Goal: Task Accomplishment & Management: Complete application form

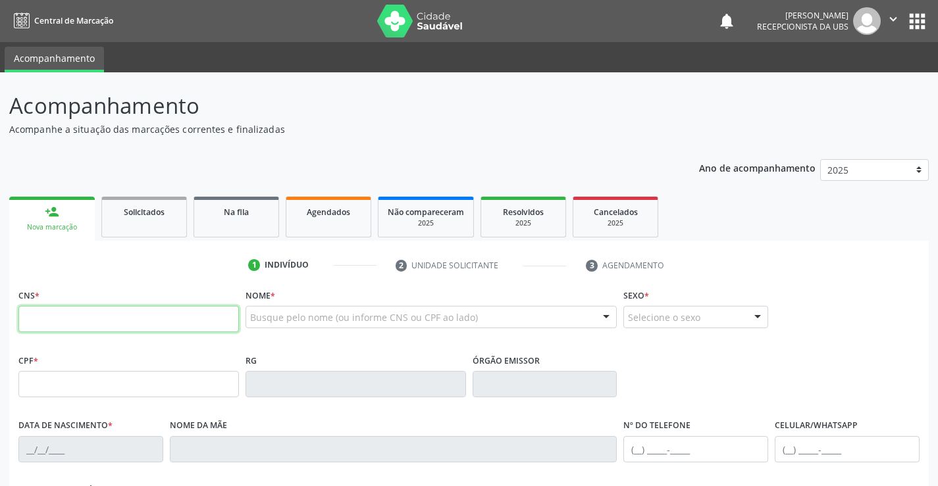
click at [22, 324] on input "text" at bounding box center [128, 319] width 220 height 26
click at [78, 319] on input "text" at bounding box center [128, 319] width 220 height 26
type input "898 0051 1475 2946"
type input "138.479.474-35"
type input "07/06/2016"
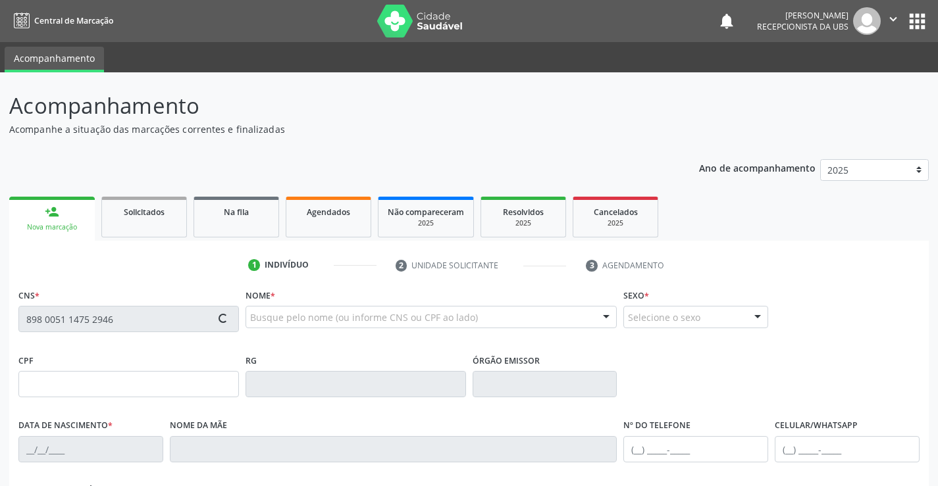
type input "Andreza de Barros Silva Goes"
type input "[PHONE_NUMBER]"
type input "122.623.044-08"
type input "1169"
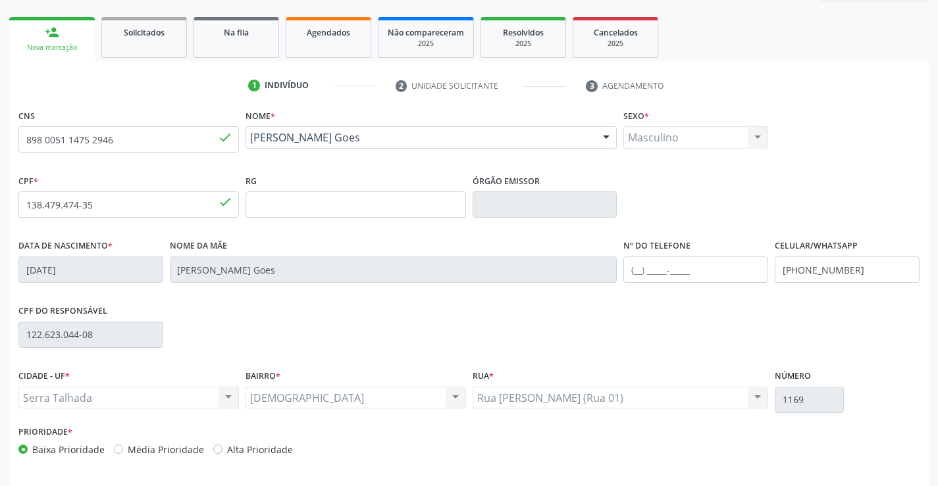
scroll to position [180, 0]
click at [861, 269] on input "[PHONE_NUMBER]" at bounding box center [847, 269] width 145 height 26
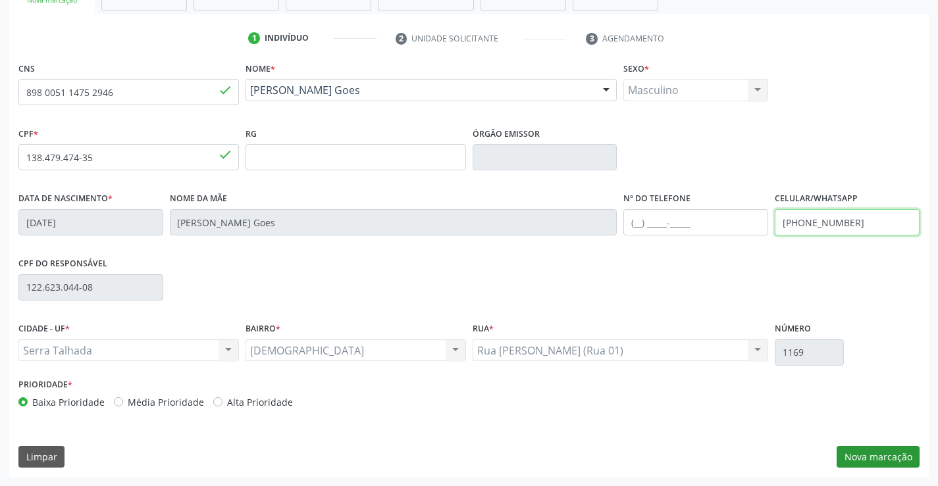
type input "(87) 99980-7704"
click at [852, 452] on button "Nova marcação" at bounding box center [877, 457] width 83 height 22
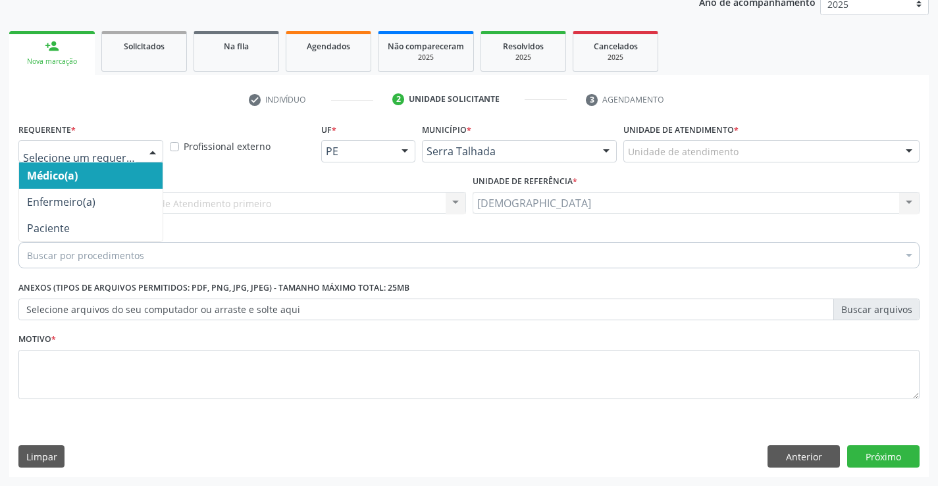
click at [154, 151] on div at bounding box center [153, 152] width 20 height 22
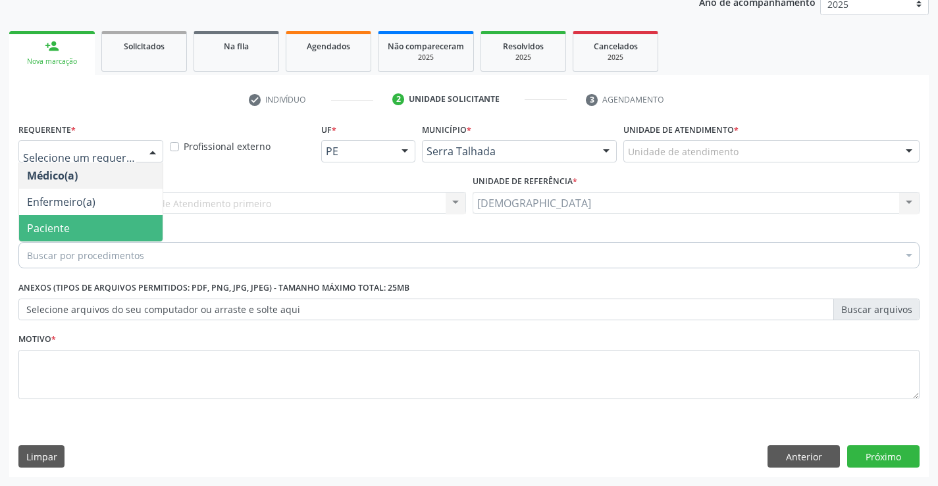
click at [80, 223] on span "Paciente" at bounding box center [90, 228] width 143 height 26
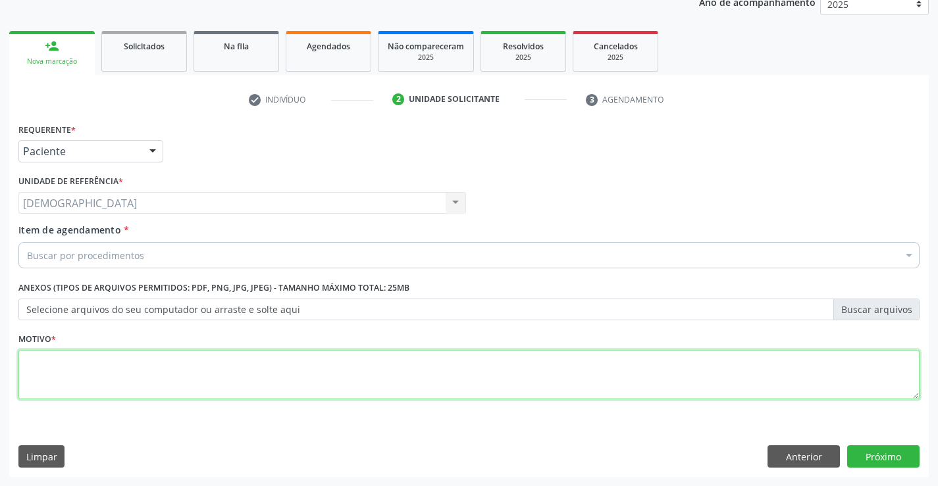
click at [64, 361] on textarea at bounding box center [468, 375] width 901 height 50
type textarea "."
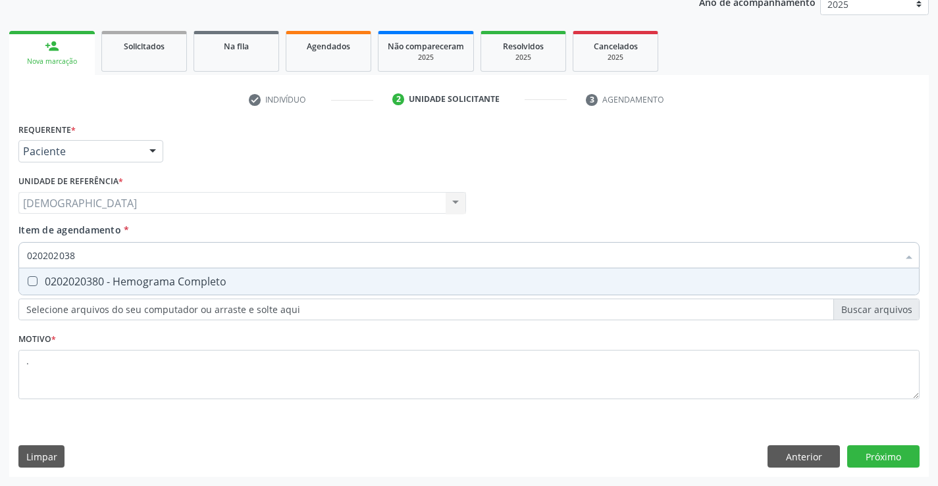
type input "0202020380"
click at [105, 280] on div "0202020380 - Hemograma Completo" at bounding box center [469, 281] width 884 height 11
click at [196, 286] on div "0202020380 - Hemograma Completo" at bounding box center [469, 281] width 884 height 11
click at [174, 287] on div "0202020380 - Hemograma Completo" at bounding box center [469, 281] width 884 height 11
checkbox Completo "true"
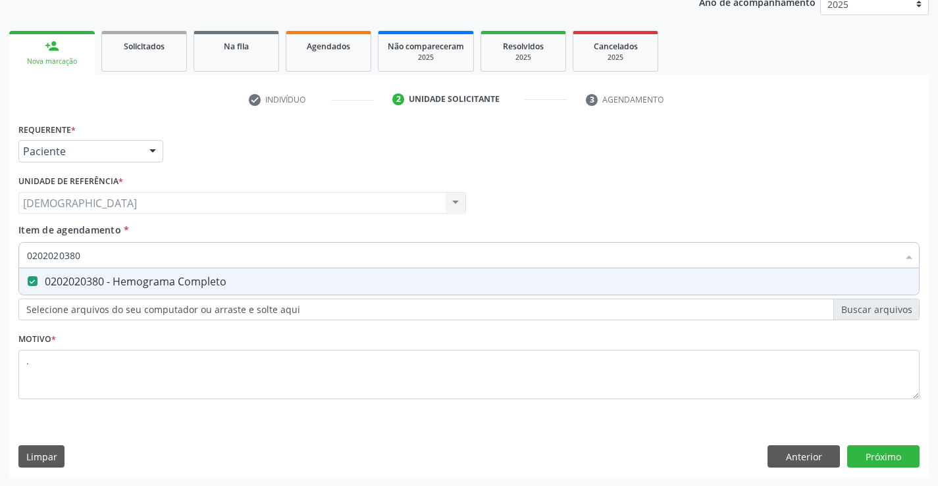
click at [159, 249] on input "0202020380" at bounding box center [462, 255] width 871 height 26
type input "02020203"
checkbox Completo "false"
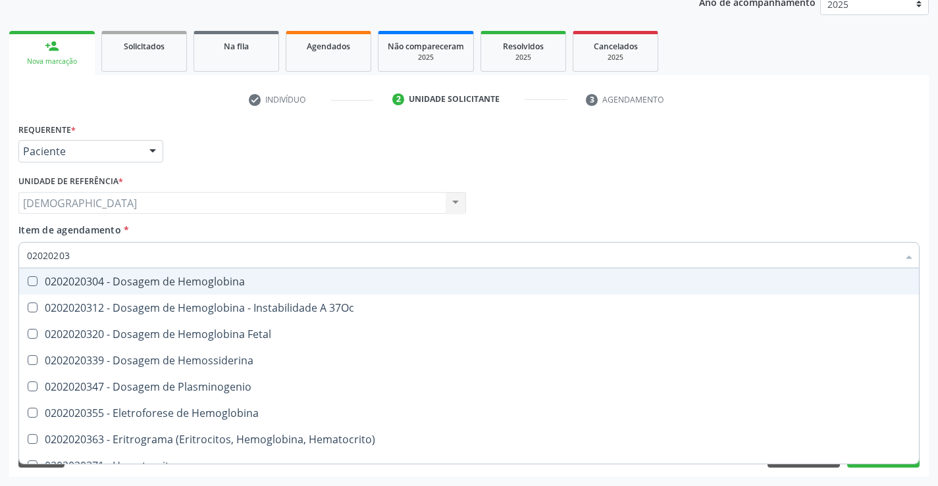
type input "0202020"
checkbox Completo "false"
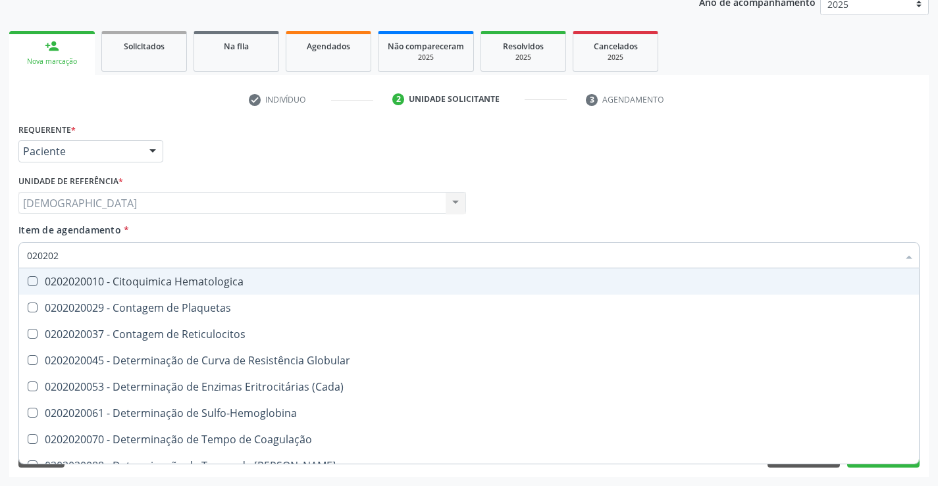
type input "02020"
checkbox Completo "false"
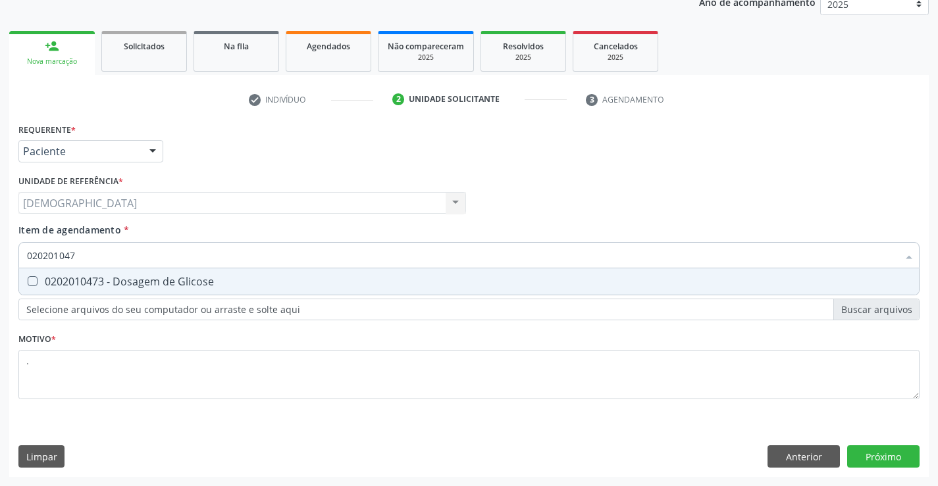
type input "0202010473"
click at [163, 282] on div "0202010473 - Dosagem de Glicose" at bounding box center [469, 281] width 884 height 11
checkbox Glicose "true"
click at [867, 457] on div "Requerente * Paciente Médico(a) Enfermeiro(a) Paciente Nenhum resultado encontr…" at bounding box center [468, 298] width 919 height 357
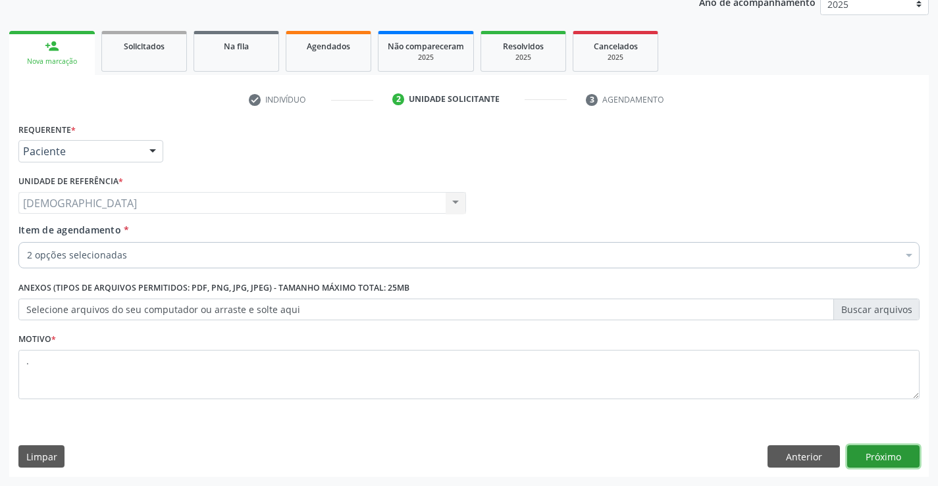
click at [882, 450] on button "Próximo" at bounding box center [883, 457] width 72 height 22
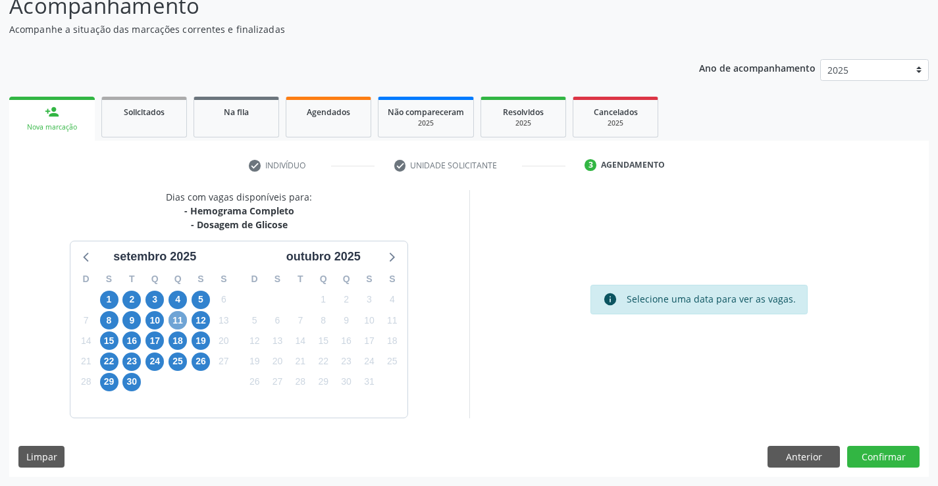
click at [178, 322] on span "11" at bounding box center [177, 320] width 18 height 18
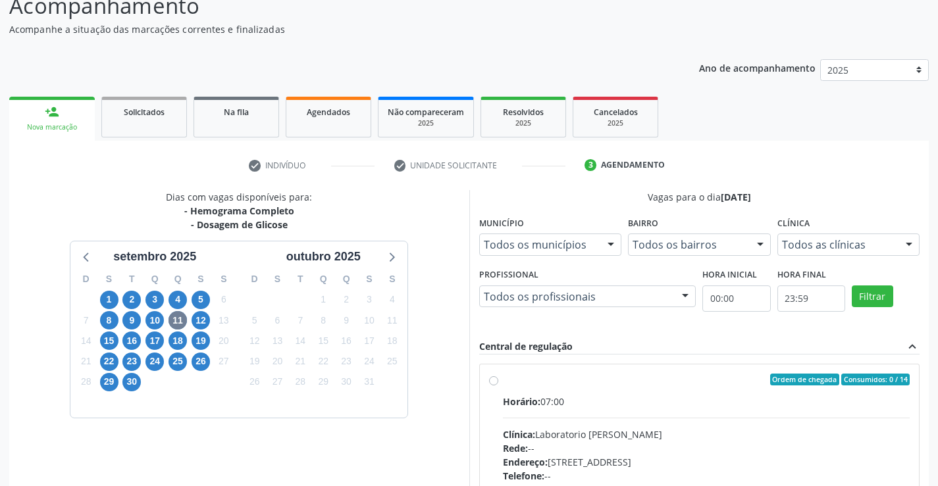
click at [488, 379] on div "Ordem de chegada Consumidos: 0 / 14 Horário: 07:00 Clínica: Laboratorio Jose Pa…" at bounding box center [700, 475] width 440 height 220
radio input "true"
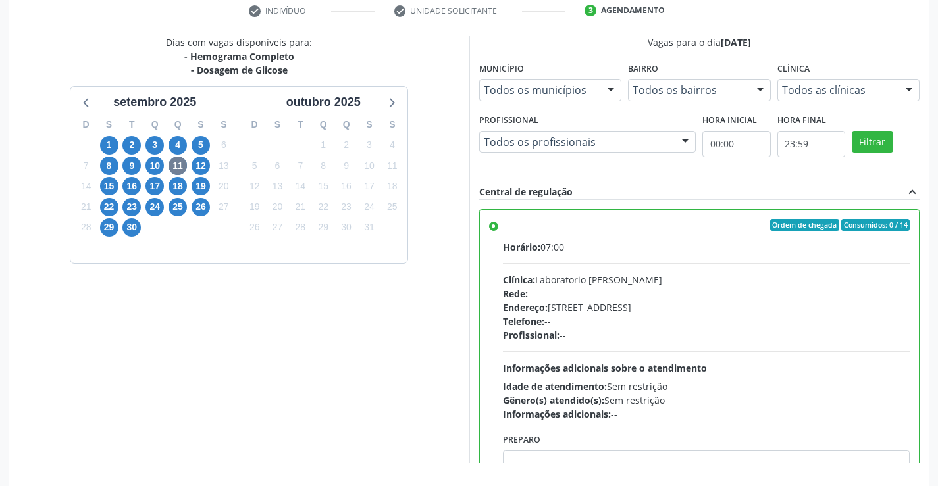
scroll to position [300, 0]
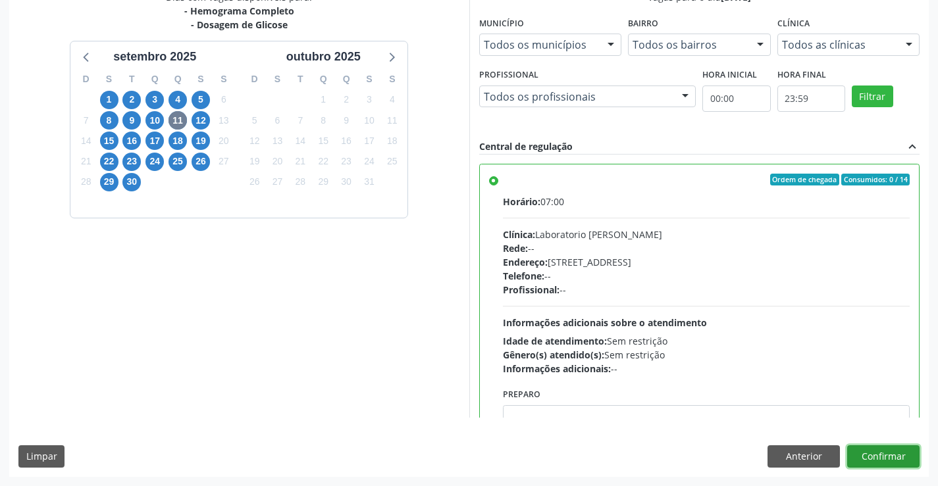
click at [903, 451] on button "Confirmar" at bounding box center [883, 457] width 72 height 22
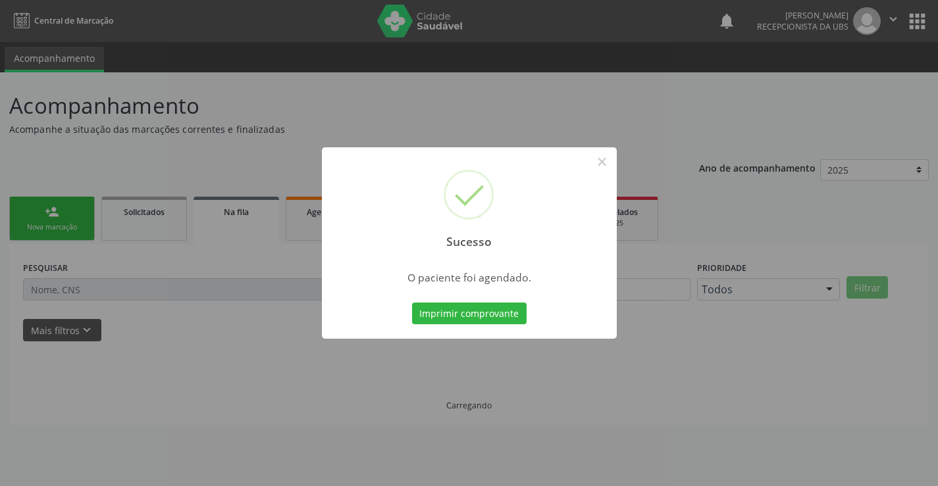
scroll to position [0, 0]
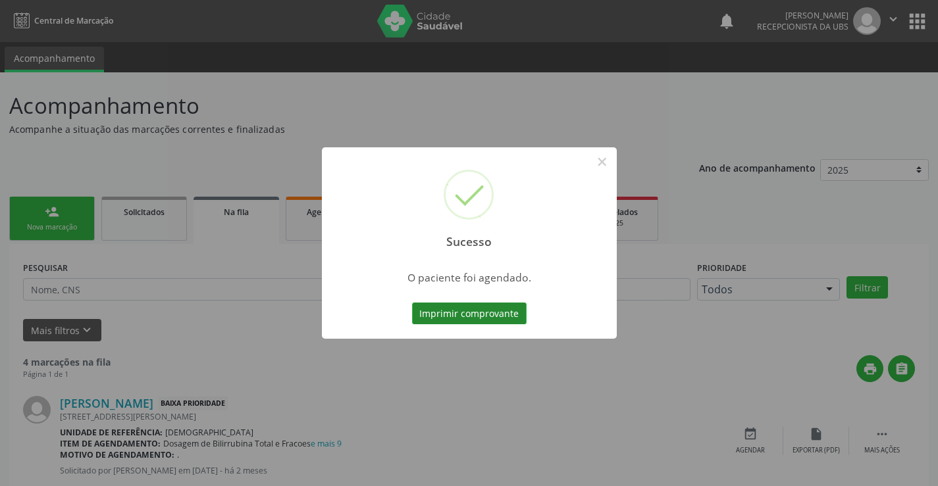
click at [472, 305] on button "Imprimir comprovante" at bounding box center [469, 314] width 115 height 22
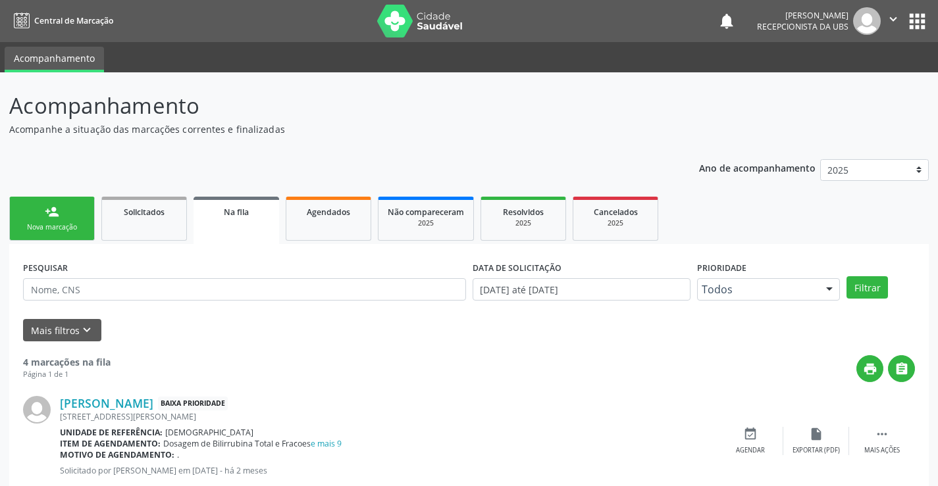
click at [60, 230] on div "Nova marcação" at bounding box center [52, 227] width 66 height 10
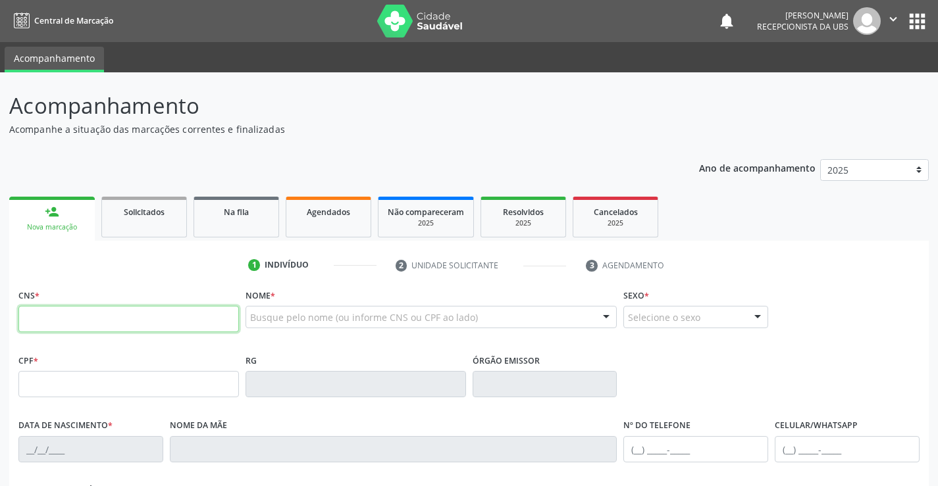
click at [64, 314] on input "text" at bounding box center [128, 319] width 220 height 26
type input "898 0062 7164 5587"
type input "180.304.154-43"
type input "01/02/2022"
type input "Andreza de Barros Goes"
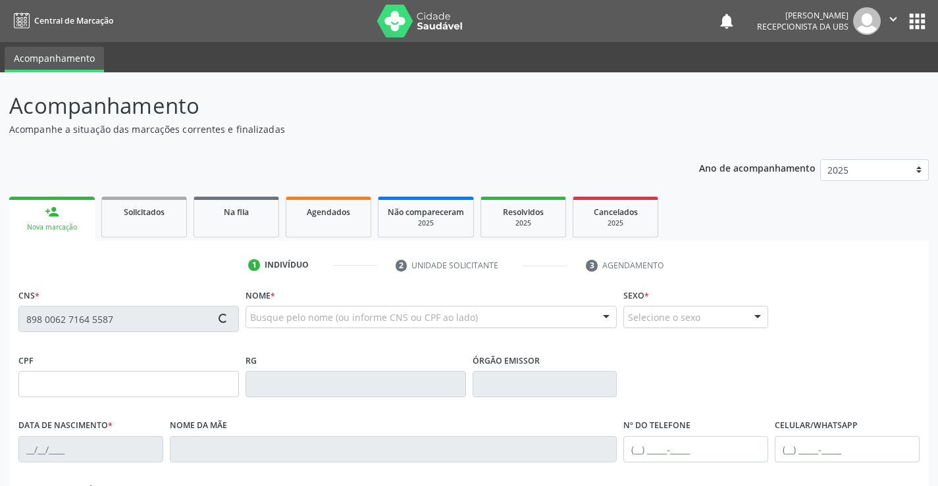
type input "[PHONE_NUMBER]"
type input "122.623.044-08"
type input "1169"
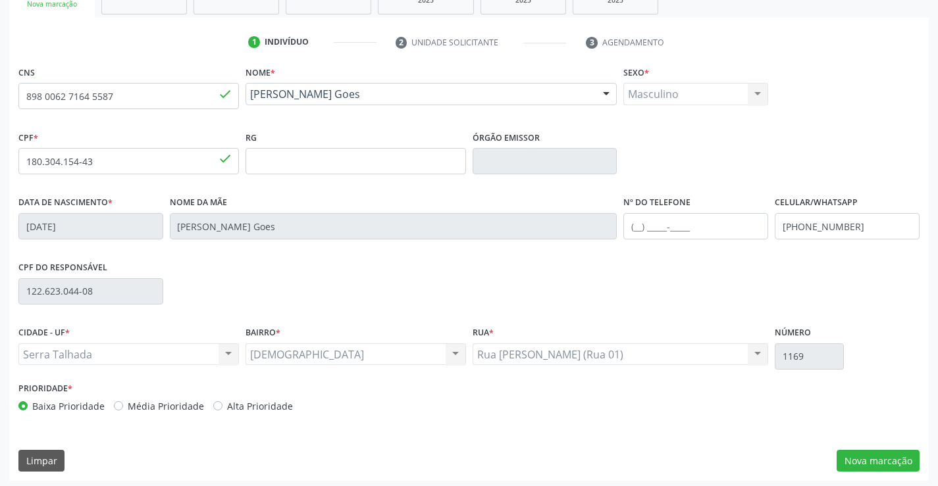
scroll to position [227, 0]
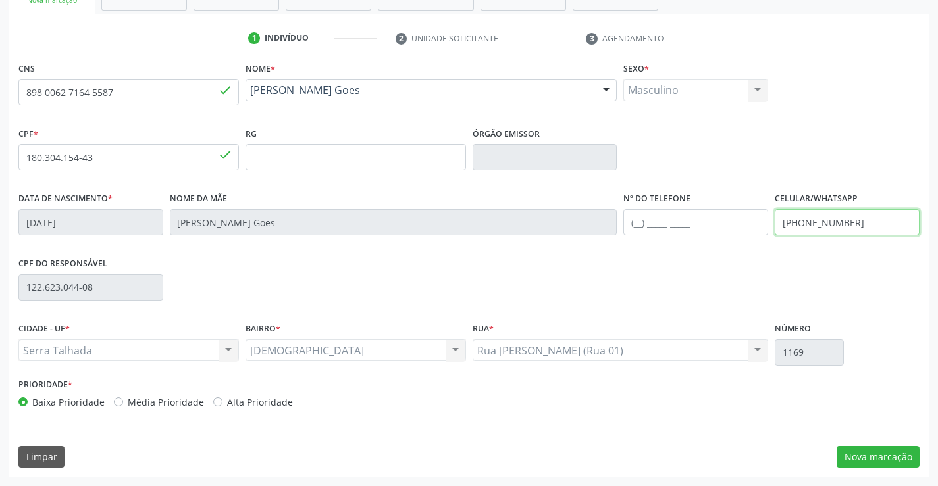
click at [860, 216] on input "[PHONE_NUMBER]" at bounding box center [847, 222] width 145 height 26
type input "(87) 99980-7704"
click at [853, 451] on button "Nova marcação" at bounding box center [877, 457] width 83 height 22
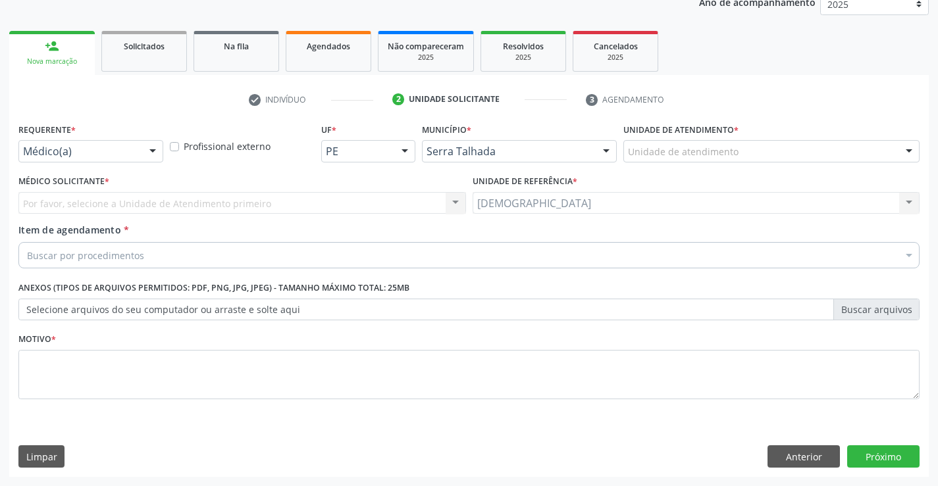
scroll to position [166, 0]
click at [153, 148] on div at bounding box center [153, 152] width 20 height 22
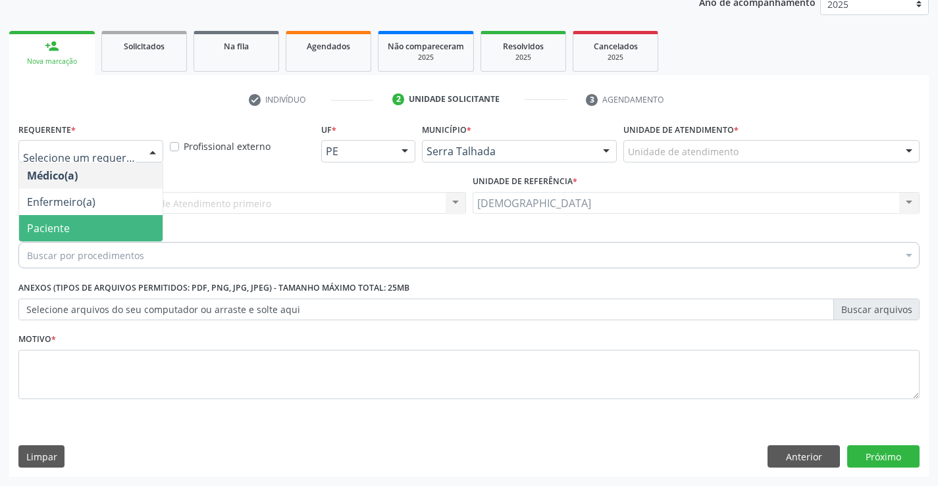
click at [117, 228] on span "Paciente" at bounding box center [90, 228] width 143 height 26
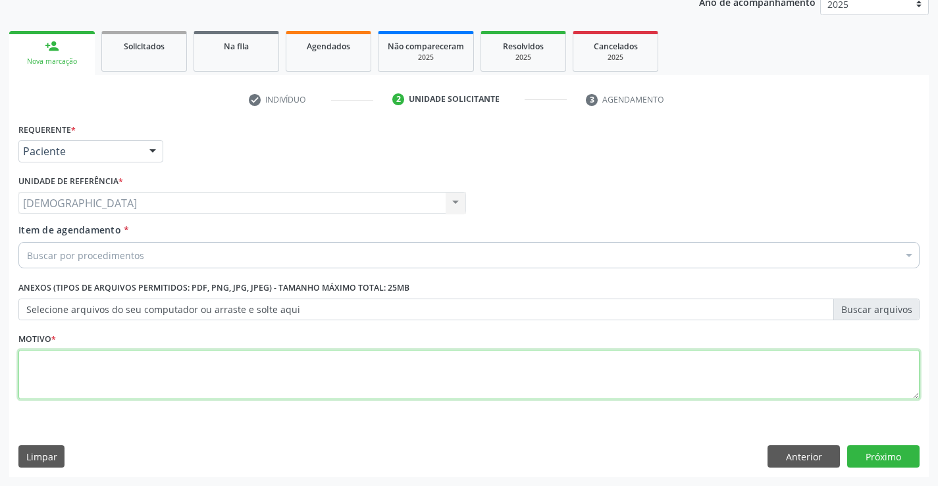
click at [92, 369] on textarea at bounding box center [468, 375] width 901 height 50
type textarea "."
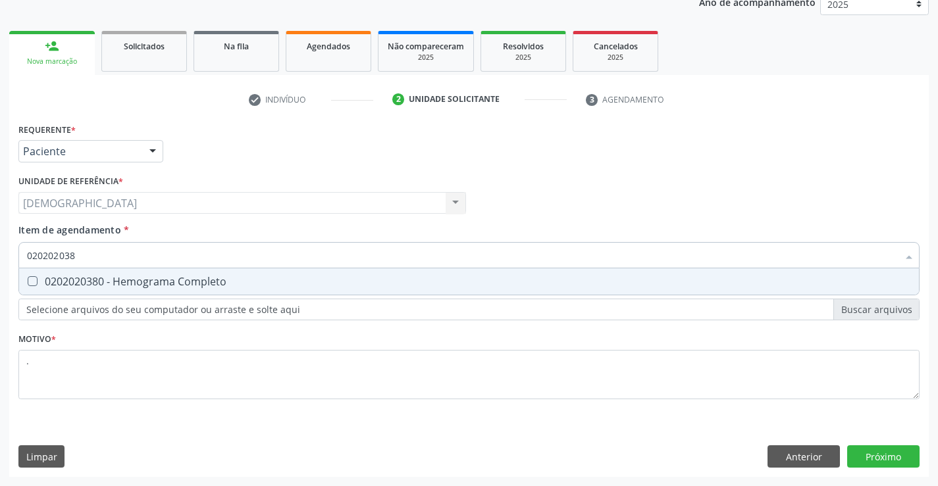
type input "0202020380"
click at [140, 276] on div "0202020380 - Hemograma Completo" at bounding box center [469, 281] width 884 height 11
checkbox Completo "true"
click at [882, 450] on div "Requerente * Paciente Médico(a) Enfermeiro(a) Paciente Nenhum resultado encontr…" at bounding box center [468, 298] width 919 height 357
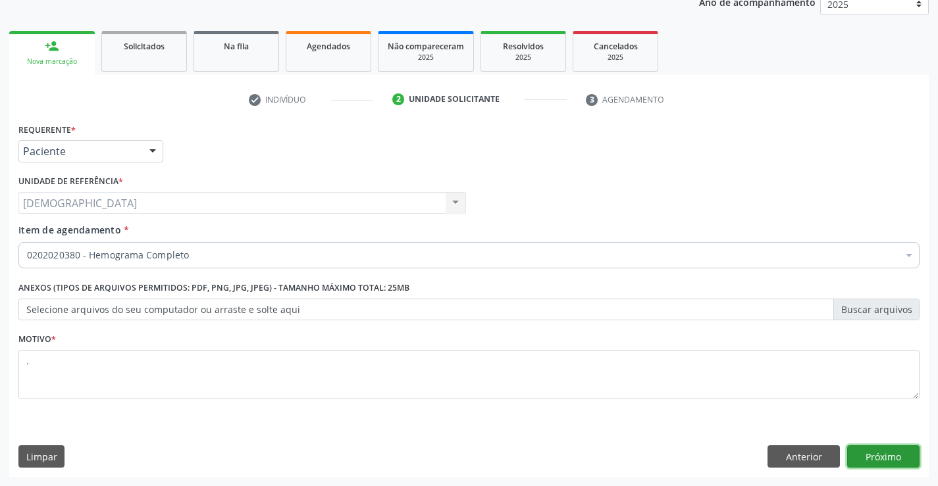
click at [877, 462] on button "Próximo" at bounding box center [883, 457] width 72 height 22
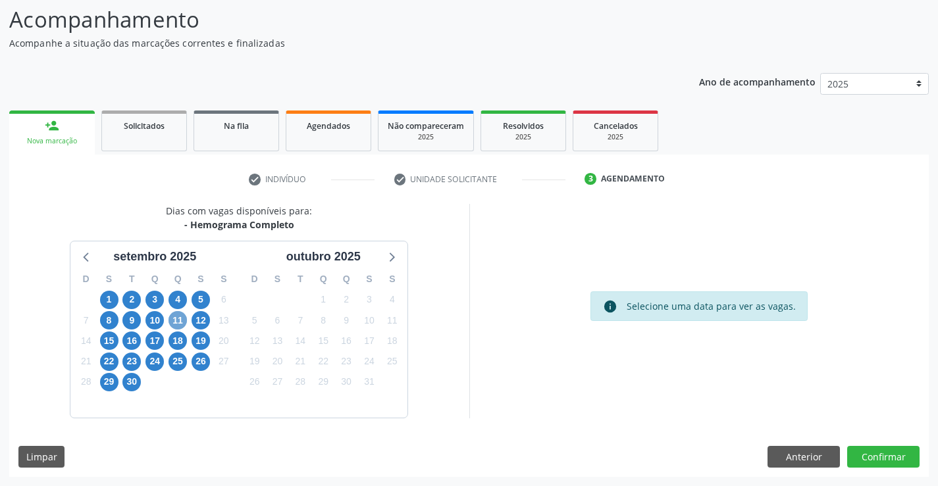
click at [182, 322] on span "11" at bounding box center [177, 320] width 18 height 18
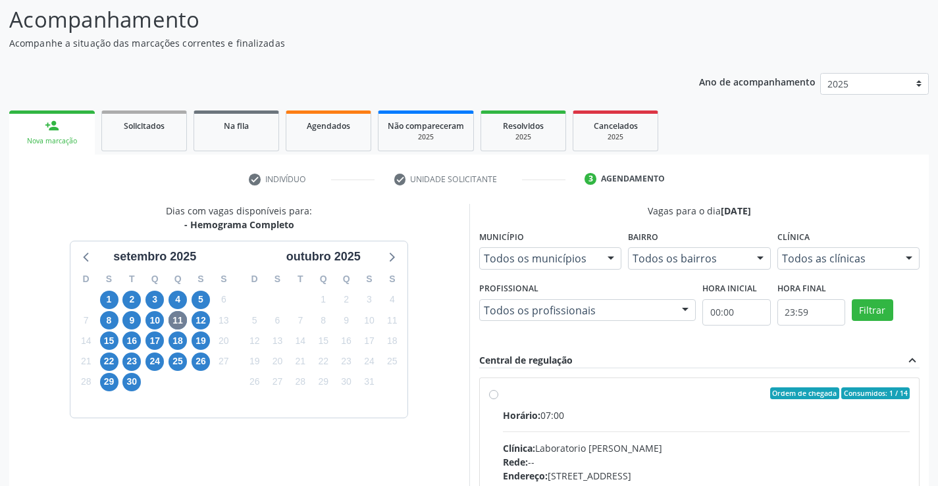
click at [493, 382] on div "Ordem de chegada Consumidos: 1 / 14 Horário: 07:00 Clínica: Laboratorio Jose Pa…" at bounding box center [700, 488] width 440 height 220
radio input "true"
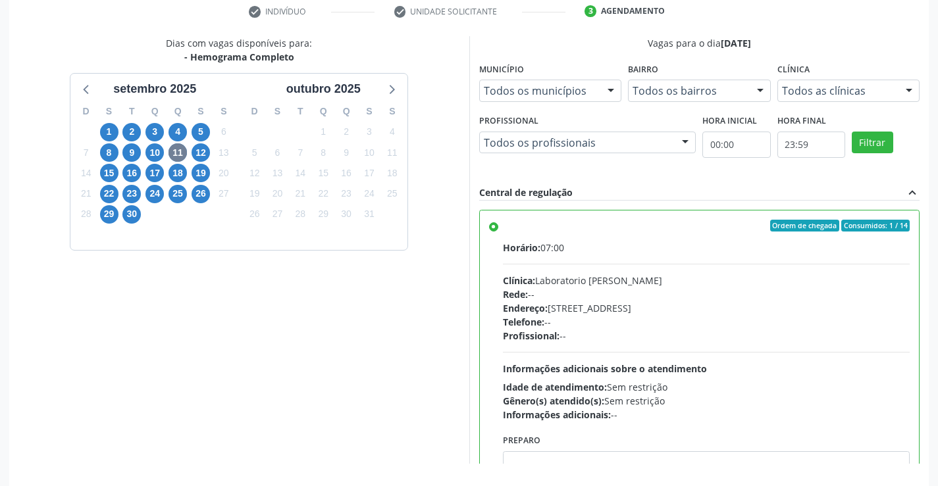
scroll to position [300, 0]
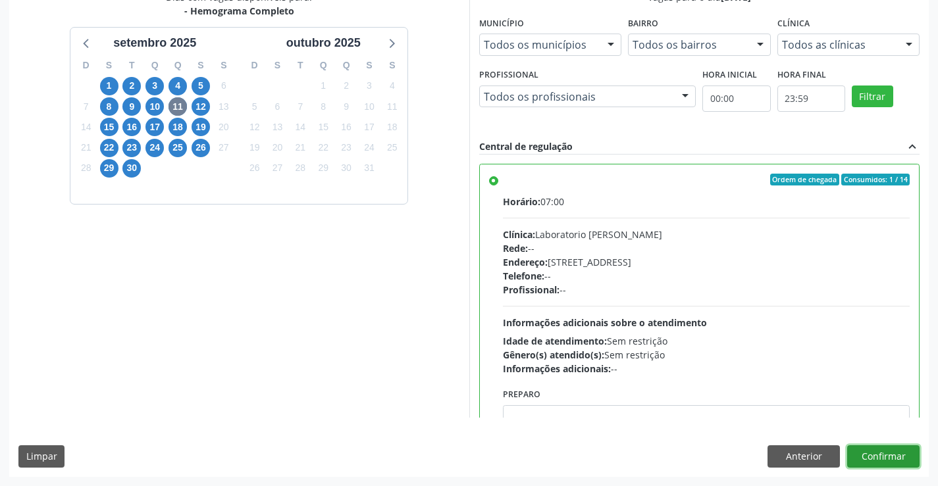
click at [900, 461] on button "Confirmar" at bounding box center [883, 457] width 72 height 22
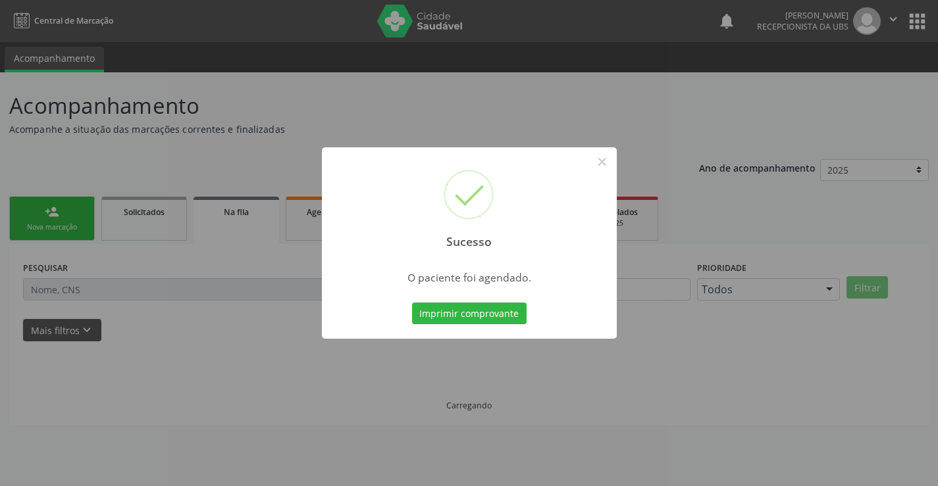
scroll to position [0, 0]
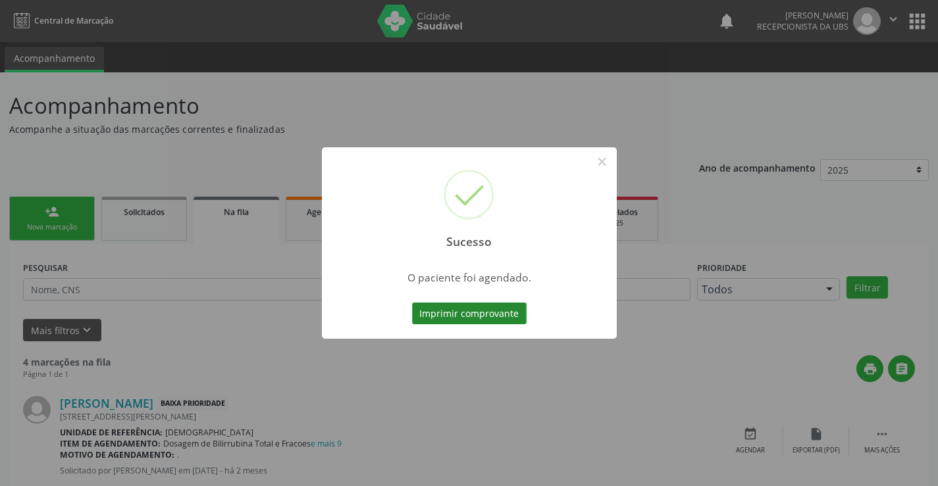
click at [474, 315] on button "Imprimir comprovante" at bounding box center [469, 314] width 115 height 22
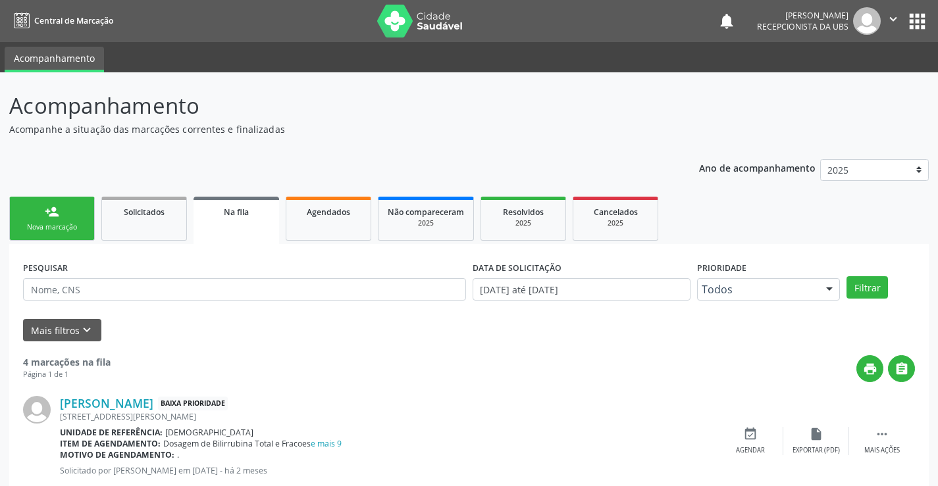
click at [80, 220] on link "person_add Nova marcação" at bounding box center [52, 219] width 86 height 44
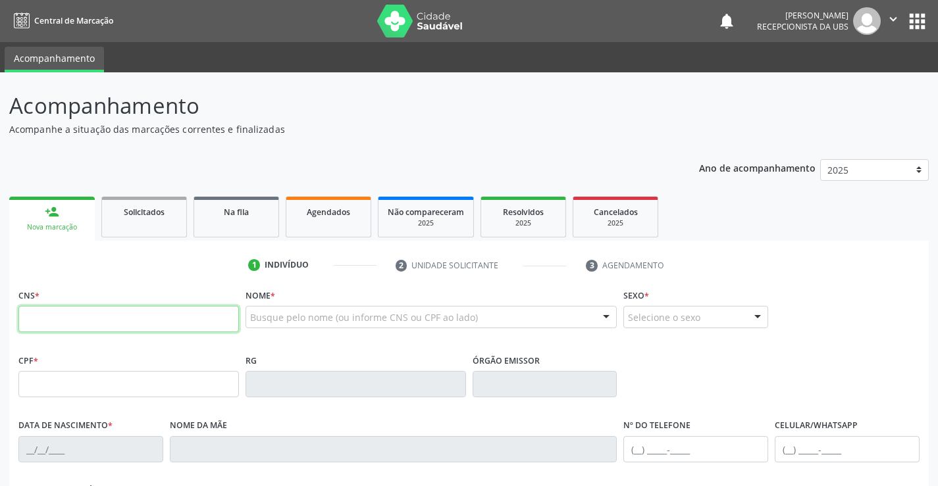
click at [100, 313] on input "text" at bounding box center [128, 319] width 220 height 26
type input "706 8002 2733 0028"
type input "090.714.524-84"
type input "07/09/2003"
type input "Jusiaria de Sousa"
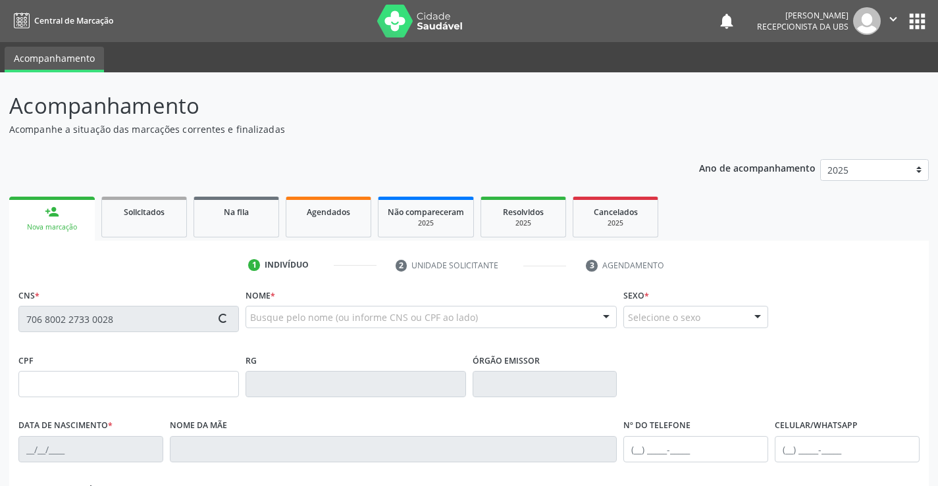
type input "(87) 98174-4228"
type input "S/N"
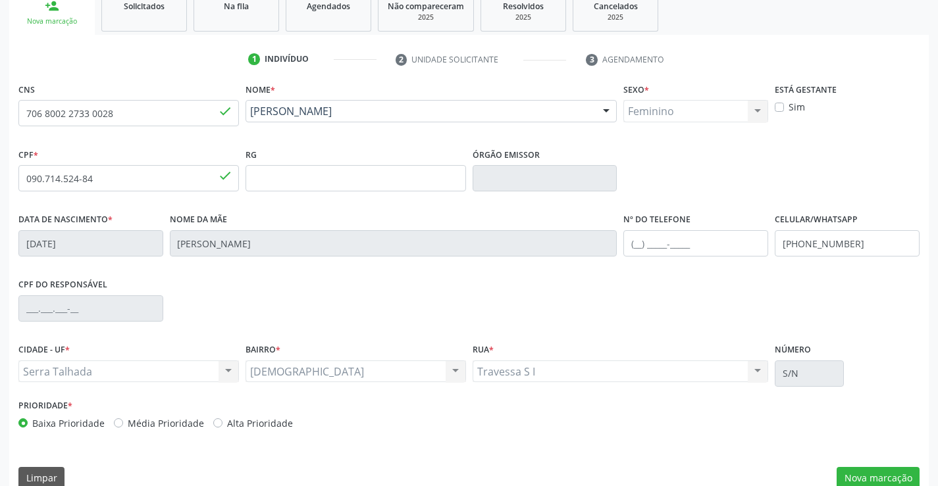
scroll to position [227, 0]
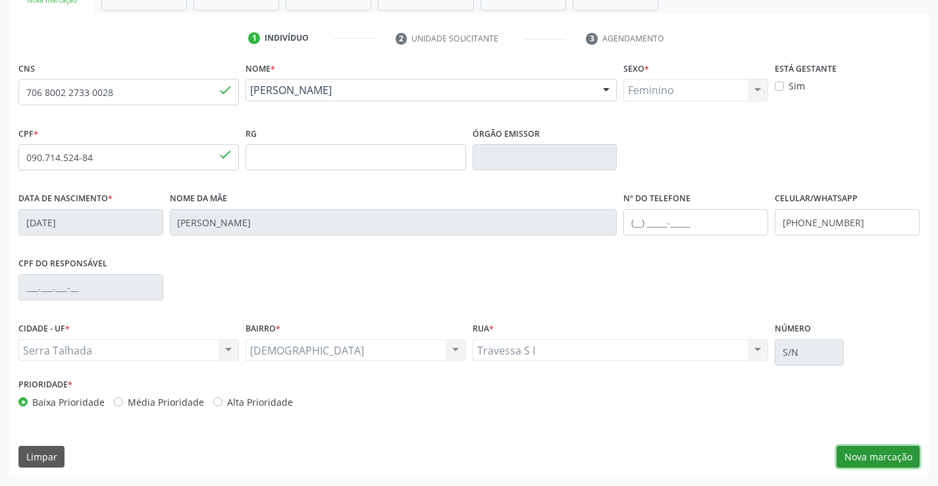
click at [867, 450] on button "Nova marcação" at bounding box center [877, 457] width 83 height 22
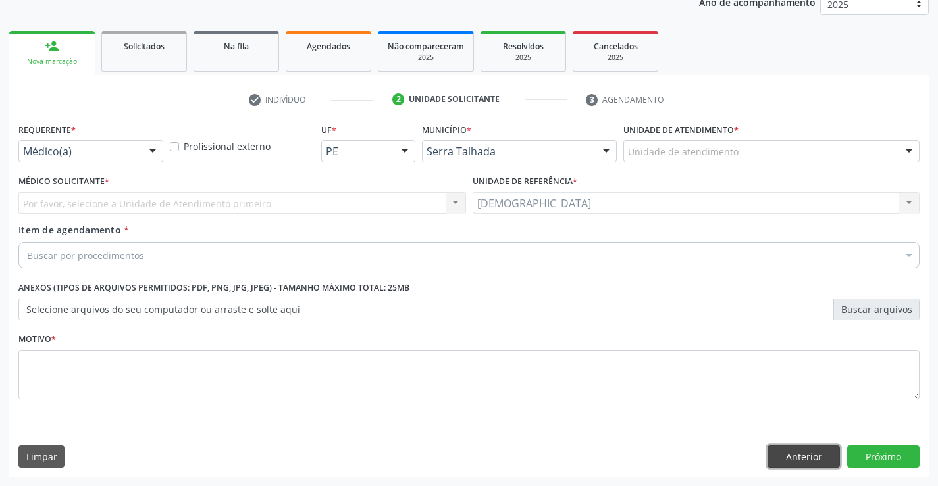
click at [783, 454] on button "Anterior" at bounding box center [803, 457] width 72 height 22
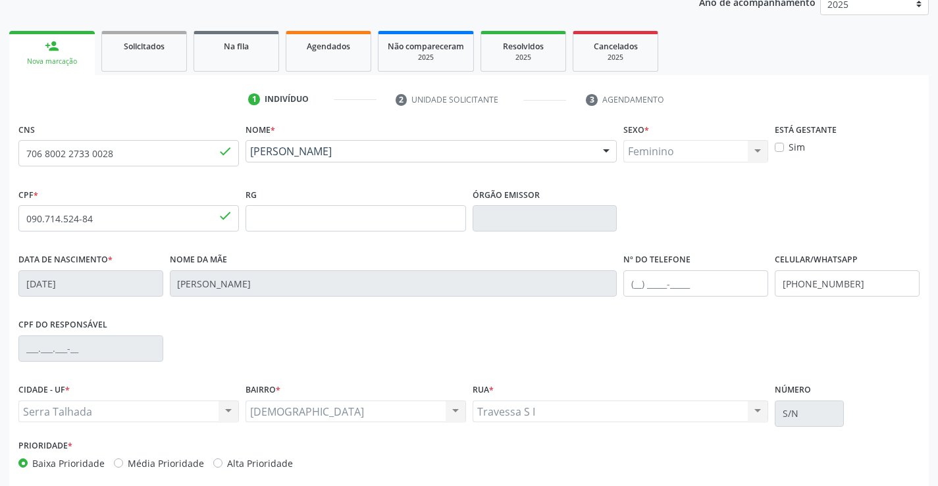
scroll to position [227, 0]
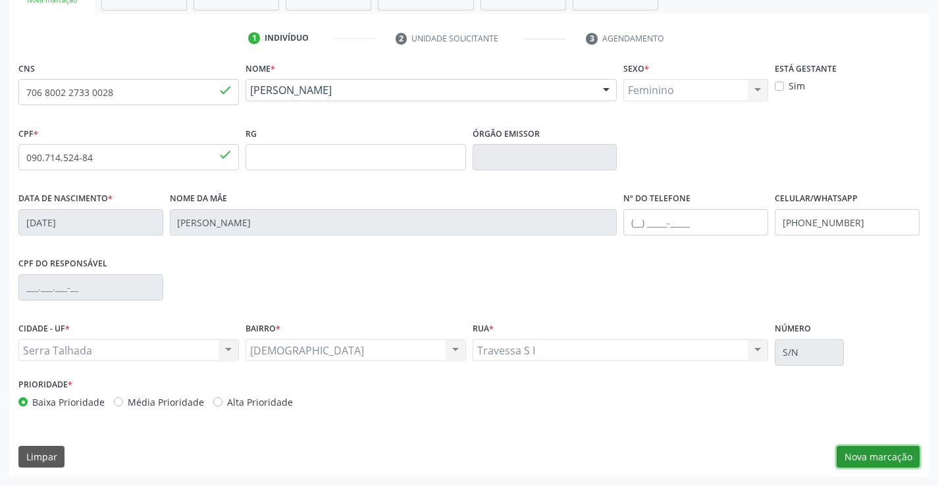
click at [865, 451] on button "Nova marcação" at bounding box center [877, 457] width 83 height 22
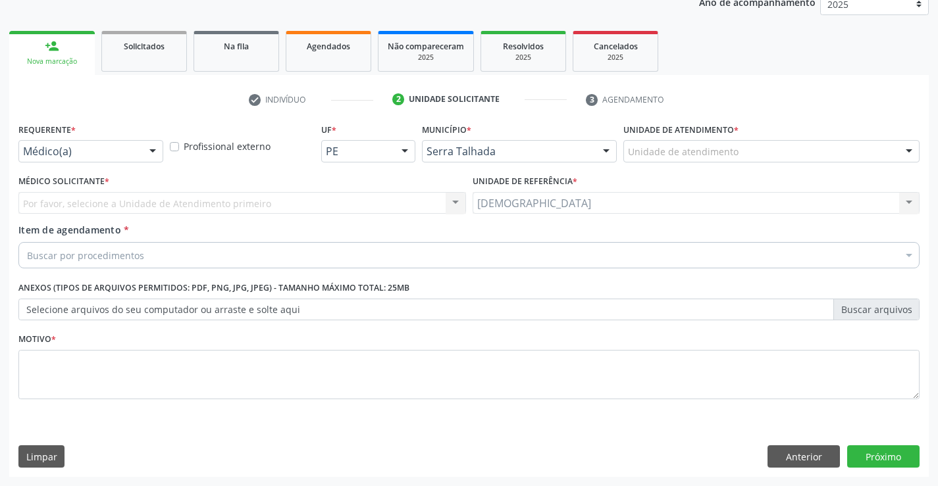
scroll to position [166, 0]
click at [157, 150] on div at bounding box center [153, 152] width 20 height 22
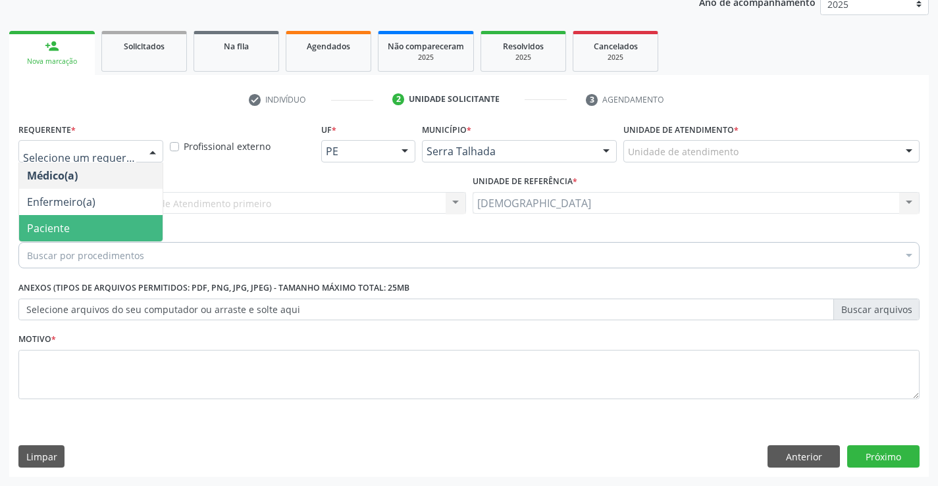
click at [76, 226] on span "Paciente" at bounding box center [90, 228] width 143 height 26
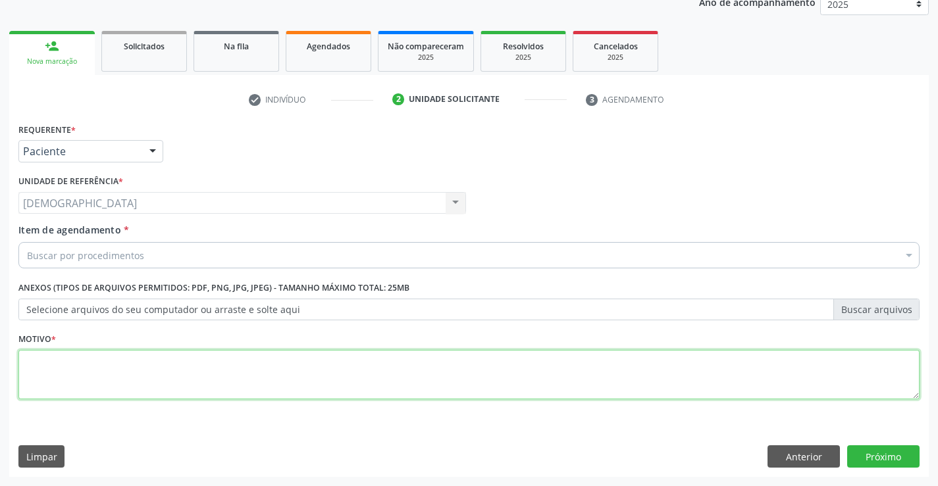
click at [36, 382] on textarea at bounding box center [468, 375] width 901 height 50
type textarea "."
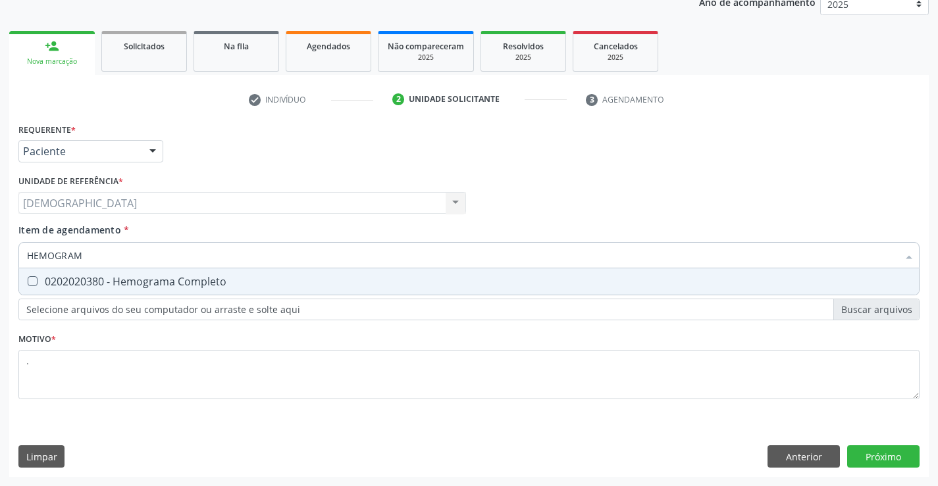
type input "HEMOGRAMA"
click at [111, 272] on span "0202020380 - Hemograma Completo" at bounding box center [469, 282] width 900 height 26
checkbox Completo "true"
type input "HEMOG"
checkbox Completo "false"
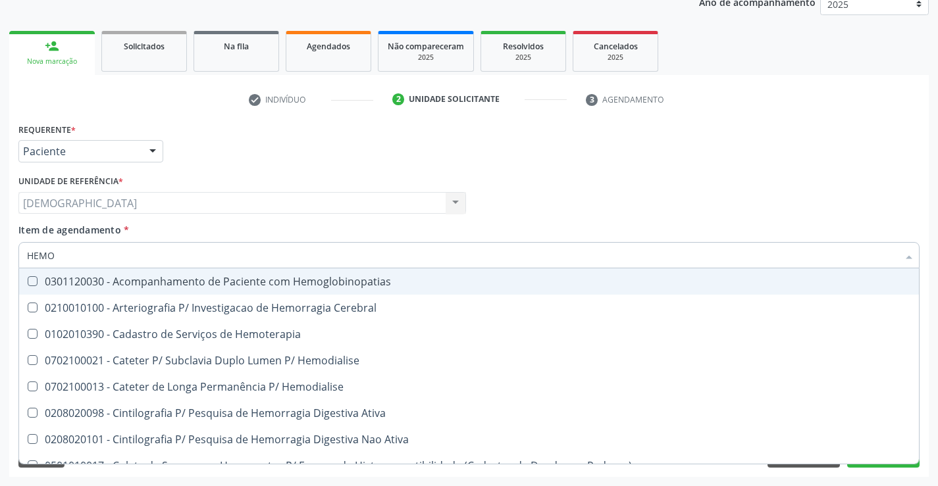
type input "HEM"
checkbox Completo "false"
checkbox Elástica "true"
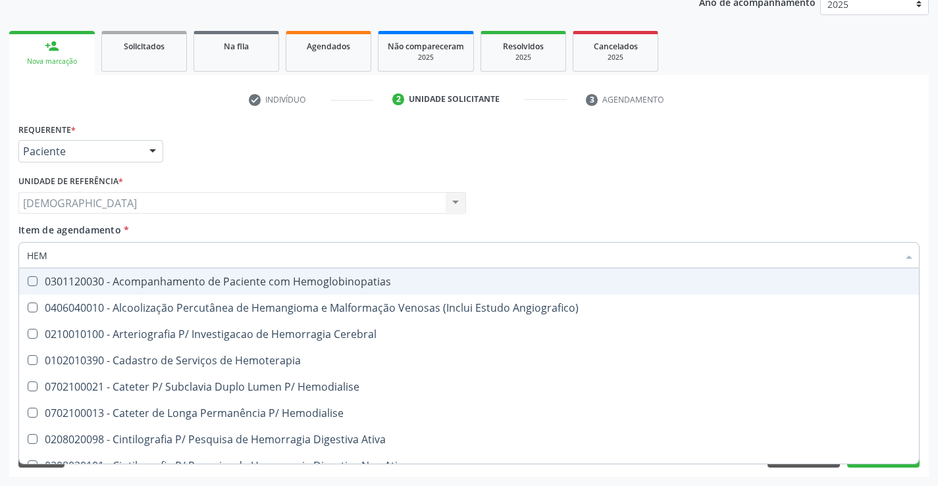
type input "HE"
checkbox Completo "false"
checkbox Orgaos "true"
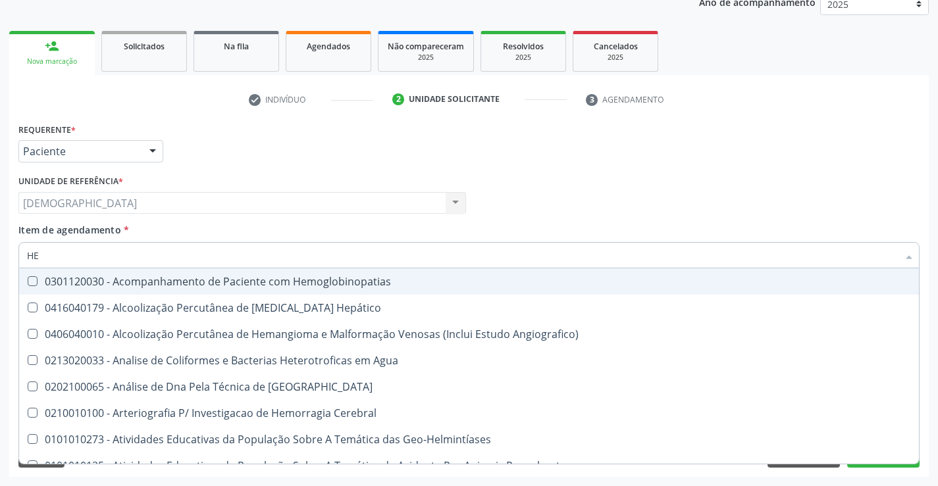
type input "H"
checkbox Completo "false"
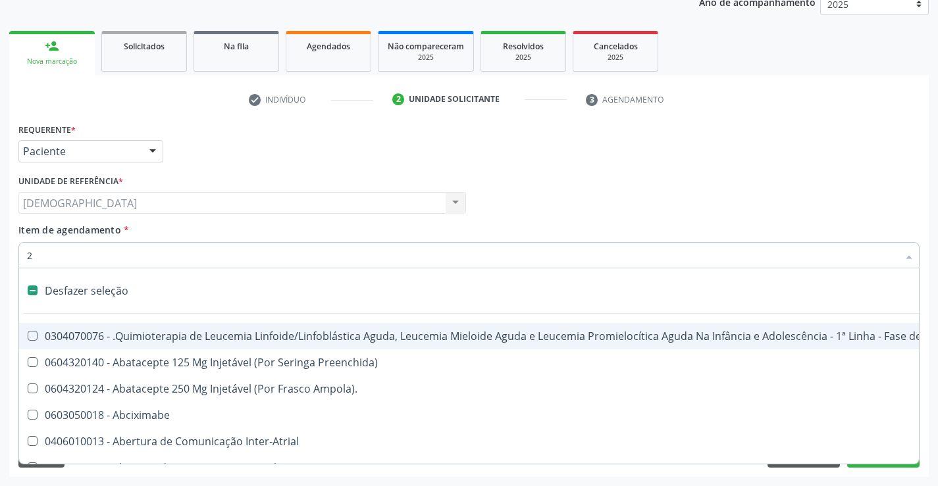
type input "20"
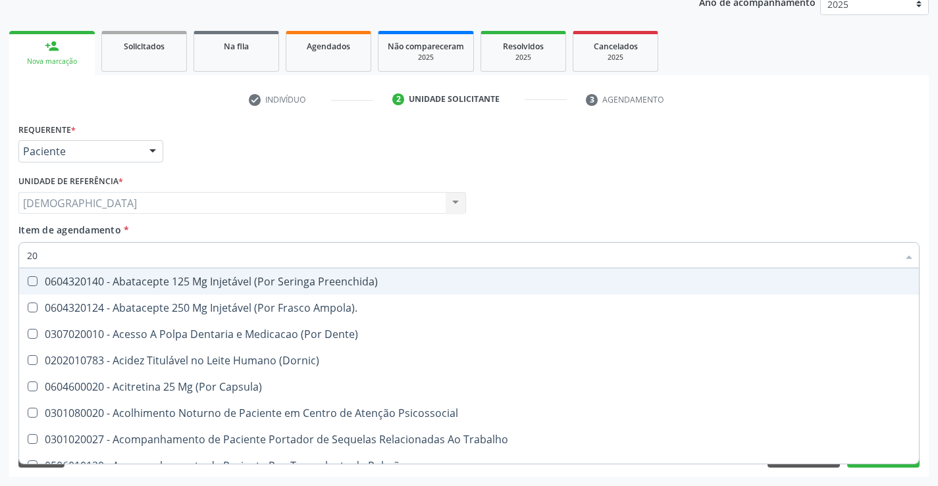
checkbox Completo "true"
type input "202"
checkbox Creatinina "true"
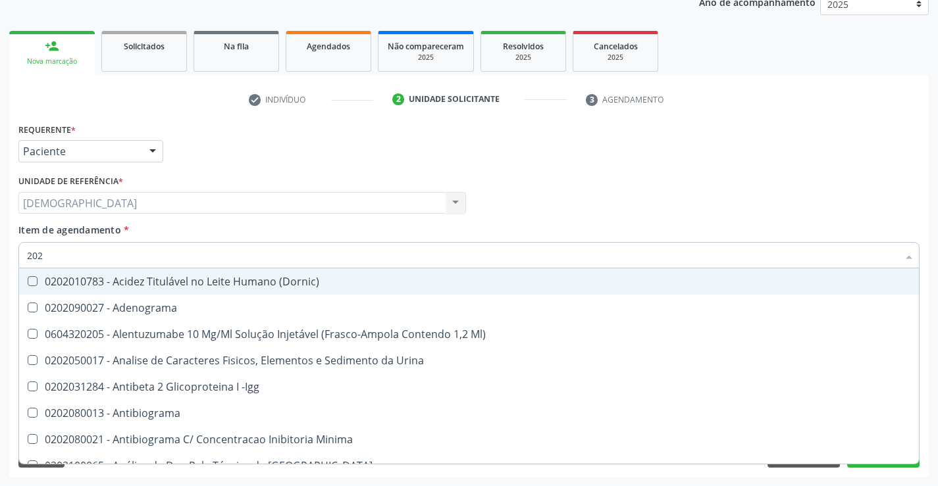
type input "2020"
checkbox B12 "true"
checkbox Completo "false"
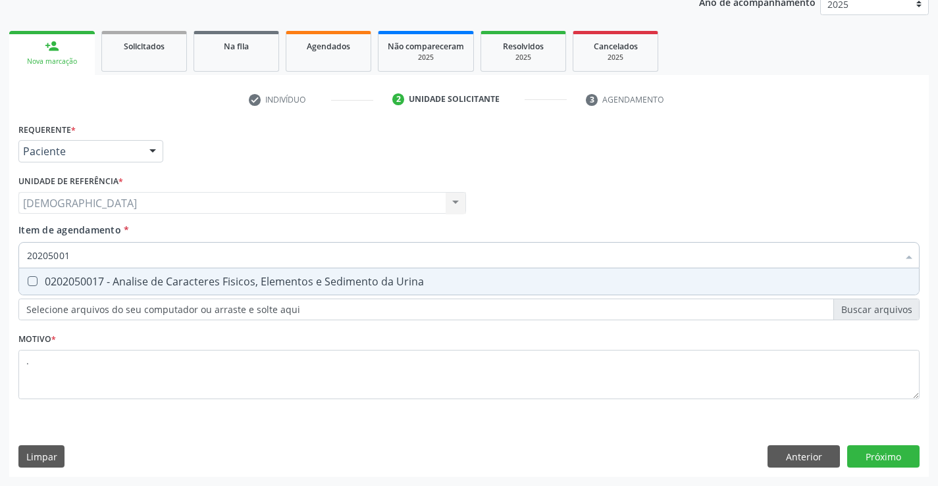
type input "202050017"
click at [160, 286] on div "0202050017 - Analise de Caracteres Fisicos, Elementos e Sedimento da Urina" at bounding box center [469, 281] width 884 height 11
checkbox Urina "true"
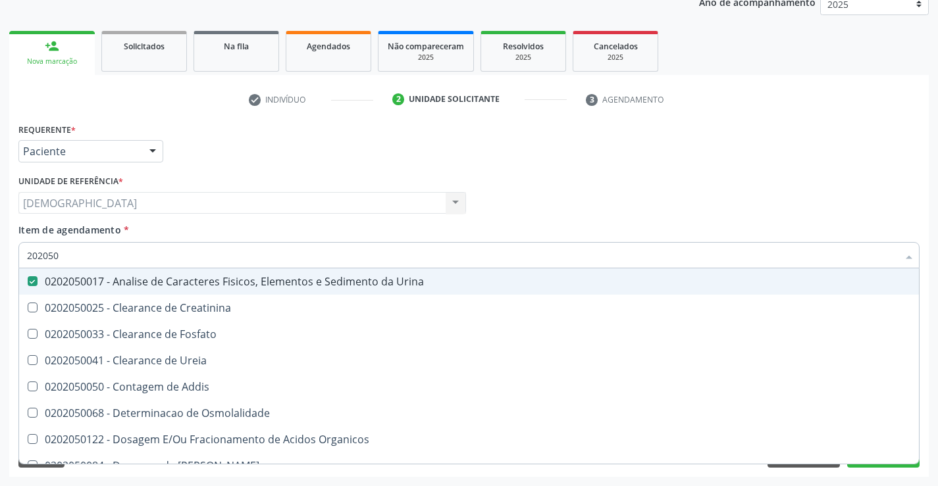
type input "20205"
checkbox Urina "false"
checkbox Creatinina "true"
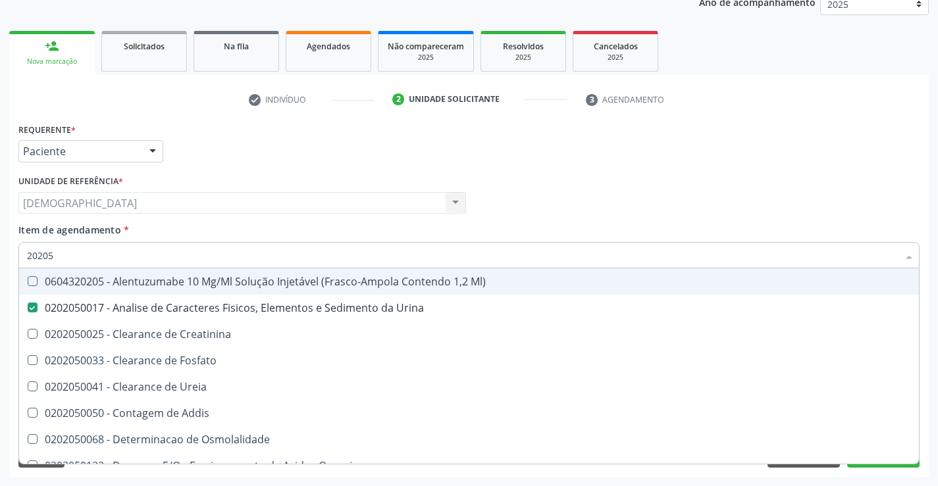
type input "2020"
checkbox Urina "false"
checkbox Fosfato "true"
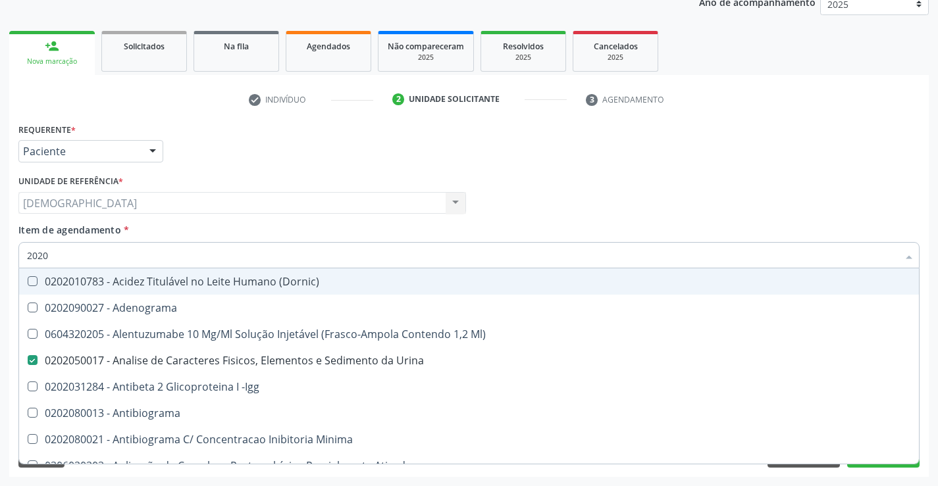
type input "202"
checkbox Completo "false"
checkbox Anticardiolipina "true"
type input "20"
checkbox Urina "false"
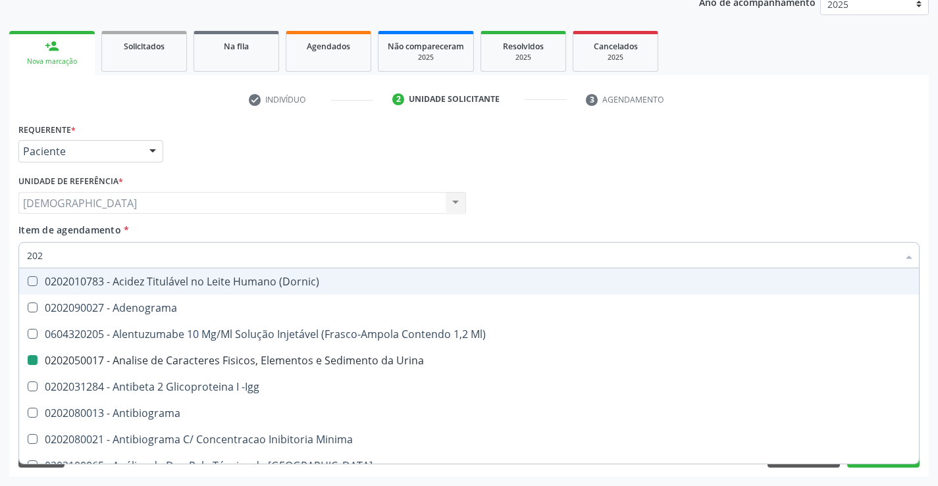
checkbox \(Pos-Pasteurização\) "true"
checkbox Completo "false"
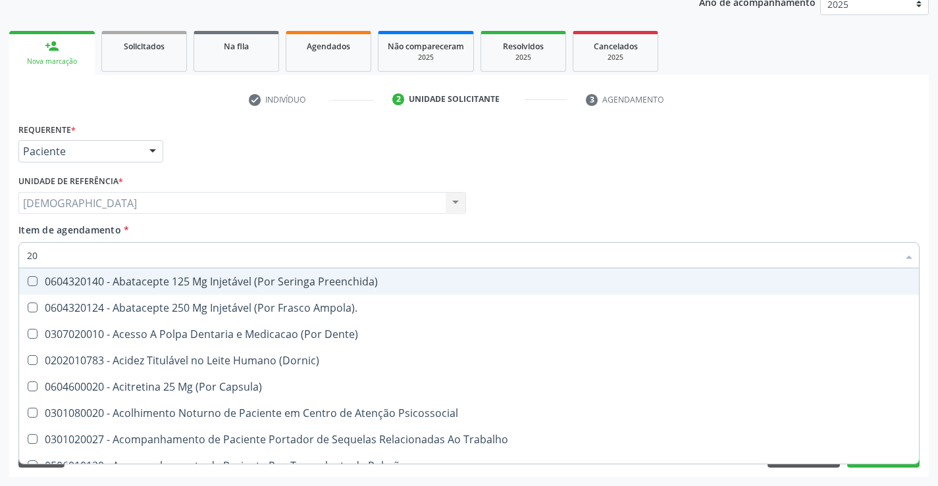
type input "2"
checkbox Urina "false"
checkbox Neonato "true"
checkbox Completo "false"
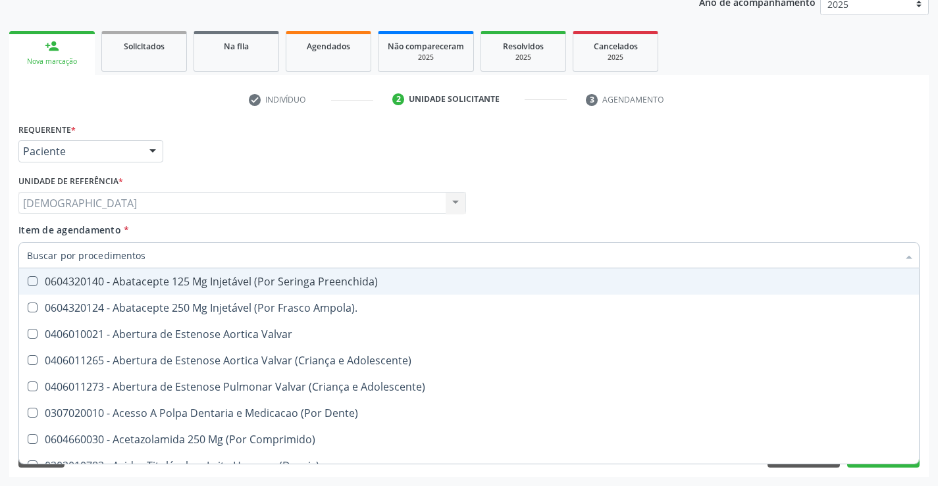
checkbox Urina "false"
checkbox Posterior "true"
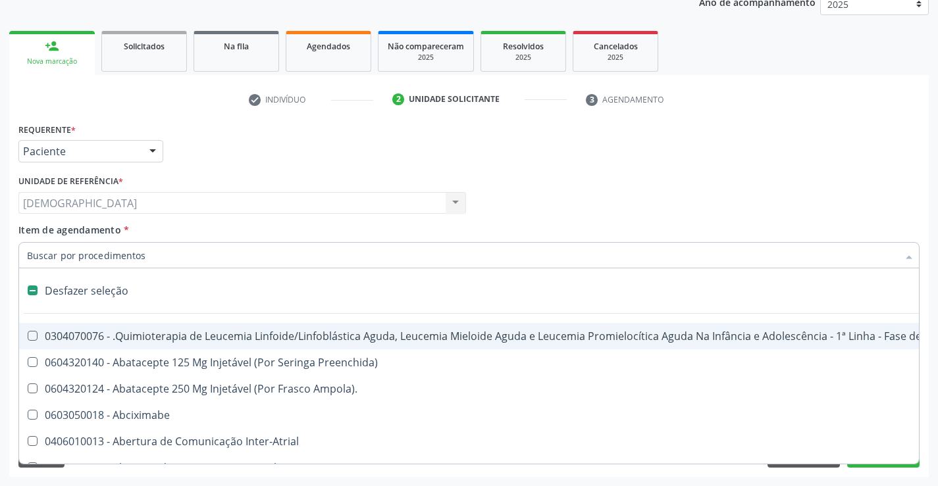
type input "2"
checkbox A "true"
checkbox Urina "false"
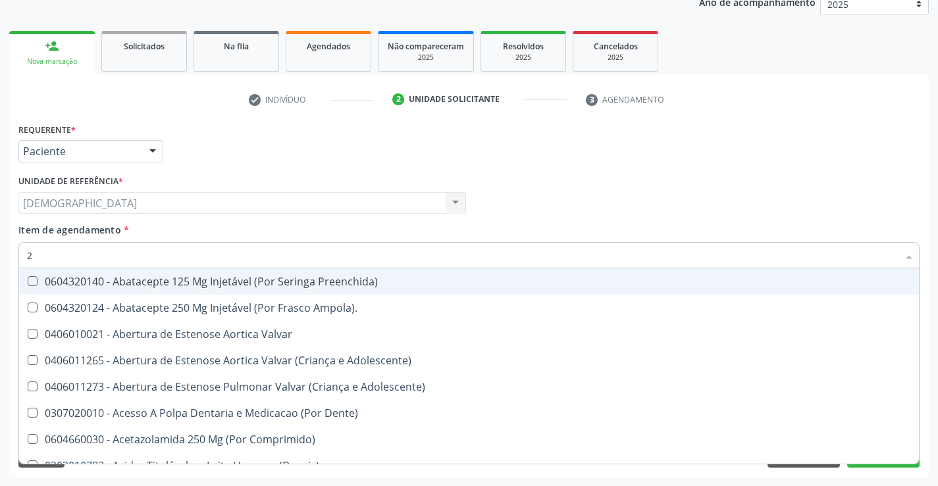
type input "20"
checkbox Especializada\ "true"
checkbox Urina "false"
checkbox Fecal "true"
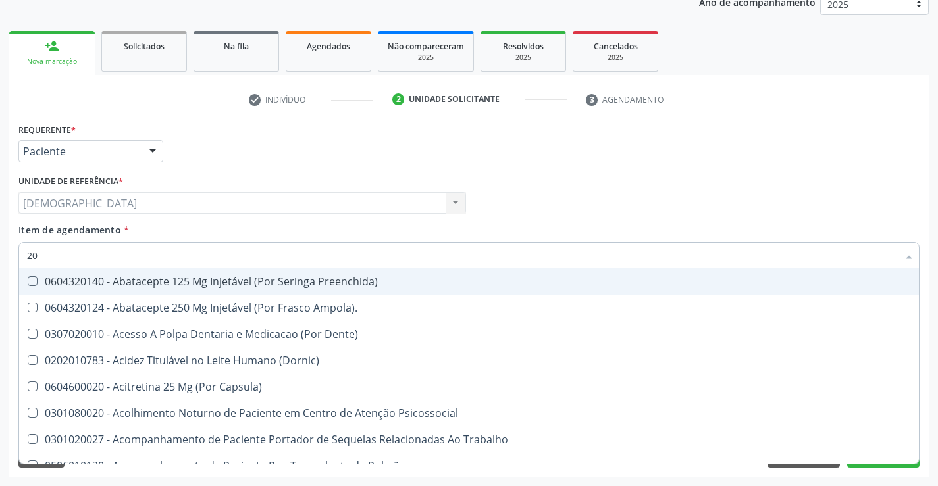
type input "202"
checkbox \(Dornic\) "true"
checkbox Urina "false"
checkbox Creatinina "true"
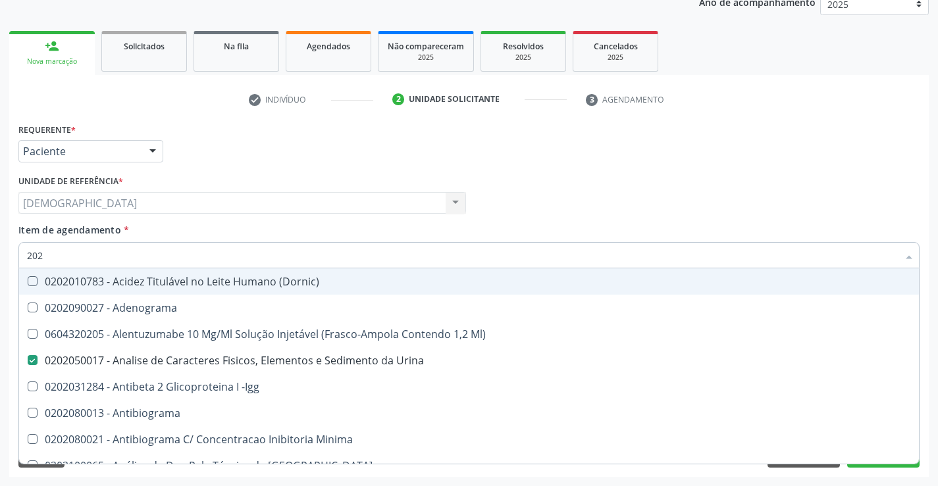
type input "2020"
checkbox B12 "true"
checkbox Completo "false"
type input "20201"
checkbox Urina "false"
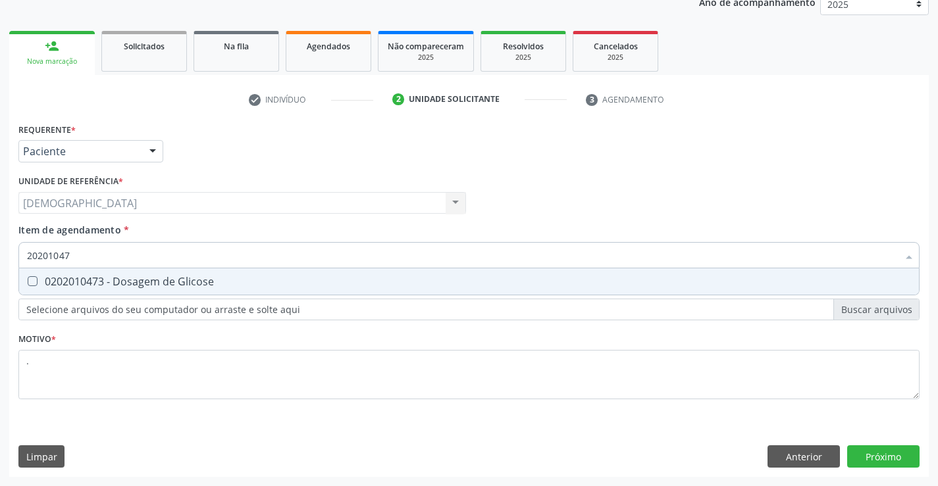
type input "202010473"
click at [151, 286] on div "0202010473 - Dosagem de Glicose" at bounding box center [469, 281] width 884 height 11
checkbox Glicose "true"
click at [865, 458] on div "Requerente * Paciente Médico(a) Enfermeiro(a) Paciente Nenhum resultado encontr…" at bounding box center [468, 298] width 919 height 357
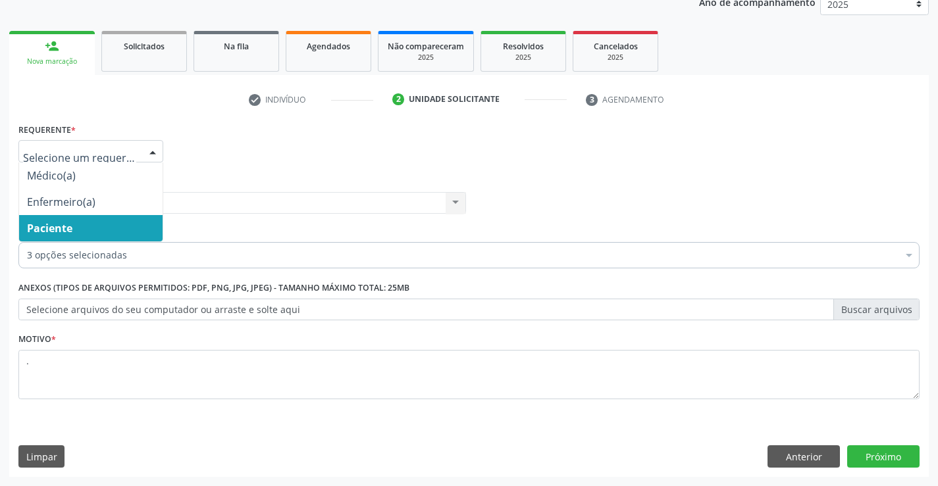
click at [151, 154] on div at bounding box center [153, 152] width 20 height 22
click at [75, 229] on span "Paciente" at bounding box center [90, 228] width 143 height 26
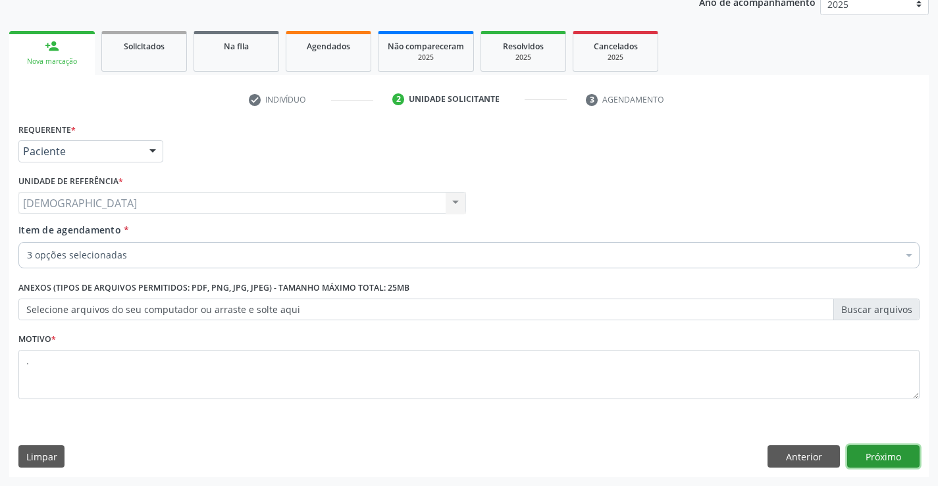
click at [900, 453] on button "Próximo" at bounding box center [883, 457] width 72 height 22
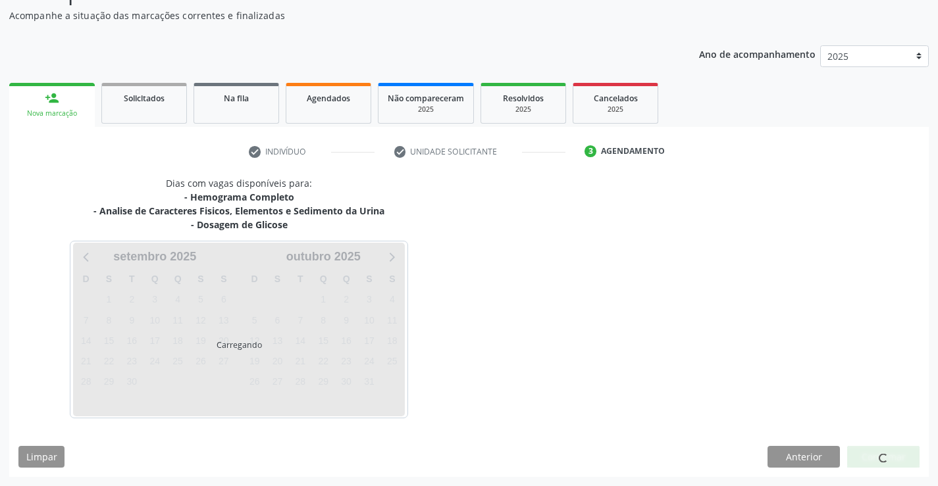
scroll to position [114, 0]
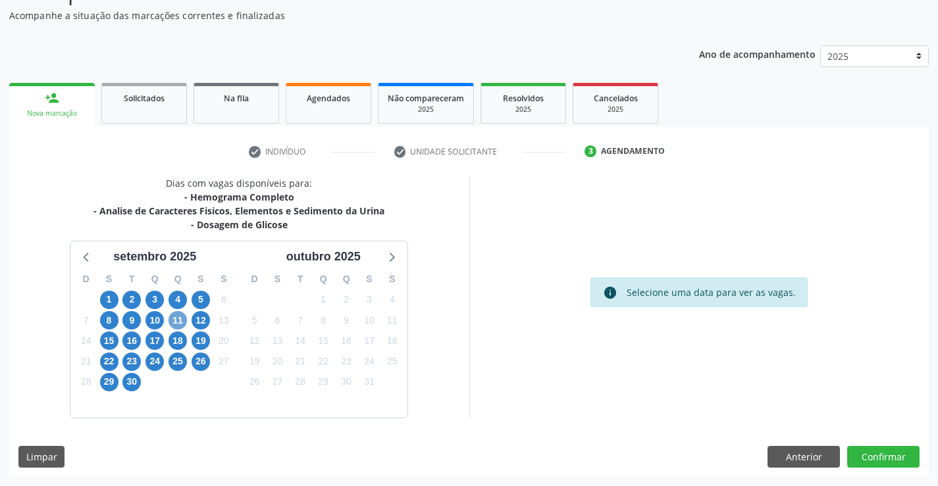
click at [175, 317] on span "11" at bounding box center [177, 320] width 18 height 18
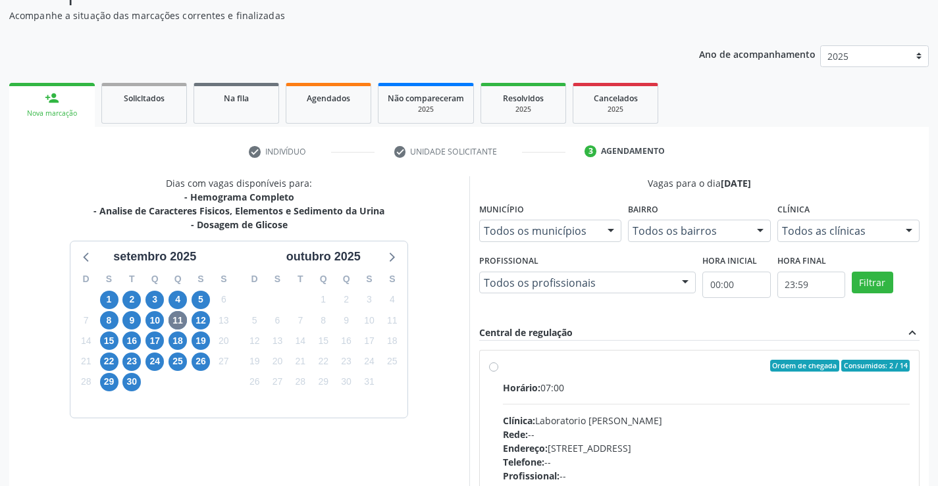
click at [527, 371] on div "Ordem de chegada Consumidos: 2 / 14" at bounding box center [706, 366] width 407 height 12
click at [498, 371] on input "Ordem de chegada Consumidos: 2 / 14 Horário: 07:00 Clínica: Laboratorio Jose Pa…" at bounding box center [493, 366] width 9 height 12
radio input "true"
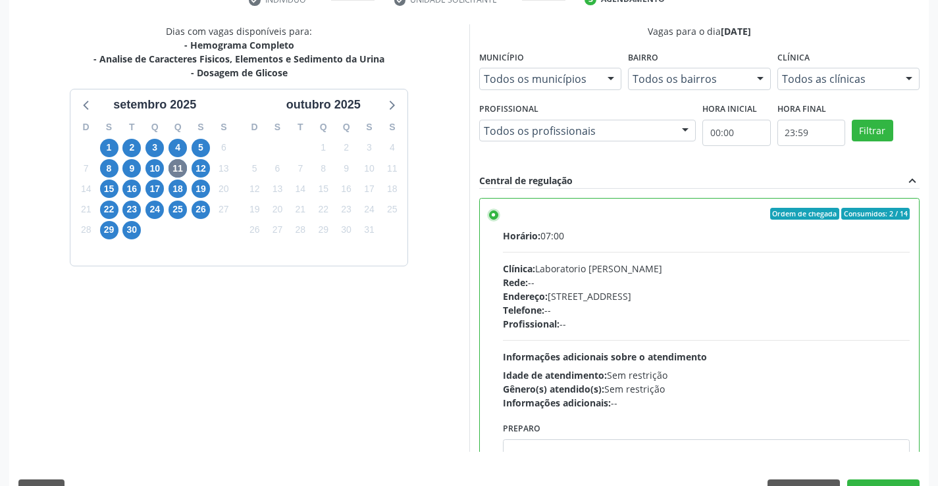
scroll to position [300, 0]
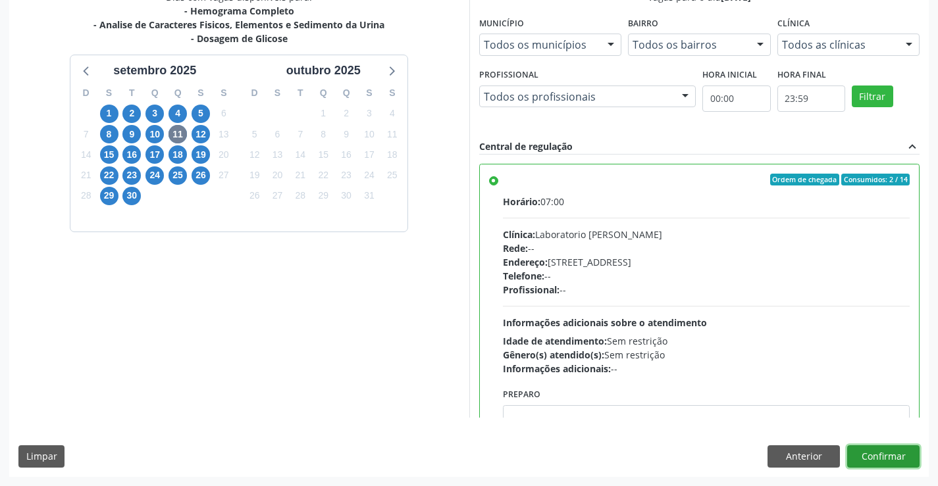
click at [867, 460] on button "Confirmar" at bounding box center [883, 457] width 72 height 22
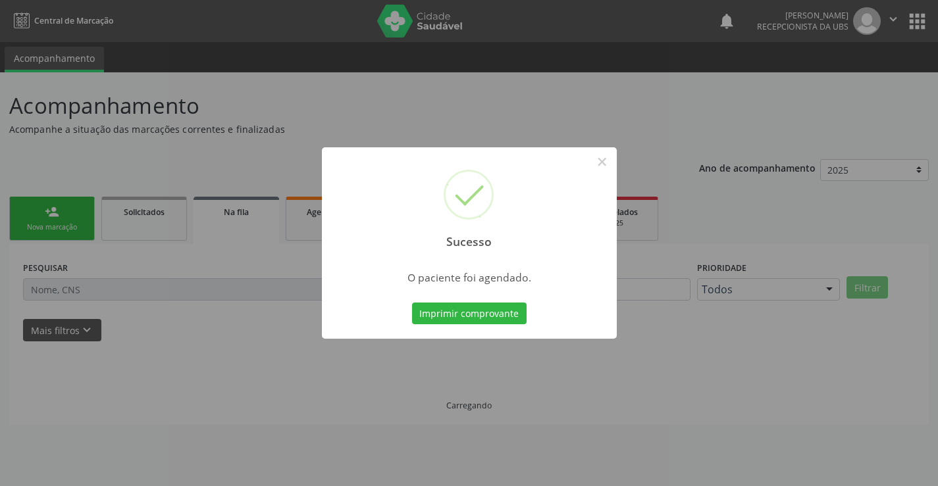
scroll to position [0, 0]
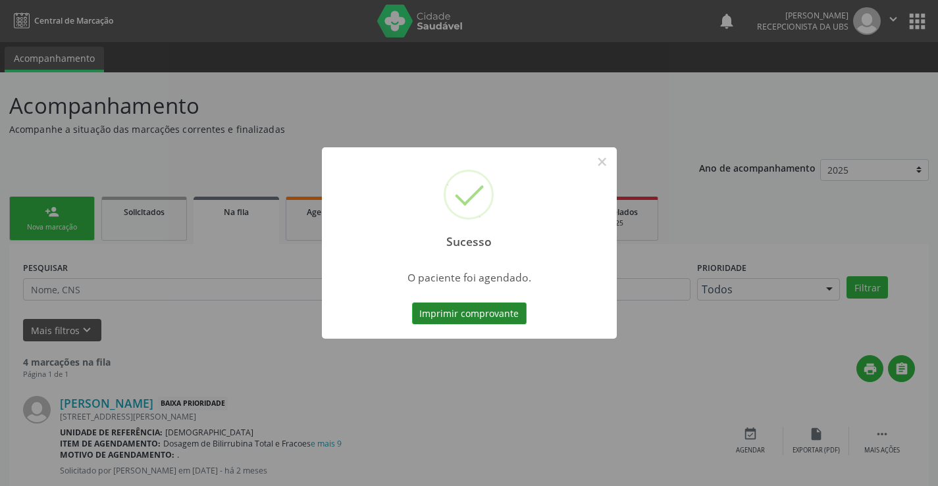
click at [478, 308] on button "Imprimir comprovante" at bounding box center [469, 314] width 115 height 22
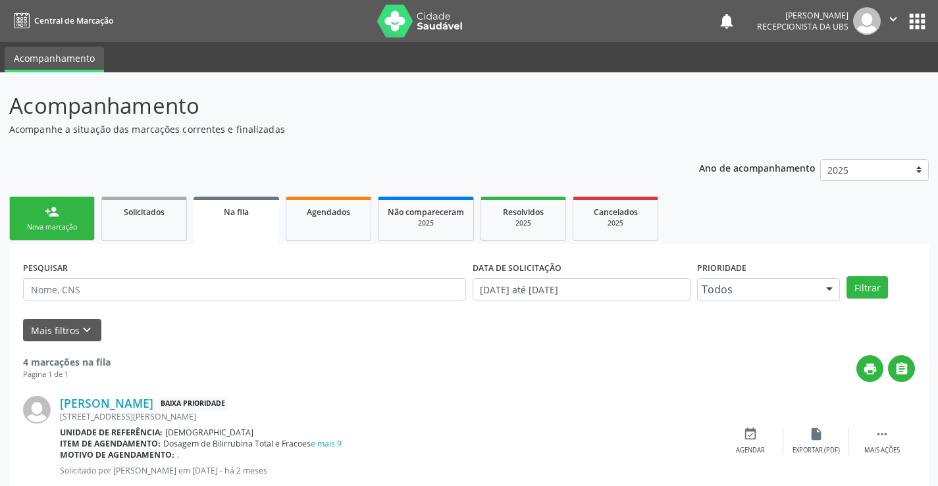
click at [68, 226] on div "Nova marcação" at bounding box center [52, 227] width 66 height 10
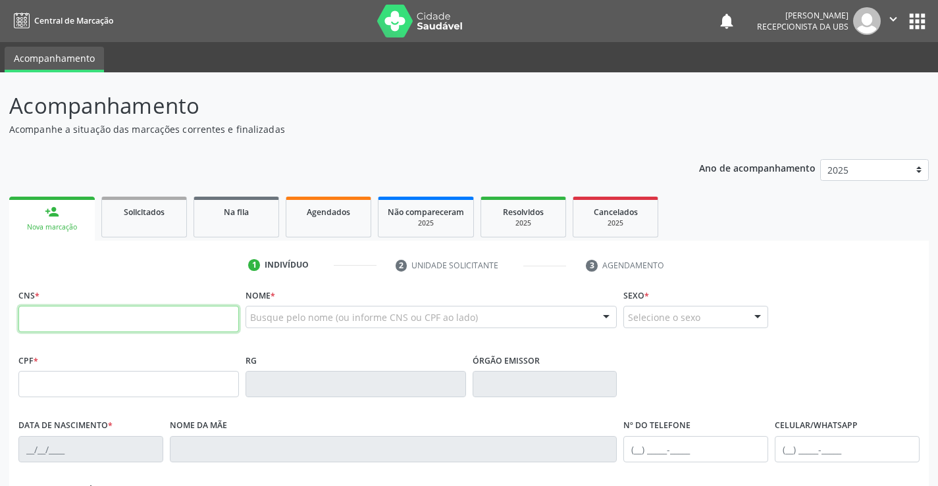
click at [82, 321] on input "text" at bounding box center [128, 319] width 220 height 26
type input "705 8094 4838 7731"
type input "126.022.904-16"
type input "[DATE]"
type input "[PERSON_NAME]"
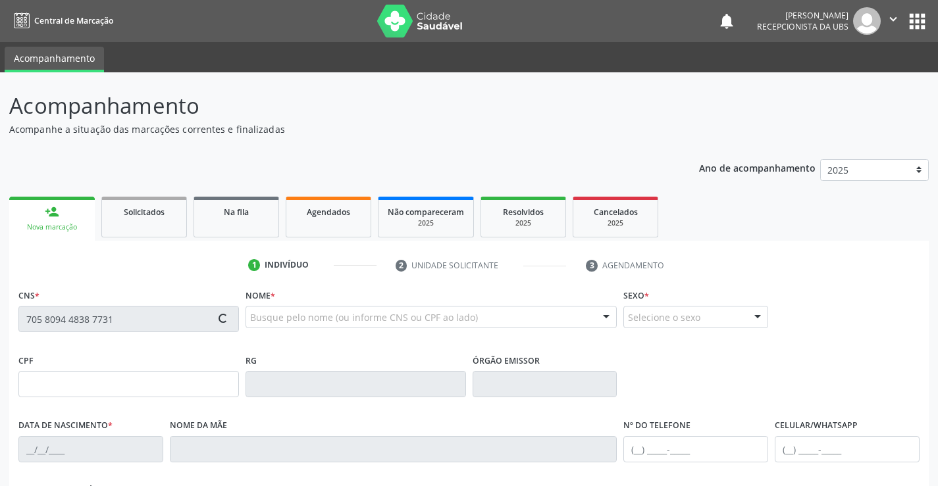
type input "[PHONE_NUMBER]"
type input "S/N"
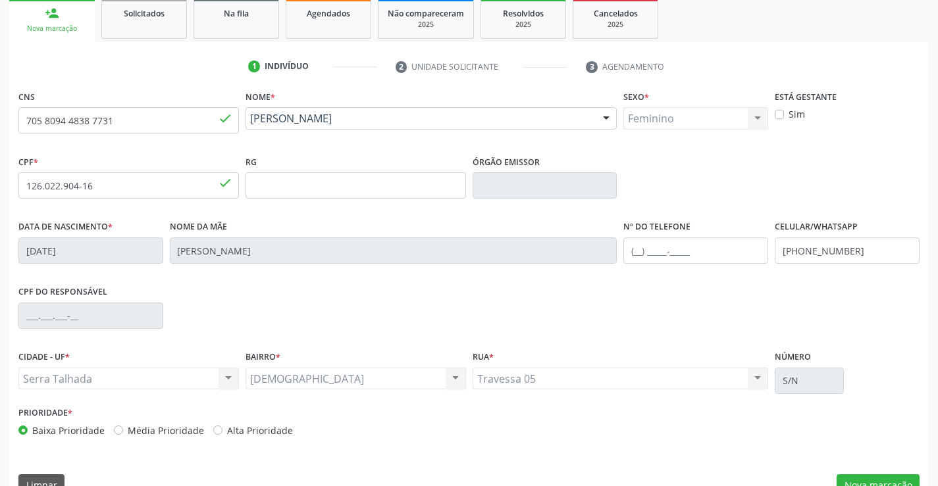
scroll to position [227, 0]
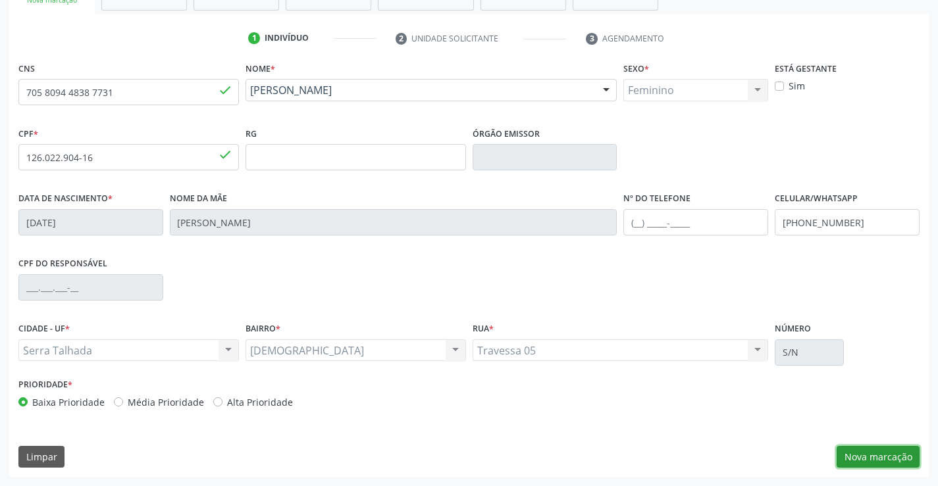
click at [873, 460] on button "Nova marcação" at bounding box center [877, 457] width 83 height 22
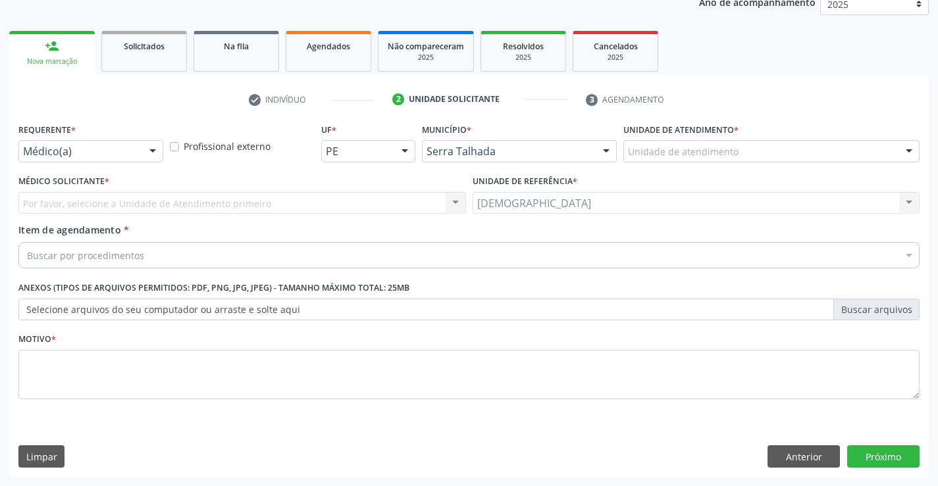
scroll to position [166, 0]
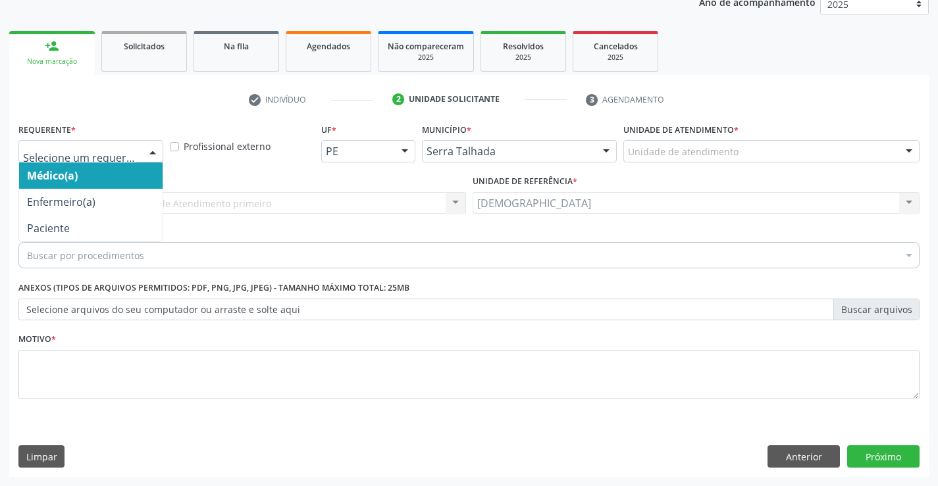
click at [147, 148] on div at bounding box center [153, 152] width 20 height 22
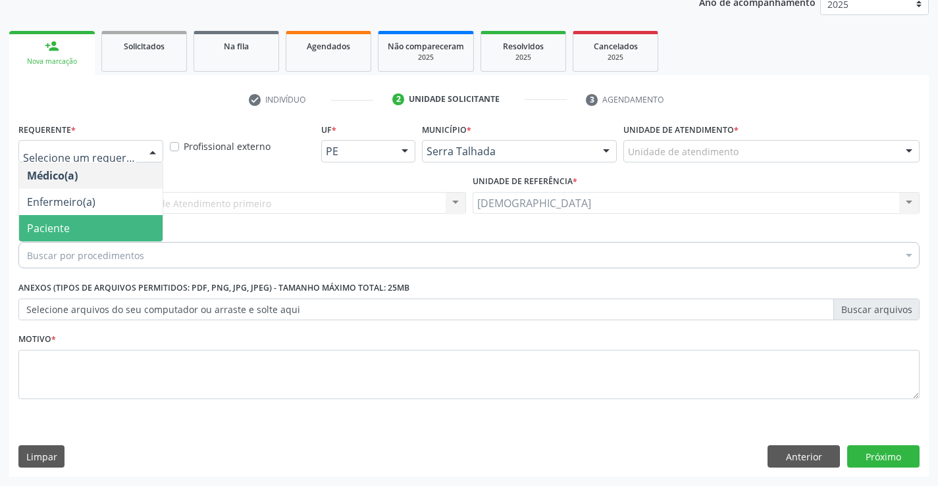
click at [70, 222] on span "Paciente" at bounding box center [90, 228] width 143 height 26
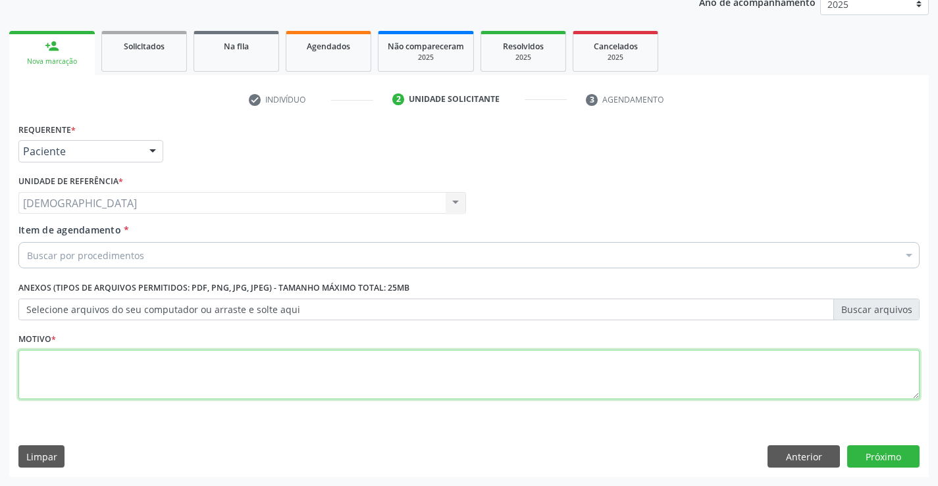
click at [71, 370] on textarea at bounding box center [468, 375] width 901 height 50
type textarea "."
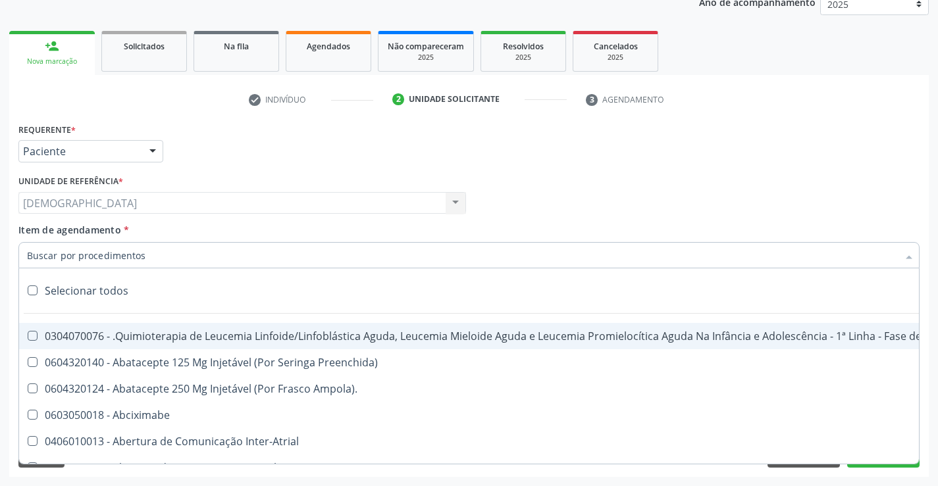
click at [143, 258] on div at bounding box center [468, 255] width 901 height 26
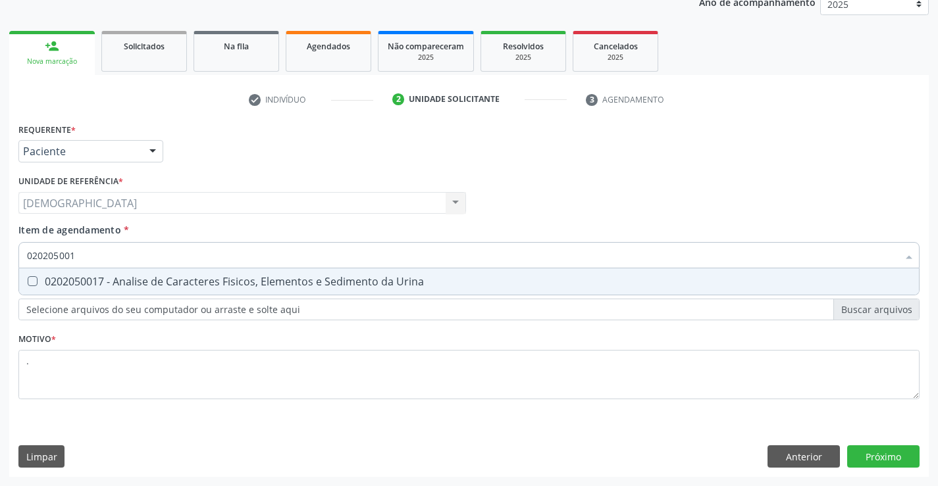
type input "0202050017"
click at [146, 287] on div "0202050017 - Analise de Caracteres Fisicos, Elementos e Sedimento da Urina" at bounding box center [469, 281] width 884 height 11
checkbox Urina "true"
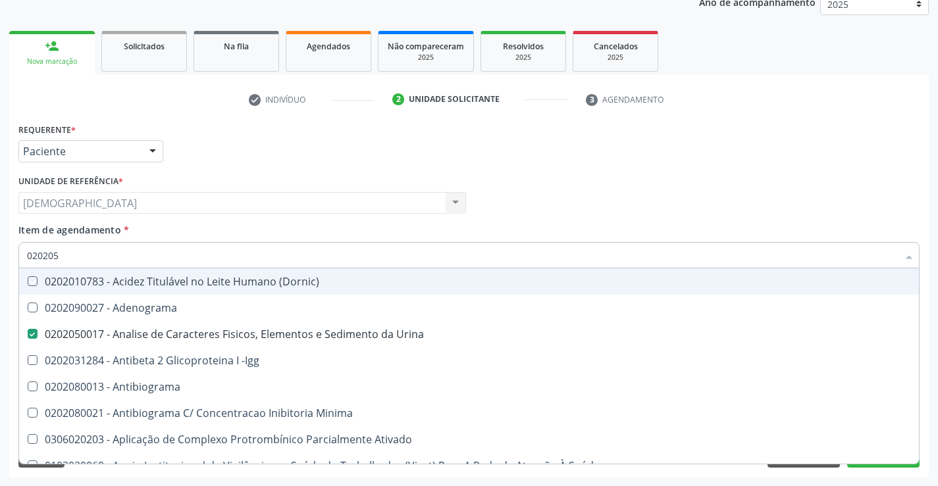
type input "02020"
checkbox \(Dornic\) "false"
checkbox Urina "true"
type input "02022"
checkbox Urina "false"
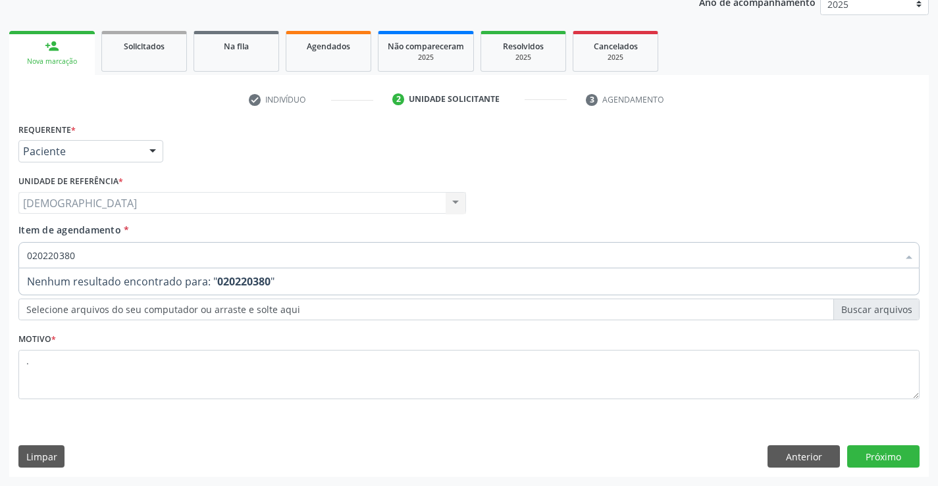
click at [51, 254] on input "020220380" at bounding box center [462, 255] width 871 height 26
type input "0202020380"
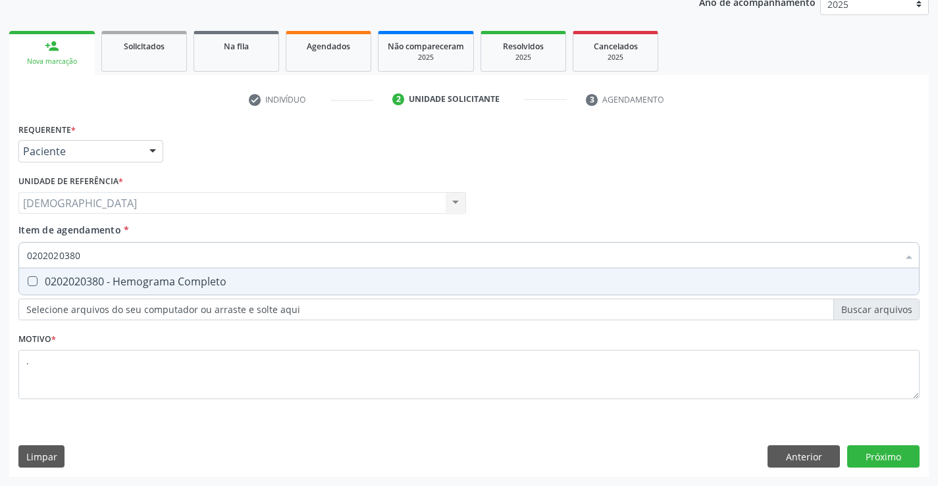
click at [103, 279] on div "0202020380 - Hemograma Completo" at bounding box center [469, 281] width 884 height 11
checkbox Completo "true"
click at [883, 454] on div "Requerente * Paciente Médico(a) Enfermeiro(a) Paciente Nenhum resultado encontr…" at bounding box center [468, 298] width 919 height 357
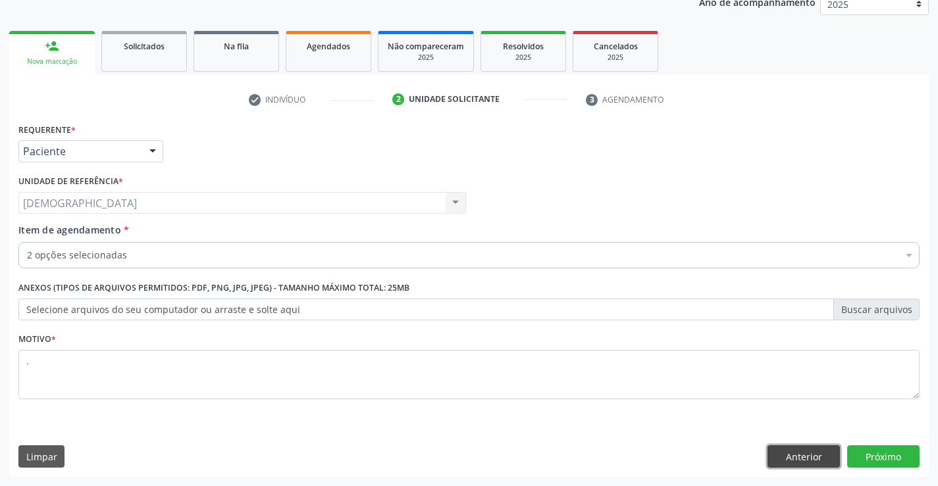
click at [812, 459] on button "Anterior" at bounding box center [803, 457] width 72 height 22
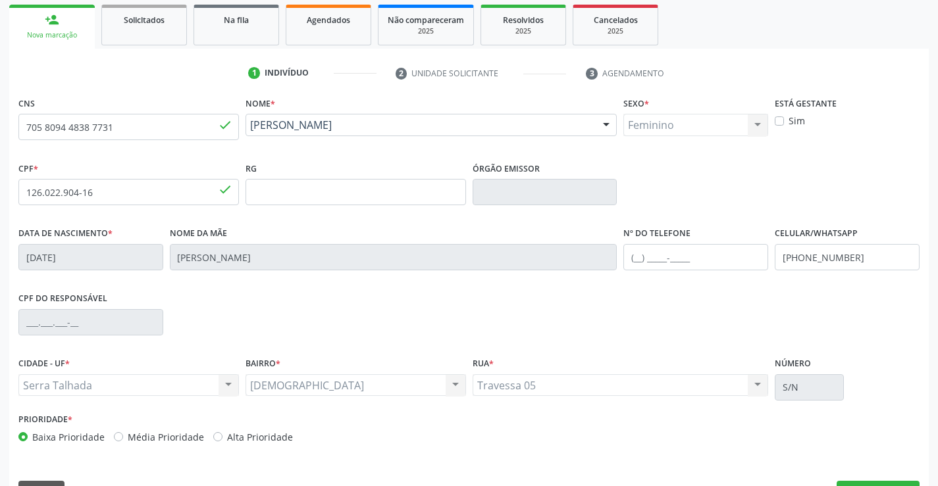
scroll to position [227, 0]
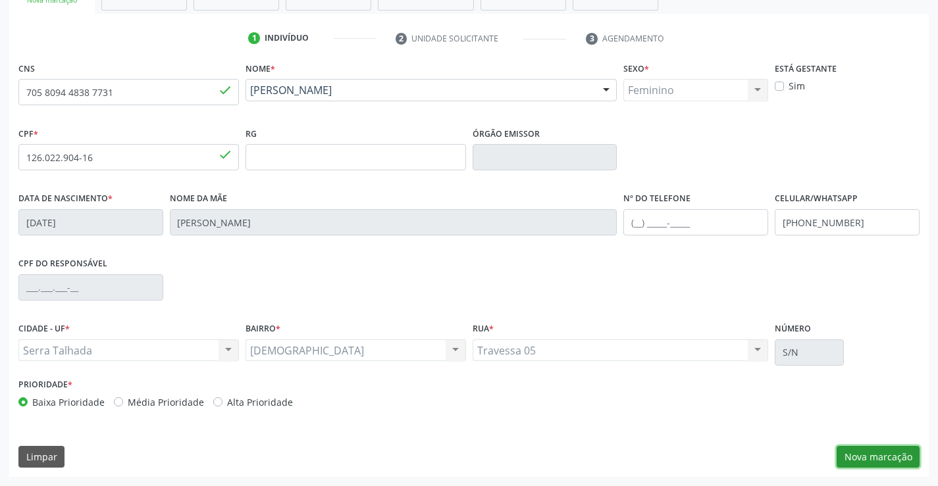
click at [895, 453] on button "Nova marcação" at bounding box center [877, 457] width 83 height 22
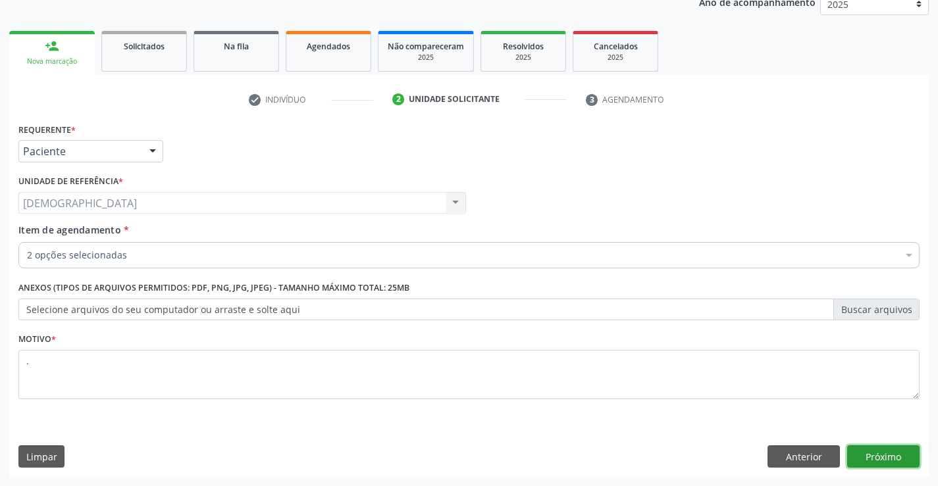
click at [877, 456] on button "Próximo" at bounding box center [883, 457] width 72 height 22
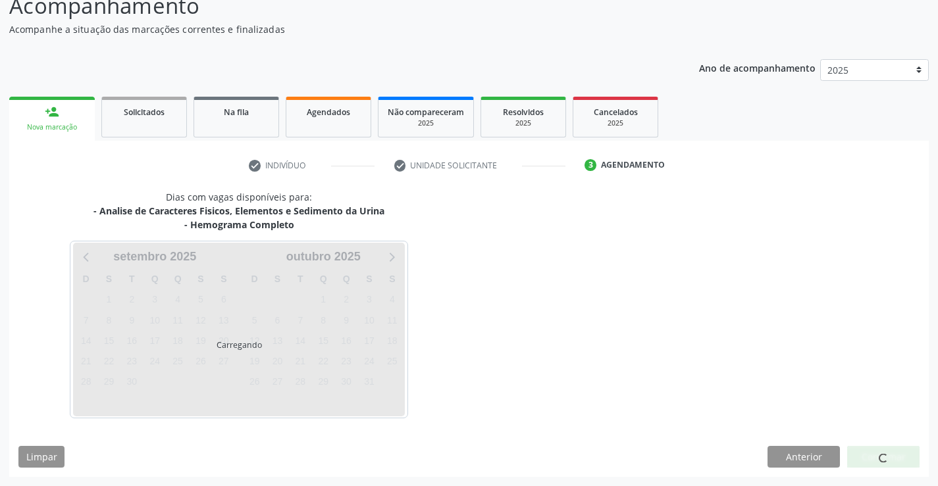
scroll to position [100, 0]
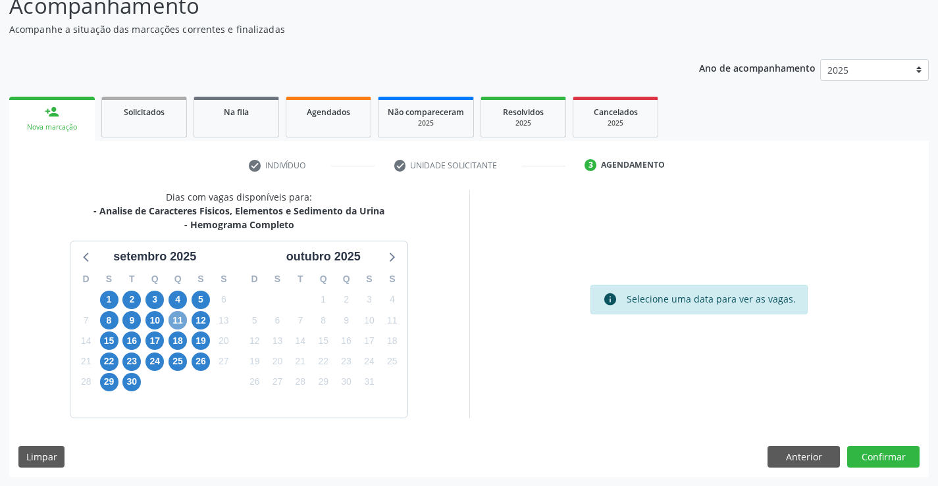
click at [178, 317] on span "11" at bounding box center [177, 320] width 18 height 18
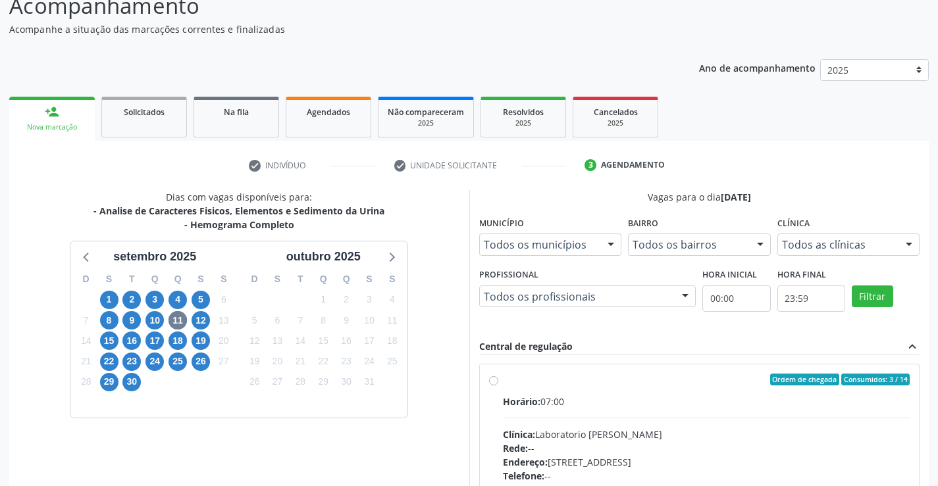
click at [513, 392] on label "Ordem de chegada Consumidos: 3 / 14 Horário: 07:00 Clínica: Laboratorio Jose Pa…" at bounding box center [706, 475] width 407 height 202
click at [498, 386] on input "Ordem de chegada Consumidos: 3 / 14 Horário: 07:00 Clínica: Laboratorio Jose Pa…" at bounding box center [493, 380] width 9 height 12
radio input "true"
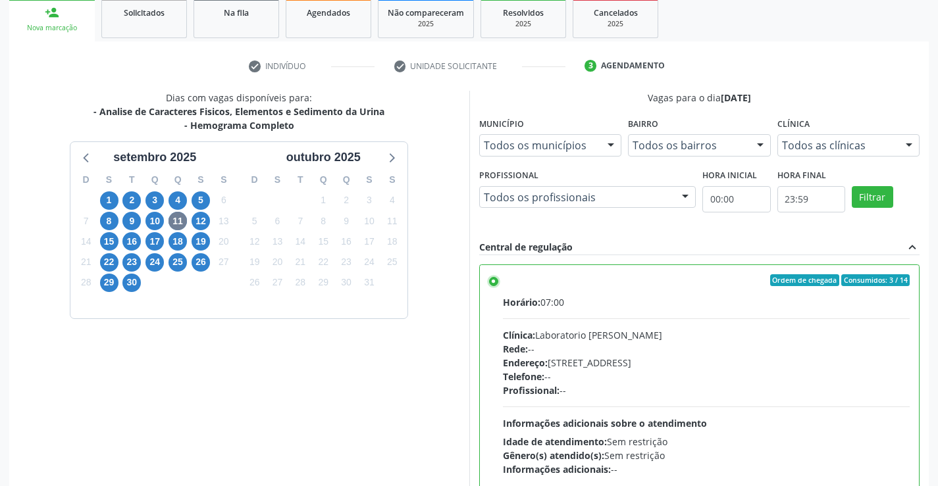
scroll to position [300, 0]
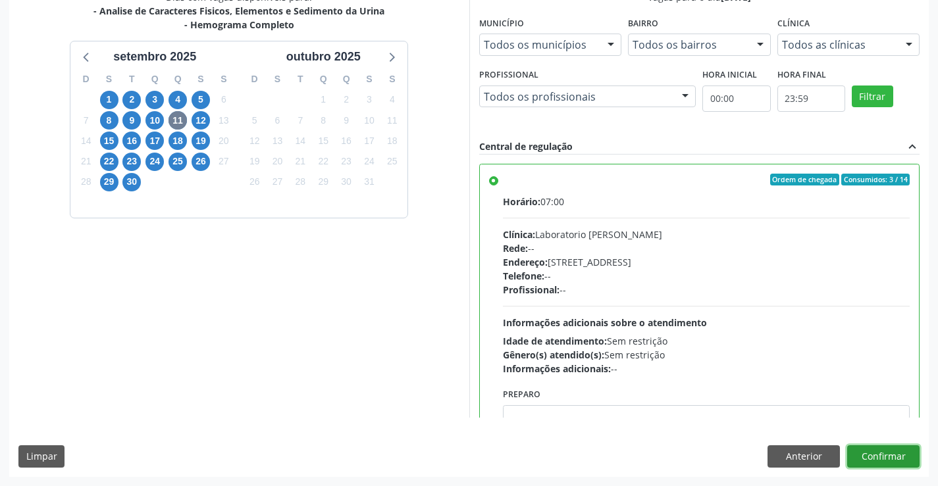
click at [855, 455] on button "Confirmar" at bounding box center [883, 457] width 72 height 22
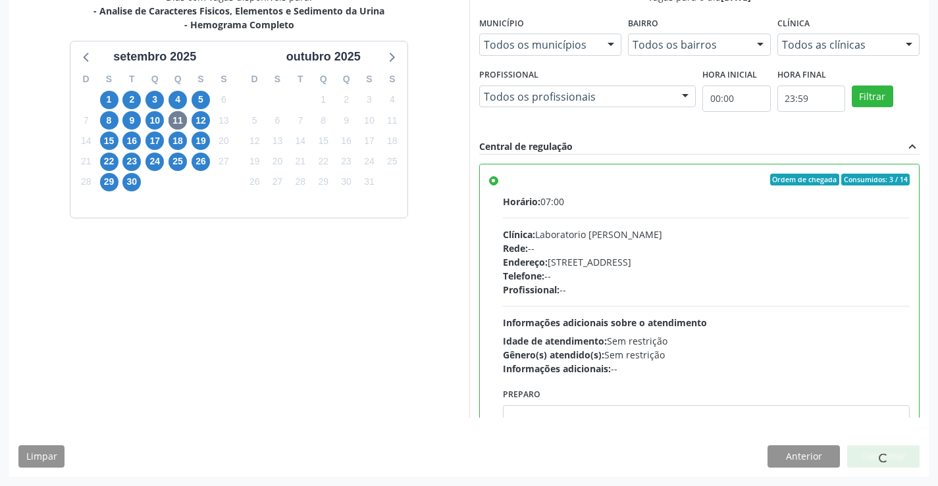
scroll to position [0, 0]
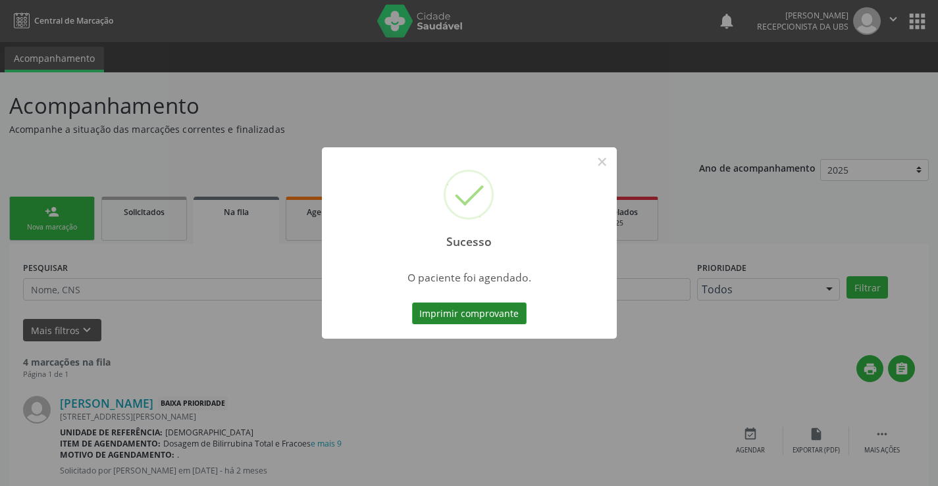
click at [446, 314] on button "Imprimir comprovante" at bounding box center [469, 314] width 115 height 22
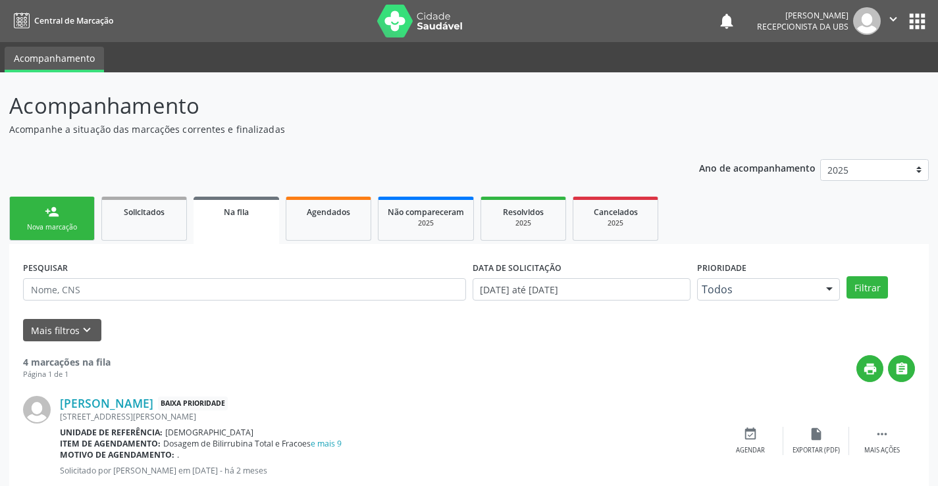
click at [74, 229] on div "Nova marcação" at bounding box center [52, 227] width 66 height 10
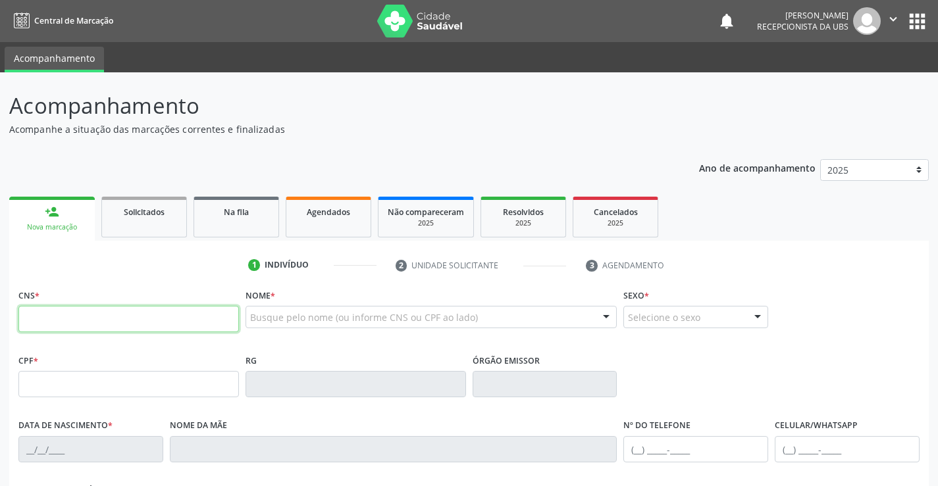
click at [61, 322] on input "text" at bounding box center [128, 319] width 220 height 26
type input "705 8094 4838 7731"
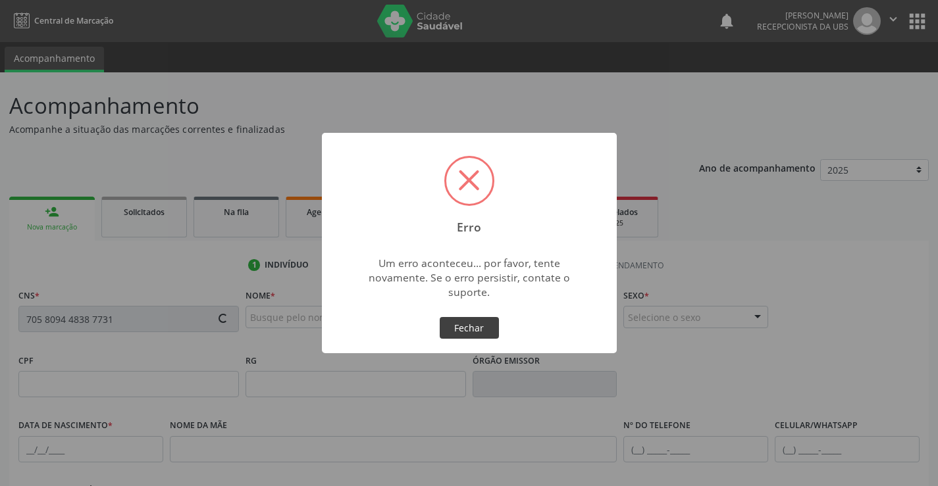
click at [469, 328] on button "Fechar" at bounding box center [469, 328] width 59 height 22
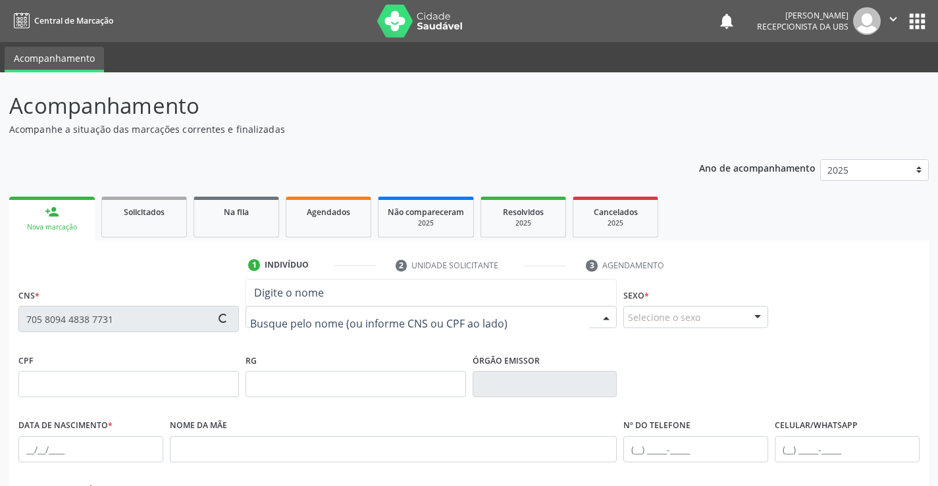
click at [182, 283] on div "1 Indivíduo 2 Unidade solicitante 3 Agendamento CNS * 705 8094 4838 7731 Nome *…" at bounding box center [468, 480] width 919 height 450
click at [22, 206] on link "person_add Nova marcação" at bounding box center [52, 219] width 86 height 44
click at [34, 209] on link "person_add Nova marcação" at bounding box center [52, 219] width 86 height 44
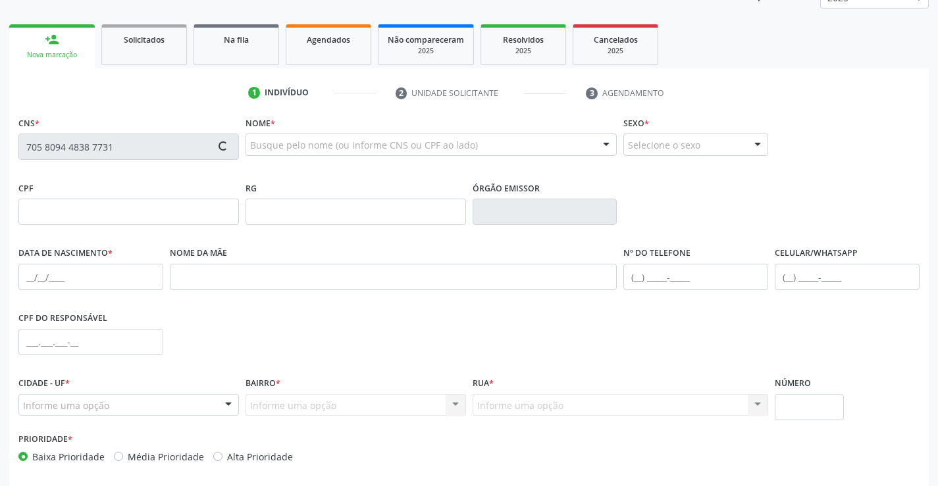
scroll to position [227, 0]
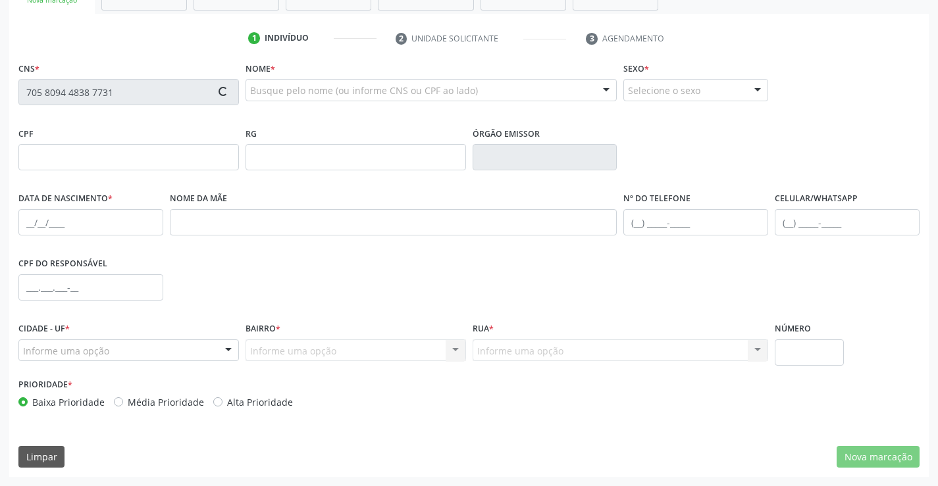
drag, startPoint x: 120, startPoint y: 78, endPoint x: 120, endPoint y: 55, distance: 23.0
click at [120, 78] on div "CNS * 705 8094 4838 7731" at bounding box center [128, 82] width 220 height 47
click at [57, 455] on button "Limpar" at bounding box center [41, 457] width 46 height 22
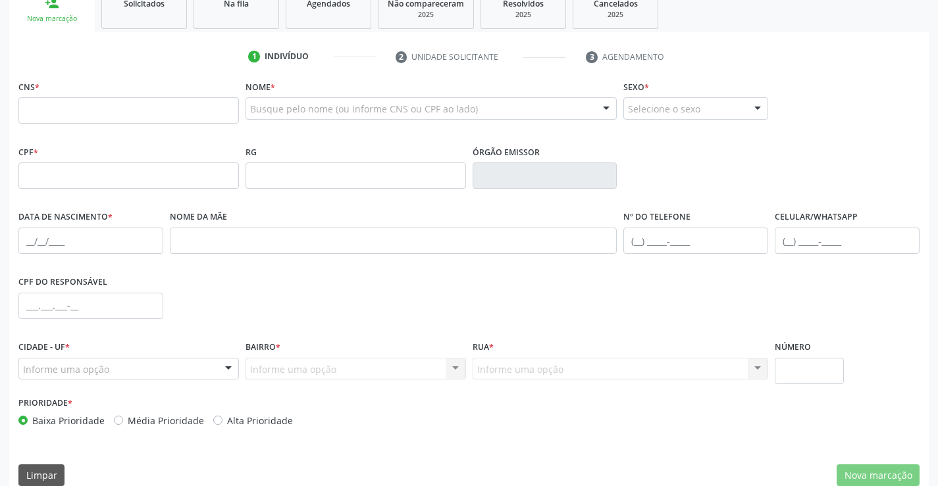
scroll to position [173, 0]
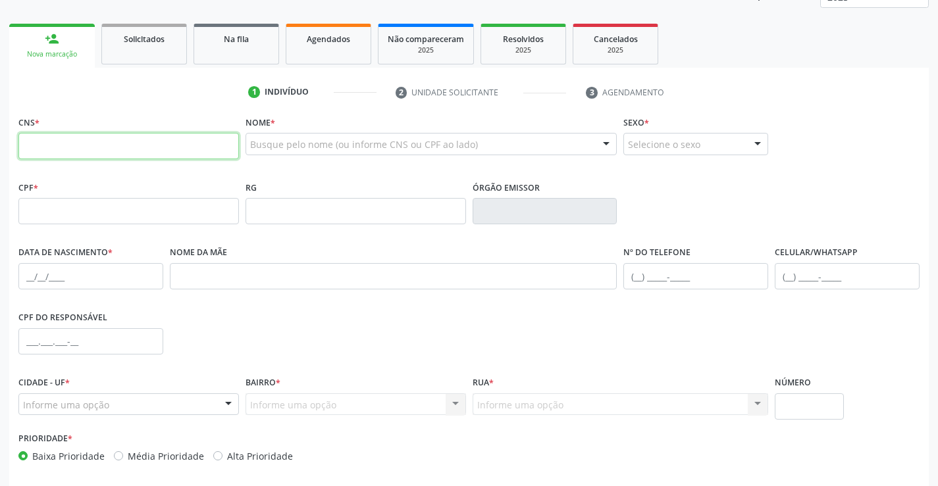
click at [155, 153] on input "text" at bounding box center [128, 146] width 220 height 26
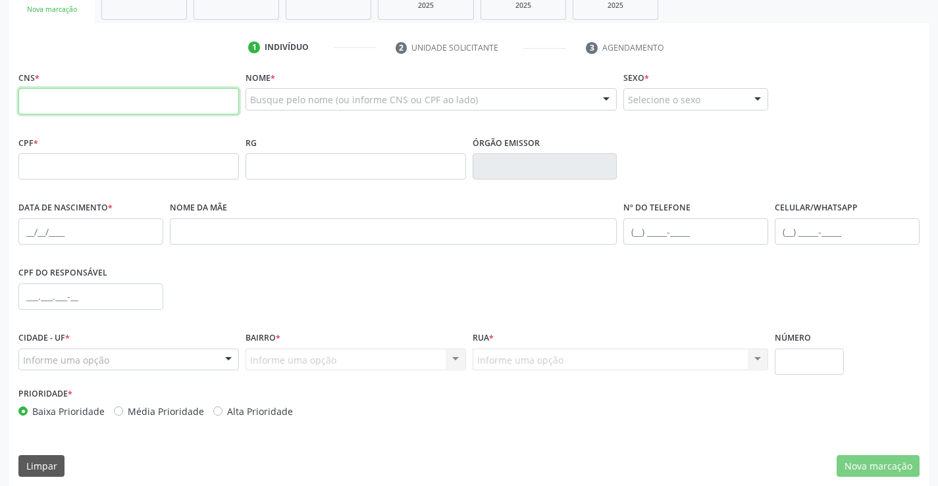
scroll to position [227, 0]
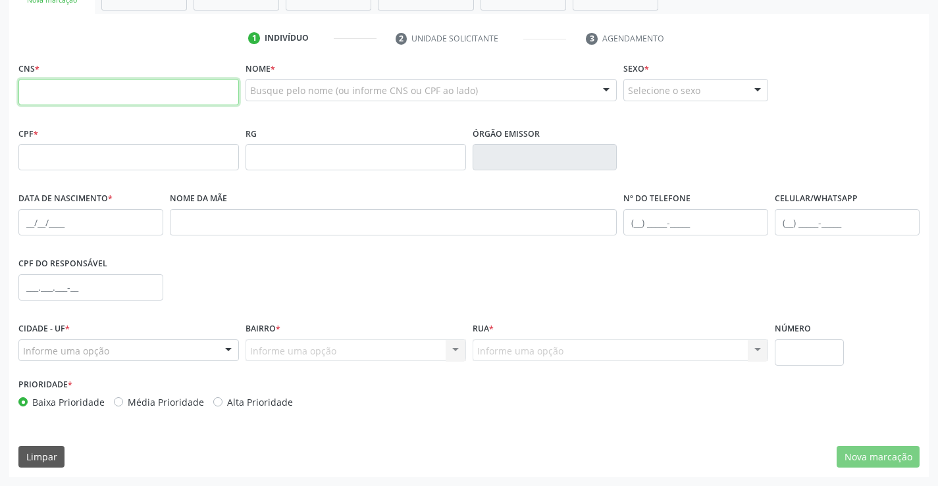
click at [90, 98] on input "text" at bounding box center [128, 92] width 220 height 26
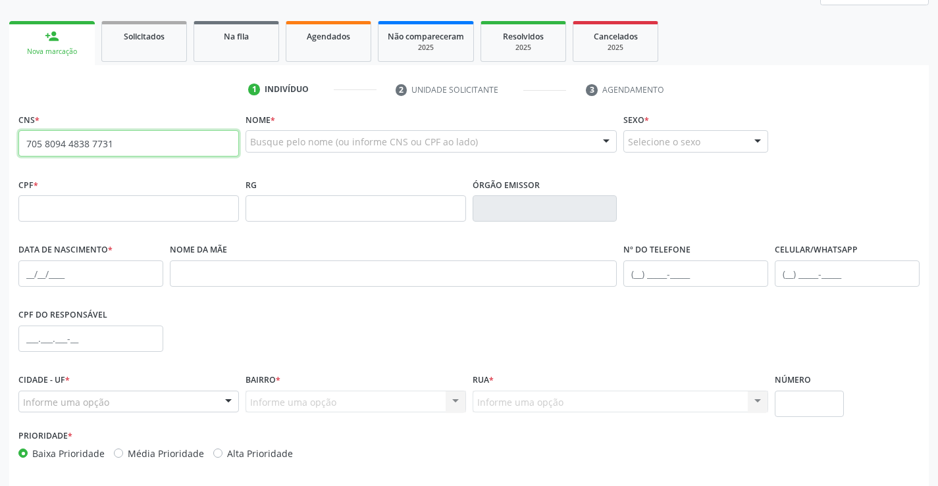
scroll to position [161, 0]
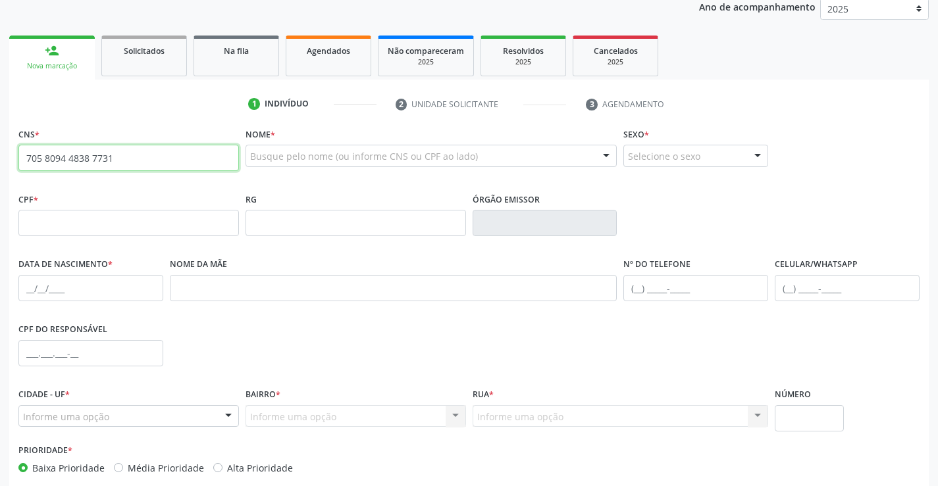
click at [186, 159] on input "705 8094 4838 7731" at bounding box center [128, 158] width 220 height 26
type input "705 8094 4838 7731"
click at [155, 157] on input "705 8094 4838 7731" at bounding box center [128, 158] width 220 height 26
click at [161, 129] on div "CNS * 705 8094 4838 7731" at bounding box center [128, 147] width 220 height 47
click at [55, 61] on link "person_add Nova marcação" at bounding box center [52, 58] width 86 height 44
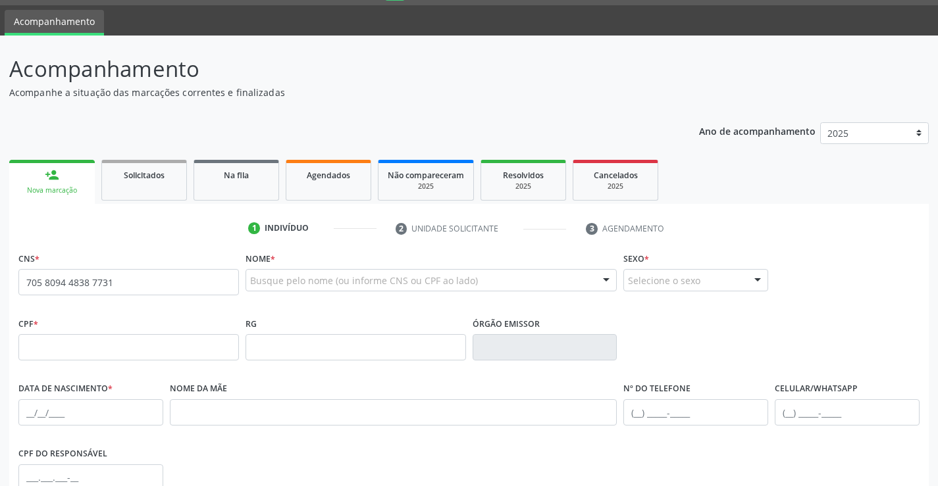
scroll to position [0, 0]
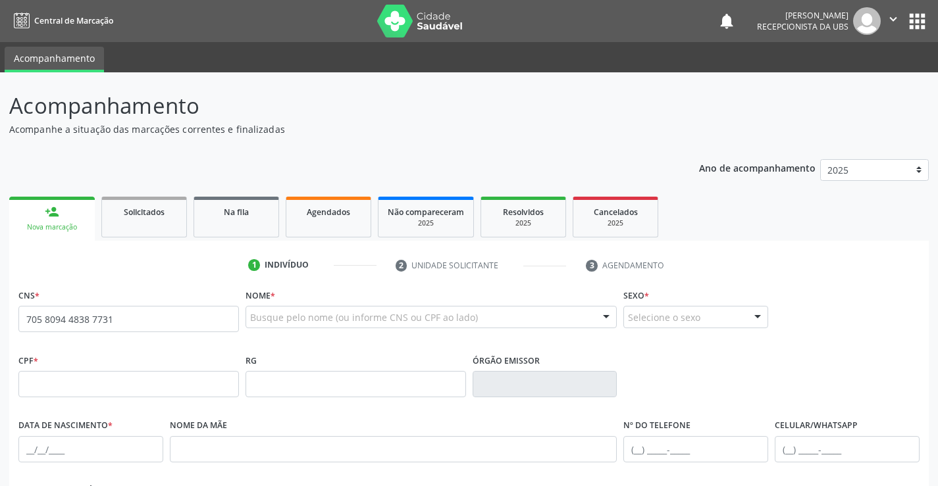
click at [892, 16] on icon "" at bounding box center [893, 19] width 14 height 14
click at [834, 80] on link "Sair" at bounding box center [859, 80] width 91 height 18
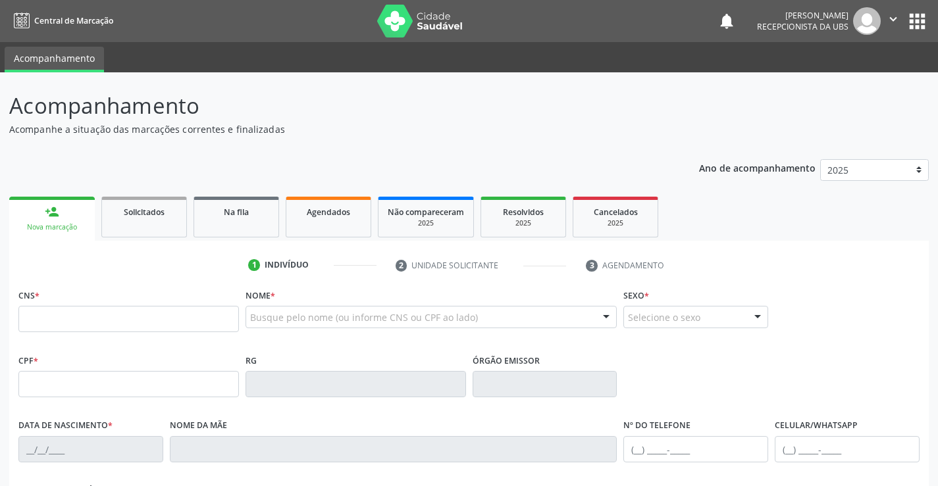
click at [75, 317] on input "text" at bounding box center [128, 319] width 220 height 26
click at [56, 313] on input "text" at bounding box center [128, 319] width 220 height 26
type input "705 8094 4838 7731"
type input "126.022.904-16"
type input "[DATE]"
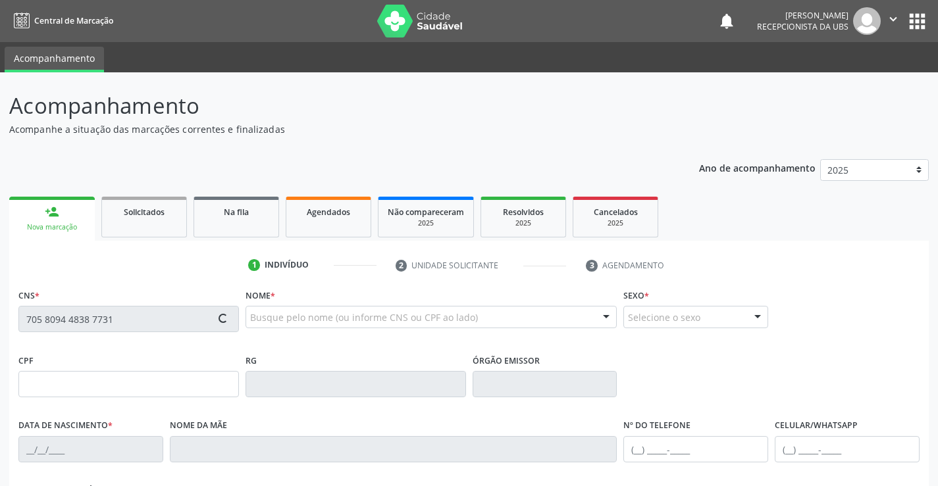
type input "[PERSON_NAME]"
type input "[PHONE_NUMBER]"
type input "S/N"
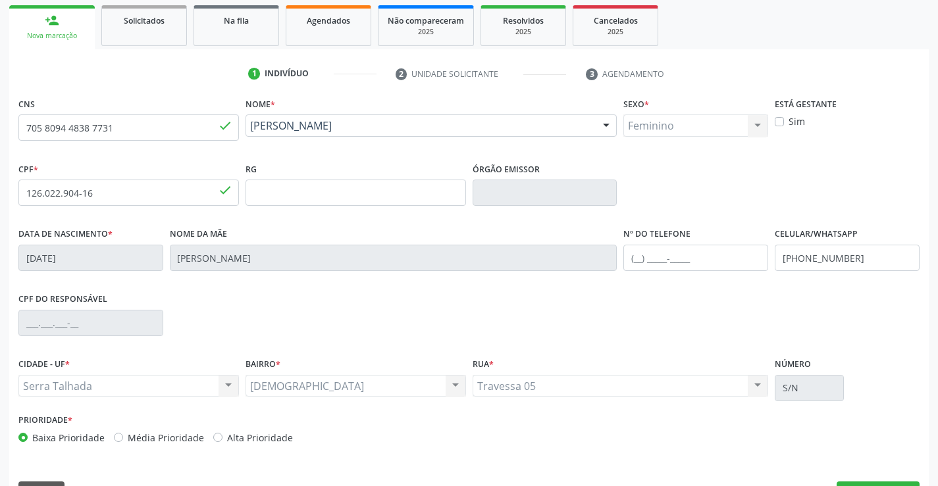
scroll to position [227, 0]
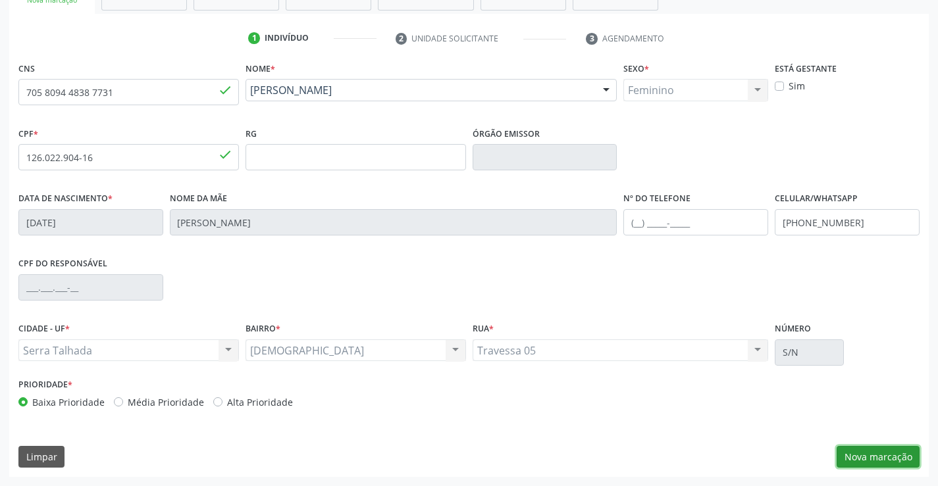
click at [866, 457] on button "Nova marcação" at bounding box center [877, 457] width 83 height 22
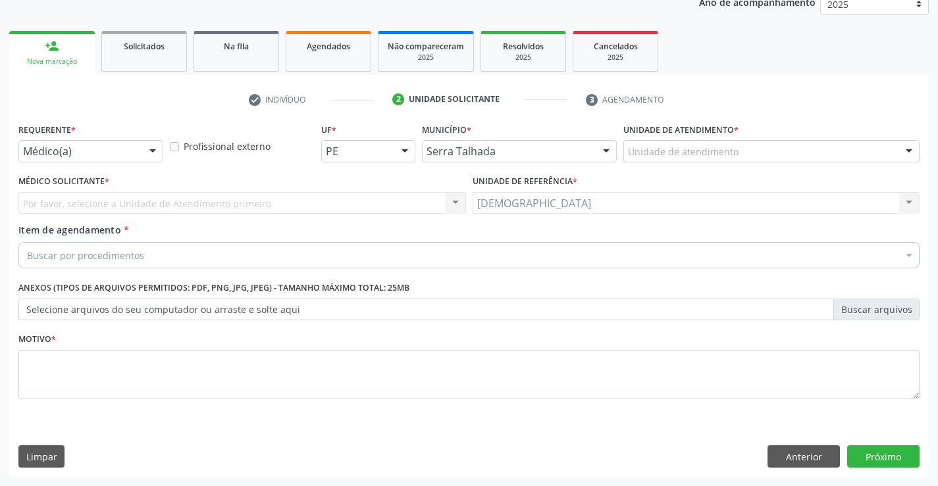
click at [147, 149] on div at bounding box center [153, 152] width 20 height 22
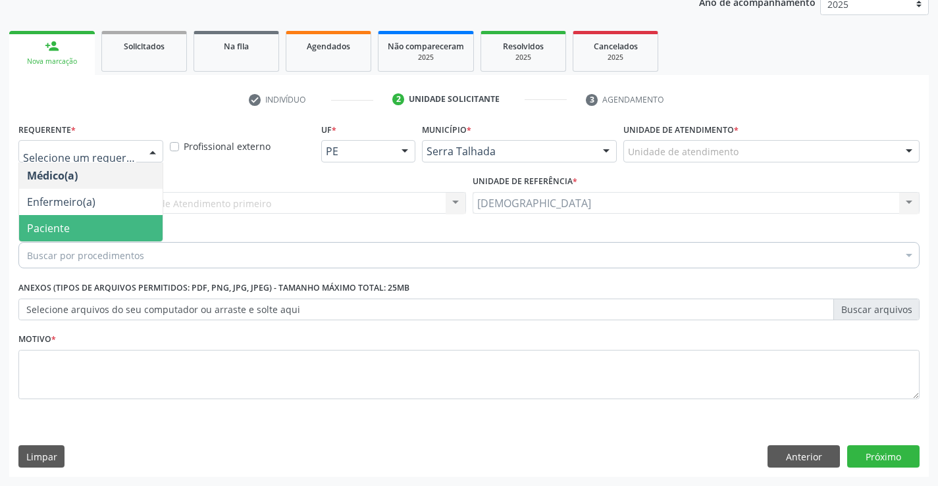
click at [91, 230] on span "Paciente" at bounding box center [90, 228] width 143 height 26
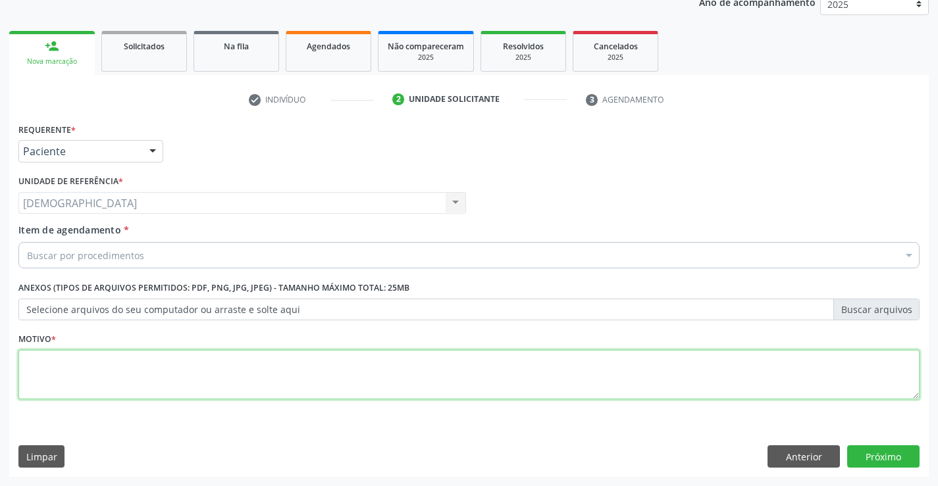
click at [88, 358] on textarea at bounding box center [468, 375] width 901 height 50
type textarea "."
click at [198, 253] on div "Buscar por procedimentos" at bounding box center [468, 255] width 901 height 26
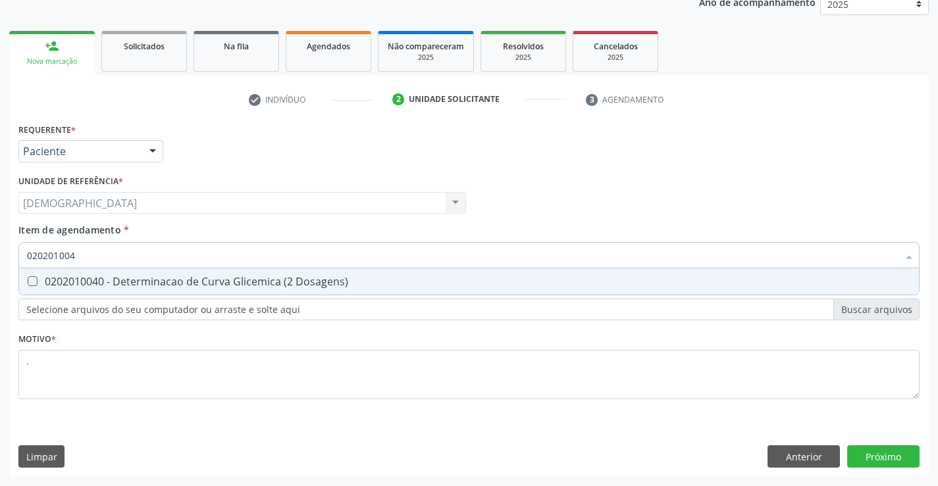
type input "0202010040"
click at [149, 279] on div "0202010040 - Determinacao de Curva Glicemica (2 Dosagens)" at bounding box center [469, 281] width 884 height 11
checkbox Dosagens\) "true"
type input "02020100"
checkbox Dosagens\) "false"
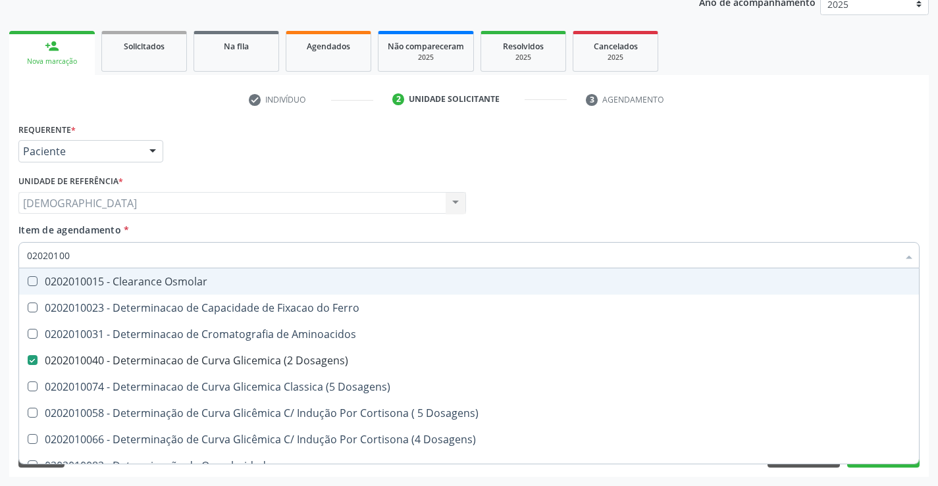
type input "0202010"
checkbox Dosagens\) "false"
checkbox Dosagens\) "true"
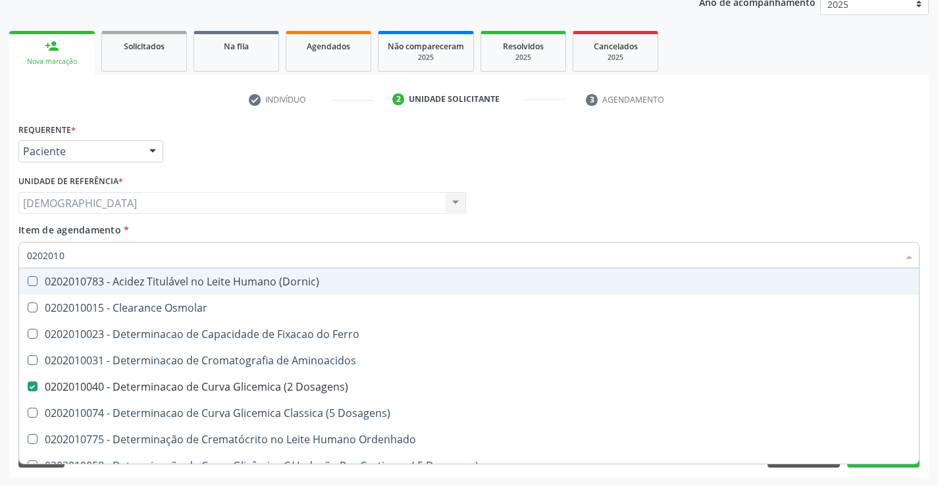
type input "020201"
checkbox Dosagens\) "false"
checkbox Ordenhado "true"
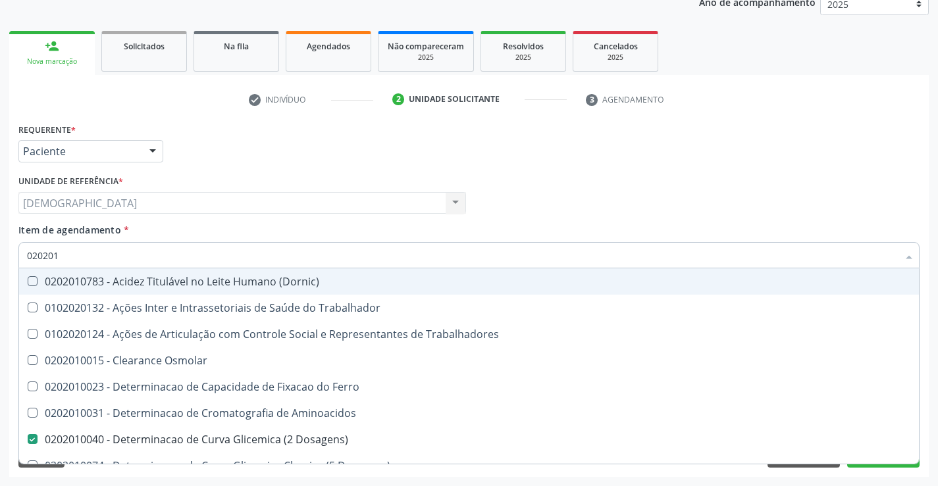
type input "02020"
checkbox Dosagens\) "false"
checkbox Latica "true"
type input "0202"
checkbox Latica "false"
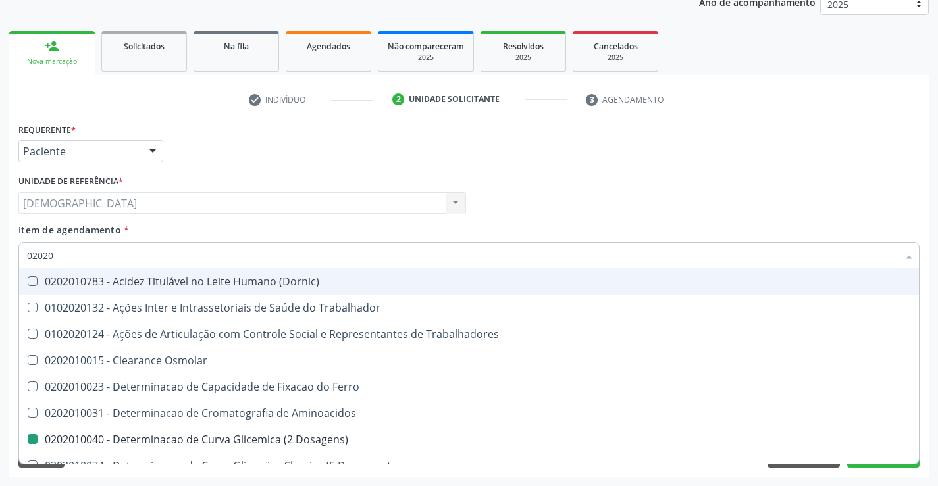
checkbox Glicose "true"
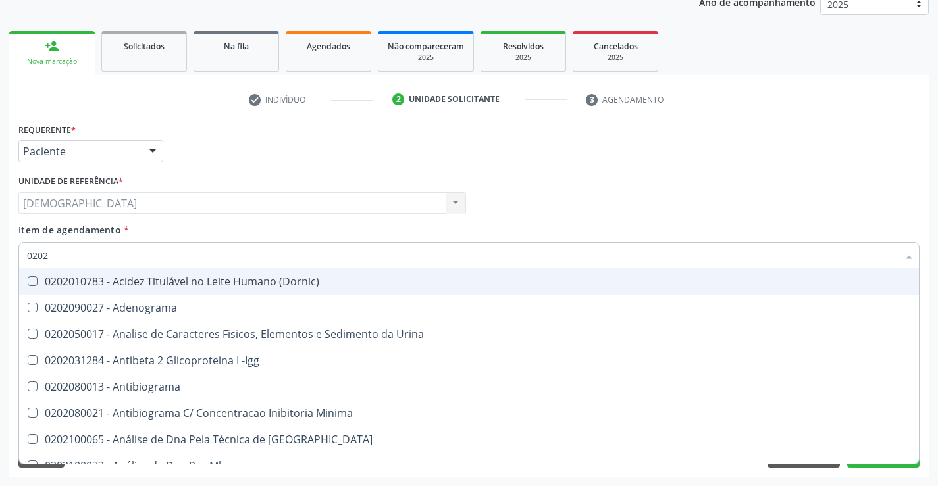
type input "020"
checkbox Dosagens\) "false"
checkbox \(Anti-Hbe\) "true"
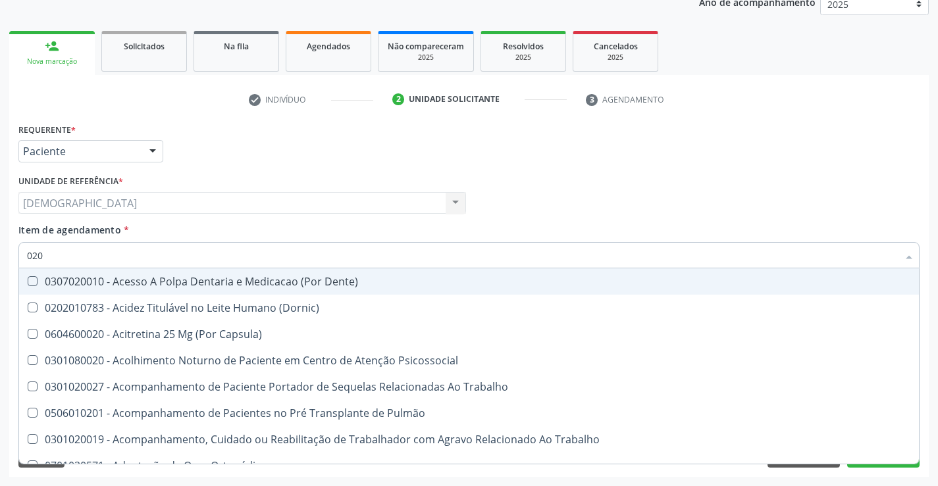
type input "02"
checkbox Dosagens\) "false"
checkbox 37Oc "true"
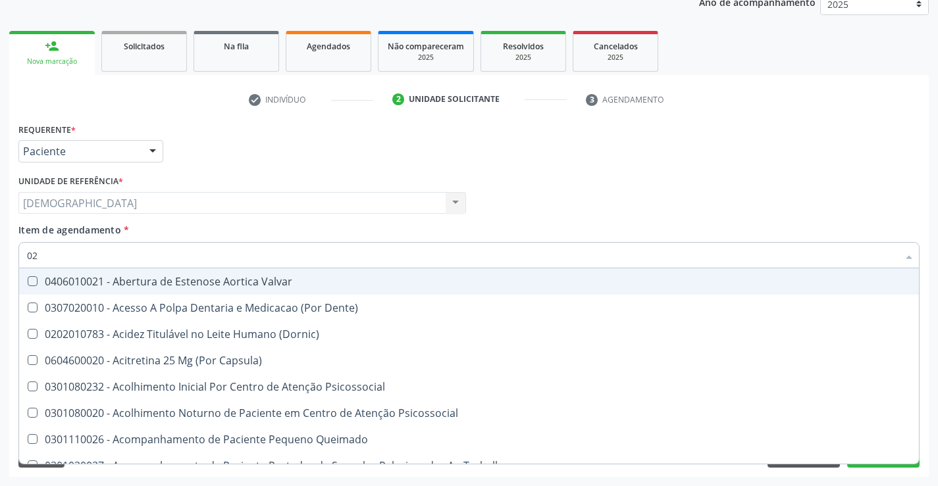
type input "020"
checkbox Captação "true"
checkbox Dosagens\) "false"
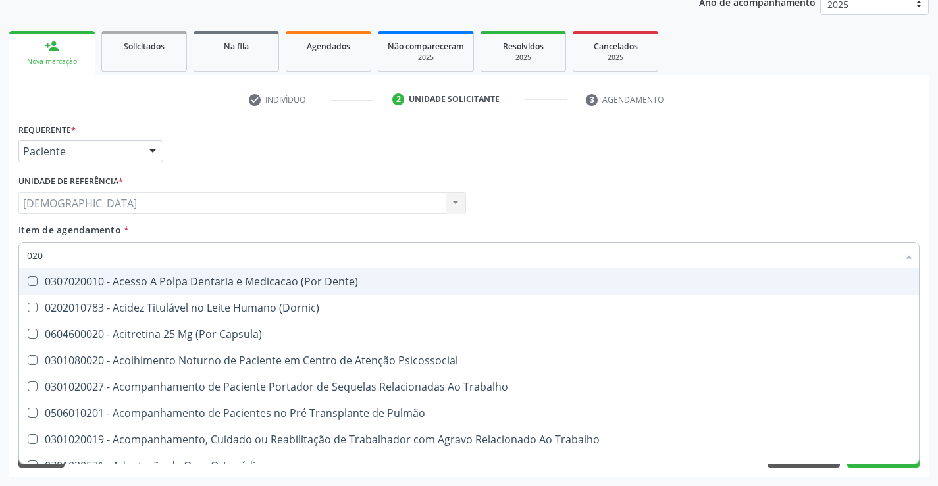
type input "0202"
checkbox Arquitetura "true"
checkbox Dosagens\) "false"
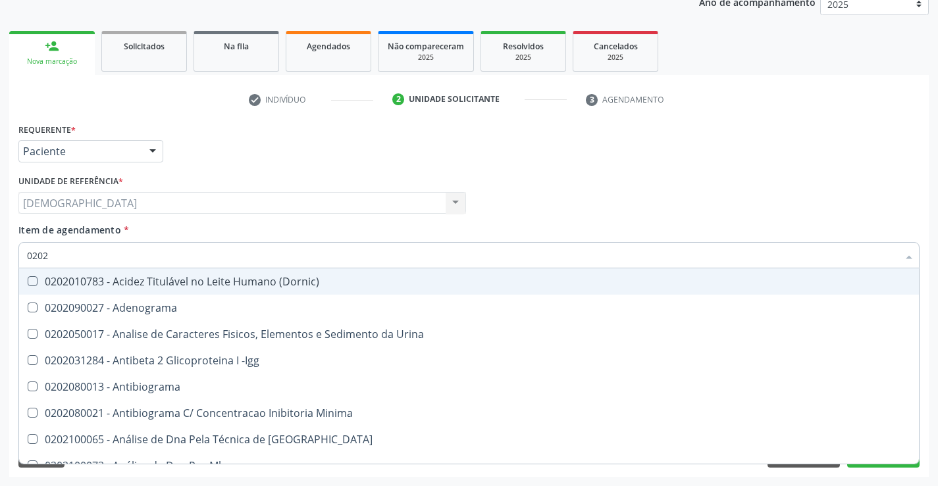
type input "02020"
checkbox Parceria\) "true"
checkbox Dosagens\) "false"
type input "020203"
checkbox Dosagens\) "false"
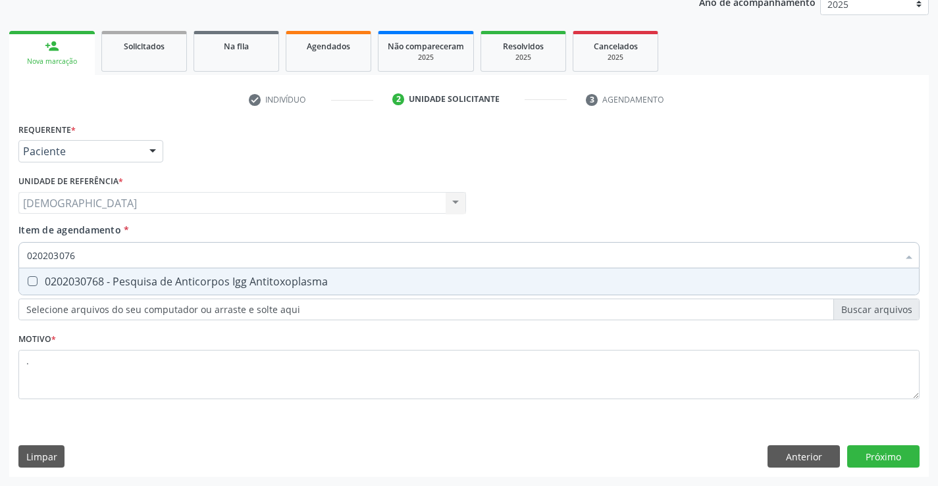
type input "0202030768"
click at [151, 277] on div "0202030768 - Pesquisa de Anticorpos Igg Antitoxoplasma" at bounding box center [469, 281] width 884 height 11
checkbox Antitoxoplasma "true"
click at [168, 260] on input "0202030768" at bounding box center [462, 255] width 871 height 26
type input "02020307"
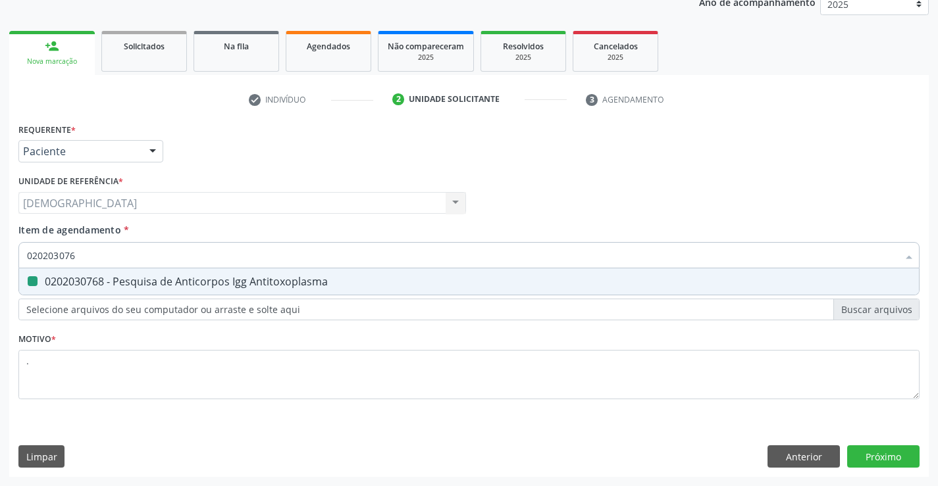
checkbox Antitoxoplasma "false"
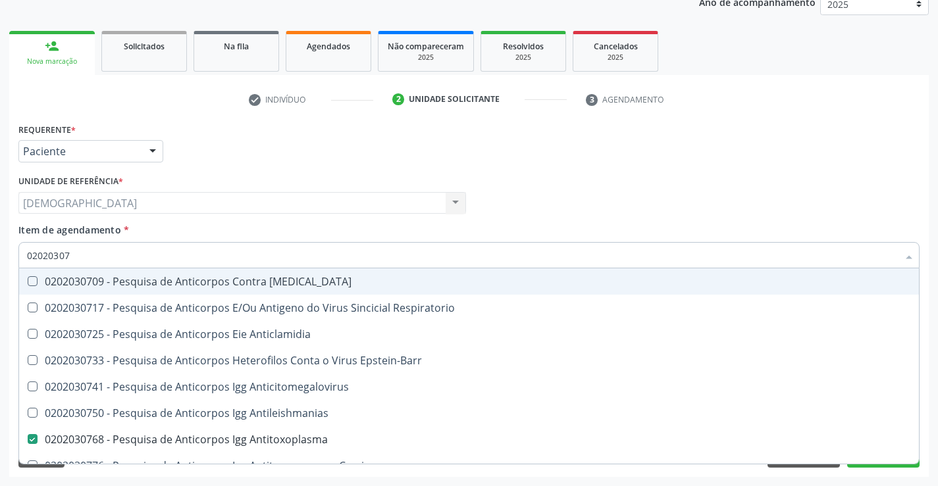
type input "0202030"
checkbox Antitoxoplasma "false"
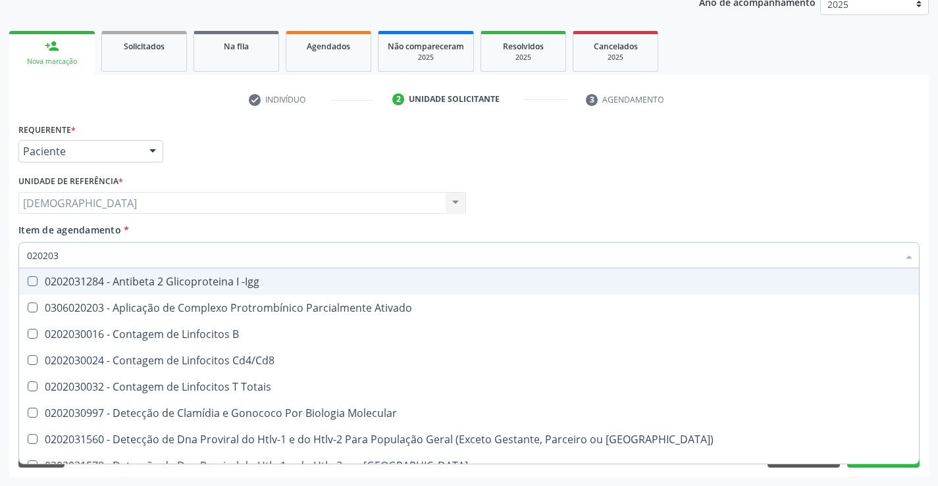
type input "02020"
checkbox Proteinas "true"
checkbox Antitoxoplasma "false"
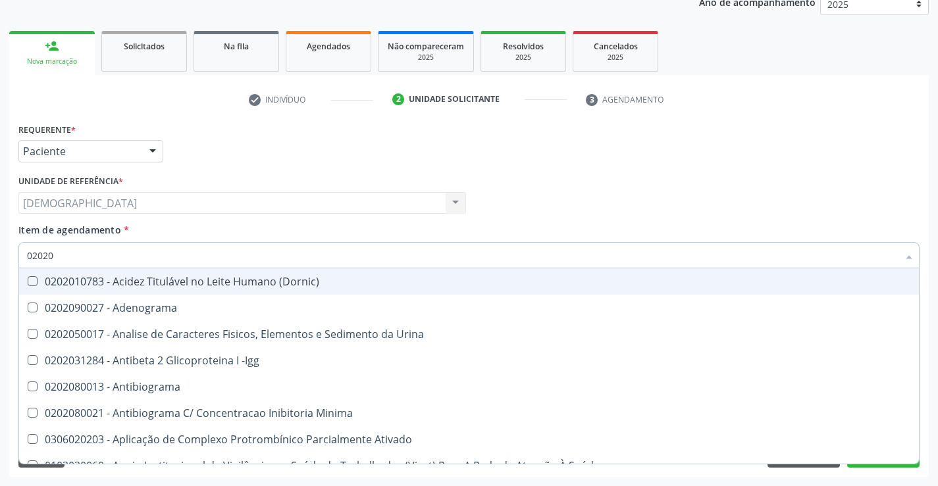
type input "020203"
checkbox Dosagens\) "false"
checkbox Anti-Achr "true"
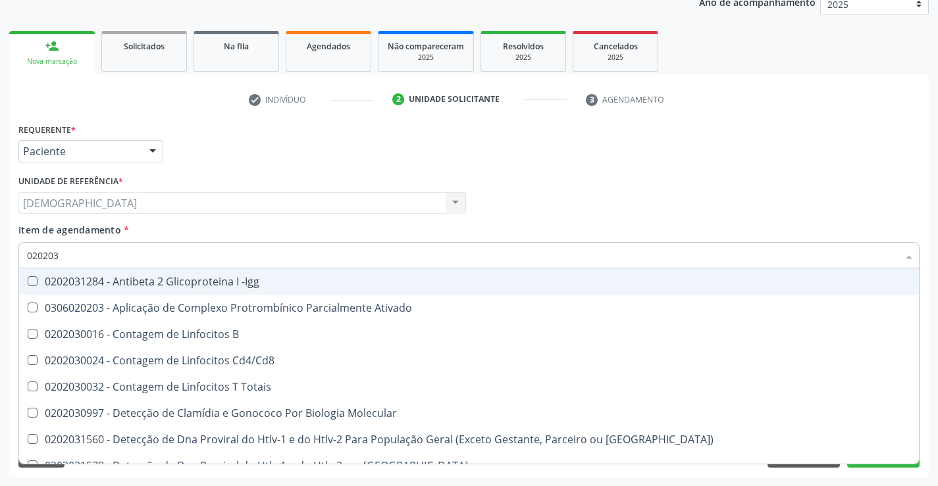
type input "0202030"
checkbox \(Ro\) "true"
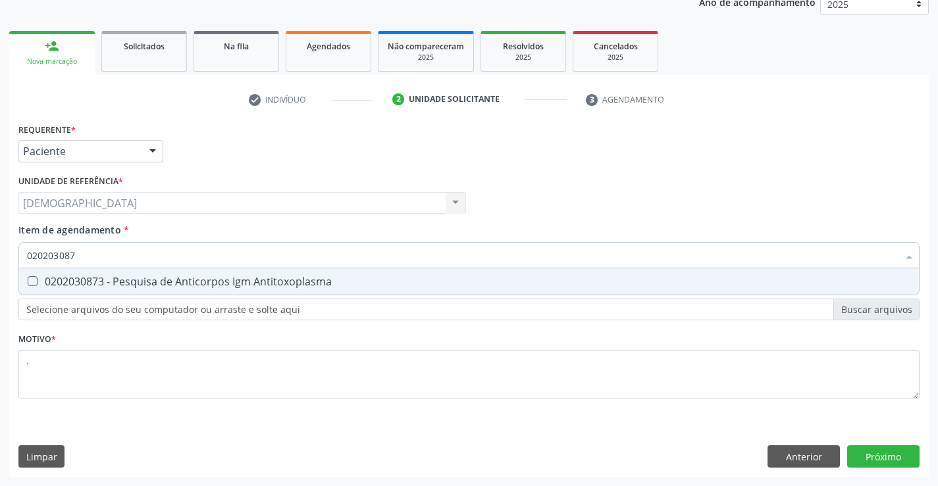
type input "0202030873"
click at [170, 286] on div "0202030873 - Pesquisa de Anticorpos Igm Antitoxoplasma" at bounding box center [469, 281] width 884 height 11
checkbox Antitoxoplasma "true"
type input "02020308"
checkbox Antitoxoplasma "false"
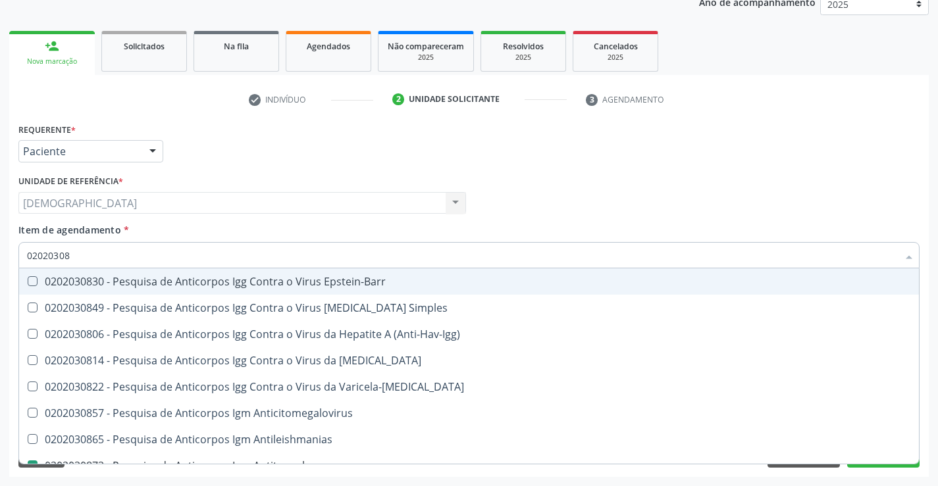
type input "0202030"
checkbox Antitoxoplasma "false"
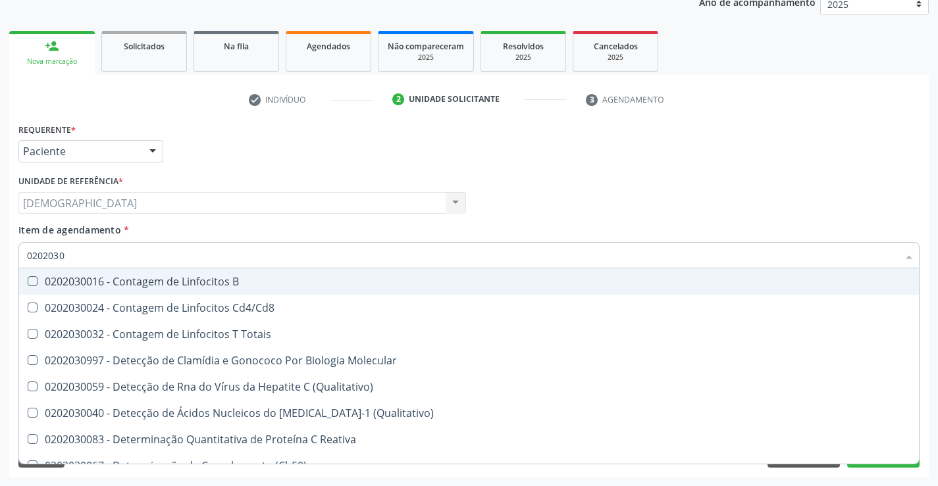
type input "020203"
checkbox Antitoxoplasma "false"
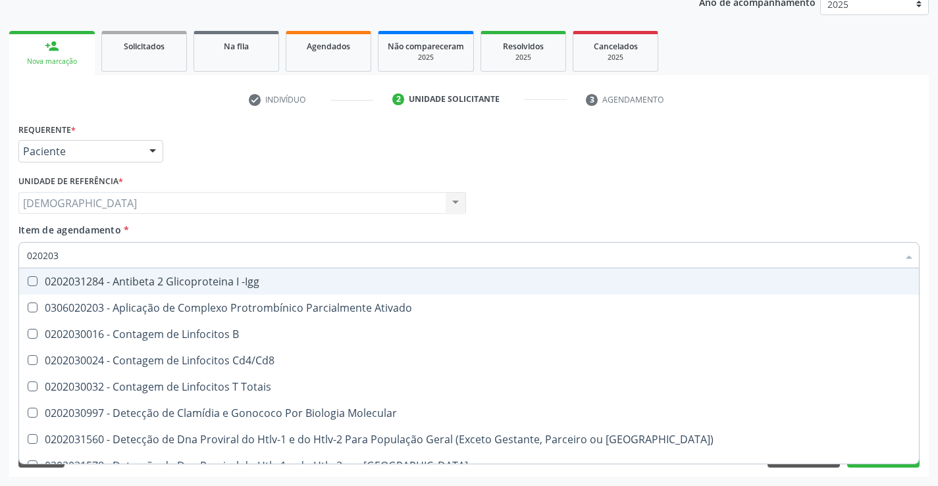
type input "02020"
checkbox Proteinas "true"
checkbox Antitoxoplasma "false"
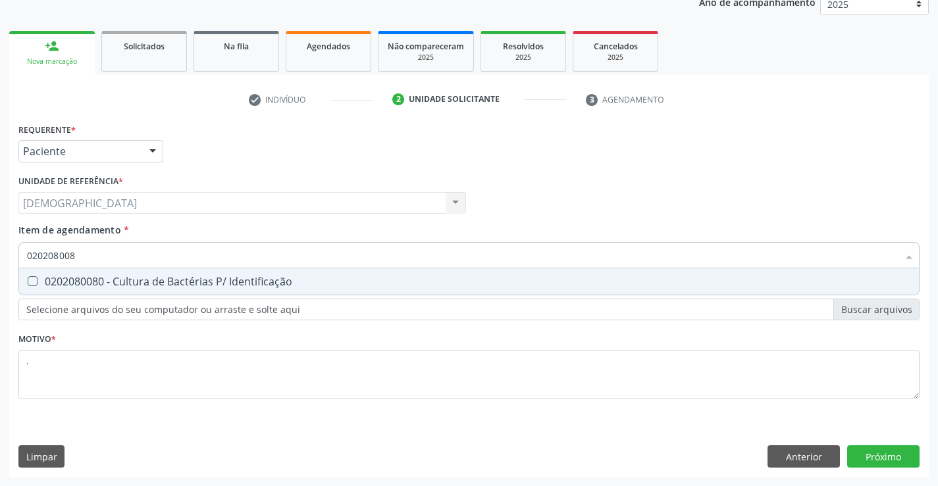
type input "0202080080"
click at [159, 285] on div "0202080080 - Cultura de Bactérias P/ Identificação" at bounding box center [469, 281] width 884 height 11
checkbox Identificação "true"
click at [860, 448] on div "Requerente * Paciente Médico(a) Enfermeiro(a) Paciente Nenhum resultado encontr…" at bounding box center [468, 298] width 919 height 357
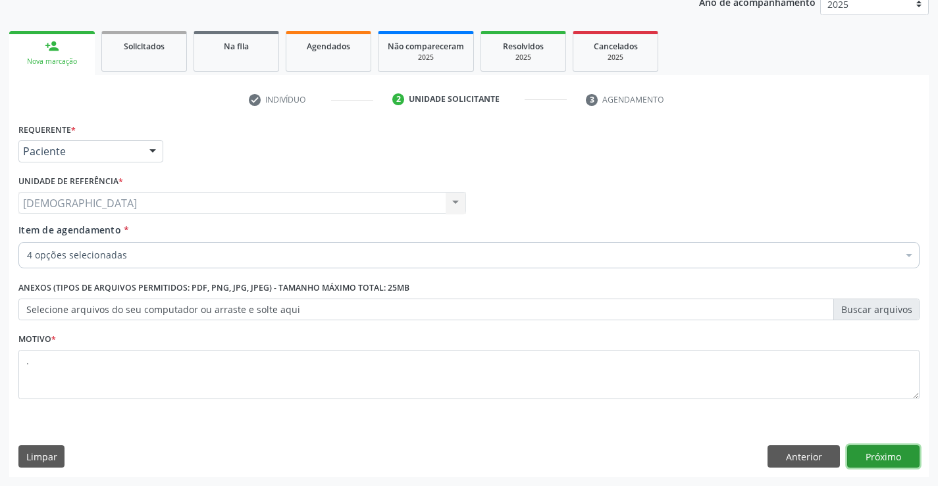
click at [876, 453] on button "Próximo" at bounding box center [883, 457] width 72 height 22
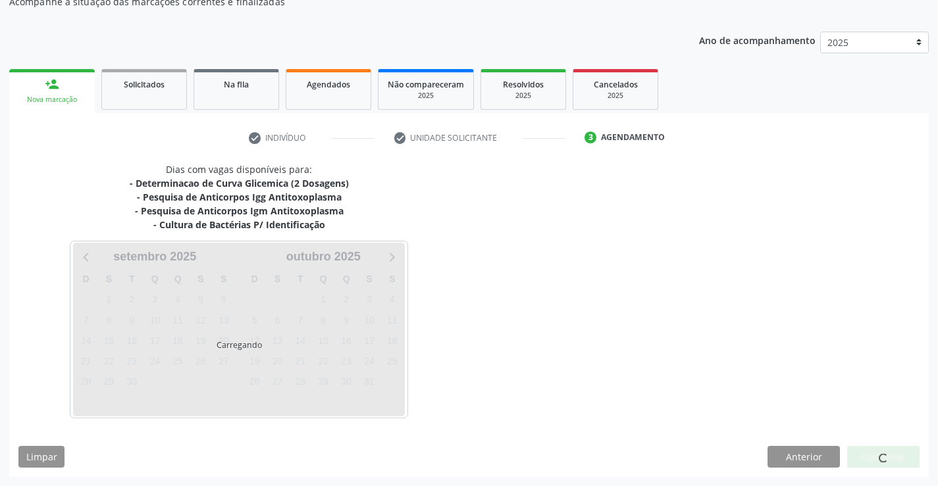
scroll to position [128, 0]
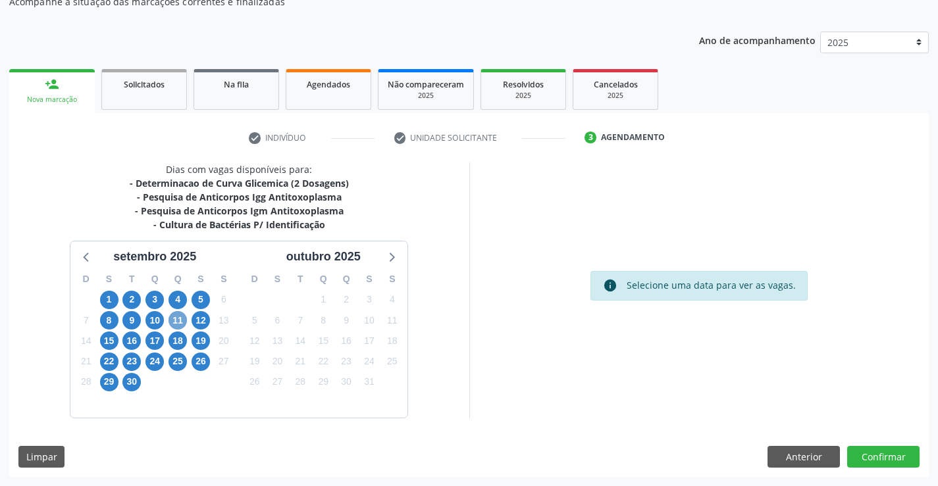
click at [180, 323] on span "11" at bounding box center [177, 320] width 18 height 18
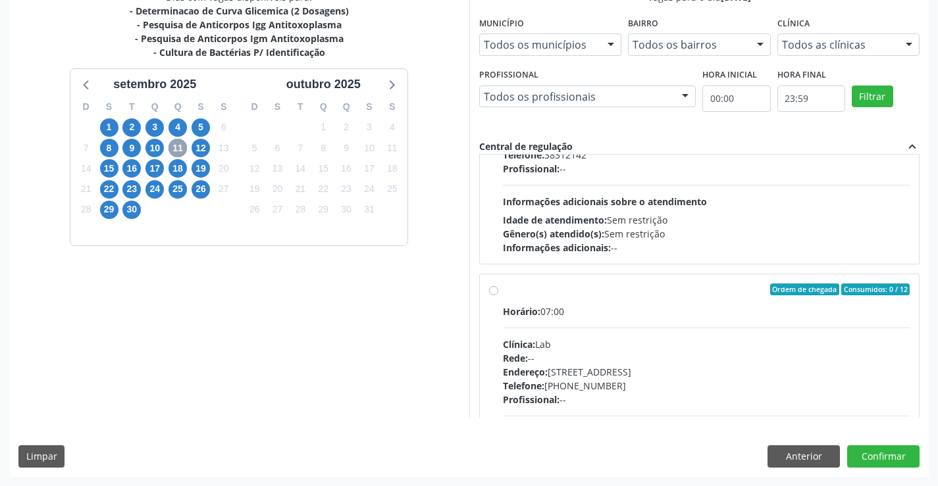
scroll to position [353, 0]
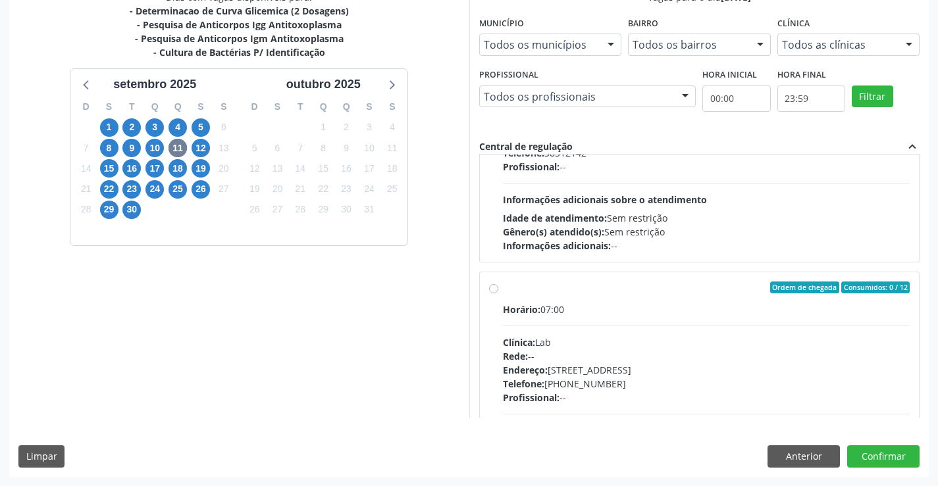
click at [503, 292] on label "Ordem de chegada Consumidos: 0 / 12 Horário: 07:00 Clínica: Lab Rede: -- Endere…" at bounding box center [706, 383] width 407 height 202
click at [490, 292] on input "Ordem de chegada Consumidos: 0 / 12 Horário: 07:00 Clínica: Lab Rede: -- Endere…" at bounding box center [493, 288] width 9 height 12
radio input "true"
click at [884, 452] on button "Confirmar" at bounding box center [883, 457] width 72 height 22
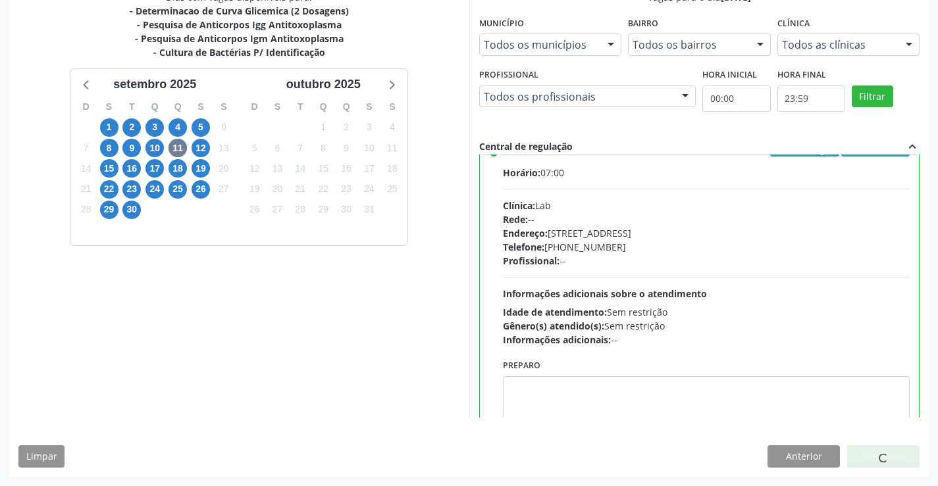
scroll to position [527, 0]
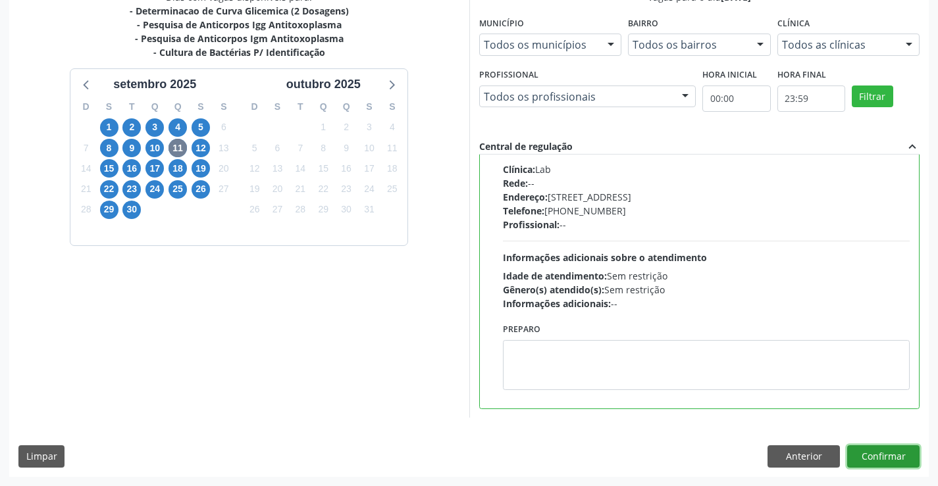
click at [861, 453] on button "Confirmar" at bounding box center [883, 457] width 72 height 22
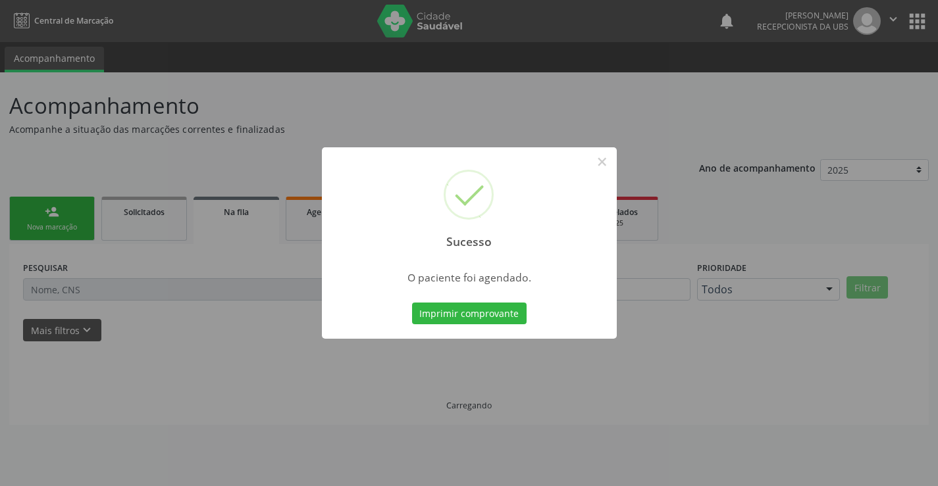
scroll to position [0, 0]
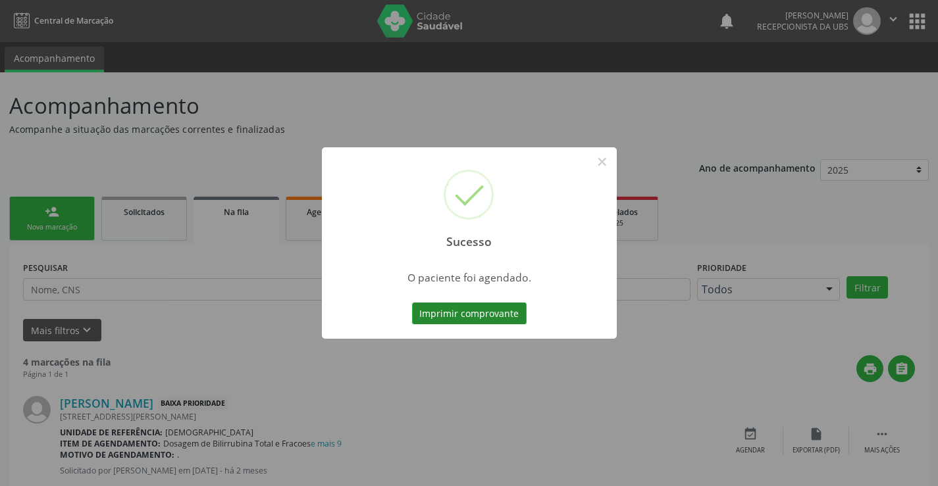
click at [486, 311] on button "Imprimir comprovante" at bounding box center [469, 314] width 115 height 22
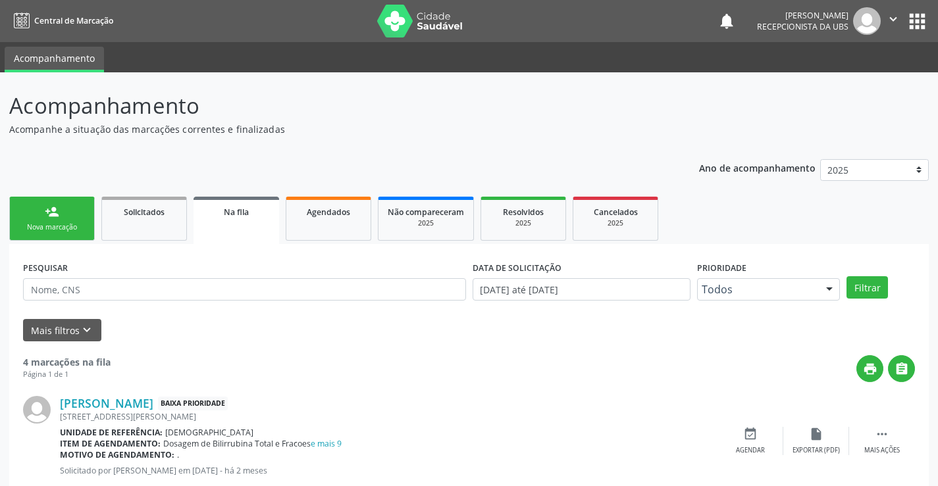
click at [66, 218] on link "person_add Nova marcação" at bounding box center [52, 219] width 86 height 44
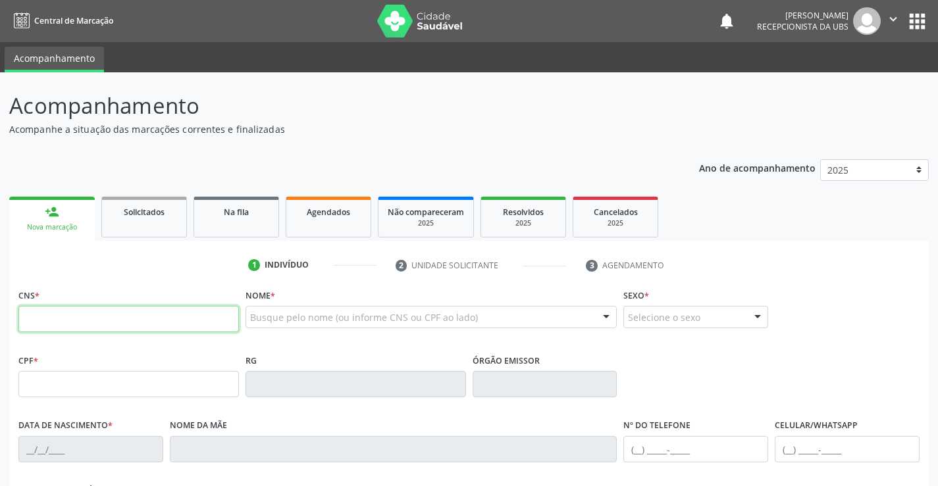
click at [72, 317] on input "text" at bounding box center [128, 319] width 220 height 26
type input "704 0043 4057 3466"
type input "062.567.064-71"
type input "[DATE]"
type input "[PERSON_NAME]"
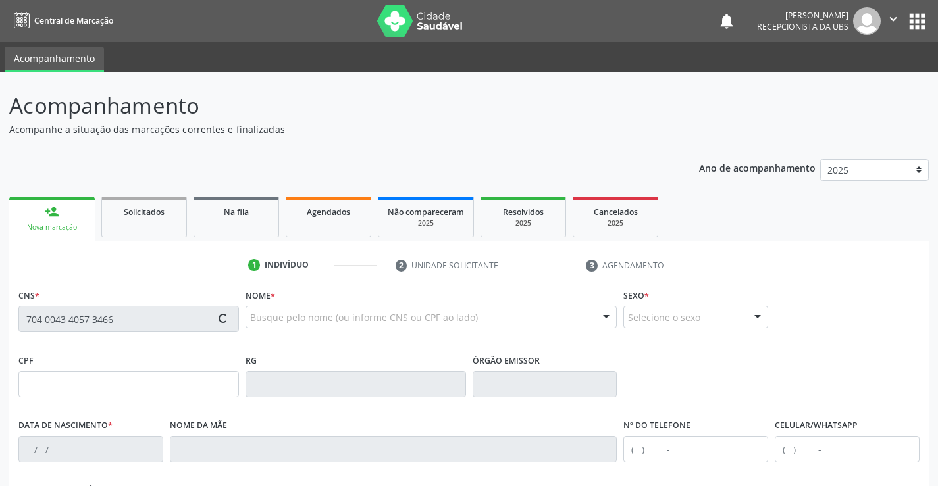
type input "[PHONE_NUMBER]"
type input "113.435.474-66"
type input "599"
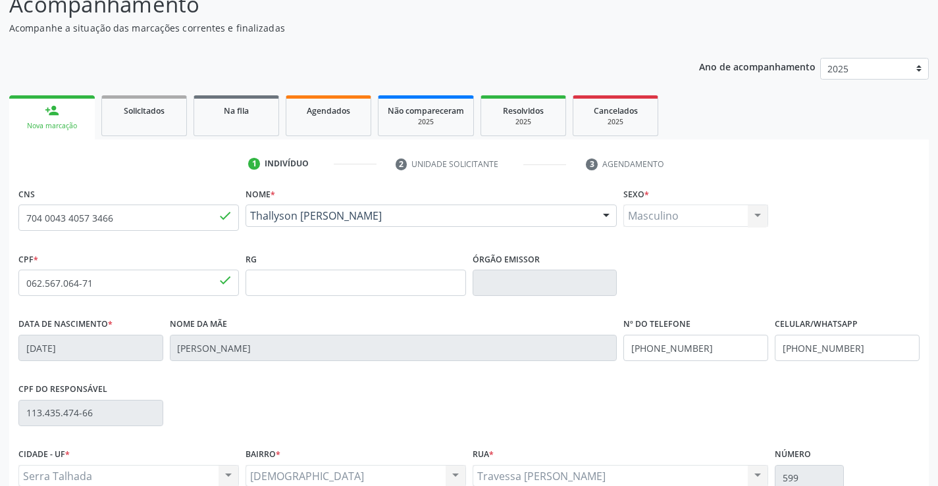
scroll to position [103, 0]
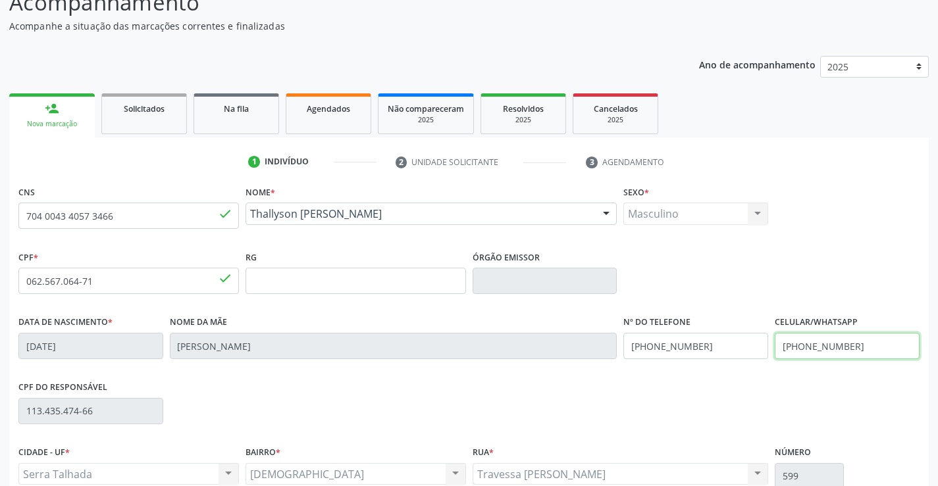
click at [871, 348] on input "[PHONE_NUMBER]" at bounding box center [847, 346] width 145 height 26
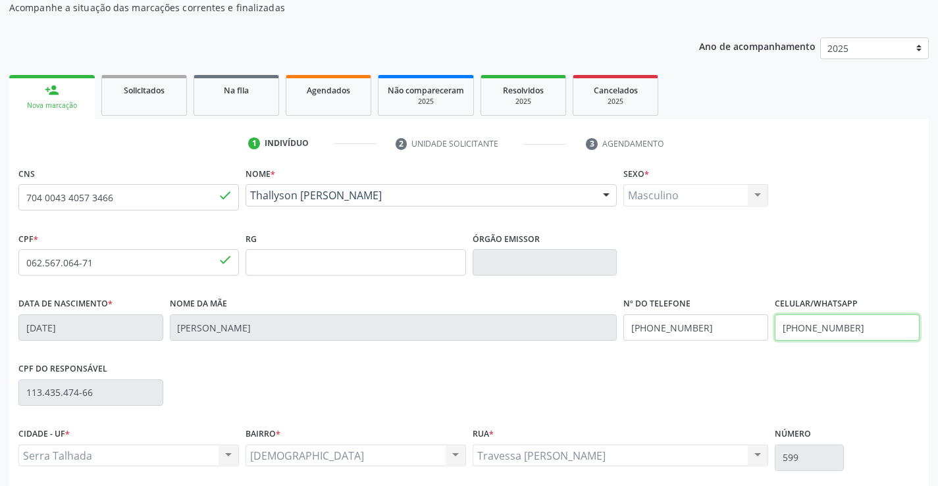
scroll to position [227, 0]
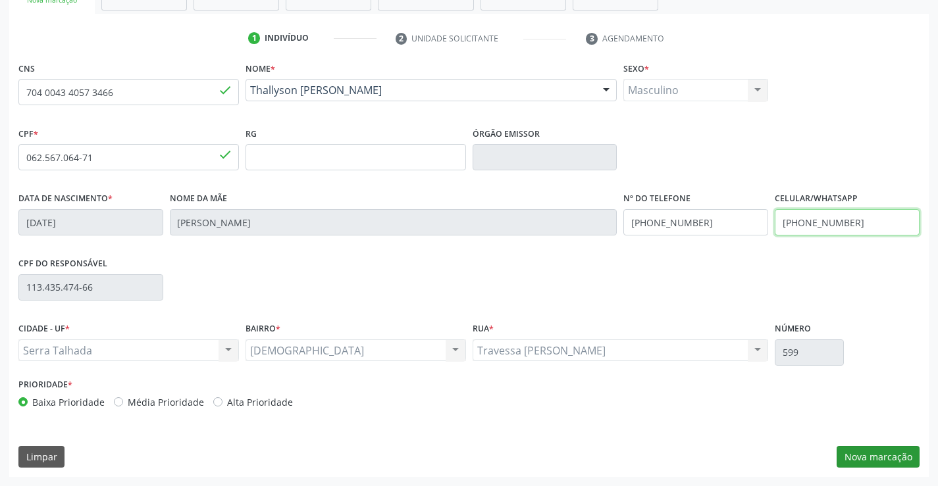
type input "(87) 99147-5019"
click at [879, 453] on button "Nova marcação" at bounding box center [877, 457] width 83 height 22
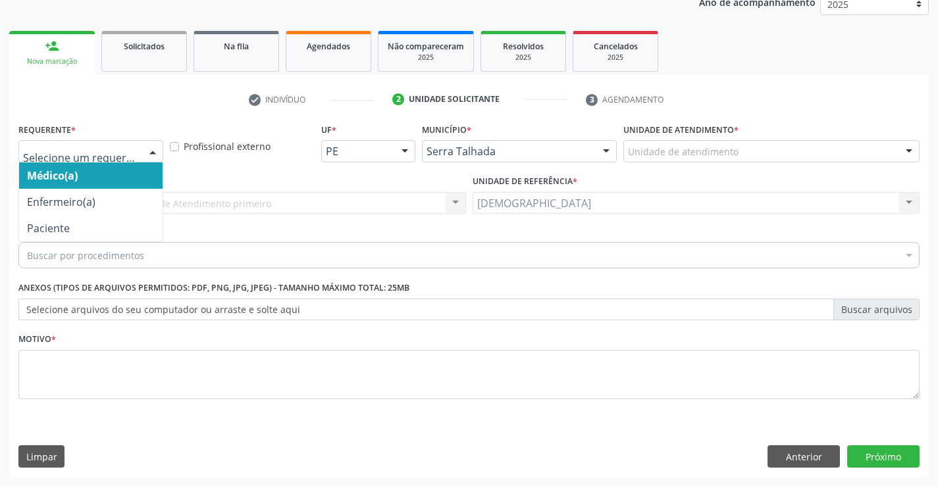
click at [156, 150] on div at bounding box center [153, 152] width 20 height 22
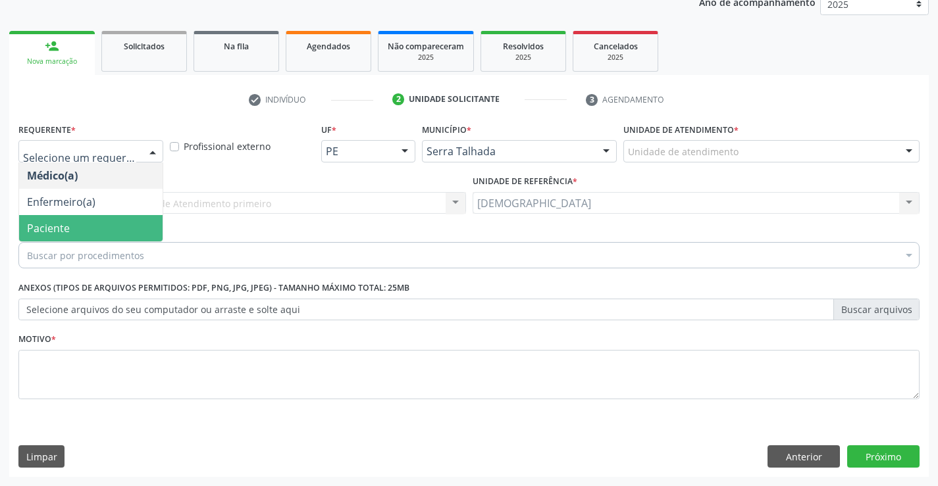
click at [43, 233] on span "Paciente" at bounding box center [48, 228] width 43 height 14
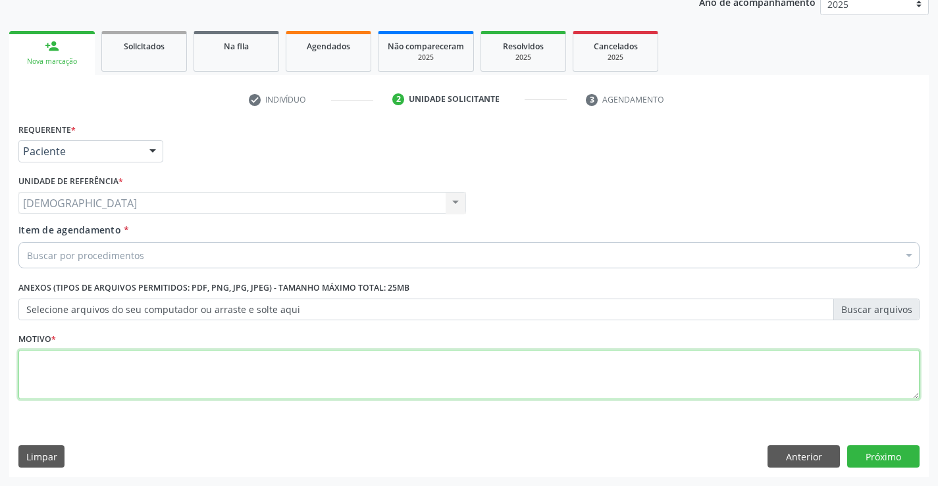
click at [49, 363] on textarea at bounding box center [468, 375] width 901 height 50
type textarea "."
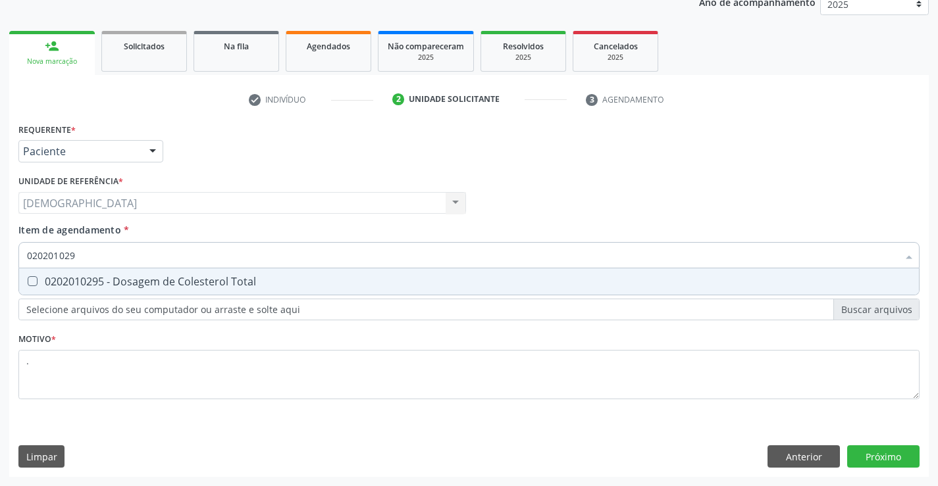
type input "0202010295"
click at [39, 282] on div "0202010295 - Dosagem de Colesterol Total" at bounding box center [469, 281] width 884 height 11
checkbox Total "true"
type input "02020102"
checkbox Total "false"
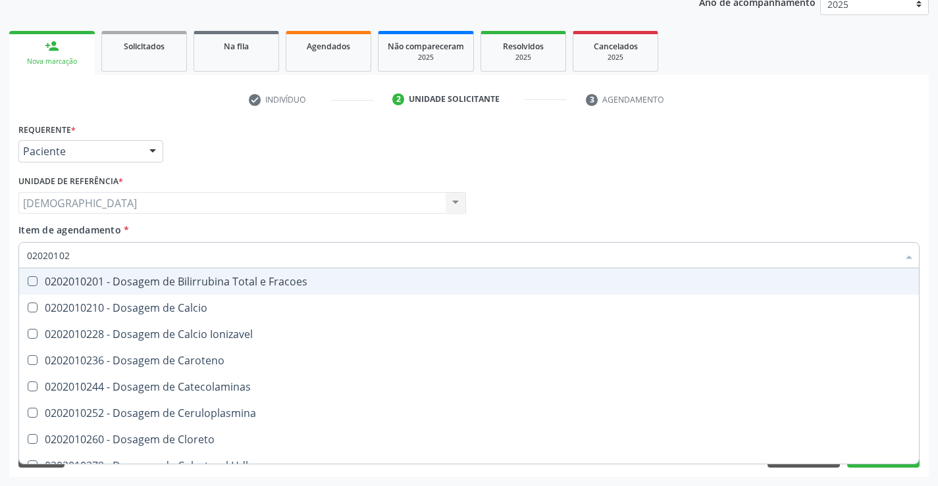
type input "0202010"
checkbox Total "false"
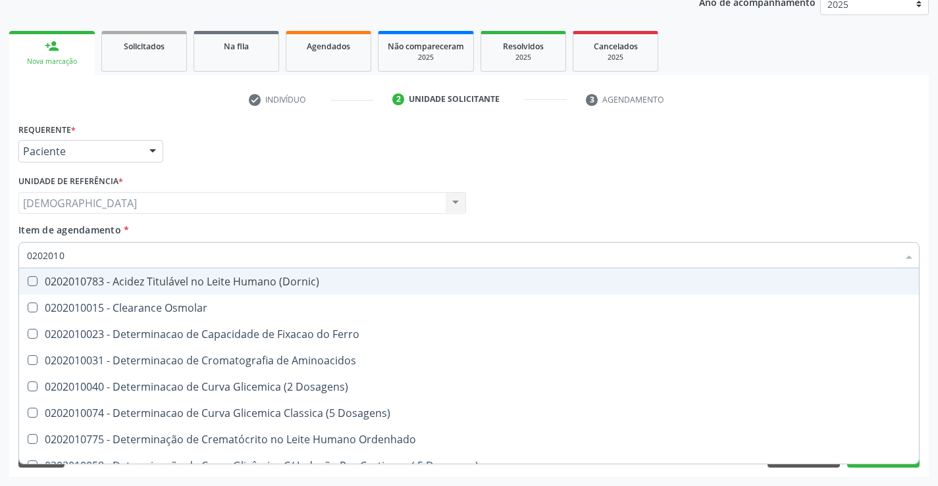
type input "020201"
checkbox Total "false"
checkbox Ferritina "true"
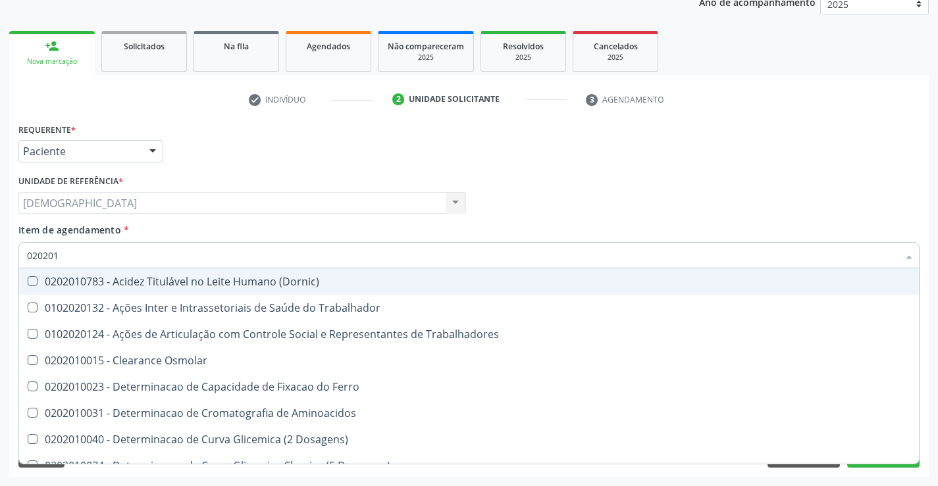
type input "0202010"
checkbox Fracoes "true"
checkbox Total "false"
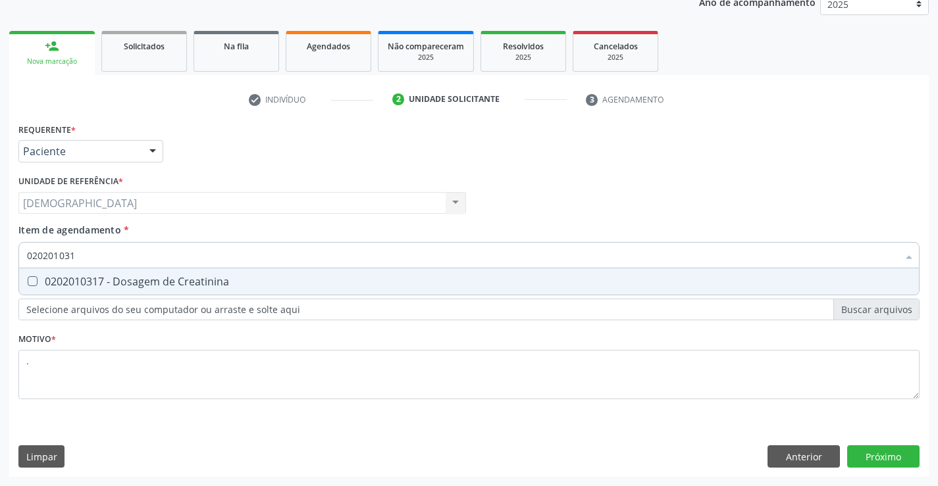
type input "0202010317"
click at [39, 283] on div "0202010317 - Dosagem de Creatinina" at bounding box center [469, 281] width 884 height 11
checkbox Creatinina "true"
type input "02020103"
checkbox Creatinina "false"
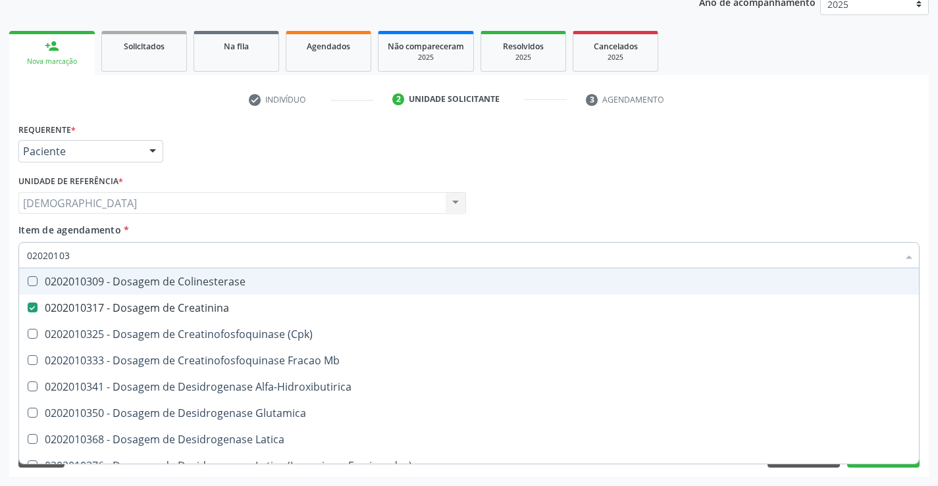
type input "0202010"
checkbox Creatinina "false"
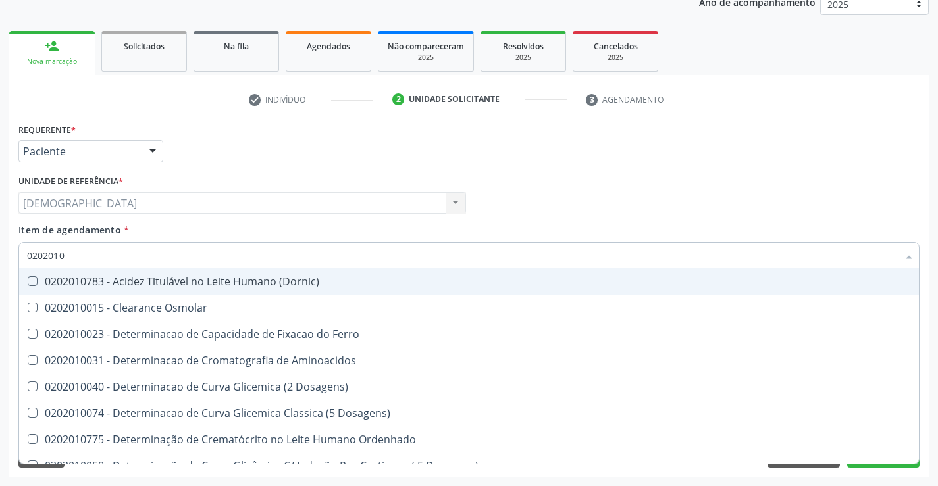
type input "020201"
checkbox Total "false"
checkbox Creatinina "false"
checkbox Ferritina "true"
checkbox Folato "true"
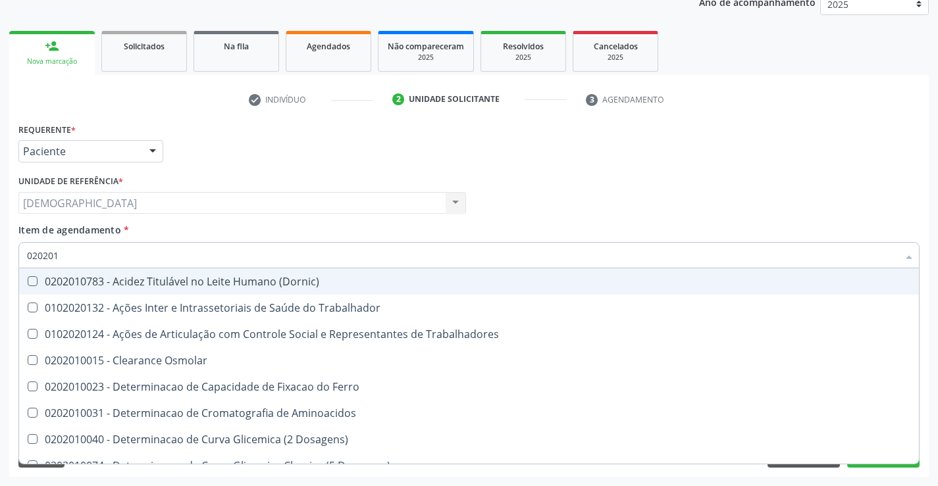
type input "02020"
checkbox Total "false"
checkbox Creatinina "false"
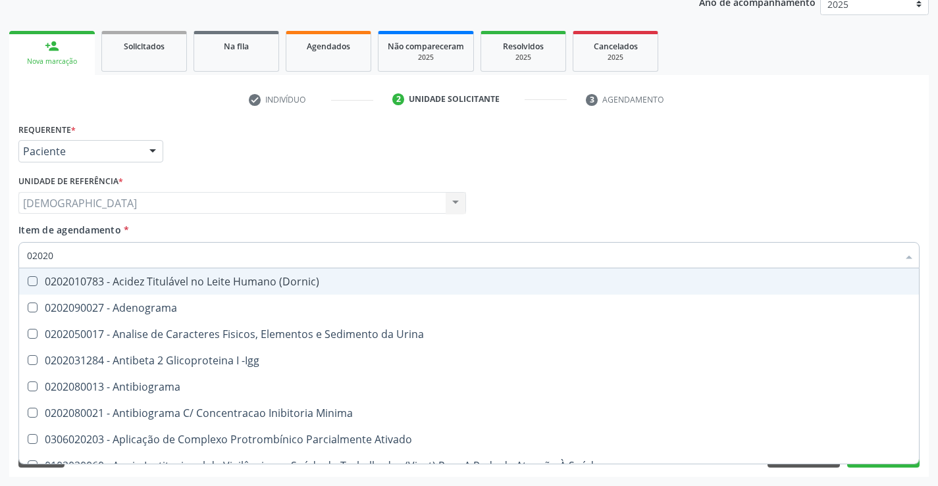
type input "020201"
checkbox Parceria\) "true"
checkbox Gestante "true"
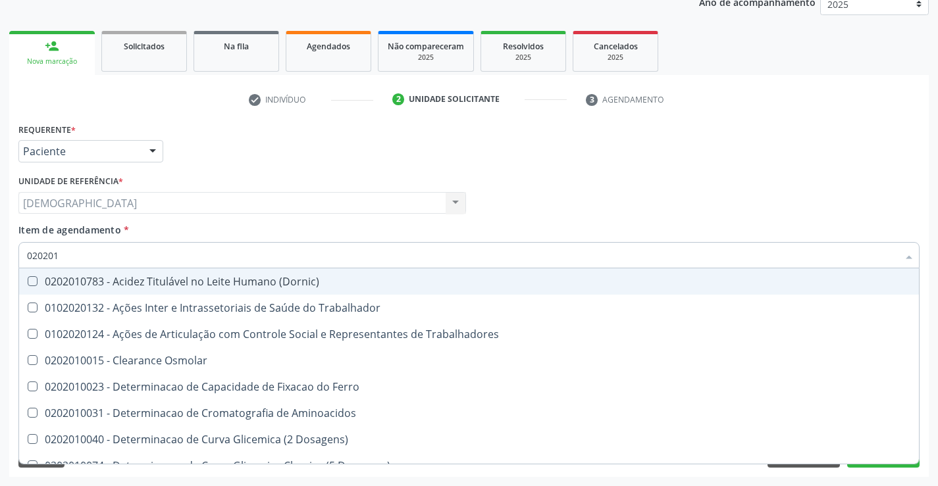
type input "0202010"
checkbox Fracoes "true"
checkbox Ionizavel "true"
checkbox Total "false"
checkbox Creatinina "false"
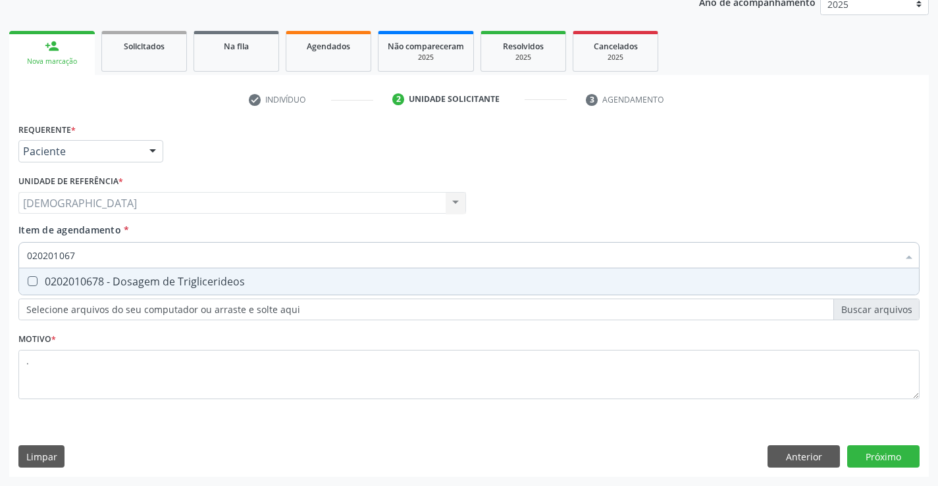
type input "0202010678"
click at [99, 284] on div "0202010678 - Dosagem de Triglicerideos" at bounding box center [469, 281] width 884 height 11
checkbox Triglicerideos "true"
type input "02020106"
checkbox Triglicerideos "false"
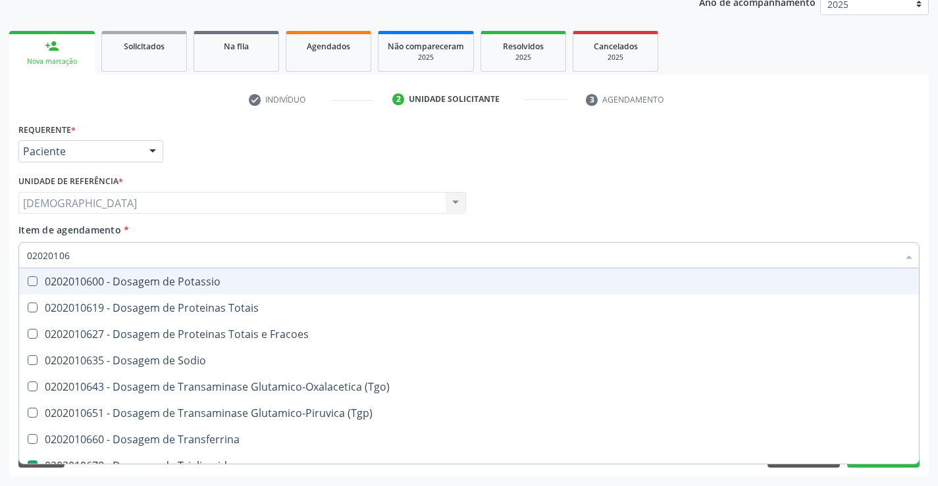
type input "0202010"
checkbox Triglicerideos "false"
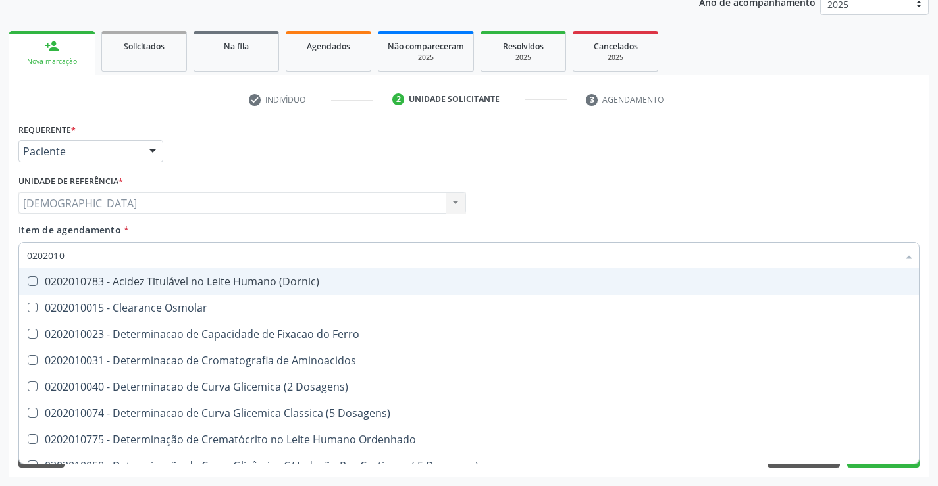
type input "020201"
checkbox Total "false"
checkbox Creatinina "false"
checkbox Ferritina "true"
checkbox Folato "true"
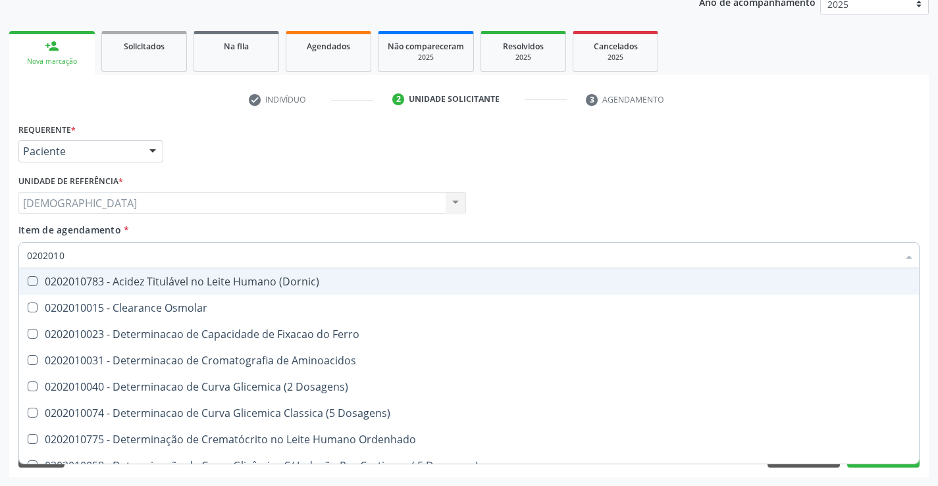
checkbox Triglicerideos "false"
type input "02020"
checkbox Ferritina "false"
checkbox Folato "false"
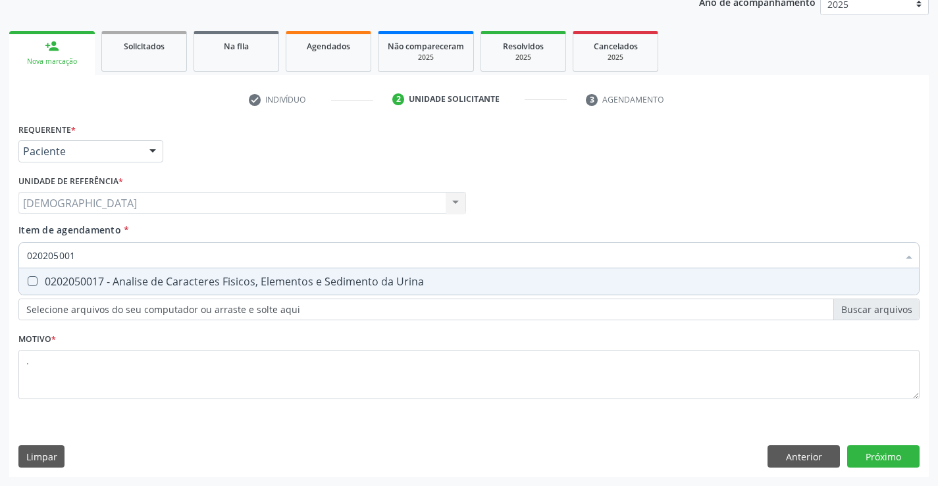
type input "0202050017"
click at [99, 284] on div "0202050017 - Analise de Caracteres Fisicos, Elementos e Sedimento da Urina" at bounding box center [469, 281] width 884 height 11
checkbox Urina "true"
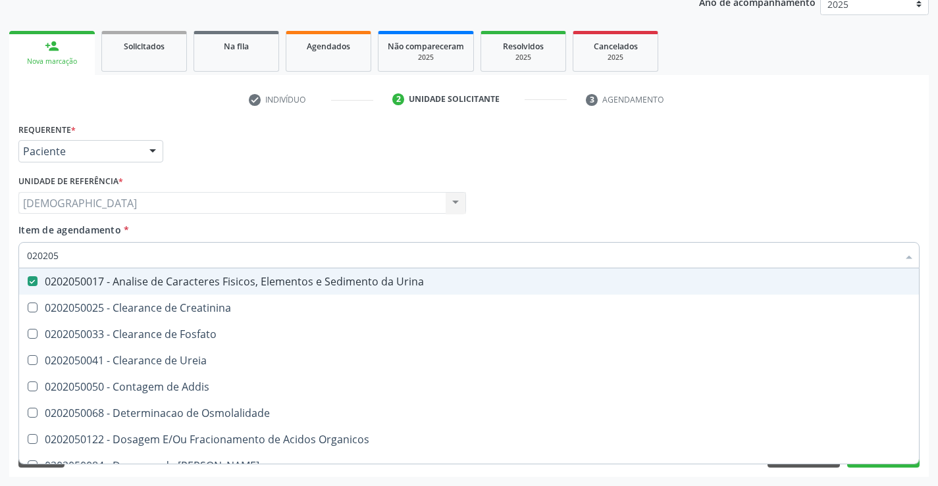
type input "02020"
checkbox Urina "false"
checkbox Fosfato "true"
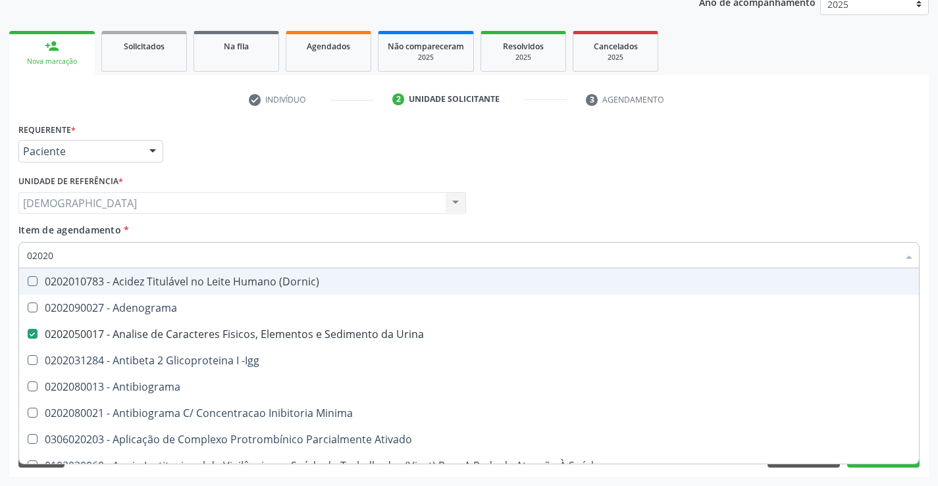
type input "020201"
checkbox Urina "false"
checkbox Parceria\) "true"
checkbox Gestante "true"
checkbox Acetona "true"
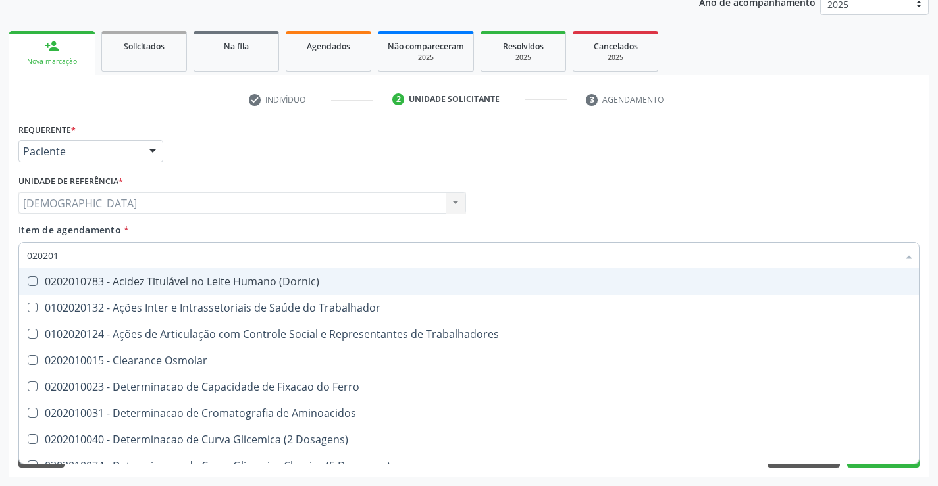
type input "0202010"
checkbox Fracoes "true"
checkbox Ionizavel "true"
checkbox Total "false"
checkbox Creatinina "false"
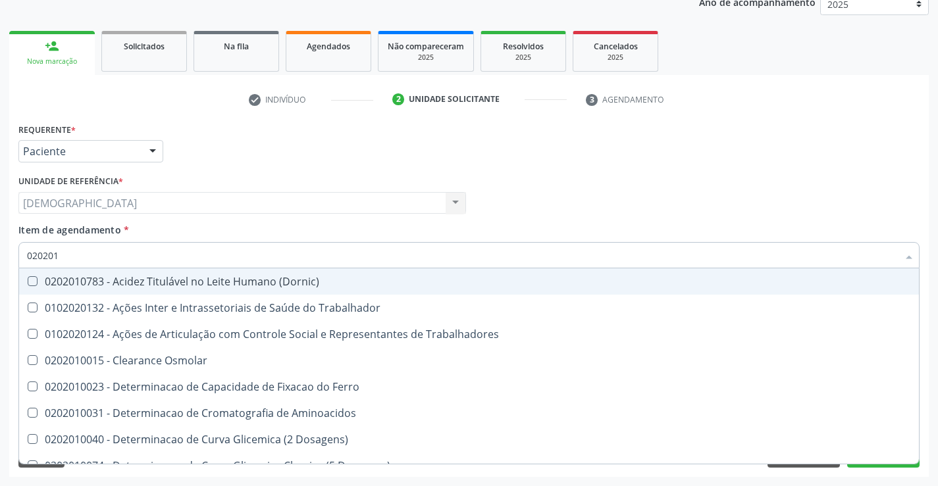
checkbox Muco-Proteinas "true"
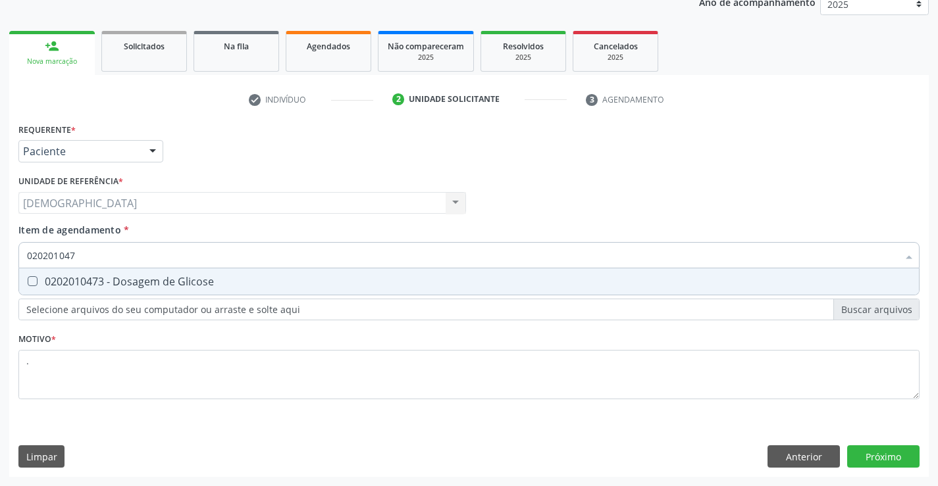
type input "0202010473"
click at [99, 284] on div "0202010473 - Dosagem de Glicose" at bounding box center [469, 281] width 884 height 11
checkbox Glicose "true"
type input "02020104"
checkbox Glicose "false"
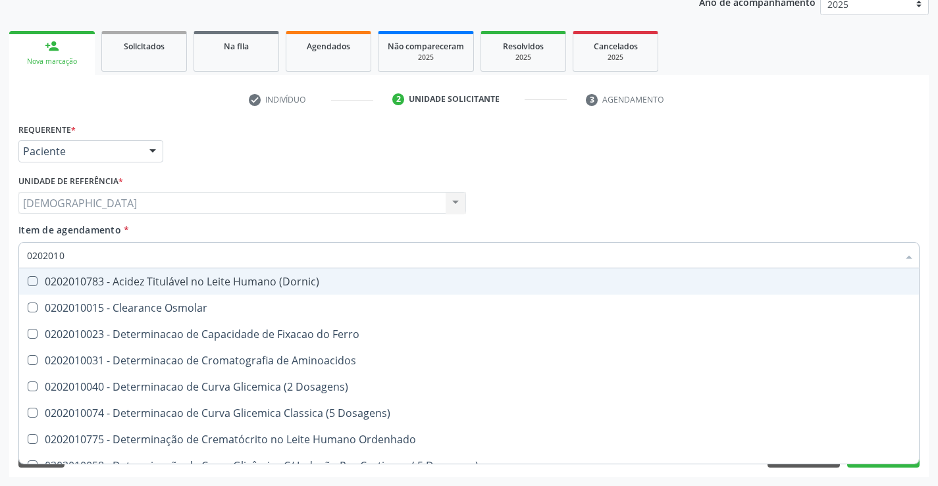
type input "020201"
checkbox Total "false"
checkbox Creatinina "false"
checkbox Ferritina "true"
checkbox Folato "true"
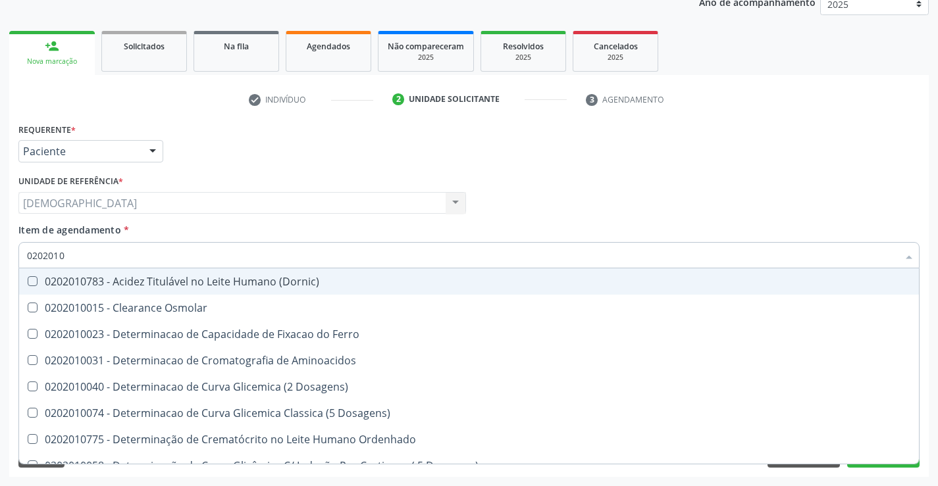
checkbox Glicose "false"
checkbox Nt-Probnp\) "true"
checkbox Triglicerideos "false"
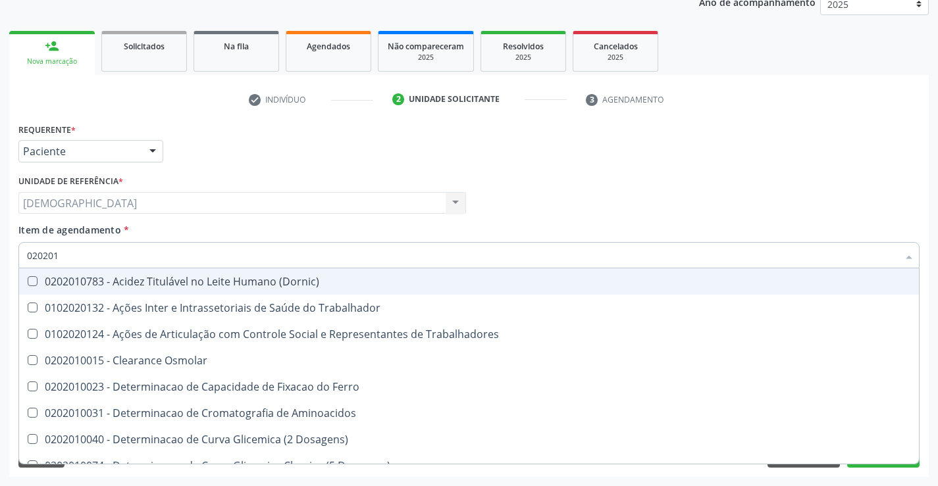
type input "02020"
checkbox Trabalhadores "true"
checkbox Total "false"
checkbox Creatinina "false"
checkbox Glicose "false"
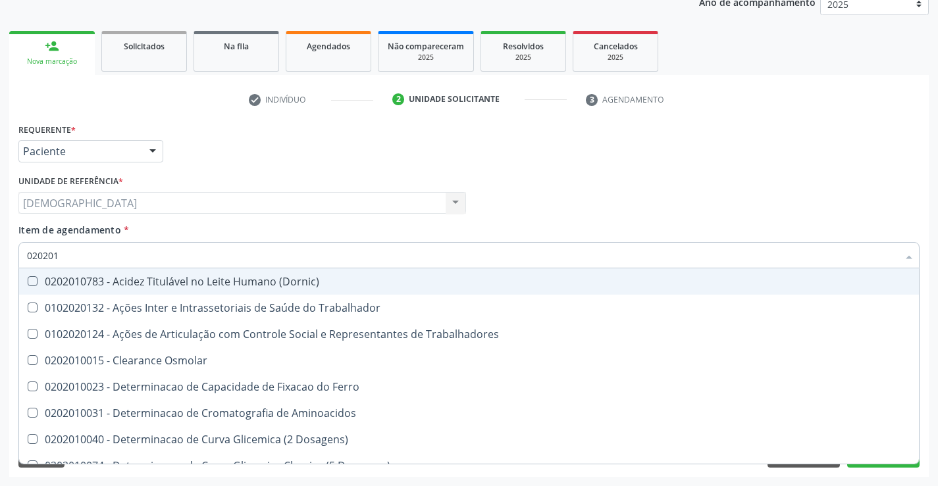
checkbox Triglicerideos "false"
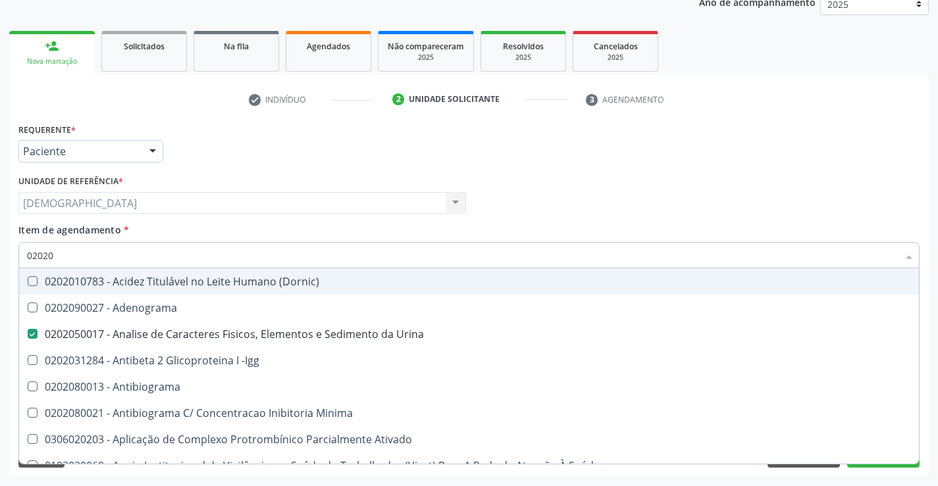
type input "020201"
checkbox Urina "false"
checkbox Parceria\) "true"
checkbox Gestante "true"
checkbox T3 "true"
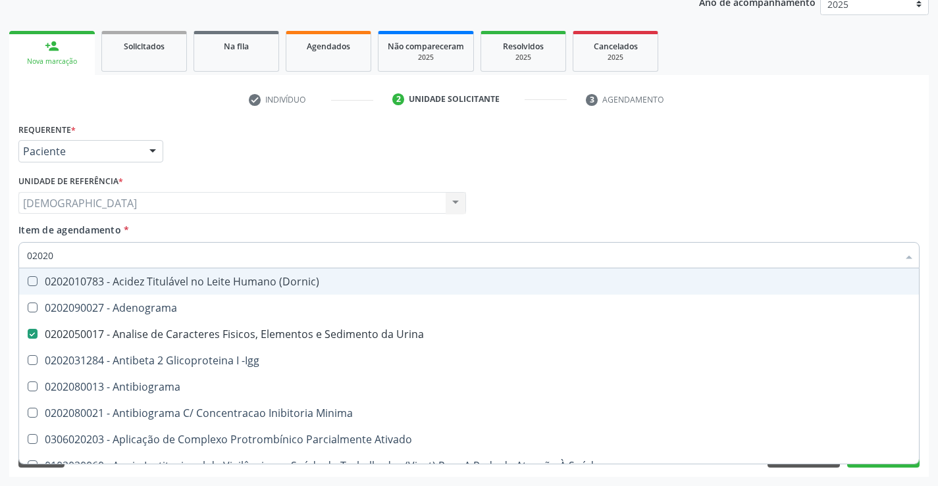
checkbox Acetona "true"
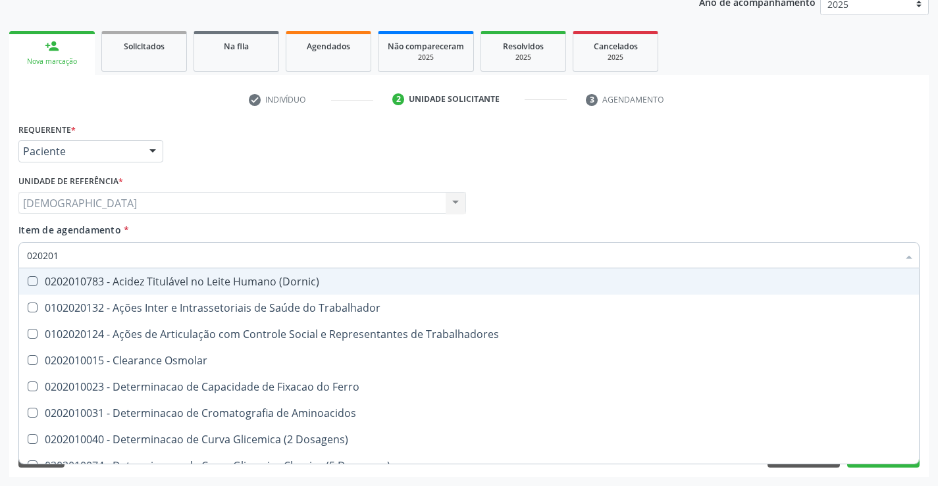
type input "0202010"
checkbox Fracoes "true"
checkbox Ionizavel "true"
checkbox Total "false"
checkbox Creatinina "false"
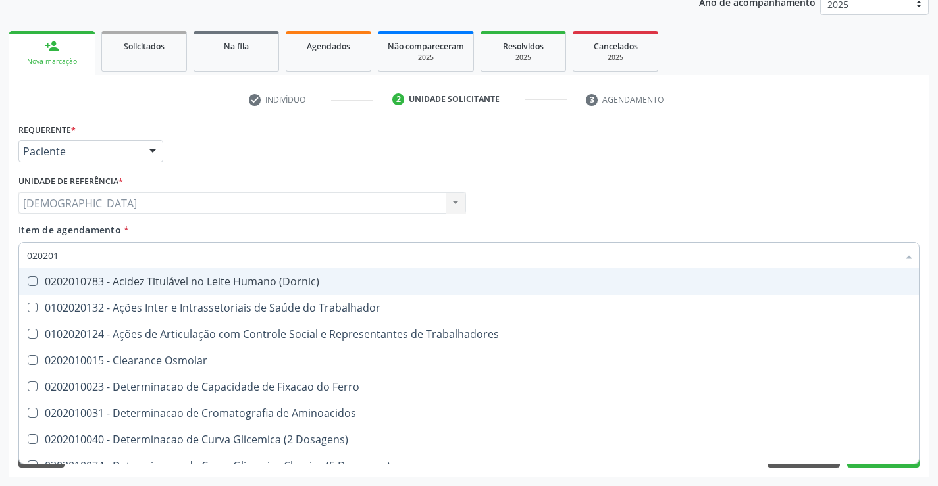
checkbox II "true"
checkbox Glicose "false"
checkbox Muco-Proteinas "true"
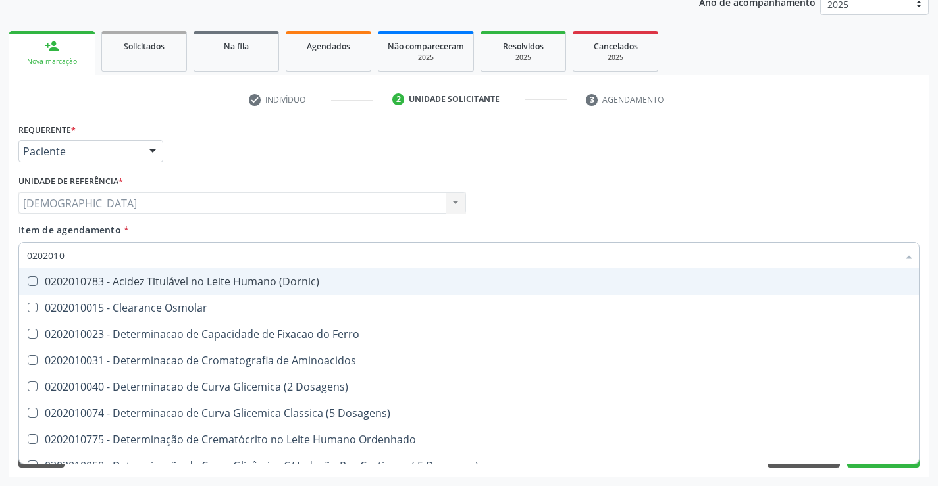
type input "02020102"
checkbox Osmolaridade "true"
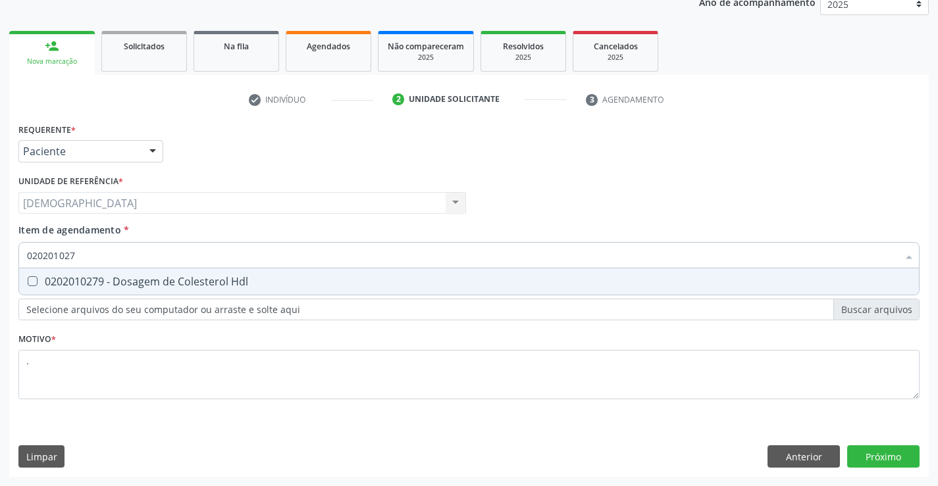
type input "0202010279"
click at [99, 284] on div "0202010279 - Dosagem de Colesterol Hdl" at bounding box center [469, 281] width 884 height 11
checkbox Hdl "true"
type input "02020102"
checkbox Hdl "false"
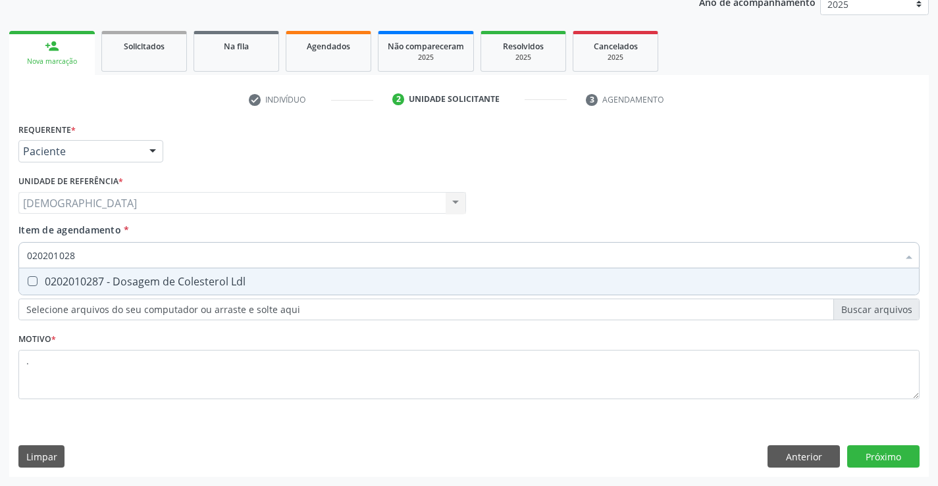
type input "0202010287"
click at [99, 284] on div "0202010287 - Dosagem de Colesterol Ldl" at bounding box center [469, 281] width 884 height 11
checkbox Ldl "true"
click at [889, 450] on div "Requerente * Paciente Médico(a) Enfermeiro(a) Paciente Nenhum resultado encontr…" at bounding box center [468, 298] width 919 height 357
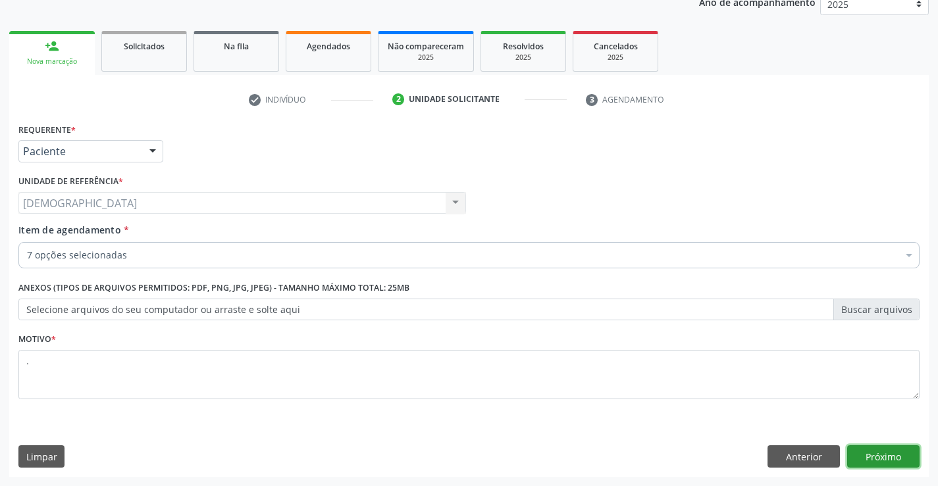
click at [879, 456] on button "Próximo" at bounding box center [883, 457] width 72 height 22
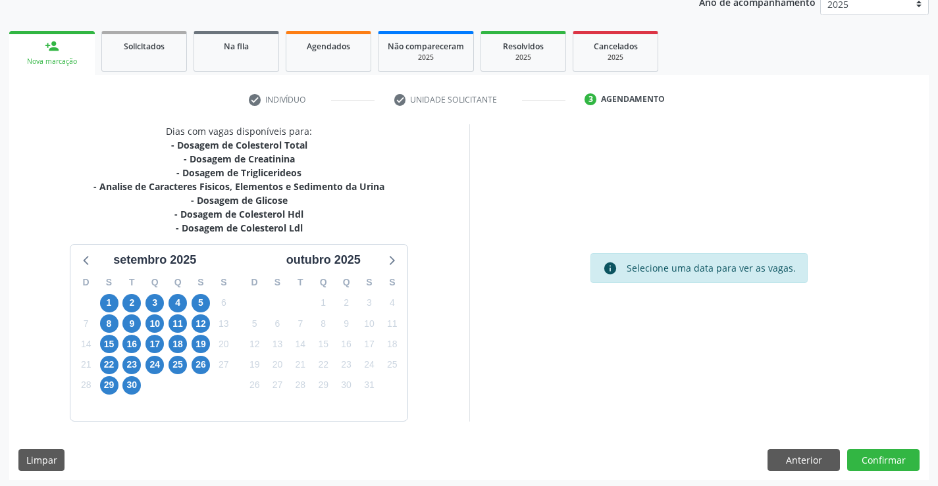
click at [172, 315] on div "11" at bounding box center [177, 324] width 18 height 20
click at [180, 326] on span "11" at bounding box center [177, 324] width 18 height 18
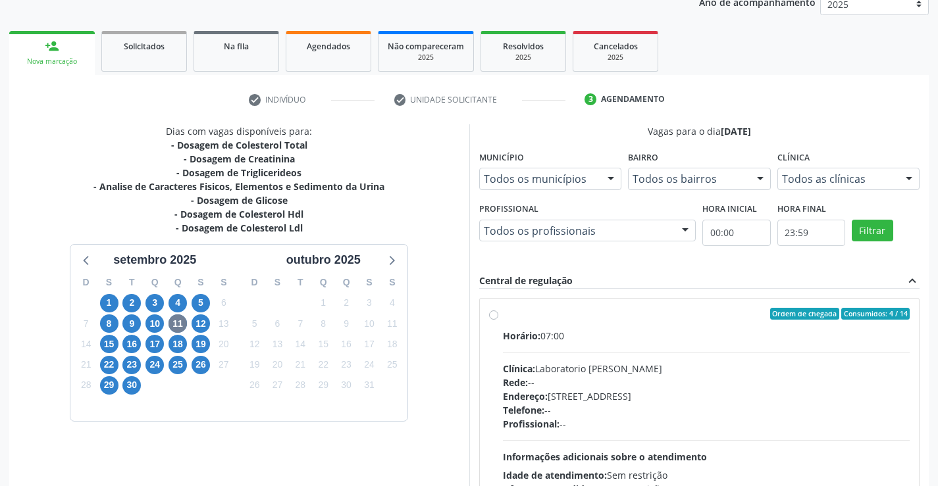
click at [568, 324] on label "Ordem de chegada Consumidos: 4 / 14 Horário: 07:00 Clínica: Laboratorio Jose Pa…" at bounding box center [706, 409] width 407 height 202
click at [498, 320] on input "Ordem de chegada Consumidos: 4 / 14 Horário: 07:00 Clínica: Laboratorio Jose Pa…" at bounding box center [493, 314] width 9 height 12
radio input "true"
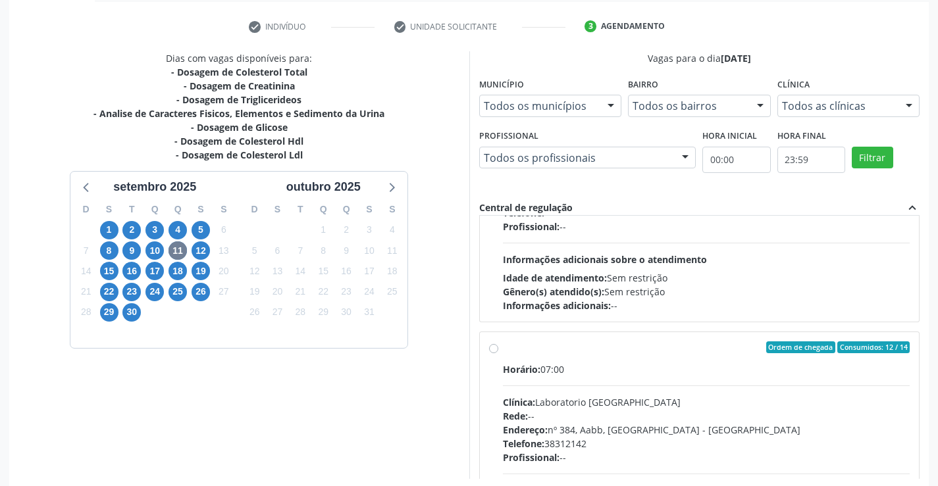
scroll to position [300, 0]
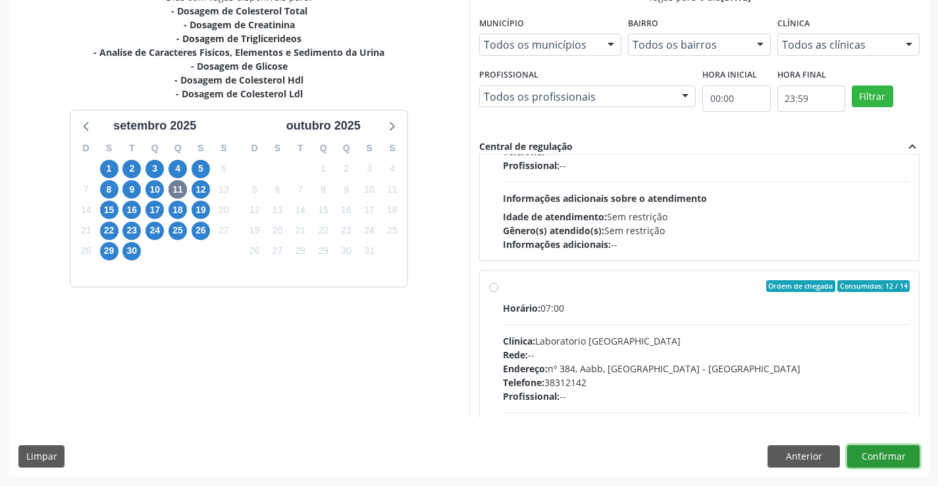
click at [886, 455] on button "Confirmar" at bounding box center [883, 457] width 72 height 22
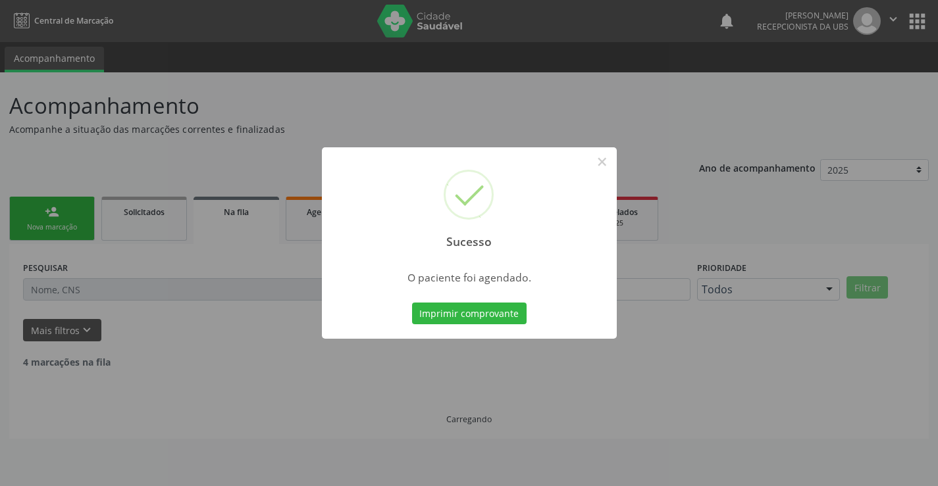
scroll to position [0, 0]
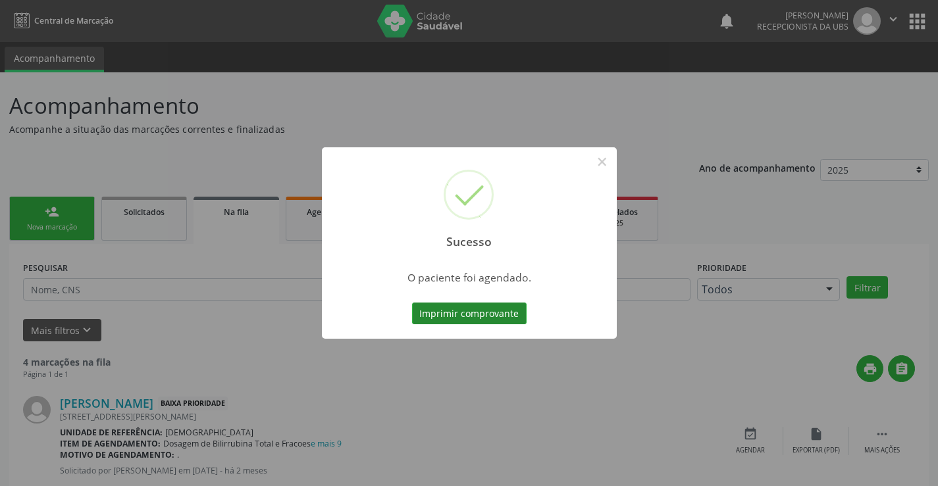
click at [486, 314] on button "Imprimir comprovante" at bounding box center [469, 314] width 115 height 22
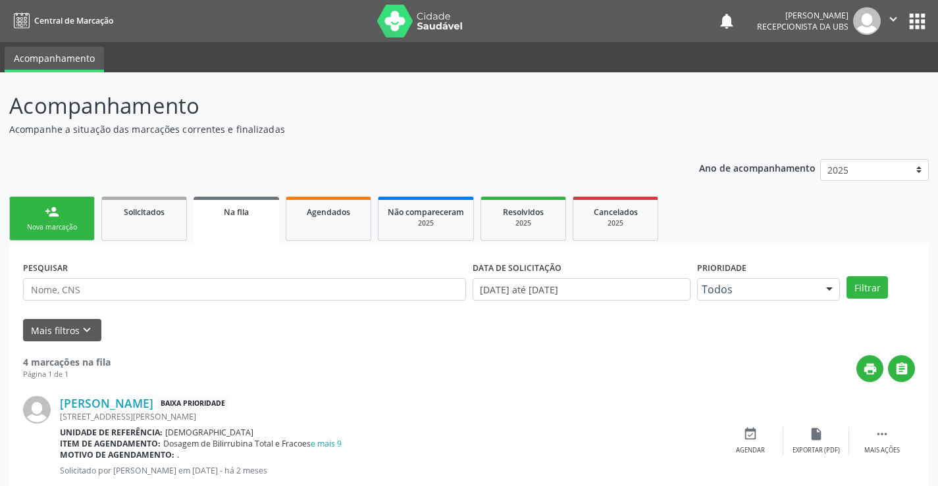
click at [61, 225] on div "Nova marcação" at bounding box center [52, 227] width 66 height 10
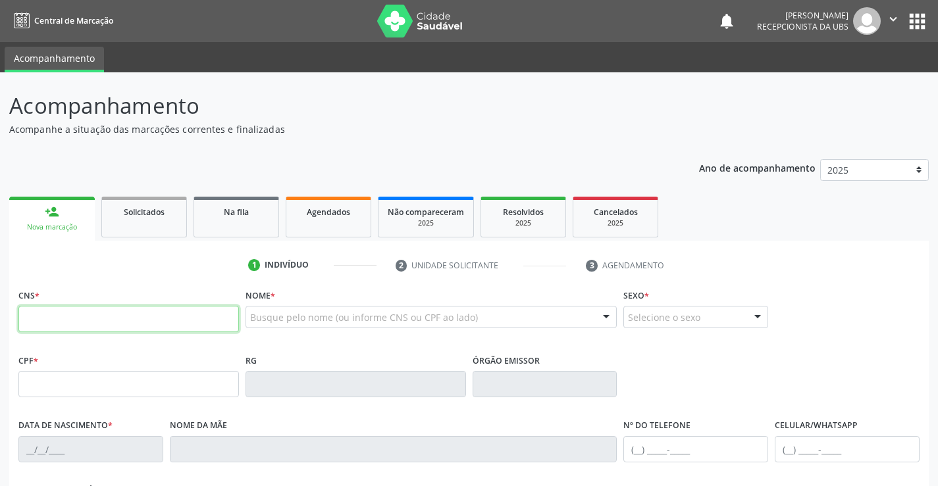
click at [50, 316] on input "text" at bounding box center [128, 319] width 220 height 26
type input "704 0043 4057 3466"
type input "062.567.064-71"
type input "09/09/1996"
type input "Sebastiana Alves da Silva Pinheiro"
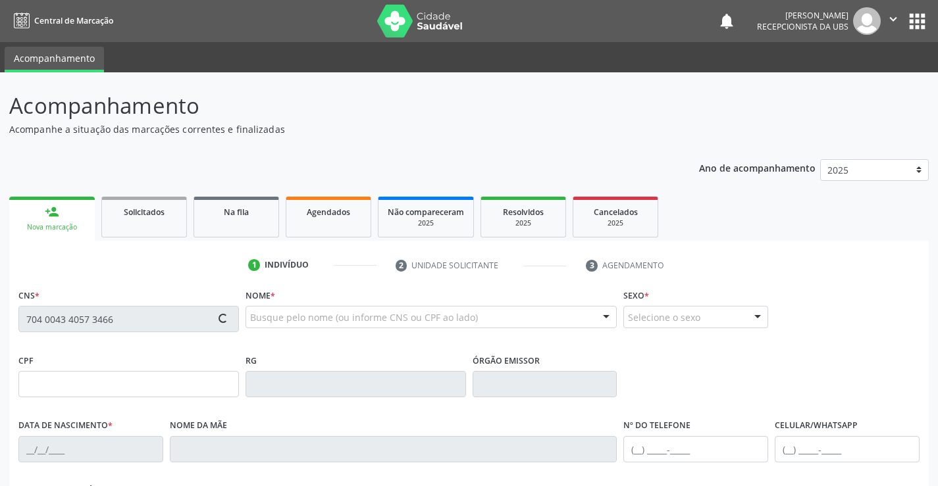
type input "(87) 99999-9999"
type input "(87) 99147-5019"
type input "113.435.474-66"
type input "599"
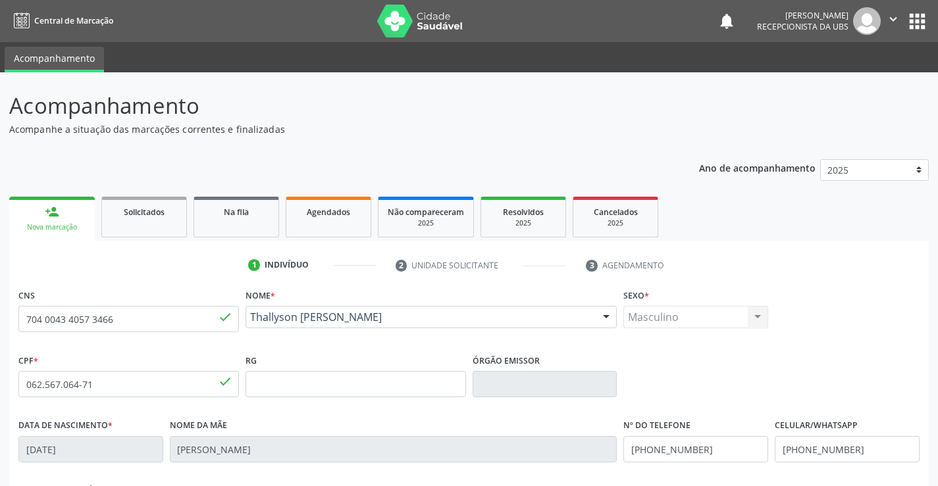
drag, startPoint x: 935, startPoint y: 226, endPoint x: 935, endPoint y: 307, distance: 81.0
click at [935, 307] on div "Acompanhamento Acompanhe a situação das marcações correntes e finalizadas Relat…" at bounding box center [469, 392] width 938 height 641
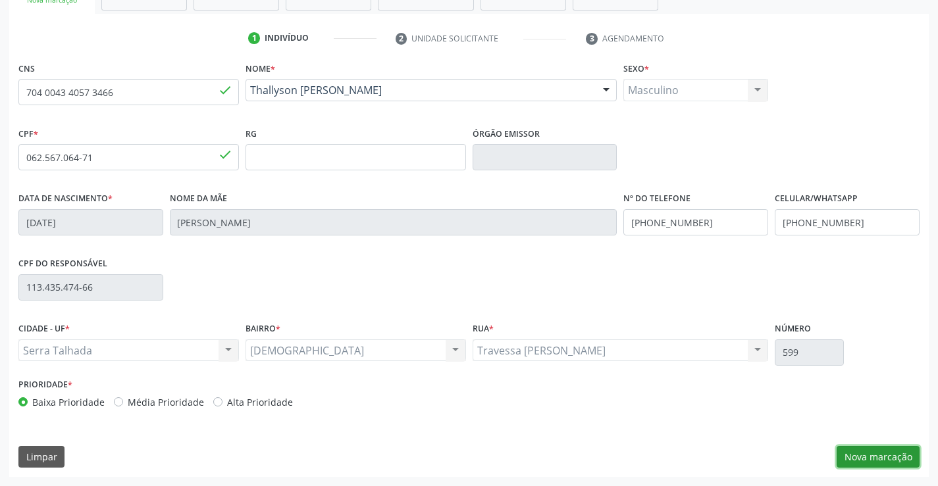
click at [887, 456] on button "Nova marcação" at bounding box center [877, 457] width 83 height 22
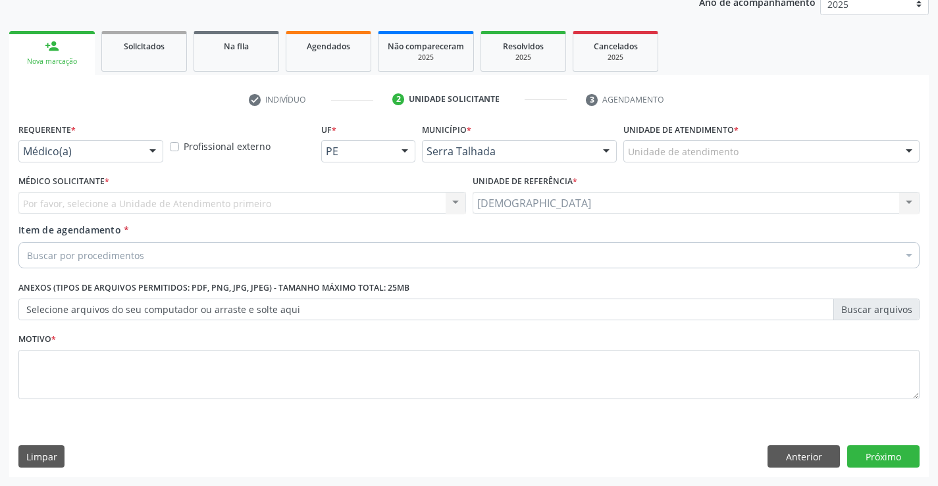
scroll to position [166, 0]
click at [149, 151] on div at bounding box center [153, 152] width 20 height 22
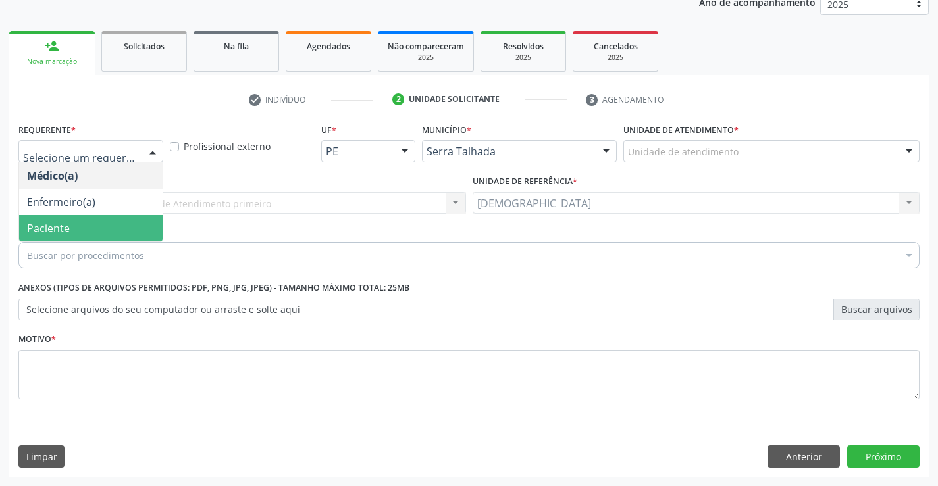
click at [94, 223] on span "Paciente" at bounding box center [90, 228] width 143 height 26
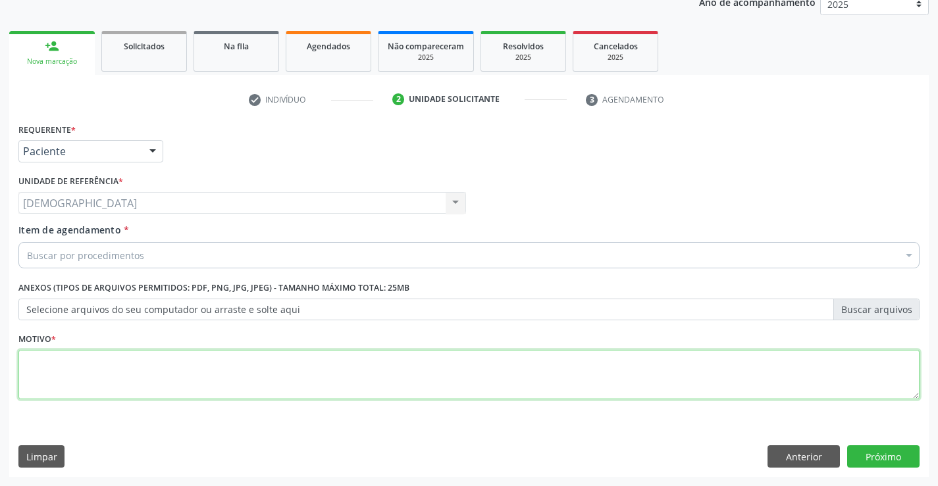
click at [79, 361] on textarea at bounding box center [468, 375] width 901 height 50
type textarea "."
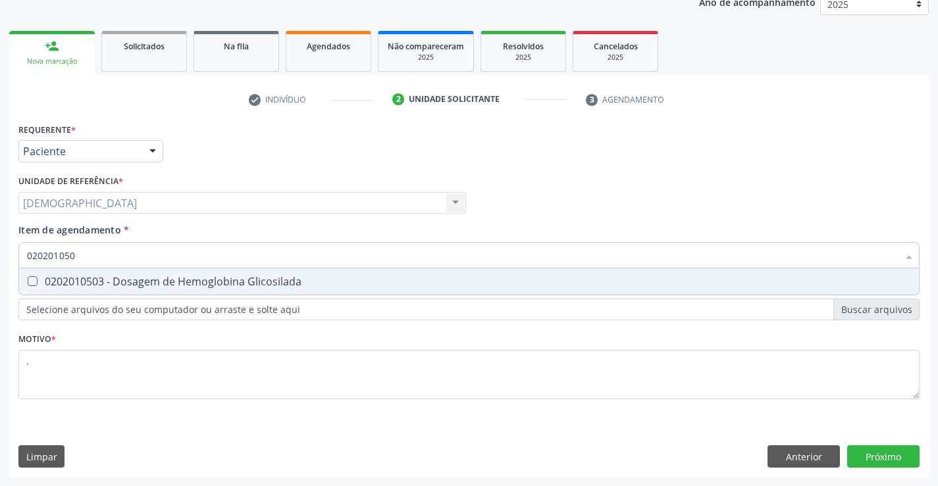
type input "0202010503"
click at [107, 277] on div "0202010503 - Dosagem de Hemoglobina Glicosilada" at bounding box center [469, 281] width 884 height 11
checkbox Glicosilada "true"
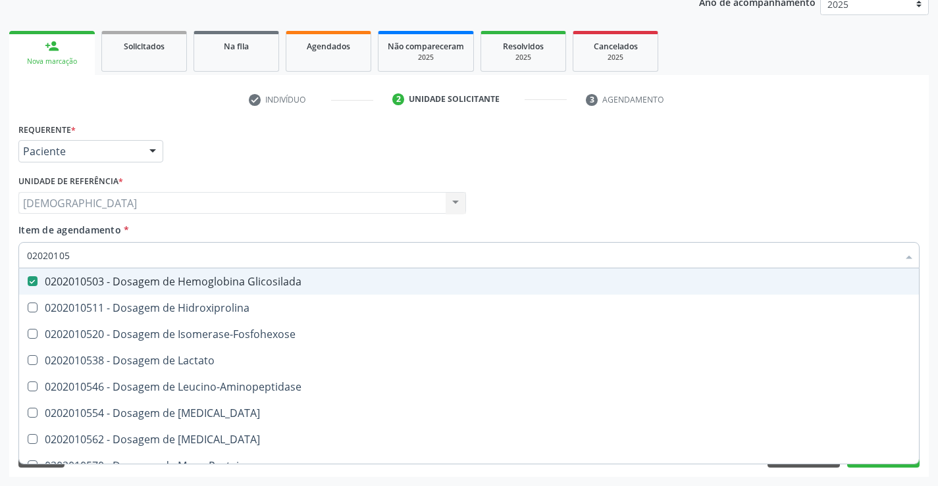
type input "0202010"
checkbox Glicosilada "false"
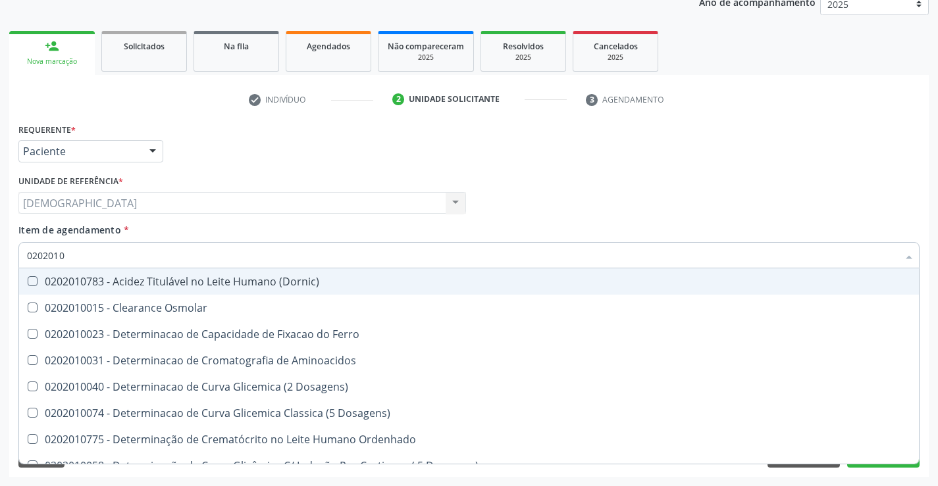
type input "020201"
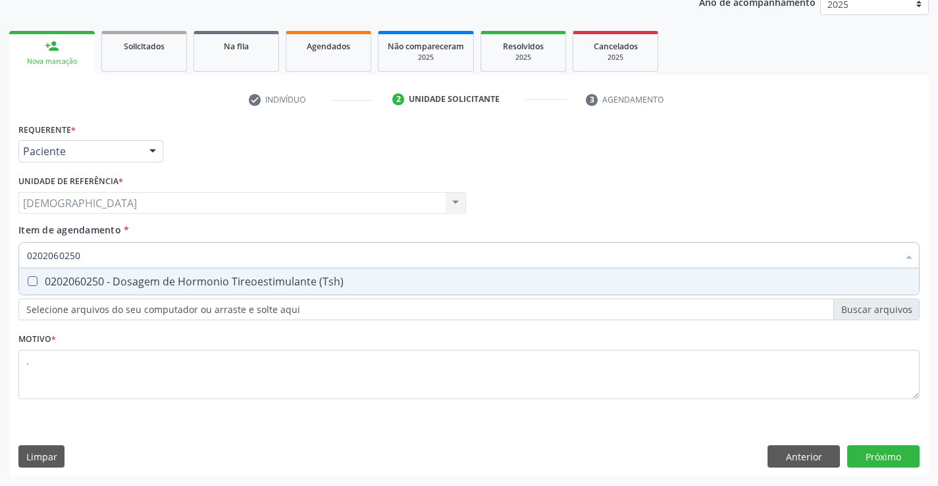
click at [112, 280] on div "0202060250 - Dosagem de Hormonio Tireoestimulante (Tsh)" at bounding box center [469, 281] width 884 height 11
click at [118, 276] on div "0202060373 - Dosagem de Tiroxina (T4)" at bounding box center [469, 281] width 884 height 11
click at [865, 462] on div "Requerente * Paciente Médico(a) Enfermeiro(a) Paciente Nenhum resultado encontr…" at bounding box center [468, 298] width 919 height 357
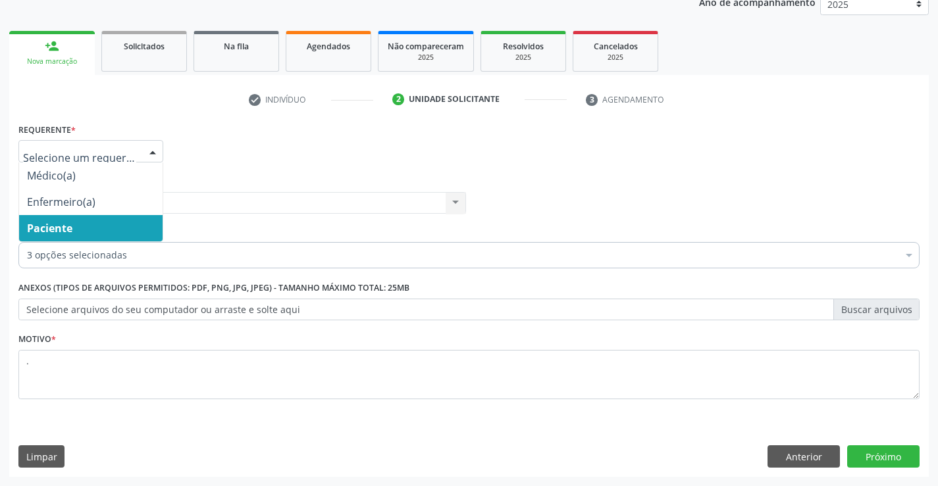
click at [155, 145] on div at bounding box center [153, 152] width 20 height 22
click at [116, 226] on span "Paciente" at bounding box center [90, 228] width 143 height 26
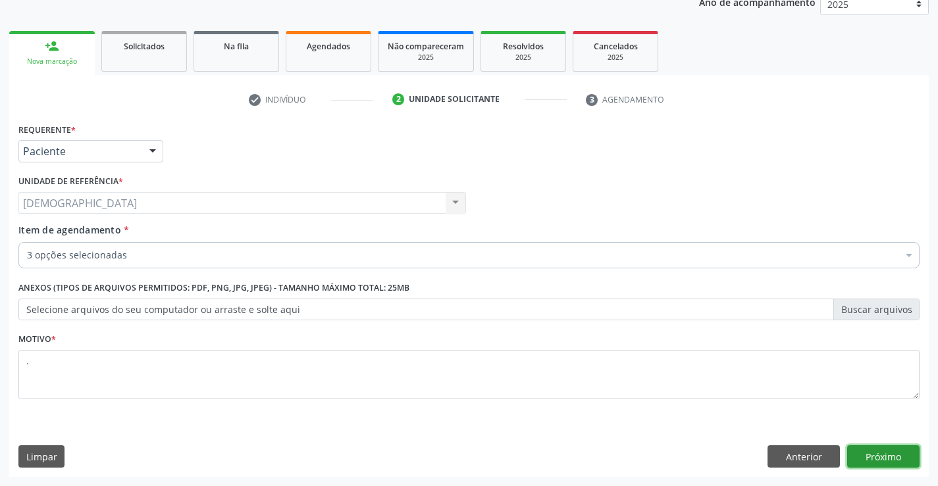
click at [894, 455] on button "Próximo" at bounding box center [883, 457] width 72 height 22
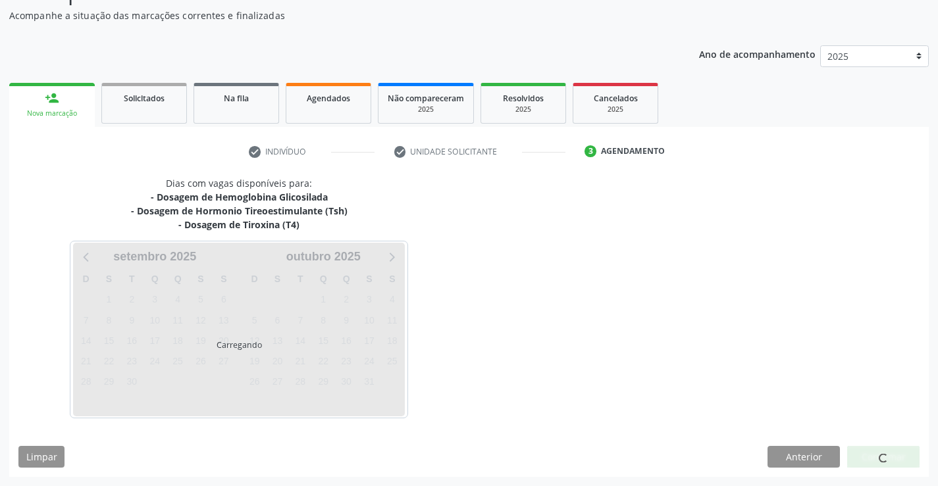
scroll to position [114, 0]
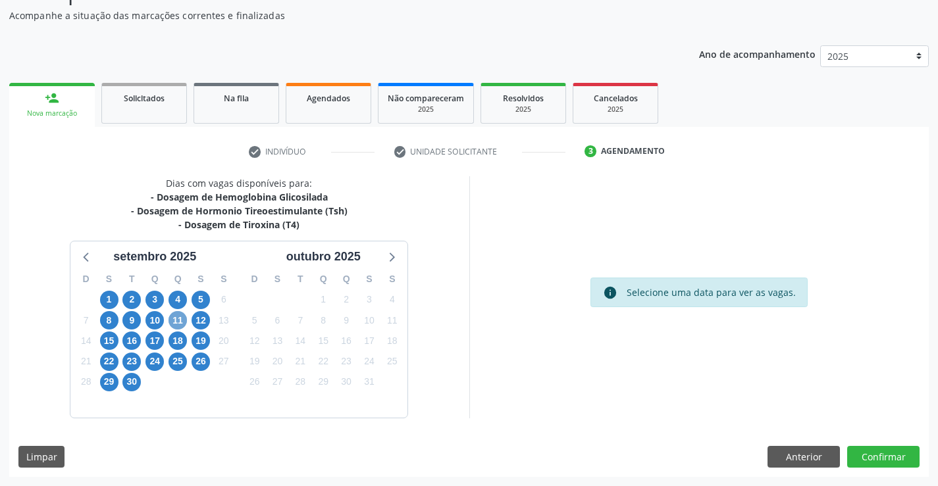
click at [175, 319] on span "11" at bounding box center [177, 320] width 18 height 18
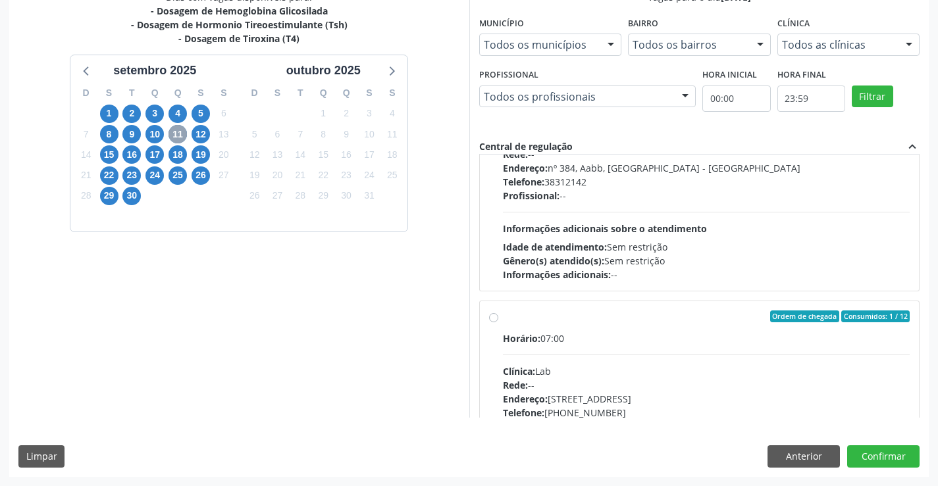
scroll to position [342, 0]
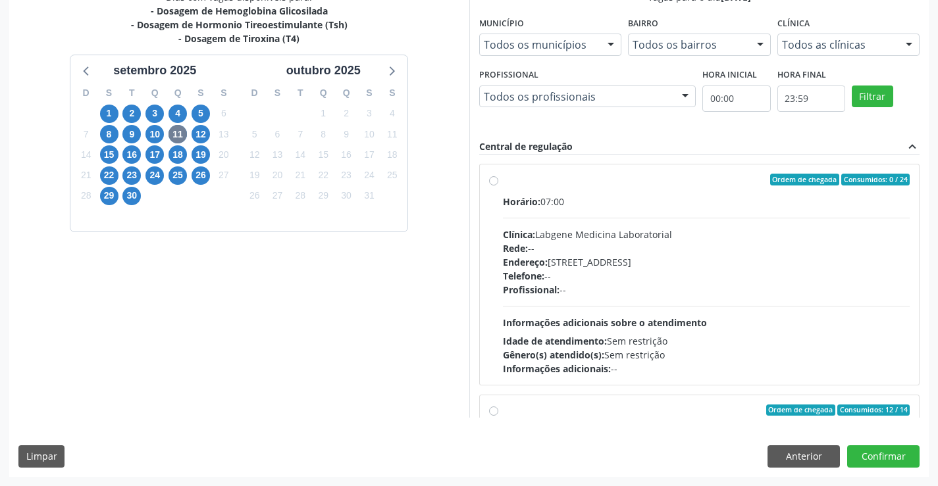
scroll to position [394, 0]
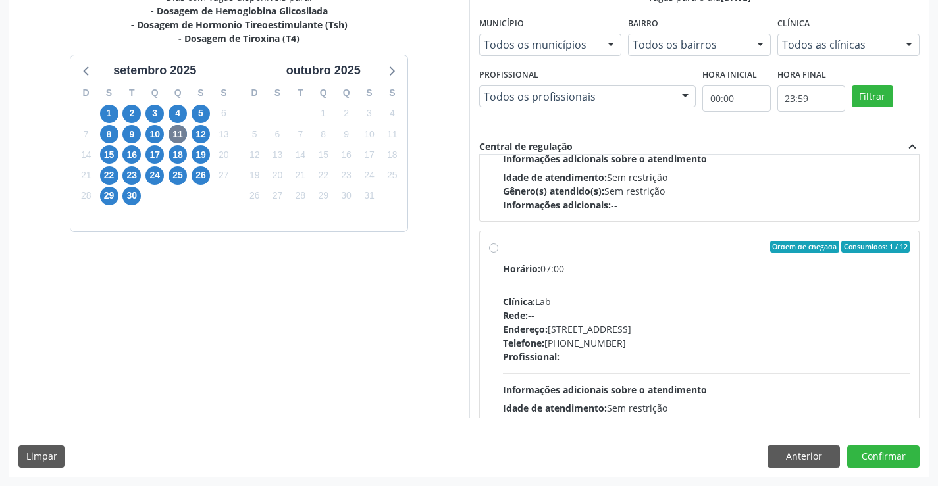
click at [569, 255] on label "Ordem de chegada Consumidos: 1 / 12 Horário: 07:00 Clínica: Lab Rede: -- Endere…" at bounding box center [706, 342] width 407 height 202
click at [498, 253] on input "Ordem de chegada Consumidos: 1 / 12 Horário: 07:00 Clínica: Lab Rede: -- Endere…" at bounding box center [493, 247] width 9 height 12
radio input "true"
click at [865, 447] on button "Confirmar" at bounding box center [883, 457] width 72 height 22
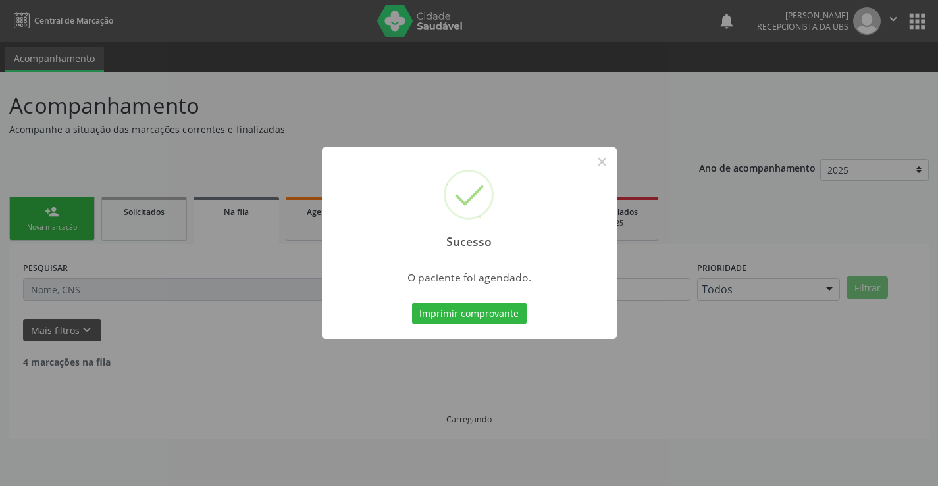
scroll to position [0, 0]
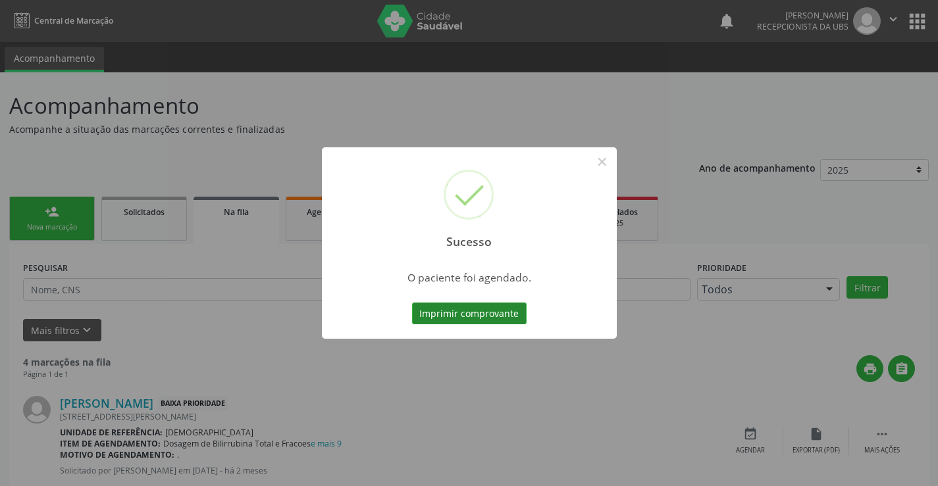
click at [469, 307] on button "Imprimir comprovante" at bounding box center [469, 314] width 115 height 22
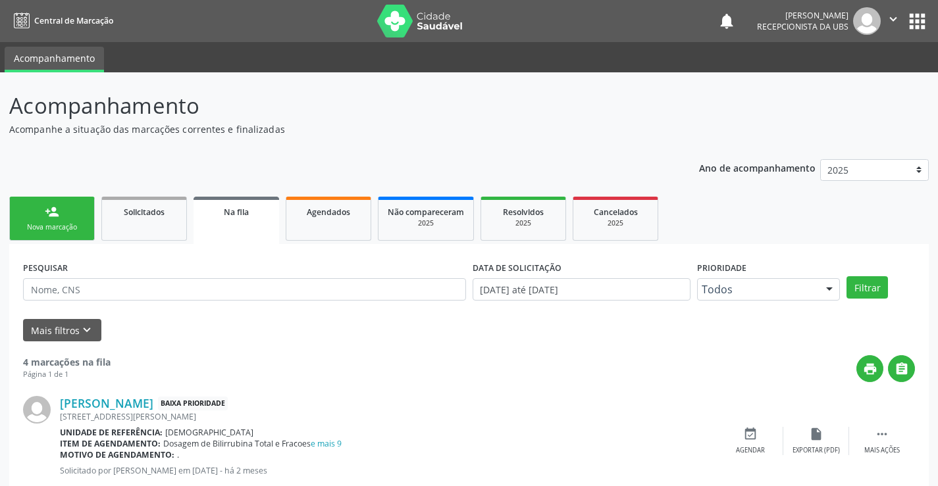
click at [74, 228] on div "Nova marcação" at bounding box center [52, 227] width 66 height 10
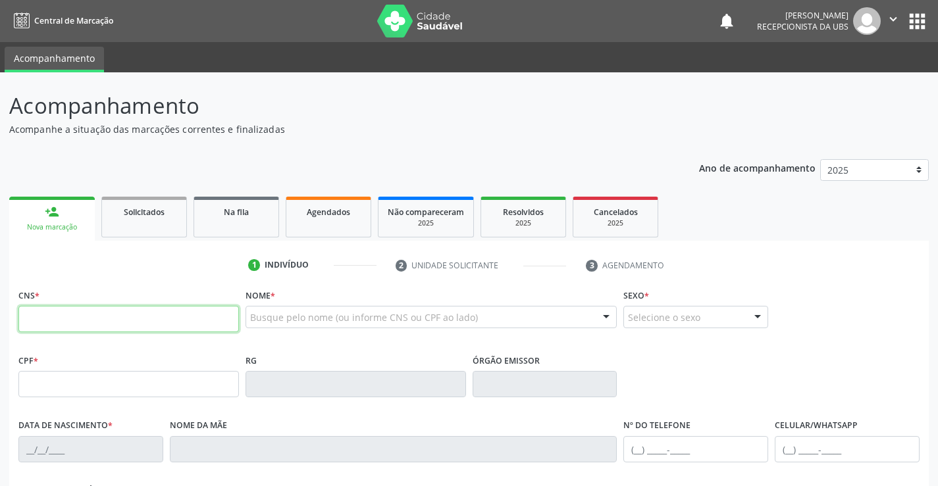
click at [81, 317] on input "text" at bounding box center [128, 319] width 220 height 26
type input "703 4042 4244 2217"
type input "089.115.144-38"
type input "10/07/1977"
type input "Cleide Maria Santa Rosa de Paula"
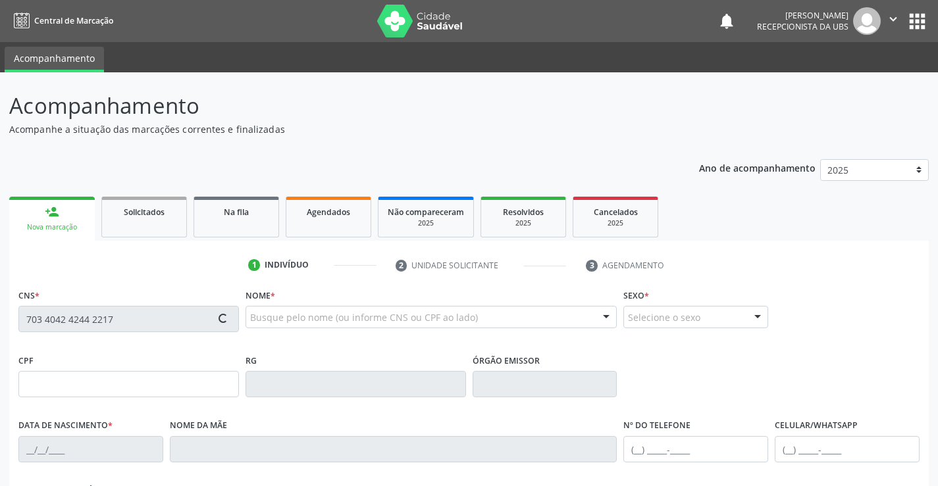
type input "[PHONE_NUMBER]"
type input "3"
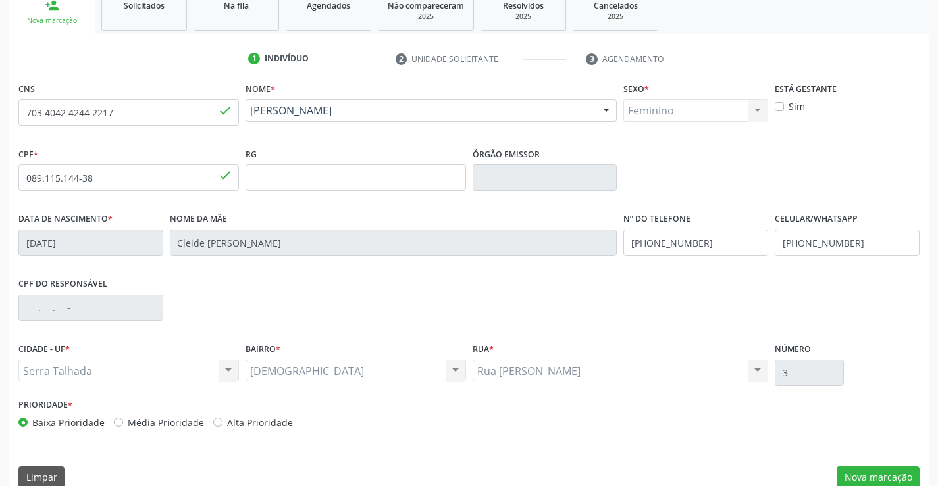
scroll to position [227, 0]
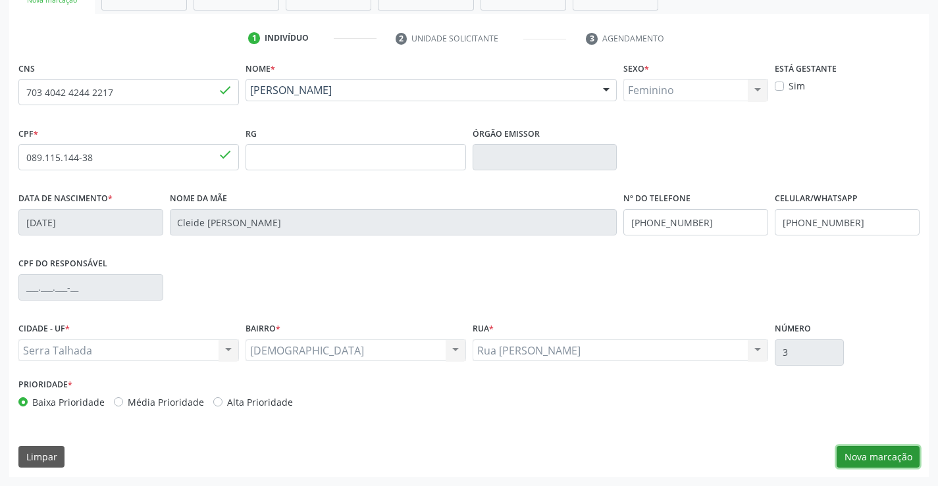
click at [875, 459] on button "Nova marcação" at bounding box center [877, 457] width 83 height 22
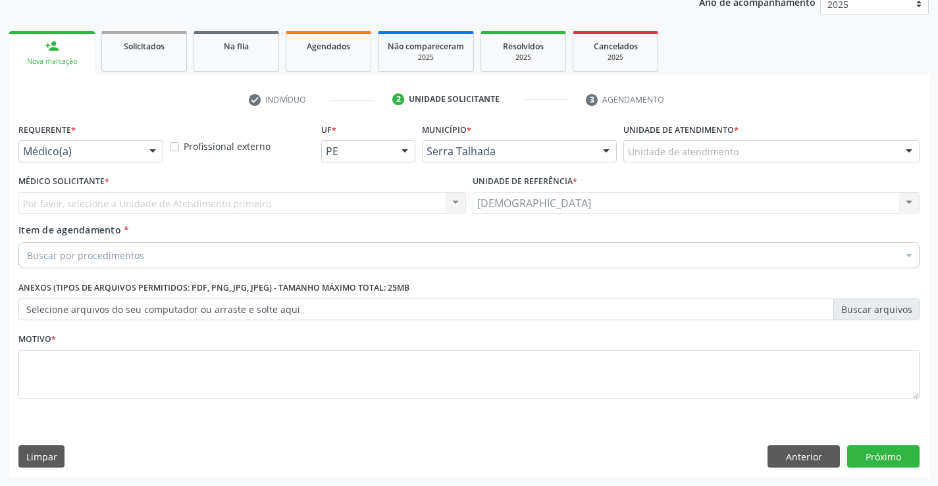
scroll to position [166, 0]
click at [151, 153] on div at bounding box center [153, 152] width 20 height 22
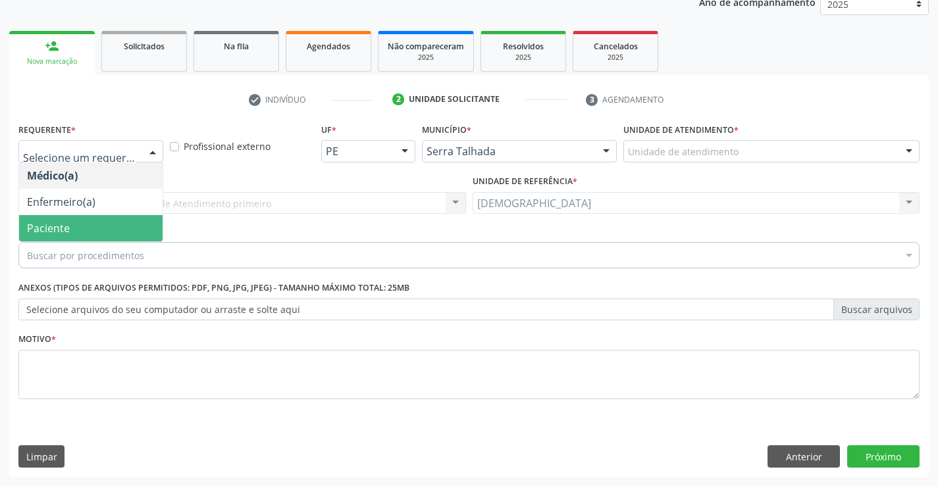
click at [112, 232] on span "Paciente" at bounding box center [90, 228] width 143 height 26
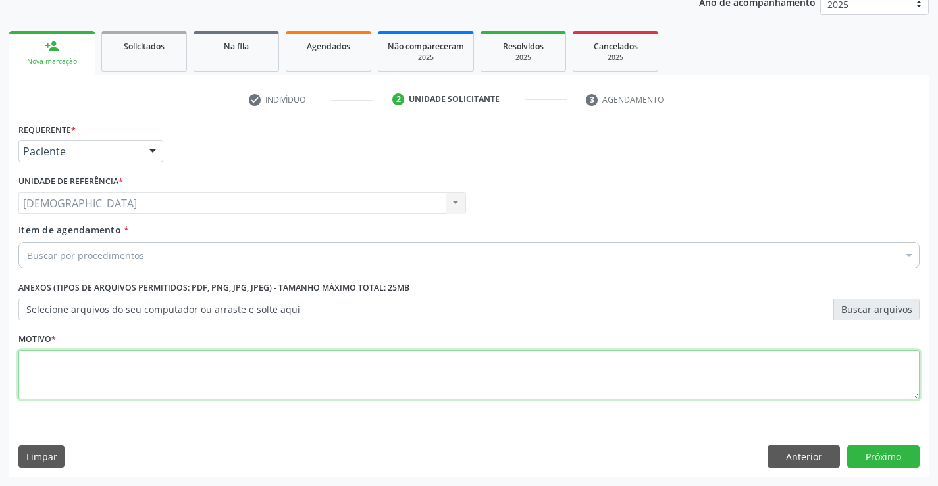
click at [91, 369] on textarea at bounding box center [468, 375] width 901 height 50
type textarea "."
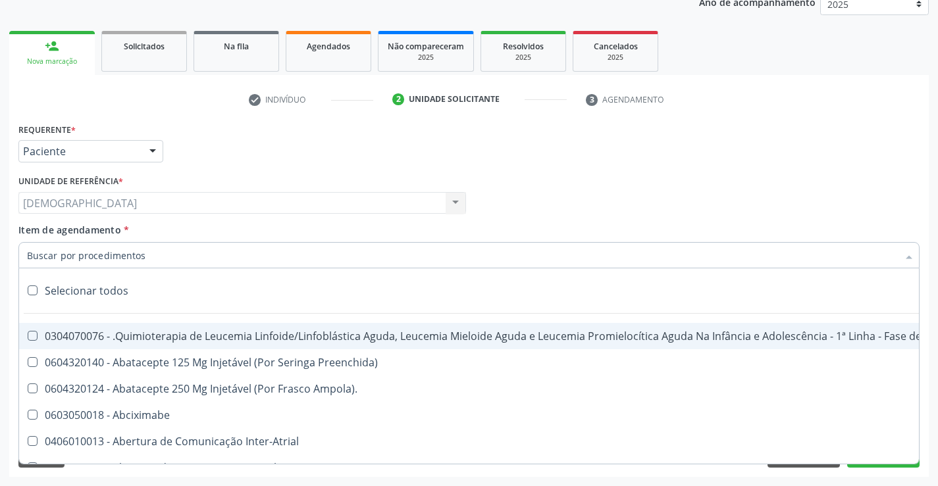
click at [75, 247] on div at bounding box center [468, 255] width 901 height 26
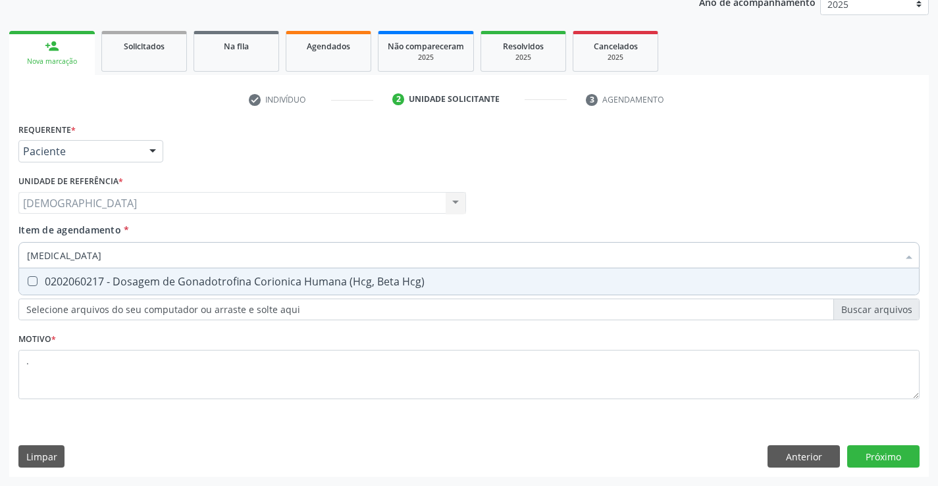
type input "BETA HCG"
click at [128, 279] on div "0202060217 - Dosagem de Gonadotrofina Corionica Humana (Hcg, Beta Hcg)" at bounding box center [469, 281] width 884 height 11
checkbox Hcg\) "true"
click at [899, 459] on div "Requerente * Paciente Médico(a) Enfermeiro(a) Paciente Nenhum resultado encontr…" at bounding box center [468, 298] width 919 height 357
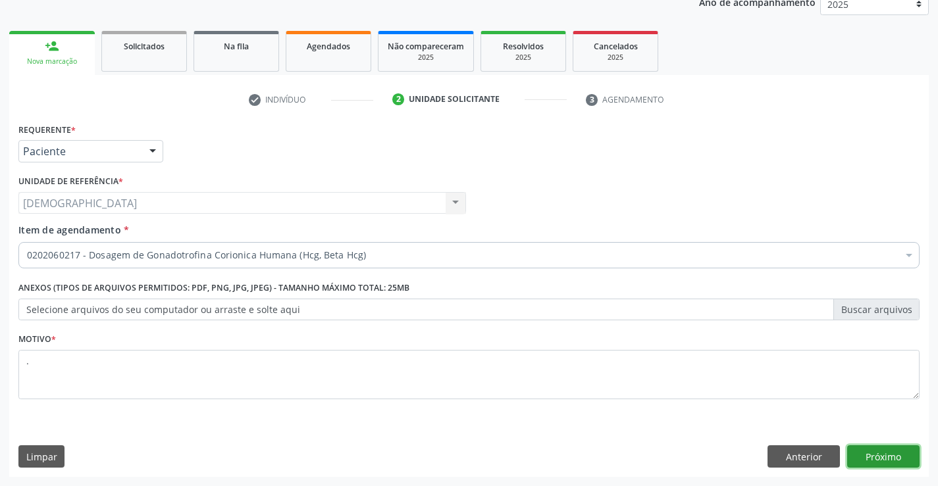
click at [897, 453] on button "Próximo" at bounding box center [883, 457] width 72 height 22
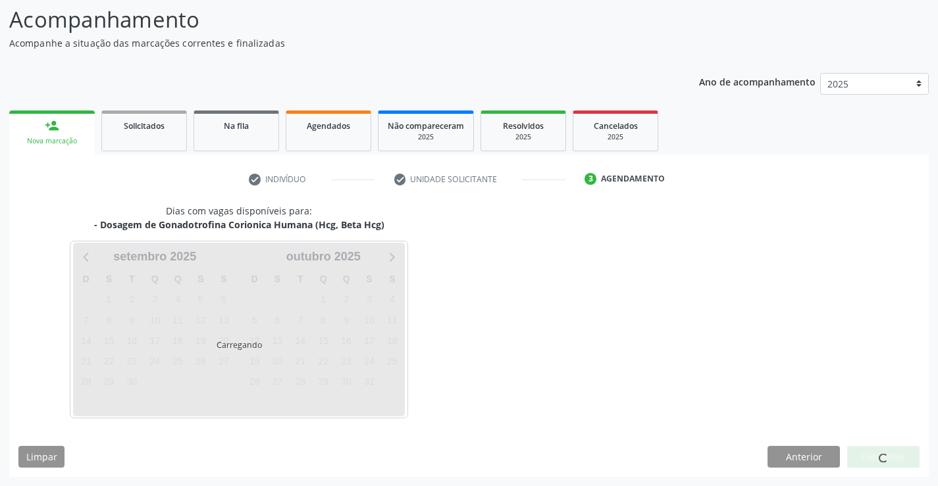
scroll to position [86, 0]
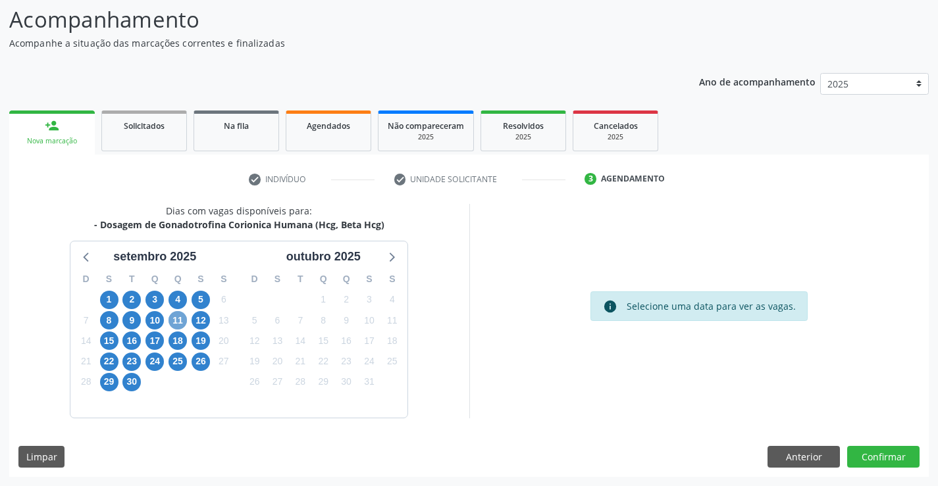
click at [176, 320] on span "11" at bounding box center [177, 320] width 18 height 18
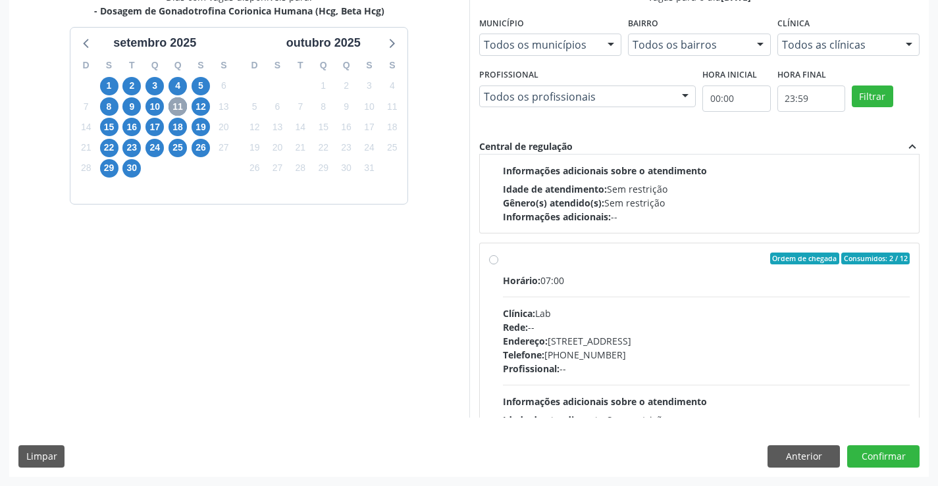
scroll to position [438, 0]
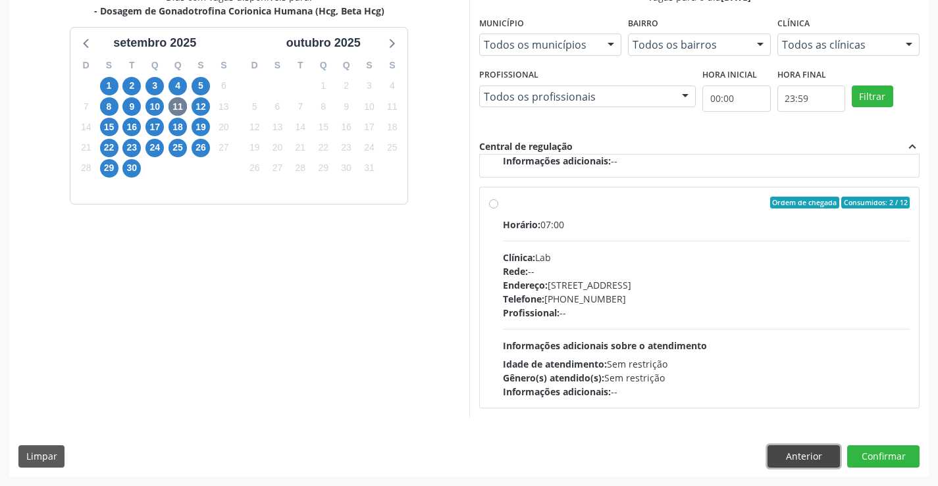
click at [790, 459] on button "Anterior" at bounding box center [803, 457] width 72 height 22
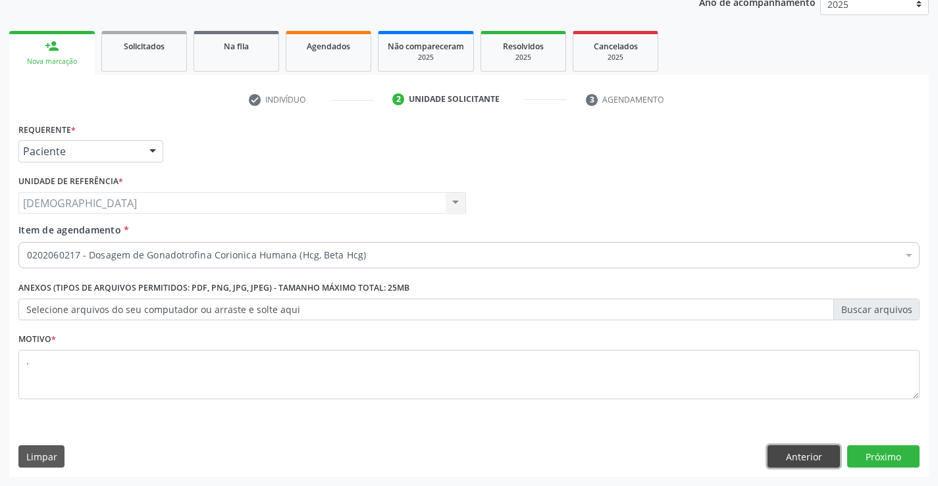
click at [808, 462] on button "Anterior" at bounding box center [803, 457] width 72 height 22
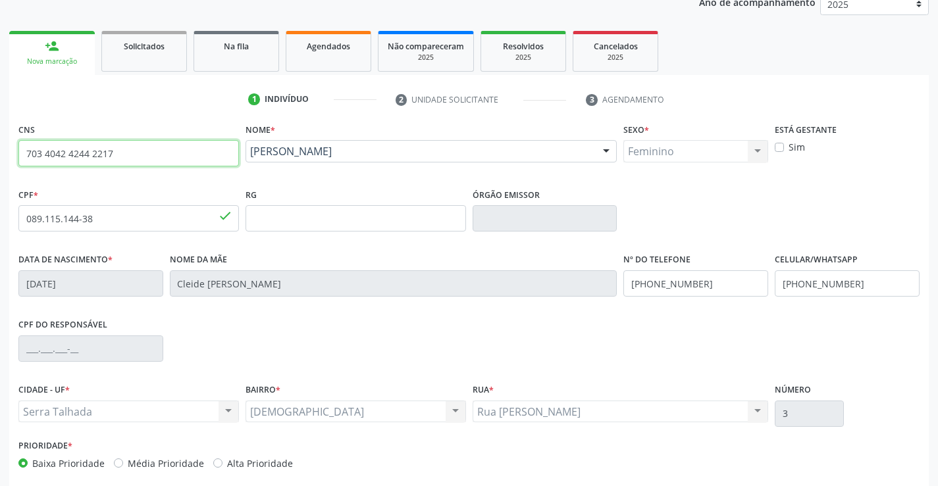
click at [126, 157] on input "703 4042 4244 2217" at bounding box center [128, 153] width 220 height 26
type input "7"
click at [230, 157] on input "text" at bounding box center [128, 153] width 220 height 26
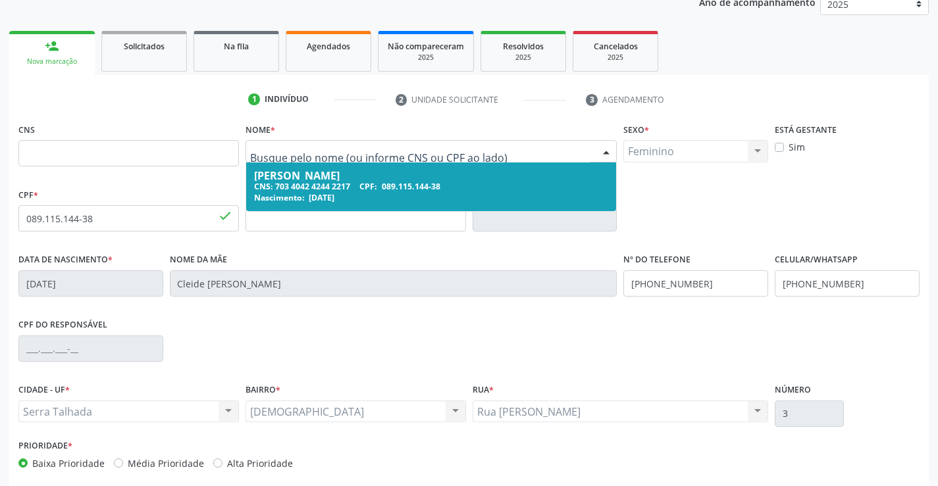
click at [415, 152] on input "text" at bounding box center [420, 158] width 340 height 26
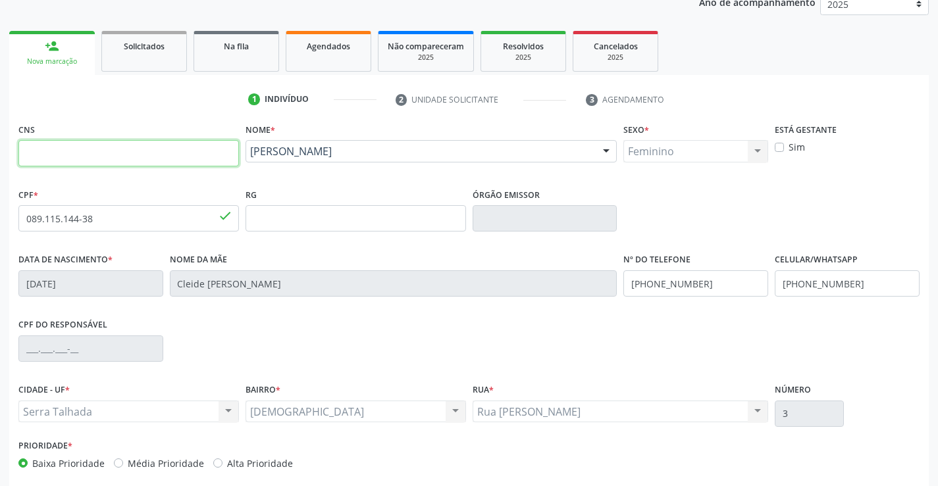
click at [83, 159] on input "text" at bounding box center [128, 153] width 220 height 26
type input "700 8039 7201 1781"
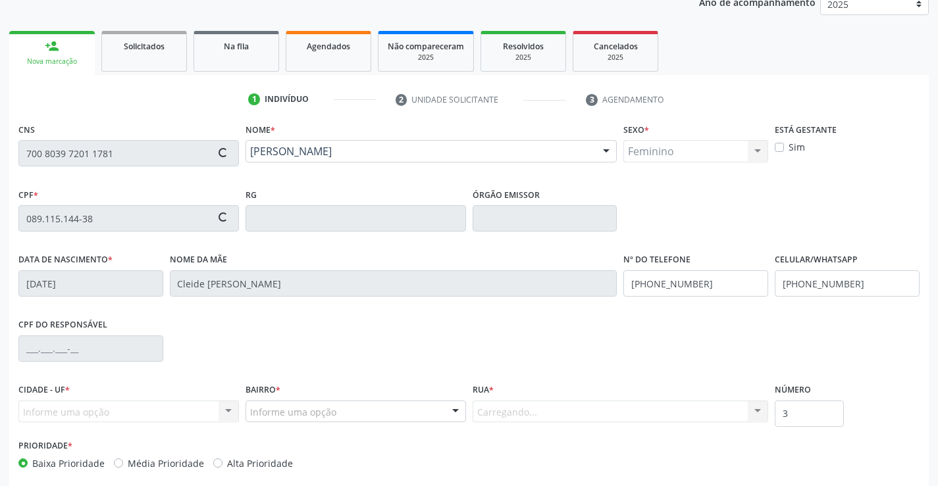
type input "704.404.174-49"
type input "12/06/1970"
type input "Tereza Maria de Lima"
type input "(87) 99667-8905"
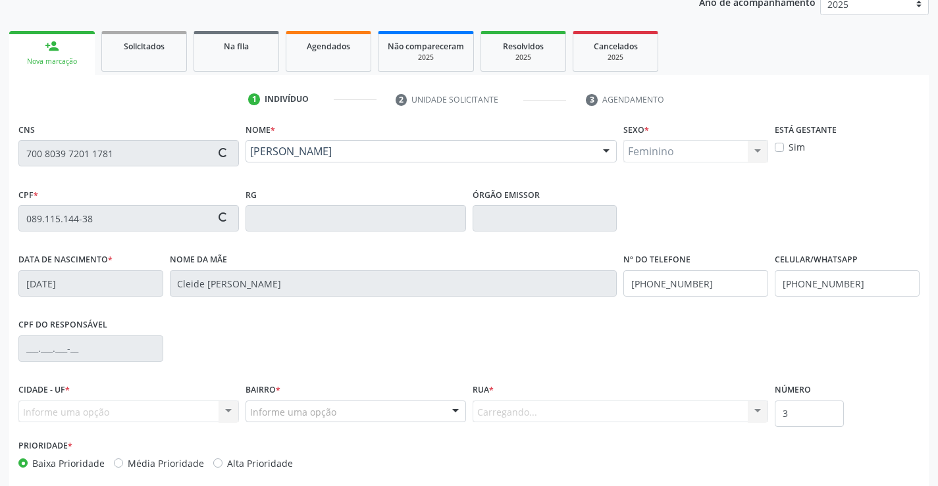
type input "999"
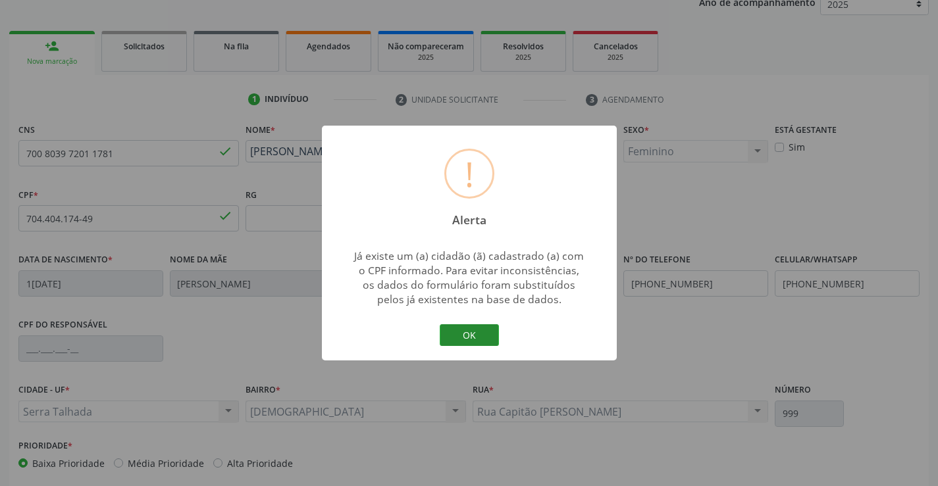
click at [461, 336] on button "OK" at bounding box center [469, 335] width 59 height 22
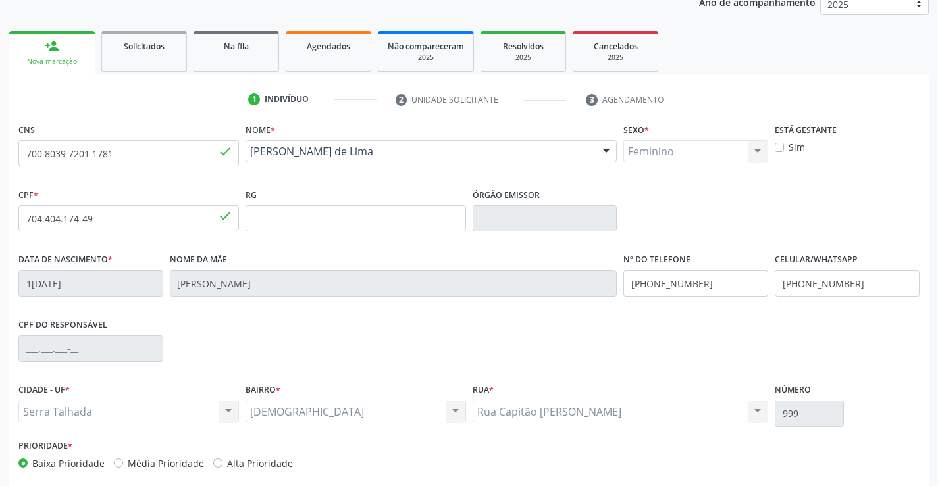
scroll to position [227, 0]
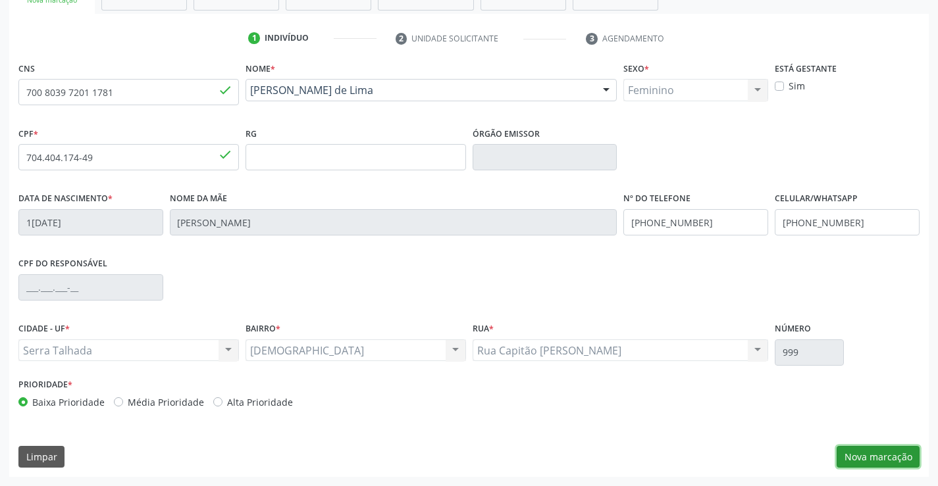
click at [864, 452] on button "Nova marcação" at bounding box center [877, 457] width 83 height 22
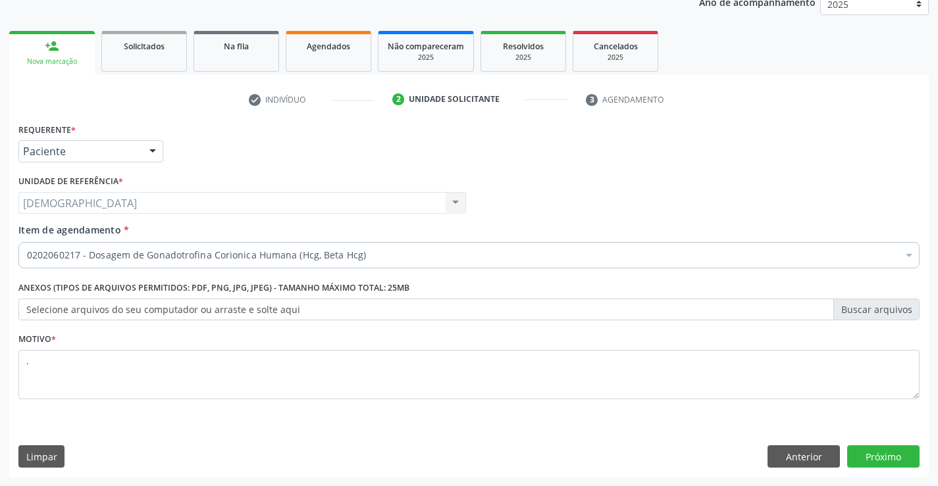
scroll to position [166, 0]
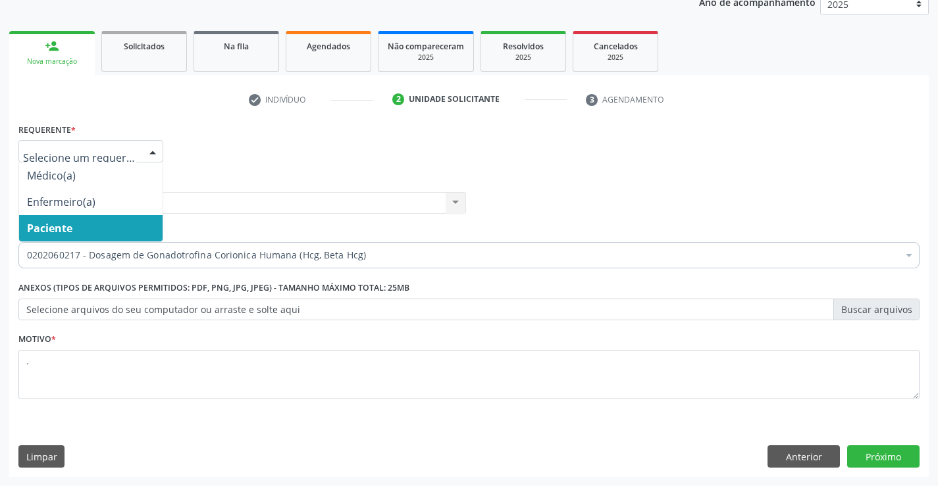
click at [150, 152] on div at bounding box center [153, 152] width 20 height 22
click at [84, 238] on span "Paciente" at bounding box center [90, 228] width 143 height 26
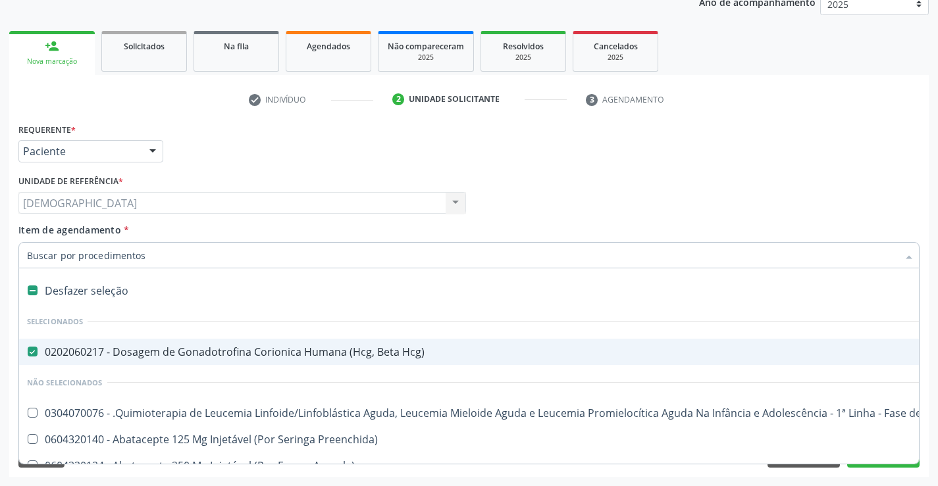
click at [65, 344] on span "0202060217 - Dosagem de Gonadotrofina Corionica Humana (Hcg, Beta Hcg)" at bounding box center [539, 352] width 1041 height 26
checkbox Hcg\) "false"
click at [88, 260] on input "Item de agendamento *" at bounding box center [462, 255] width 871 height 26
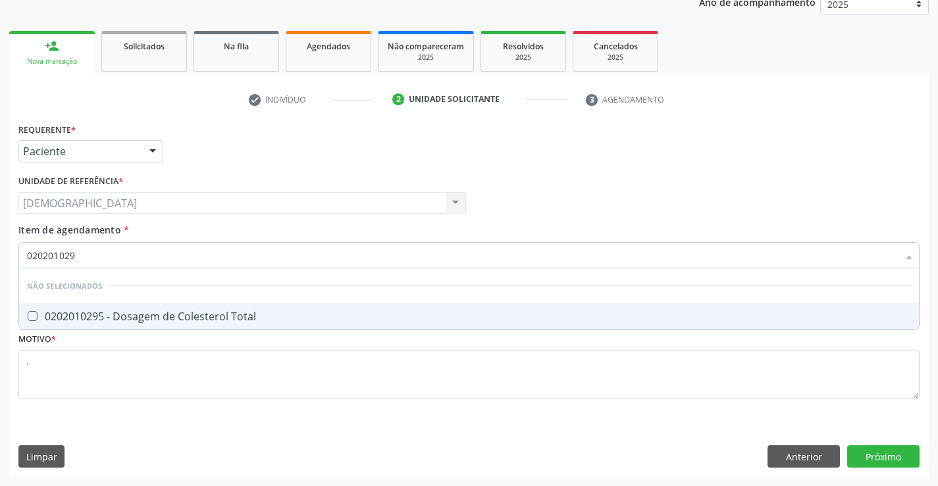
type input "0202010295"
click at [66, 315] on div "0202010295 - Dosagem de Colesterol Total" at bounding box center [469, 316] width 884 height 11
checkbox Total "true"
type input "02020102"
checkbox Total "false"
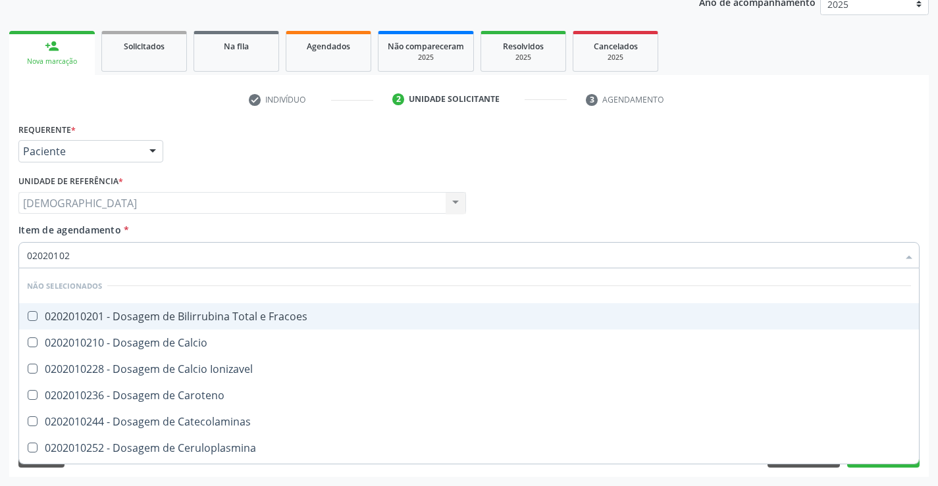
type input "0202010"
checkbox Total "false"
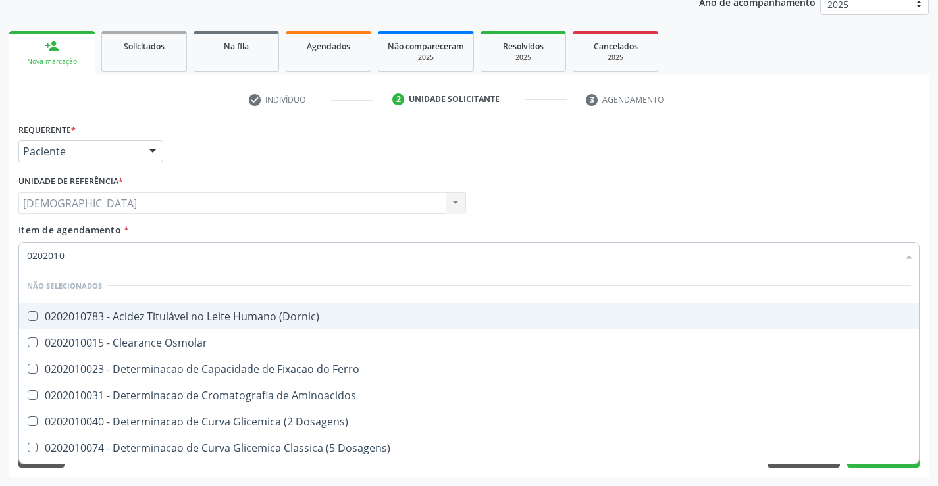
type input "020201"
checkbox Total "false"
checkbox Ferritina "true"
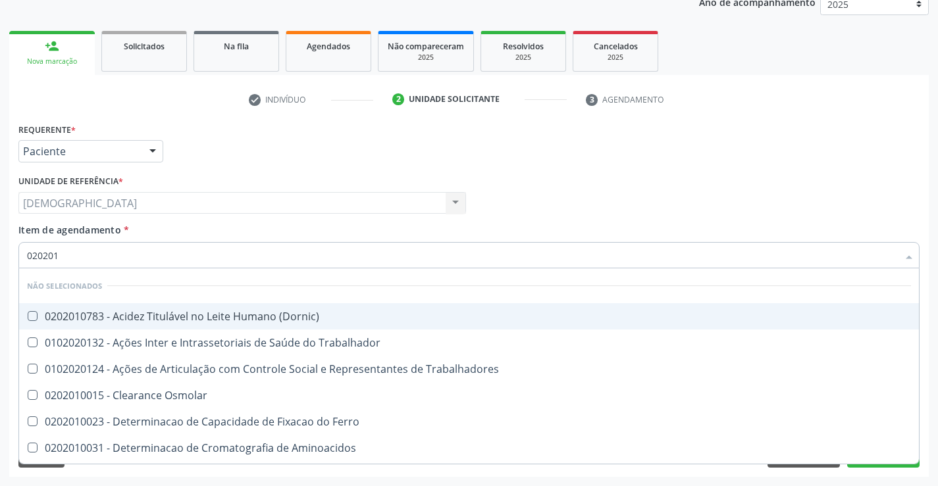
type input "02020"
checkbox Total "false"
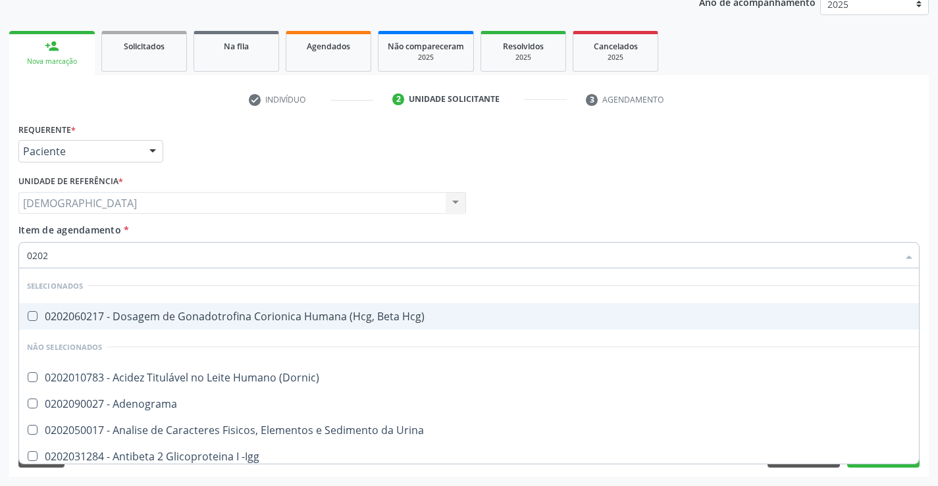
type input "020"
checkbox Total "false"
checkbox Reconstrução "true"
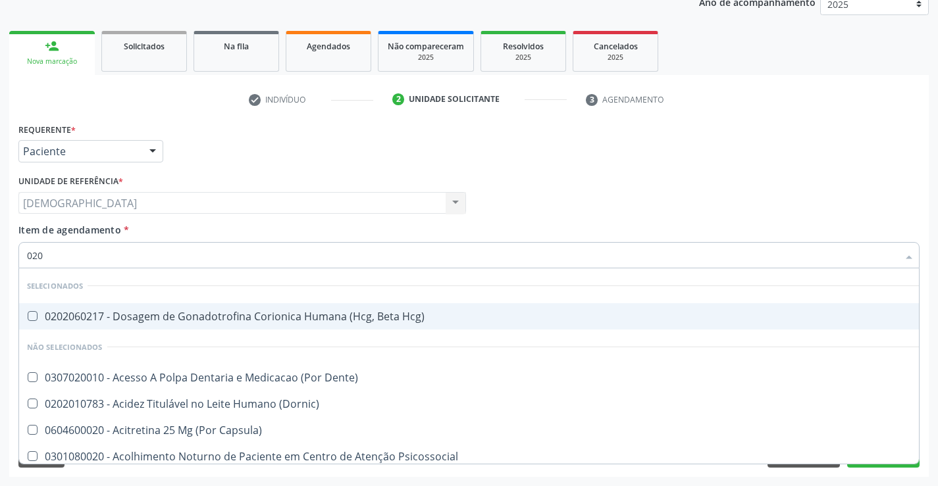
type input "02"
checkbox Total "false"
checkbox Platina "true"
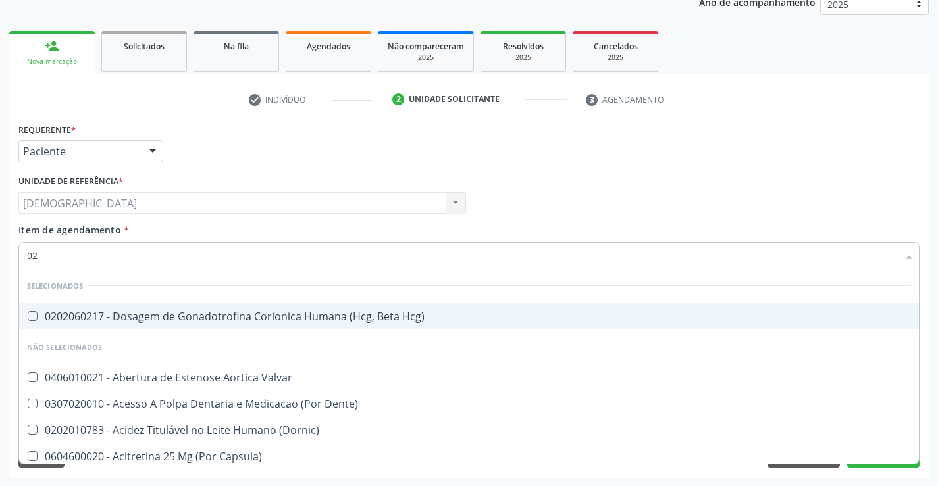
type input "0"
checkbox Total "false"
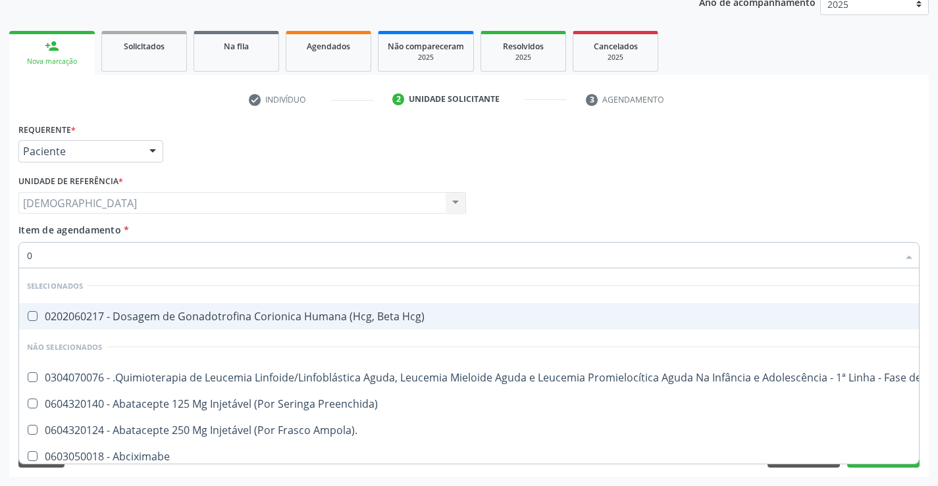
type input "02"
checkbox Transferências "true"
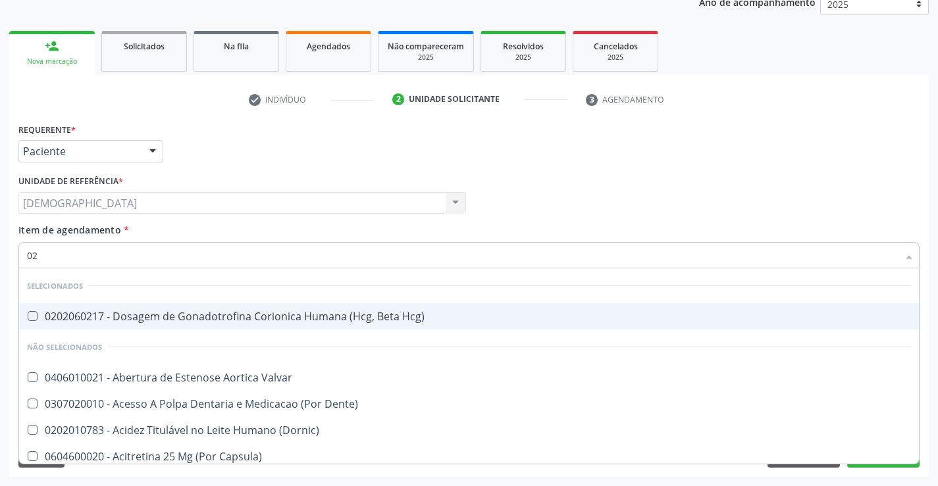
type input "020"
checkbox Congênita "true"
checkbox Total "false"
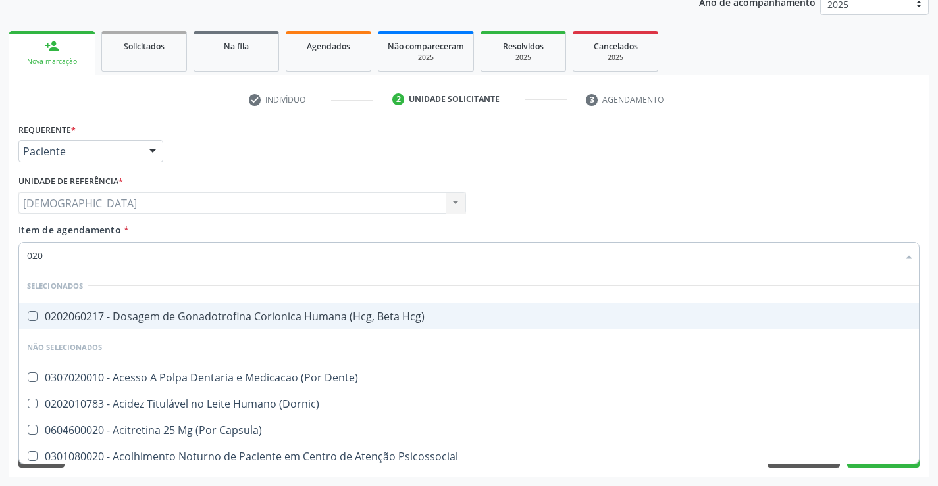
type input "0202"
checkbox Fragmento "true"
checkbox Total "false"
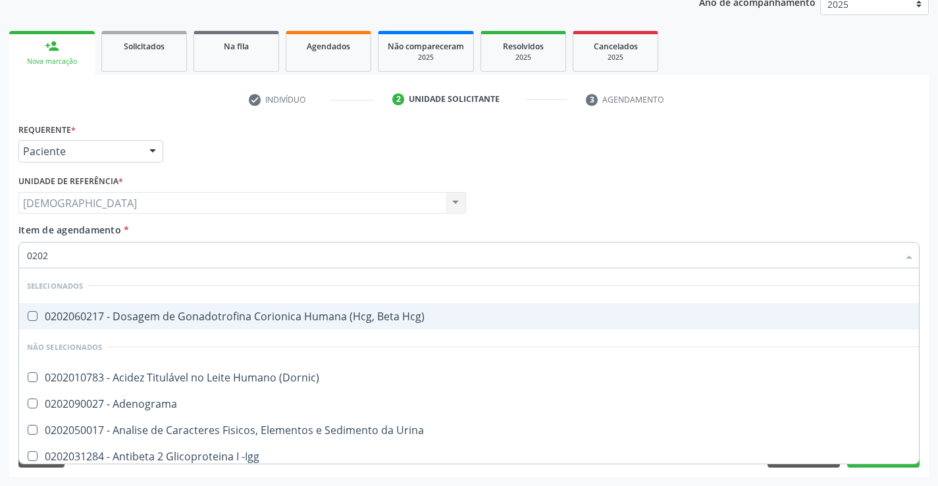
type input "02020"
checkbox Barbituratos "true"
checkbox Total "false"
type input "020201"
checkbox \(Pos-Pasteurização\) "true"
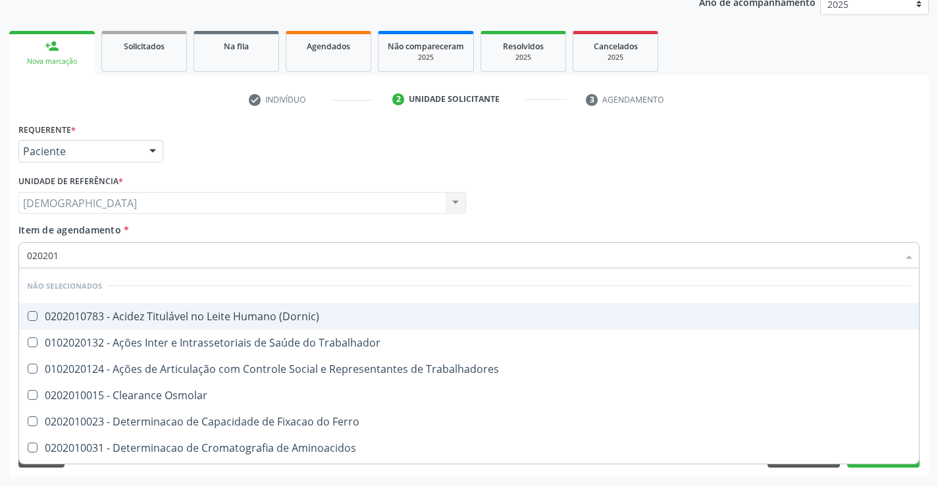
type input "0202010"
checkbox Fracoes "true"
checkbox Total "false"
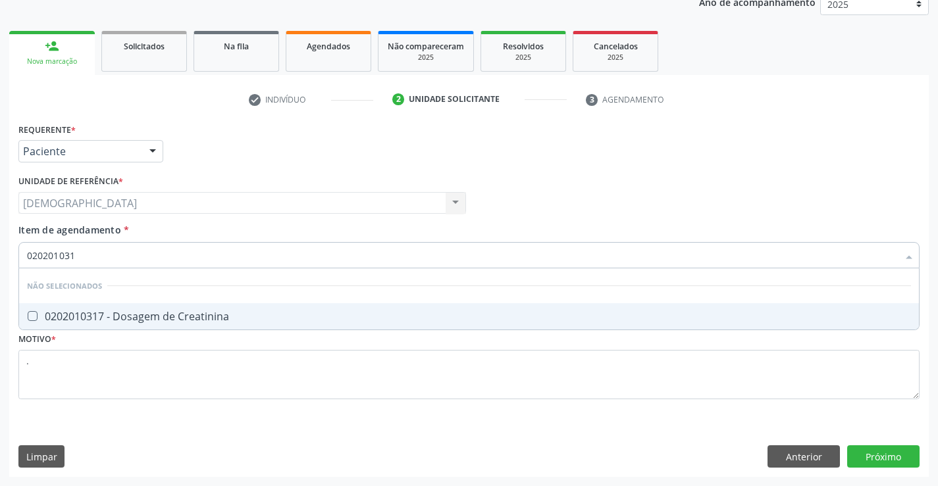
type input "0202010317"
click at [107, 314] on div "0202010317 - Dosagem de Creatinina" at bounding box center [469, 316] width 884 height 11
checkbox Creatinina "true"
type input "02020103"
checkbox Creatinina "false"
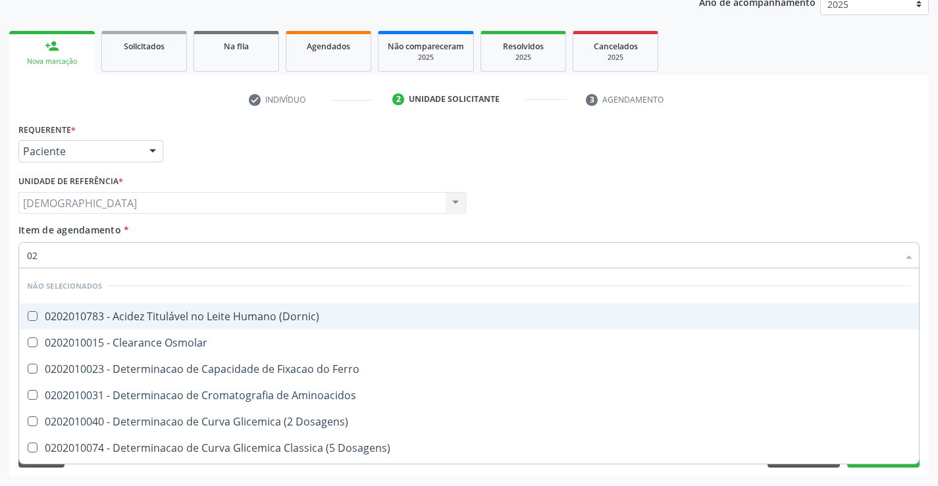
type input "0"
checkbox Total "false"
checkbox Creatinina "false"
checkbox Ferritina "false"
checkbox Folato "false"
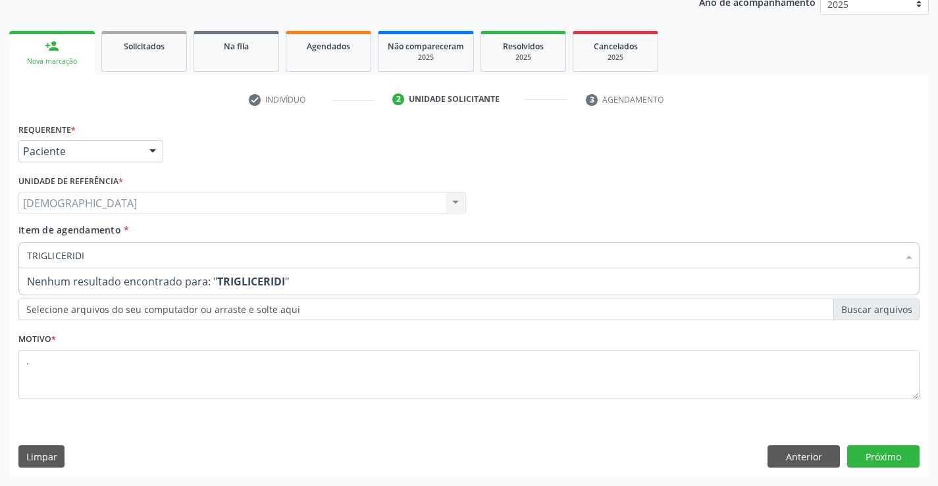
type input "TRIGLICERID"
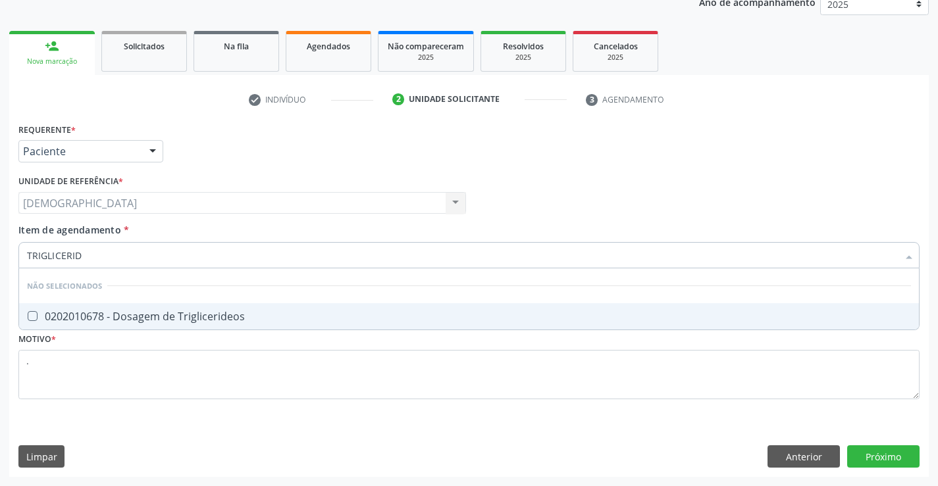
click at [120, 315] on div "0202010678 - Dosagem de Triglicerideos" at bounding box center [469, 316] width 884 height 11
checkbox Triglicerideos "true"
type input "T"
checkbox Triglicerideos "false"
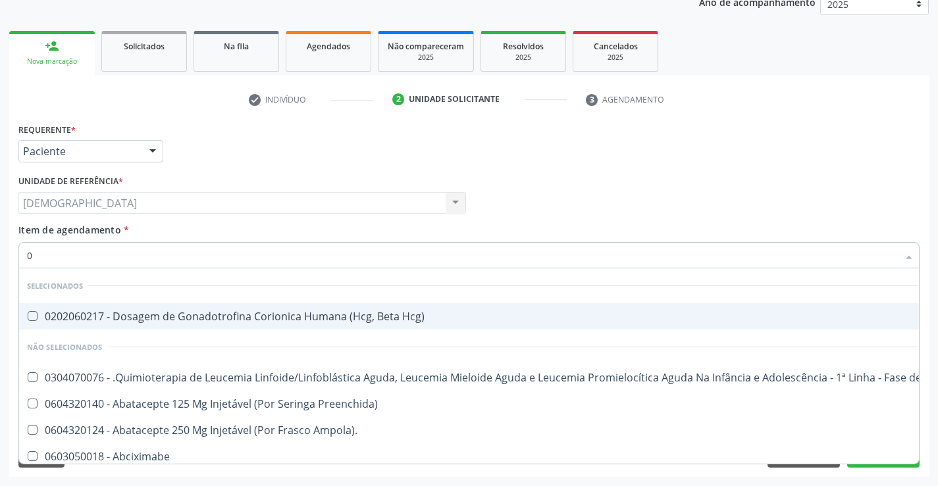
type input "02"
checkbox Transferências "true"
checkbox Meckel "true"
checkbox Hpv "true"
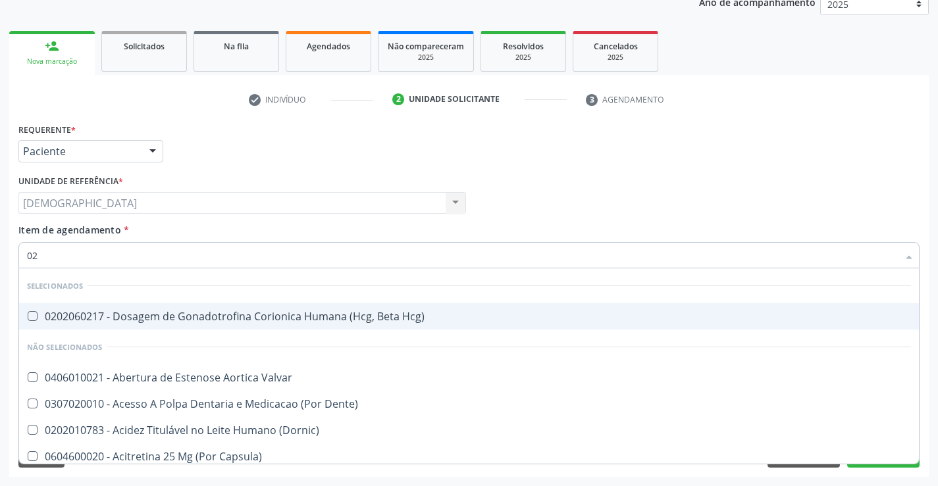
type input "020"
checkbox Congênita "true"
checkbox Complementar\) "true"
checkbox Maior "true"
checkbox Total "false"
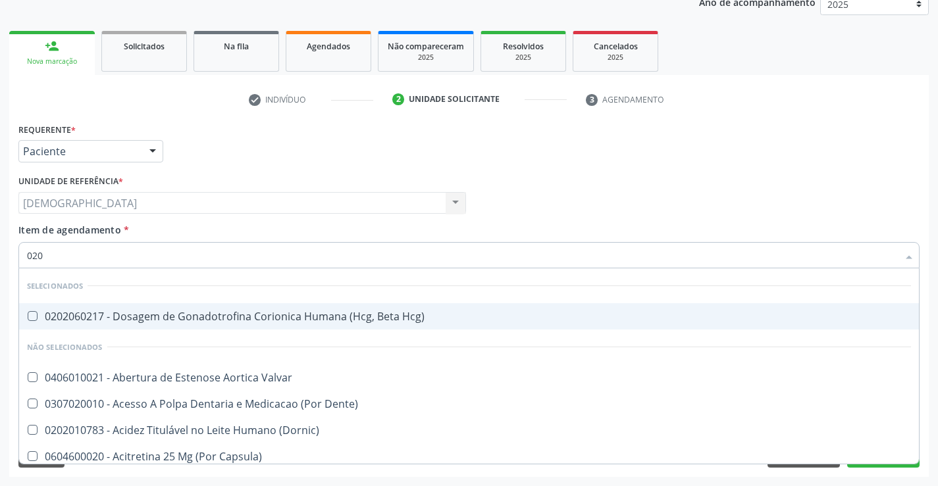
checkbox Creatinina "false"
checkbox Triglicerideos "false"
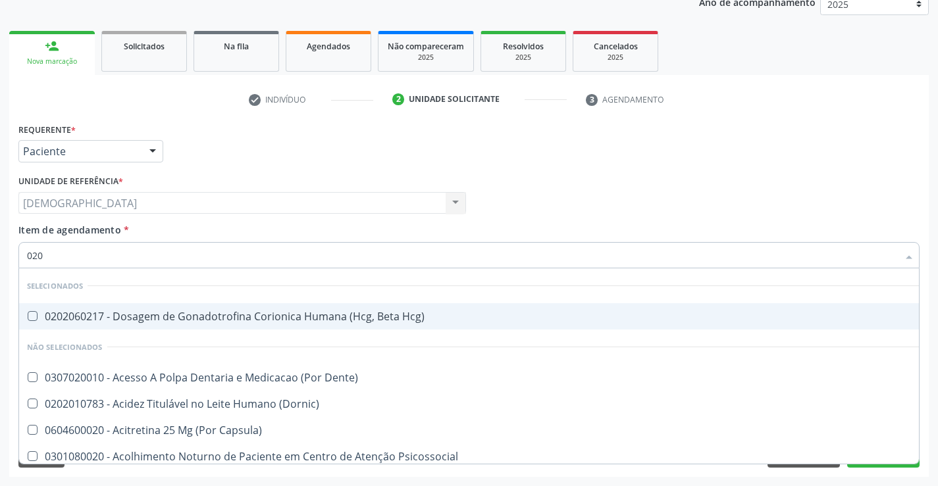
type input "0202"
checkbox Fragmento "true"
checkbox Ossea "true"
checkbox Projecoes\) "true"
checkbox Total "false"
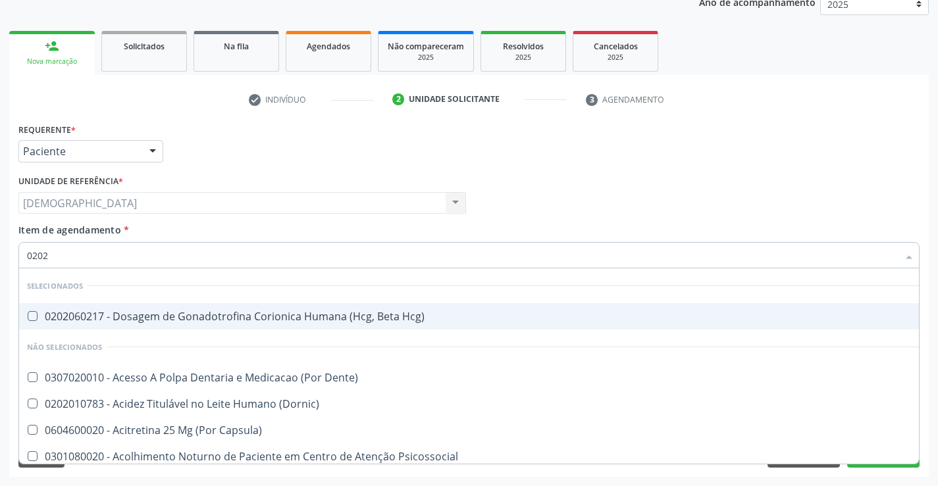
checkbox Creatinina "false"
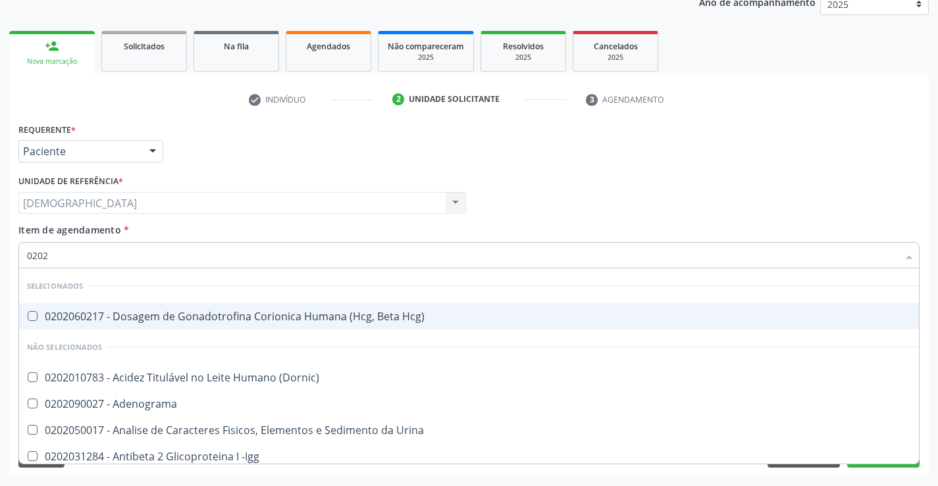
type input "02020"
checkbox Barbituratos "true"
checkbox Calcio "true"
checkbox Total "false"
checkbox Creatinina "false"
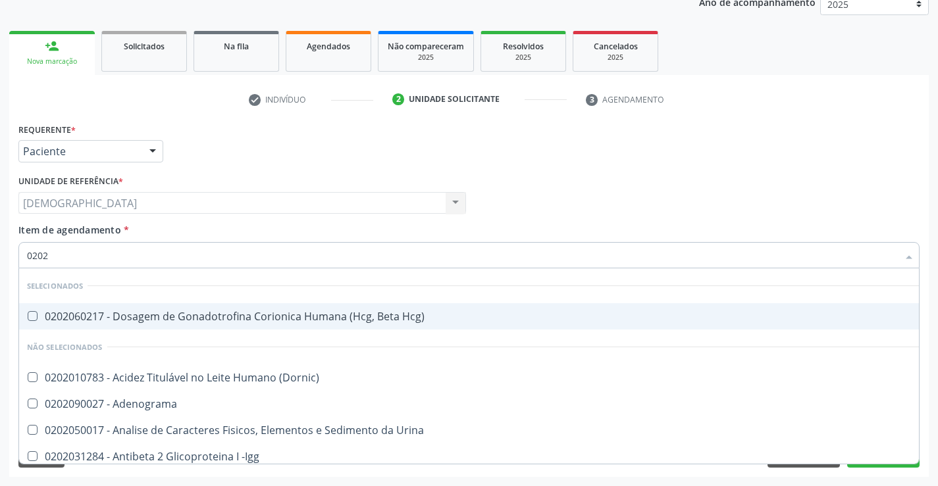
checkbox Funcional "true"
checkbox Triglicerideos "false"
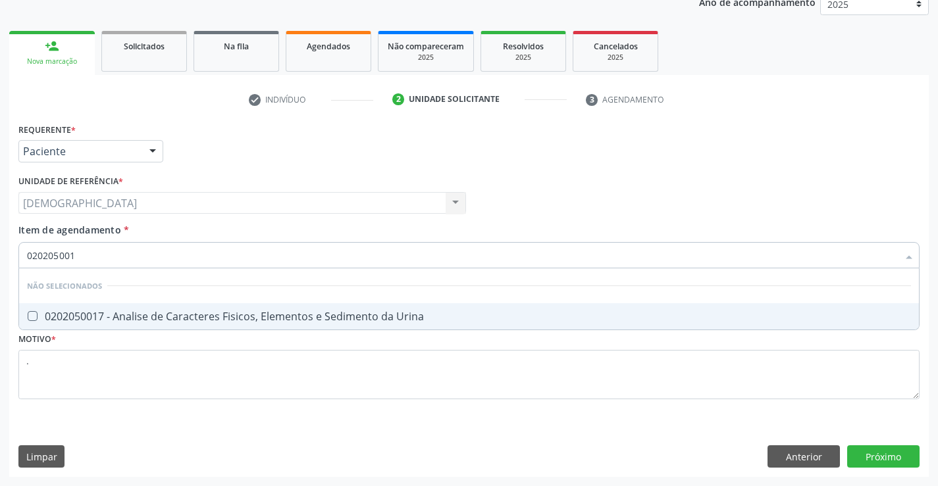
type input "0202050017"
click at [137, 313] on div "0202050017 - Analise de Caracteres Fisicos, Elementos e Sedimento da Urina" at bounding box center [469, 316] width 884 height 11
checkbox Urina "true"
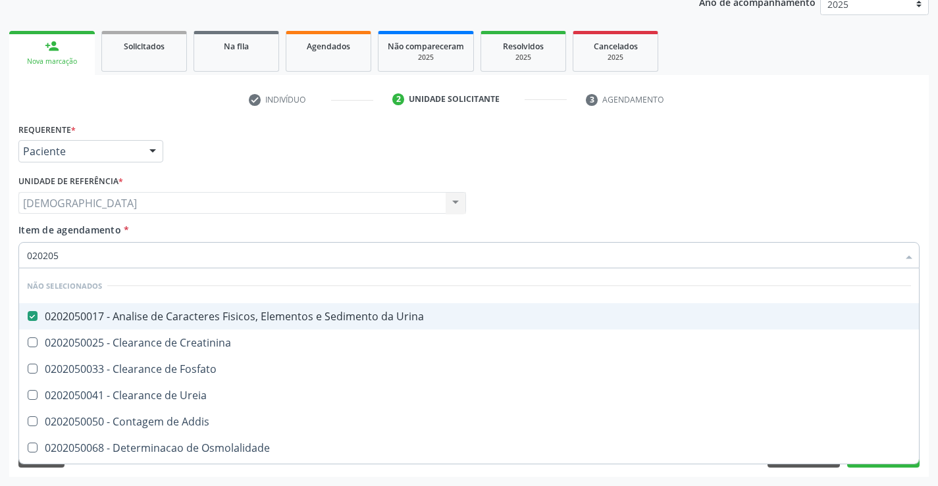
type input "02020"
checkbox Urina "false"
checkbox Addis "true"
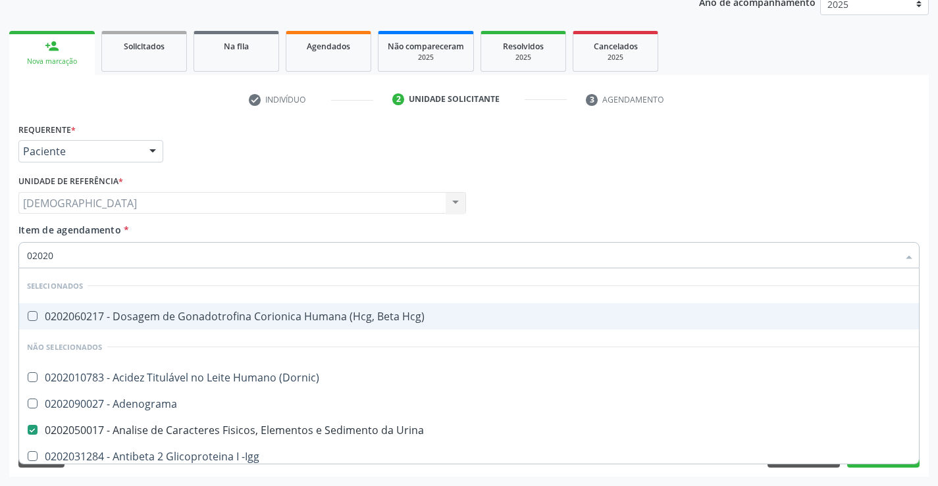
type input "020201"
checkbox Urina "false"
checkbox \(Pos-Pasteurização\) "true"
checkbox Parceria\) "true"
checkbox D "true"
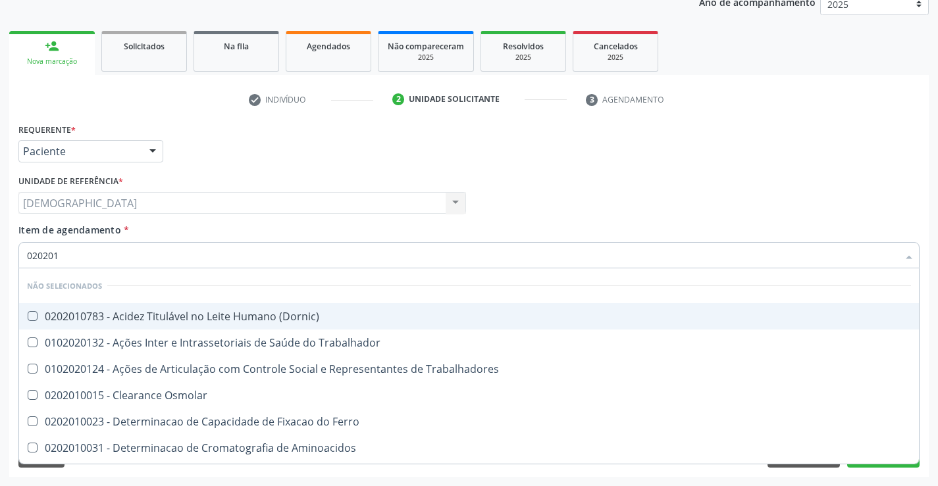
type input "0202010"
checkbox Fracoes "true"
checkbox Ionizavel "true"
checkbox Total "false"
checkbox Creatinina "false"
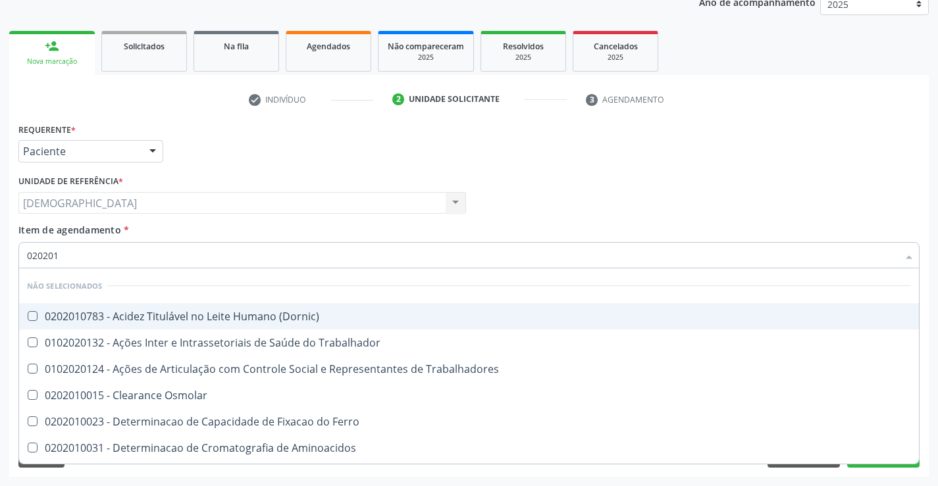
checkbox Muco-Proteinas "true"
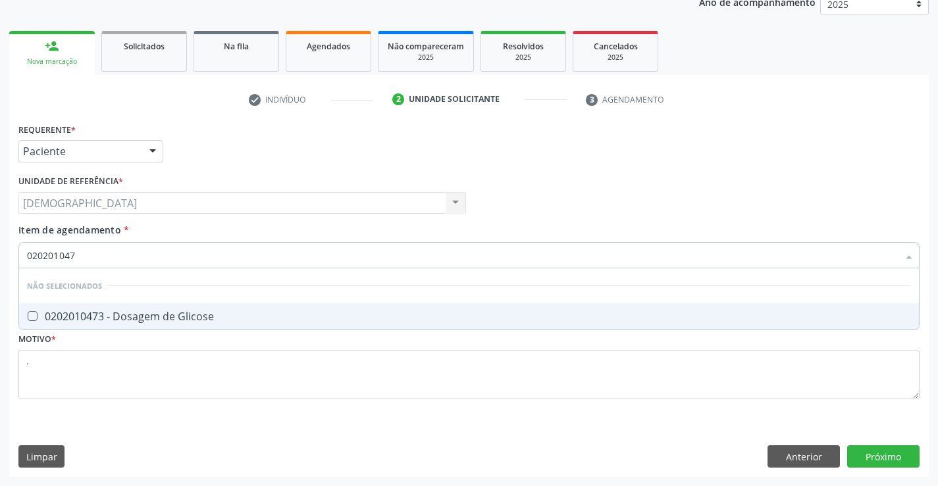
type input "0202010473"
click at [137, 313] on div "0202010473 - Dosagem de Glicose" at bounding box center [469, 316] width 884 height 11
checkbox Glicose "true"
type input "02020104"
checkbox Glicose "false"
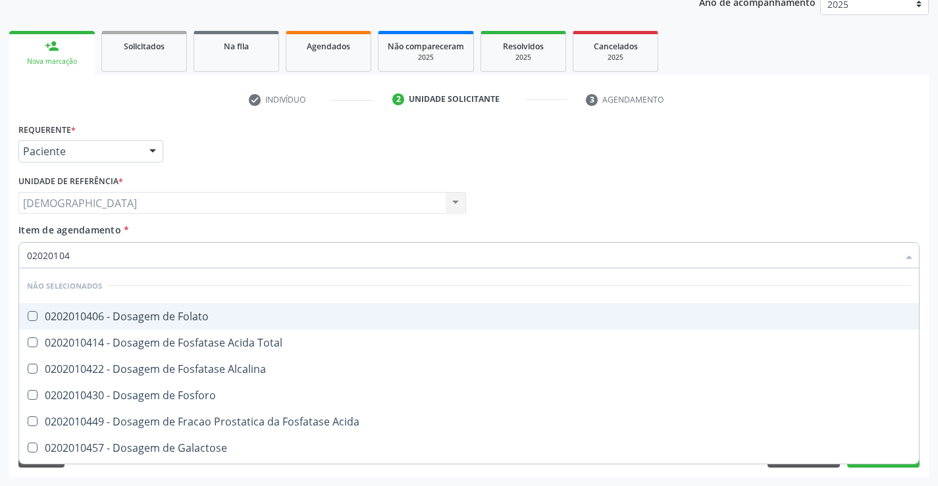
type input "0202010"
checkbox Glicose "false"
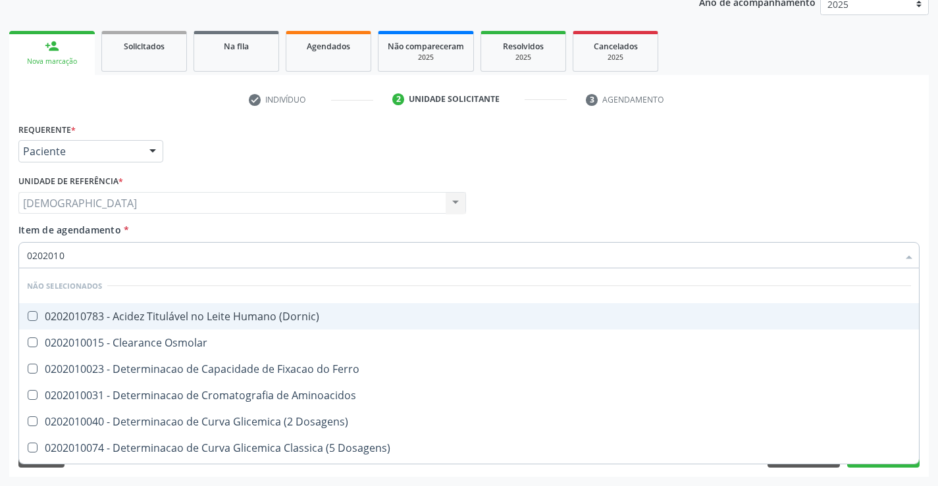
type input "020201"
checkbox Total "false"
checkbox Creatinina "false"
checkbox Ferritina "true"
checkbox Folato "true"
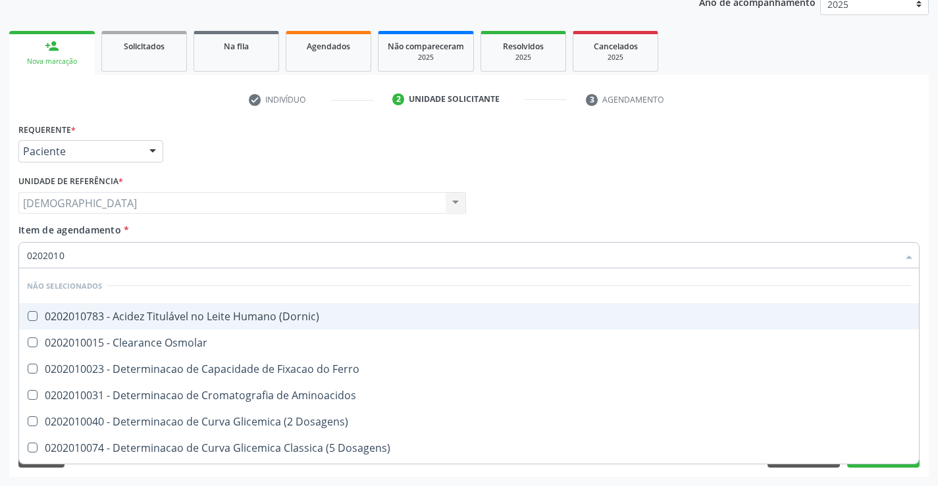
checkbox Glicose "false"
checkbox Nt-Probnp\) "true"
checkbox Triglicerideos "false"
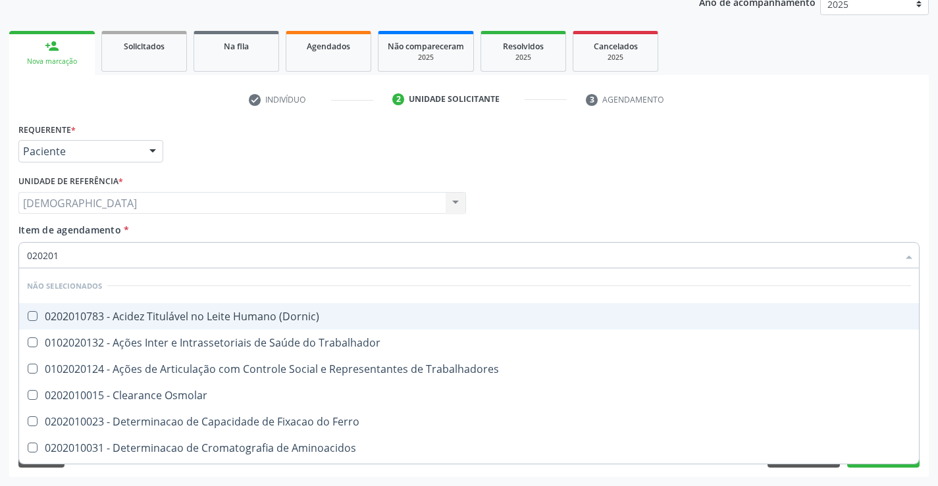
type input "02020"
checkbox Ferro "true"
checkbox Total "false"
checkbox Creatinina "false"
checkbox Glicose "false"
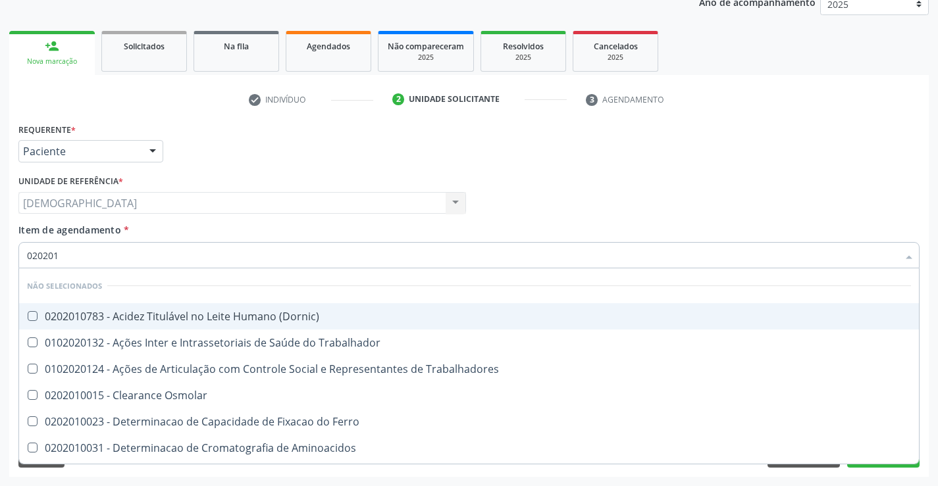
checkbox Triglicerideos "false"
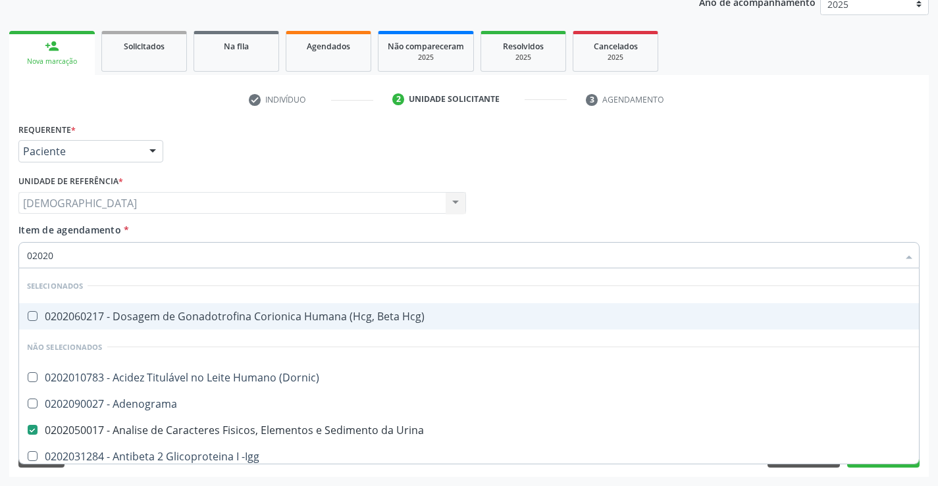
type input "020201"
checkbox Urina "false"
checkbox \(Pos-Pasteurização\) "true"
checkbox Parceria\) "true"
checkbox Amniótico "true"
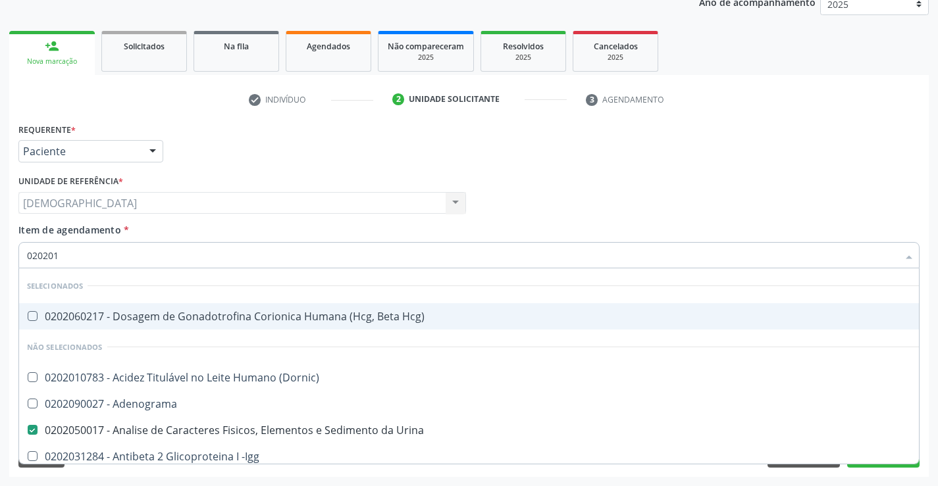
checkbox D "true"
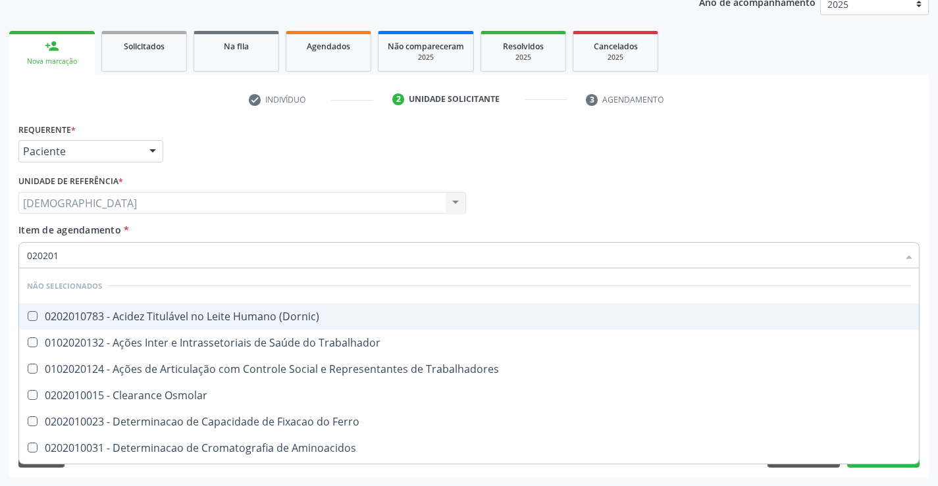
type input "0202010"
checkbox Fracoes "true"
checkbox Ionizavel "true"
checkbox Total "false"
checkbox Creatinina "false"
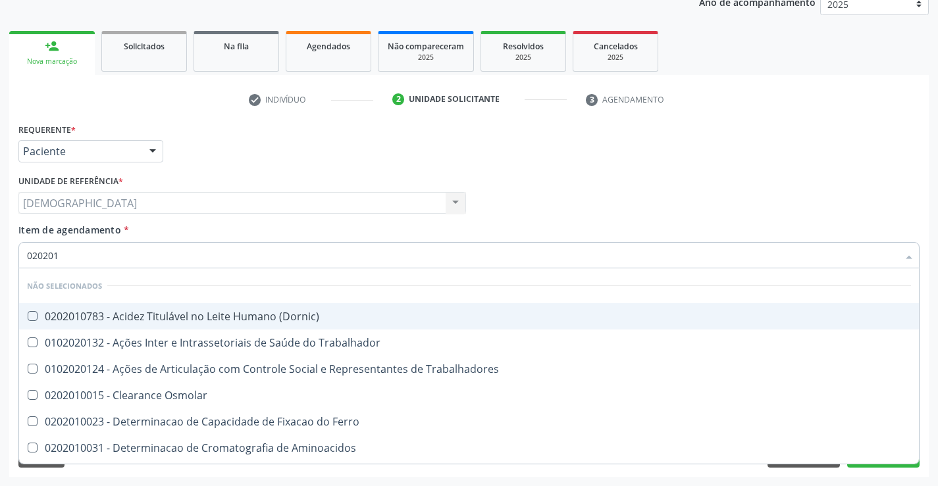
checkbox II "true"
checkbox Glicose "false"
checkbox Muco-Proteinas "true"
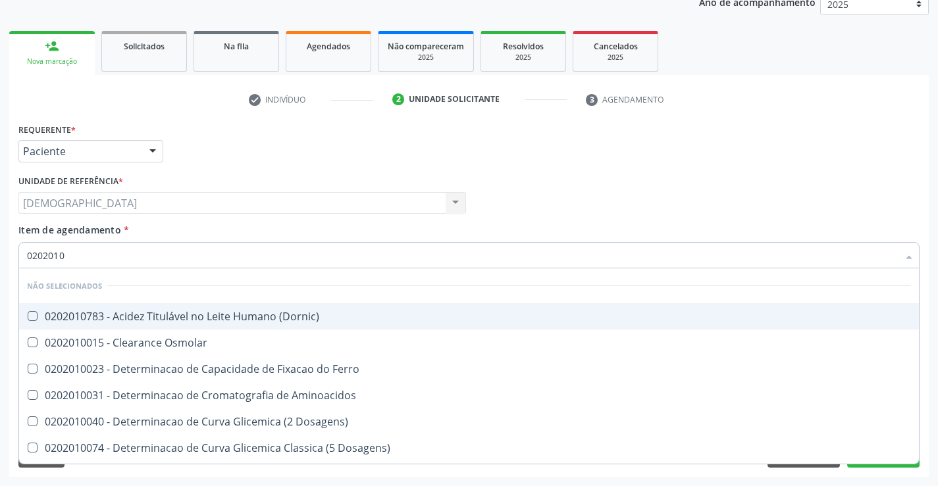
type input "02020102"
checkbox Osmolaridade "true"
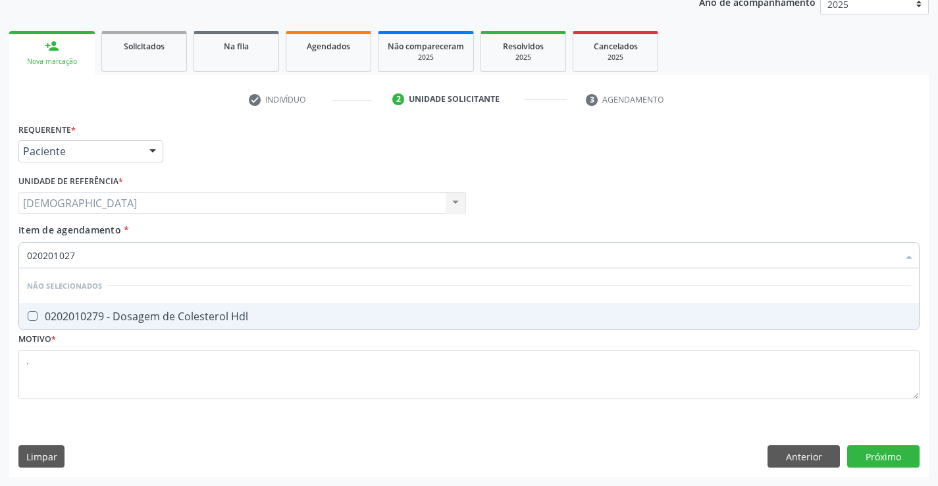
type input "0202010279"
click at [138, 313] on div "0202010279 - Dosagem de Colesterol Hdl" at bounding box center [469, 316] width 884 height 11
checkbox Hdl "true"
type input "02020102"
checkbox Hdl "false"
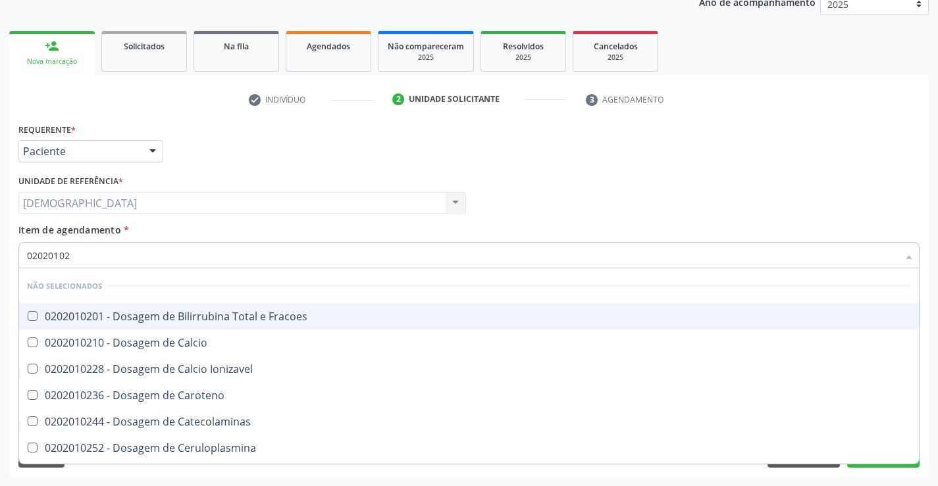
type input "0202010"
checkbox Hdl "false"
checkbox Total "false"
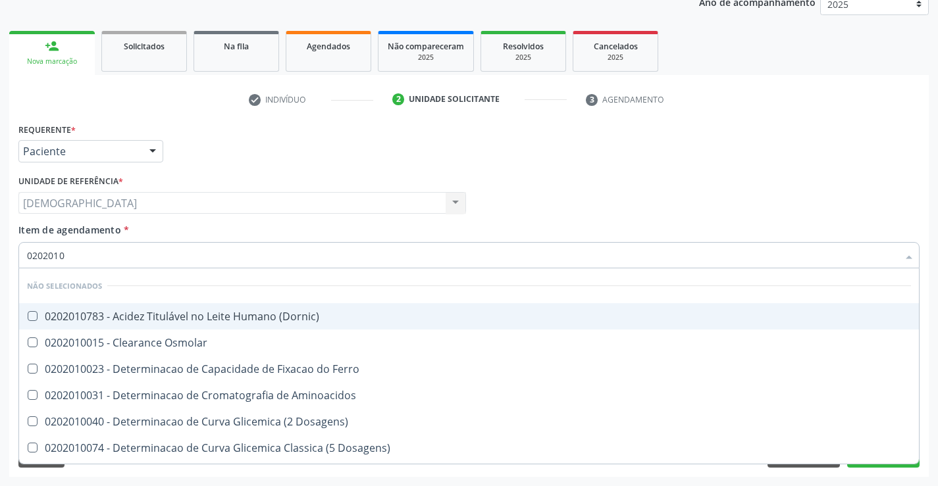
type input "02020102"
checkbox Dosagens\) "true"
checkbox Osmolaridade "true"
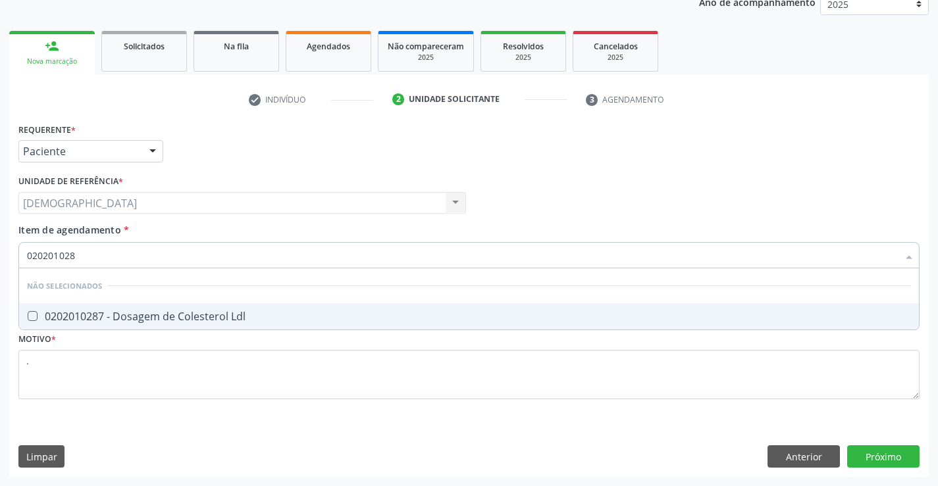
type input "0202010287"
click at [137, 313] on div "0202010287 - Dosagem de Colesterol Ldl" at bounding box center [469, 316] width 884 height 11
checkbox Ldl "true"
type input "02020102"
checkbox Ldl "false"
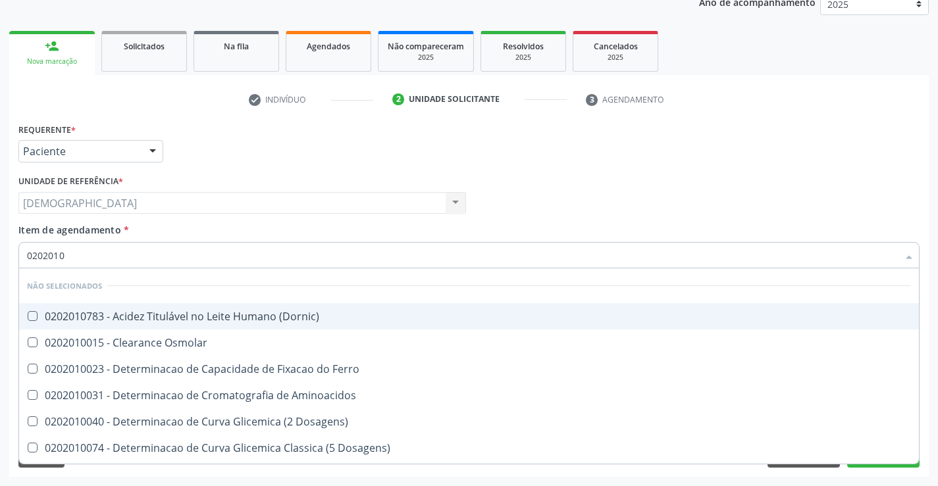
type input "020201"
checkbox Hdl "false"
checkbox Ldl "false"
checkbox Total "false"
checkbox Creatinina "false"
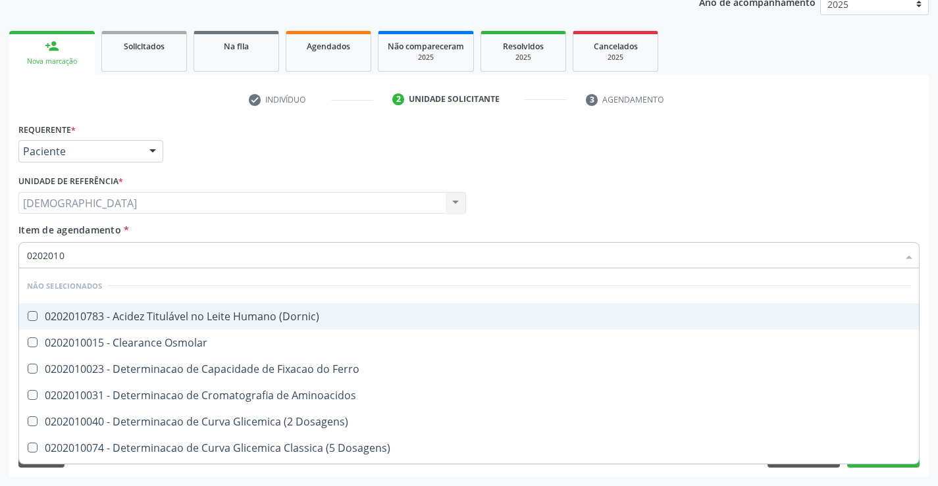
checkbox Latica "true"
checkbox Fracionadas\) "true"
checkbox Ferritina "true"
checkbox Folato "true"
checkbox Glicose "false"
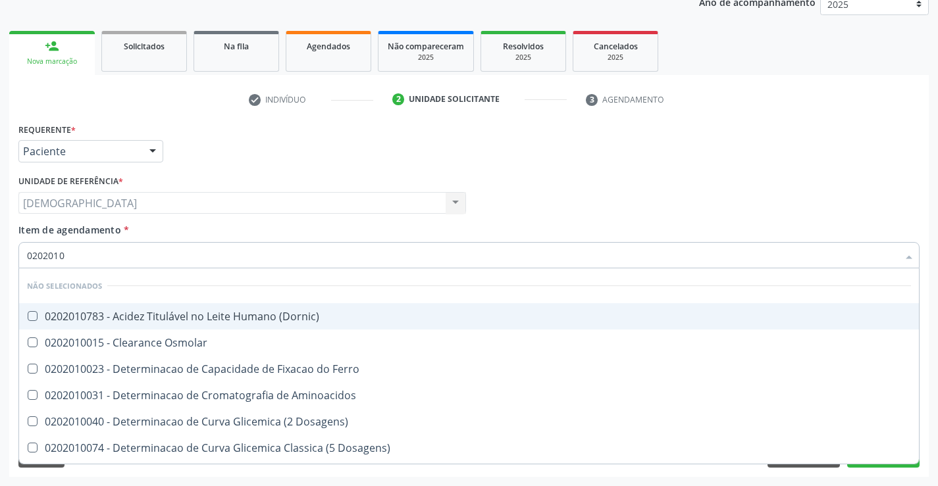
checkbox Nt-Probnp\) "true"
checkbox Triglicerideos "false"
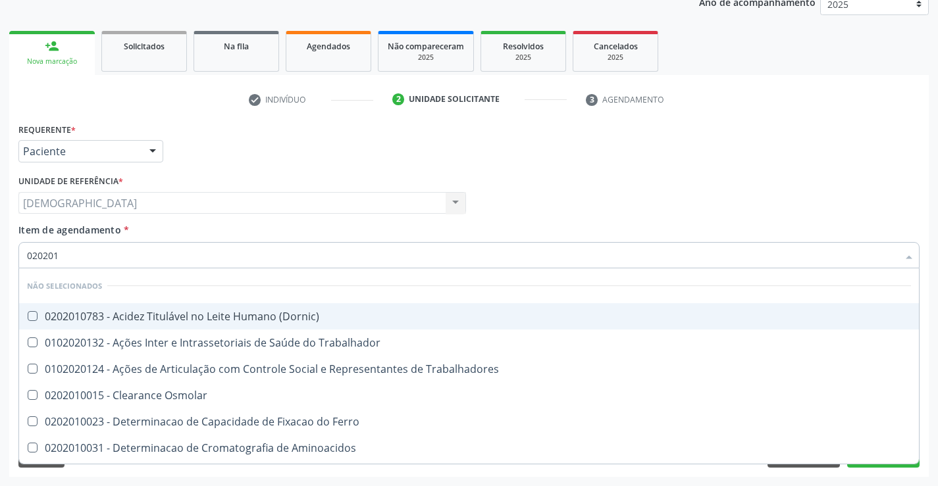
type input "0202010"
checkbox Circulante "true"
checkbox III "true"
checkbox Fracoes "true"
checkbox Ionizavel "true"
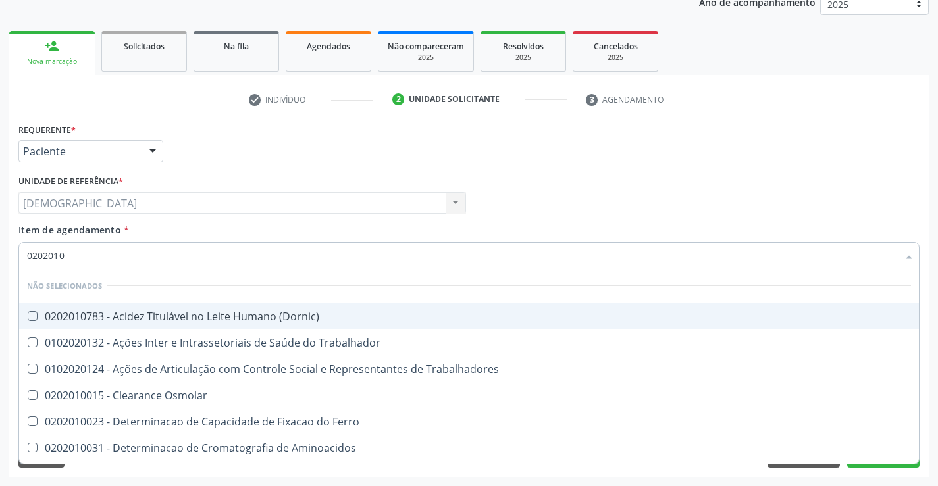
checkbox Hdl "false"
checkbox Ldl "false"
checkbox Total "false"
checkbox Creatinina "false"
checkbox II "true"
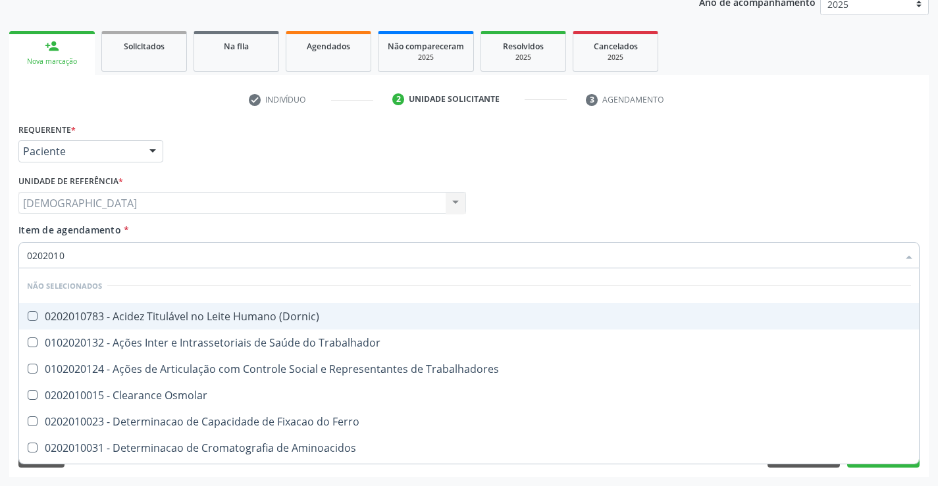
checkbox Glicose "false"
checkbox Muco-Proteinas "true"
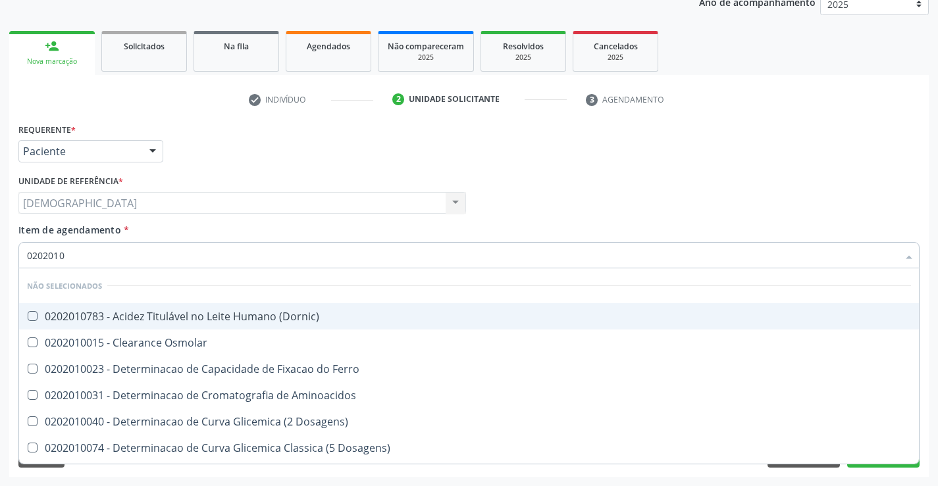
type input "02020106"
checkbox Dosagens\) "true"
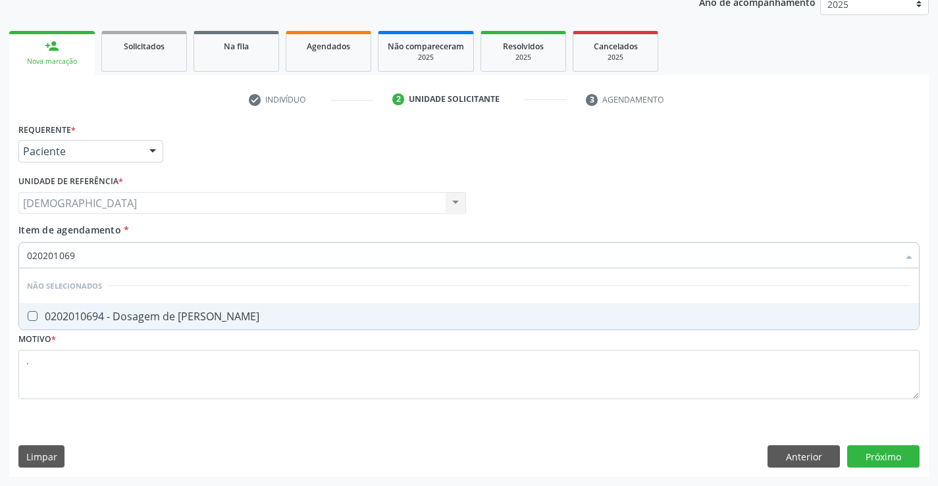
type input "0202010694"
click at [137, 313] on div "0202010694 - Dosagem de [PERSON_NAME]" at bounding box center [469, 316] width 884 height 11
checkbox Ureia "true"
click at [860, 445] on div "Requerente * Paciente Médico(a) Enfermeiro(a) Paciente Nenhum resultado encontr…" at bounding box center [468, 298] width 919 height 357
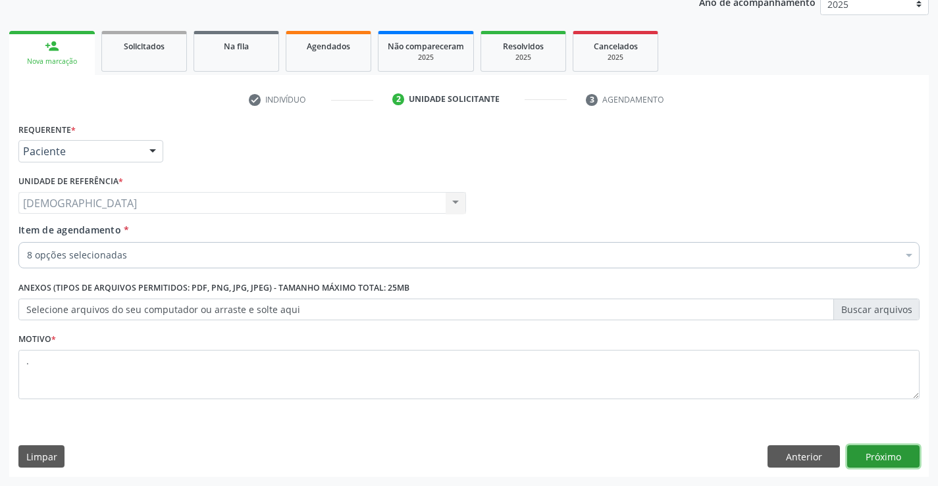
click at [869, 463] on button "Próximo" at bounding box center [883, 457] width 72 height 22
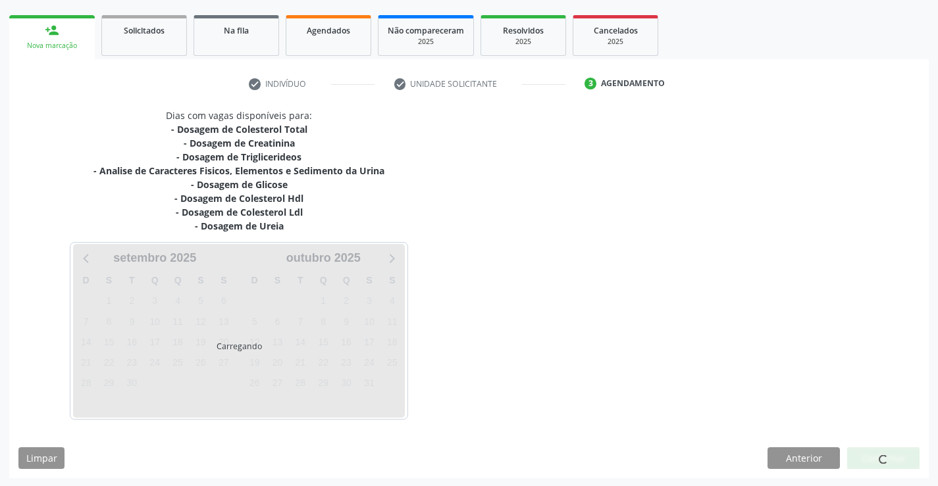
scroll to position [183, 0]
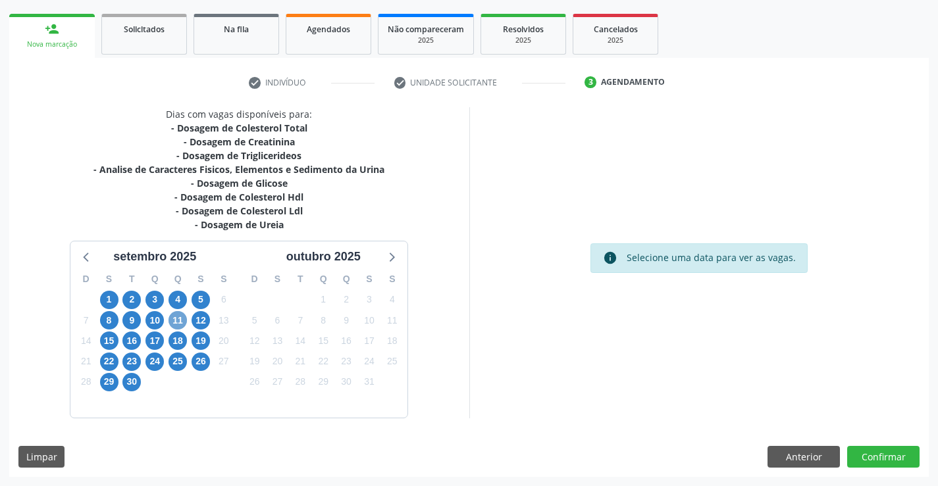
click at [181, 319] on span "11" at bounding box center [177, 320] width 18 height 18
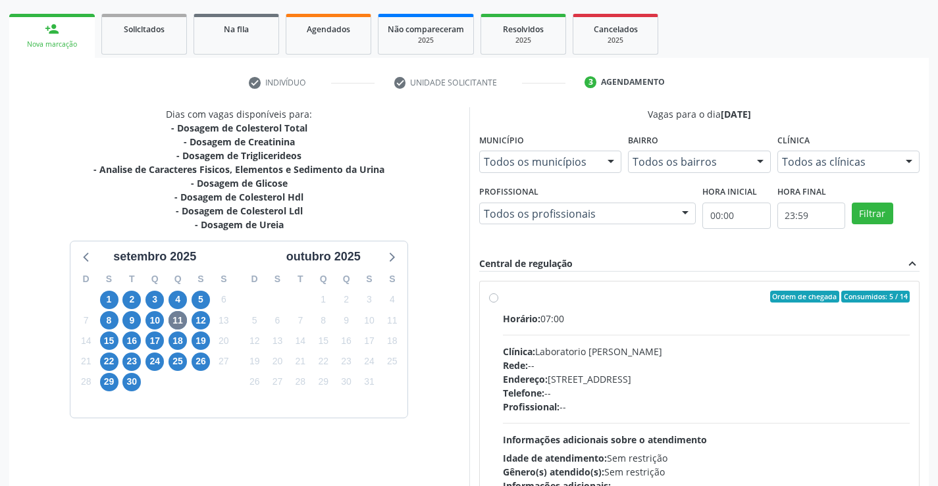
click at [592, 312] on div "Horário: 07:00" at bounding box center [706, 319] width 407 height 14
click at [498, 303] on input "Ordem de chegada Consumidos: 5 / 14 Horário: 07:00 Clínica: Laboratorio Jose Pa…" at bounding box center [493, 297] width 9 height 12
radio input "true"
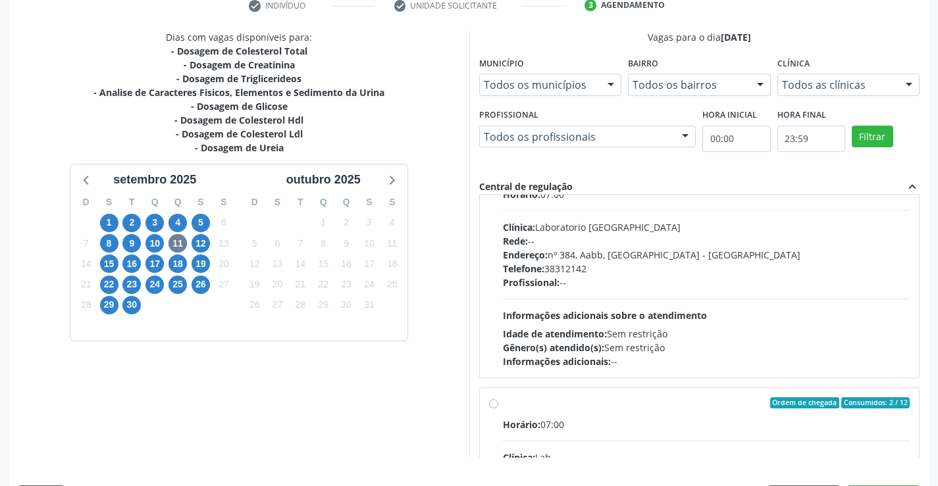
scroll to position [300, 0]
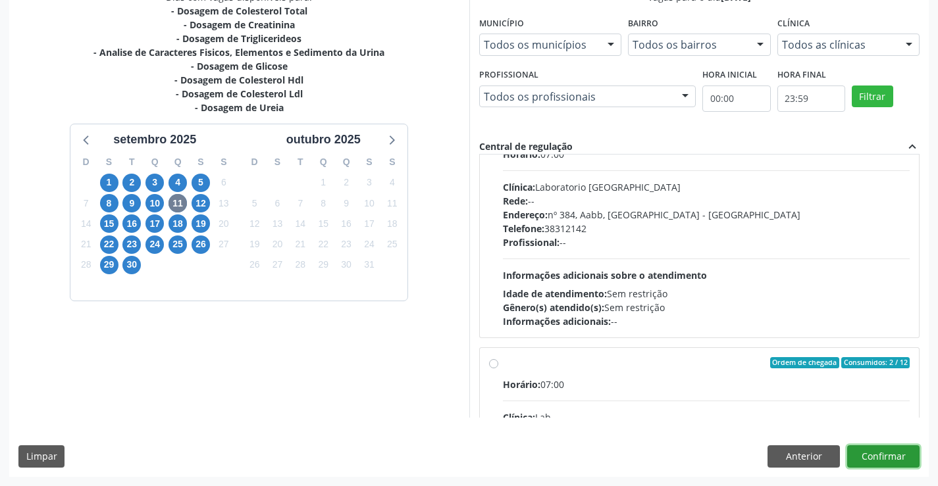
click at [888, 453] on button "Confirmar" at bounding box center [883, 457] width 72 height 22
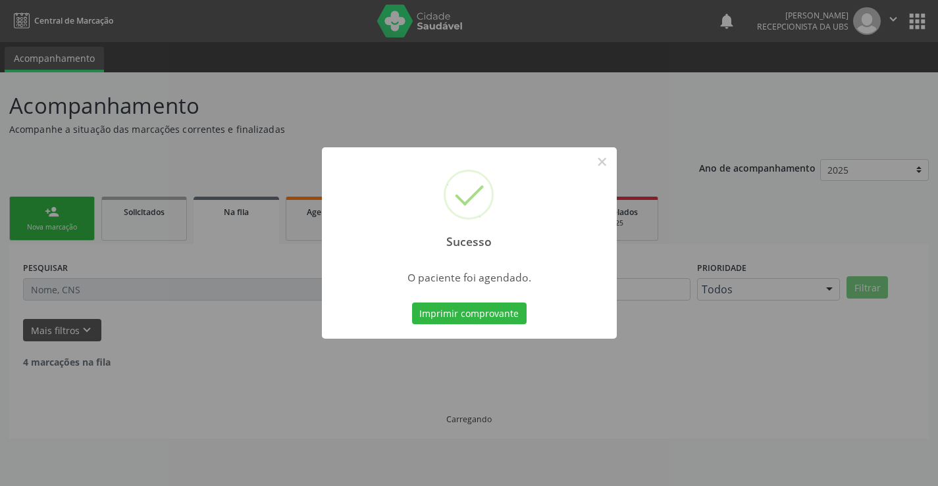
scroll to position [0, 0]
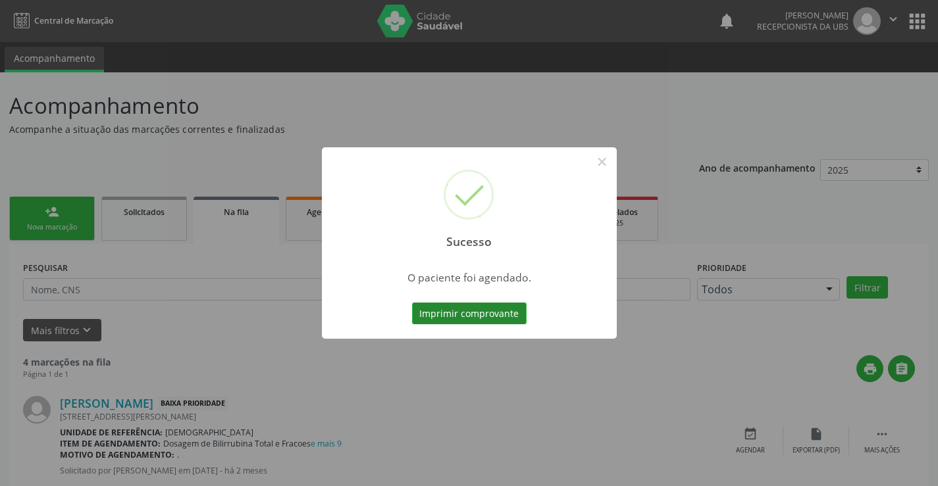
click at [446, 317] on button "Imprimir comprovante" at bounding box center [469, 314] width 115 height 22
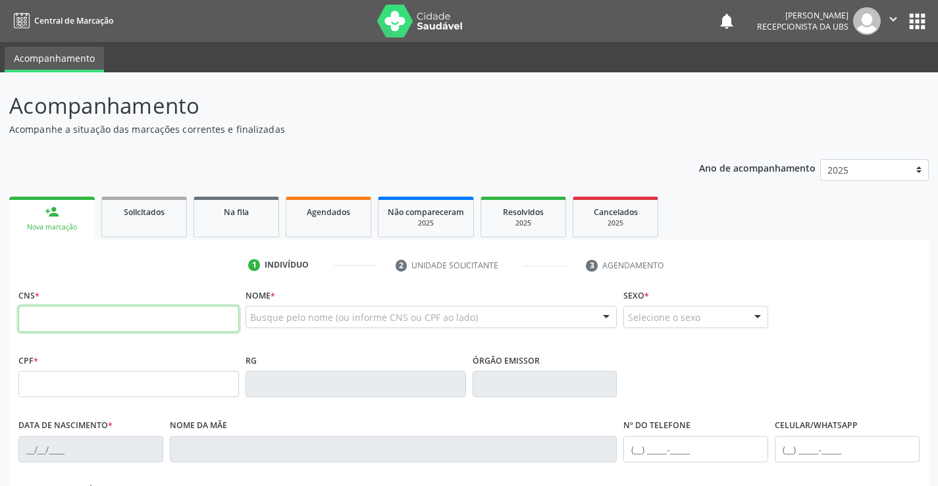
click at [25, 315] on input "text" at bounding box center [128, 319] width 220 height 26
type input "0"
type input "700 8039 7201 1781"
type input "704.404.174-49"
type input "[DATE]"
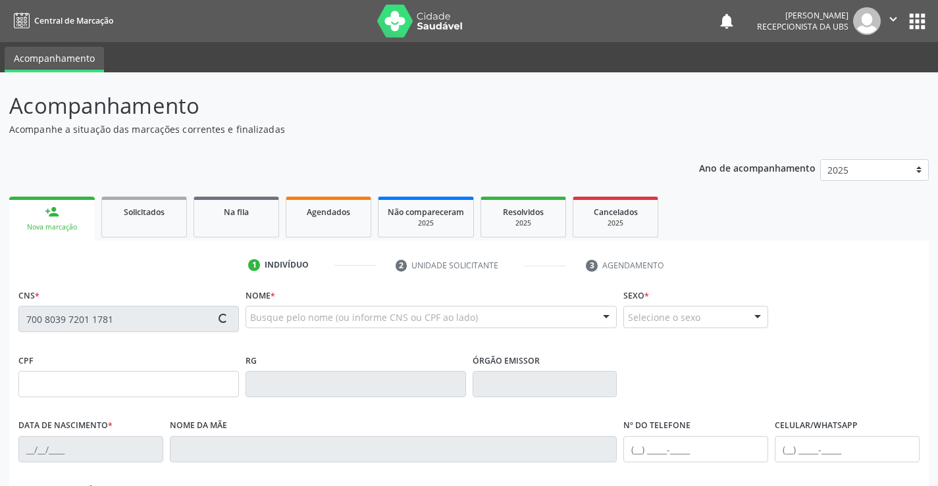
type input "[PERSON_NAME]"
type input "[PHONE_NUMBER]"
type input "999"
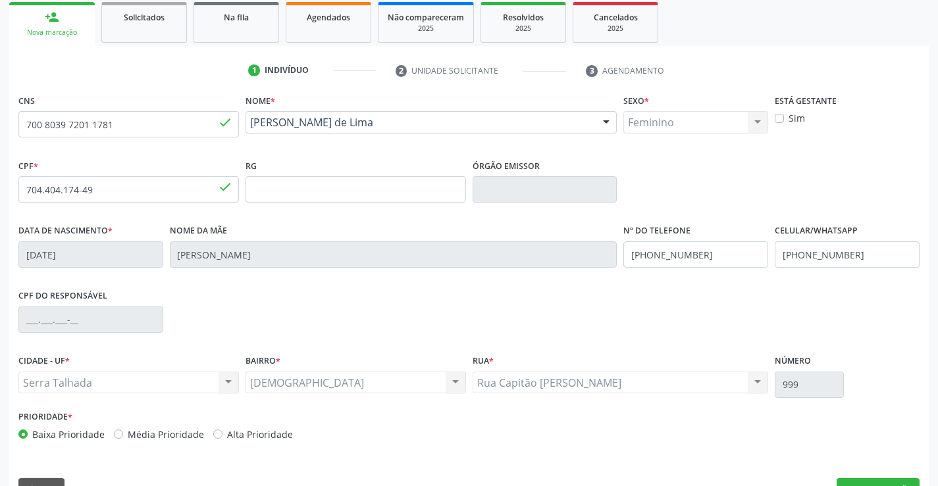
scroll to position [227, 0]
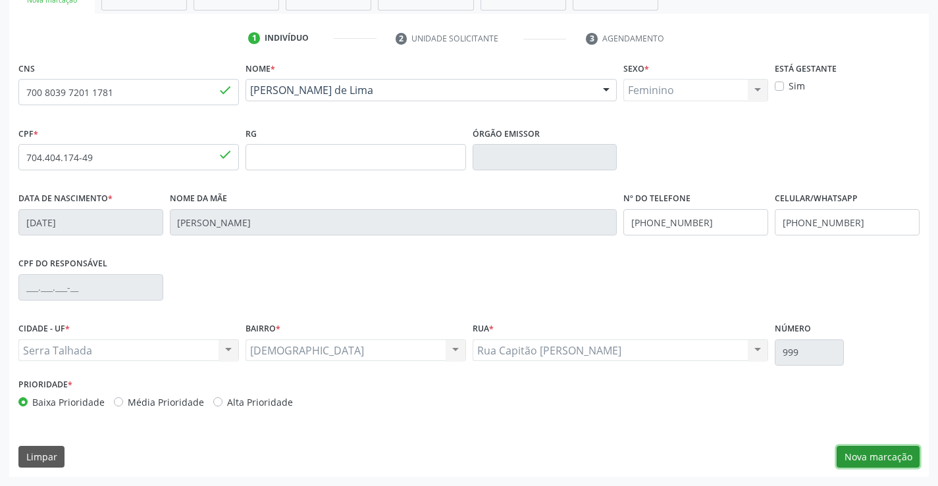
click at [870, 455] on button "Nova marcação" at bounding box center [877, 457] width 83 height 22
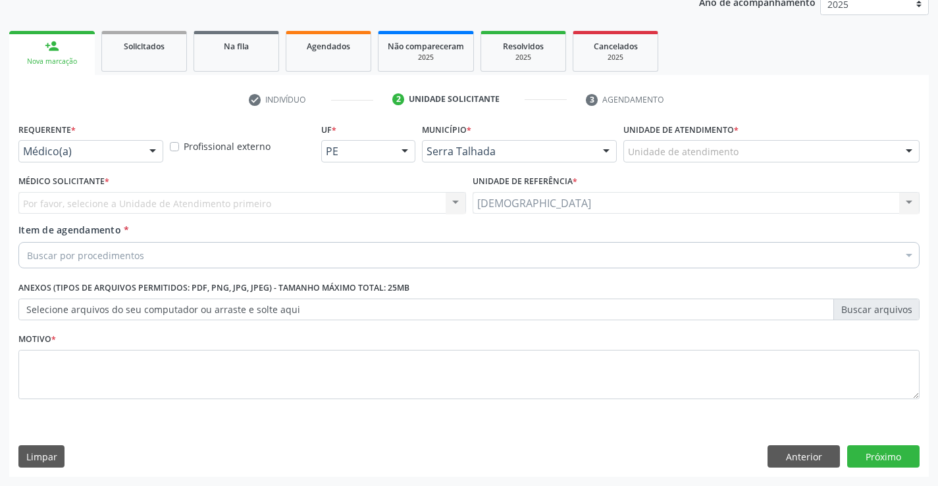
scroll to position [166, 0]
click at [150, 143] on div at bounding box center [153, 152] width 20 height 22
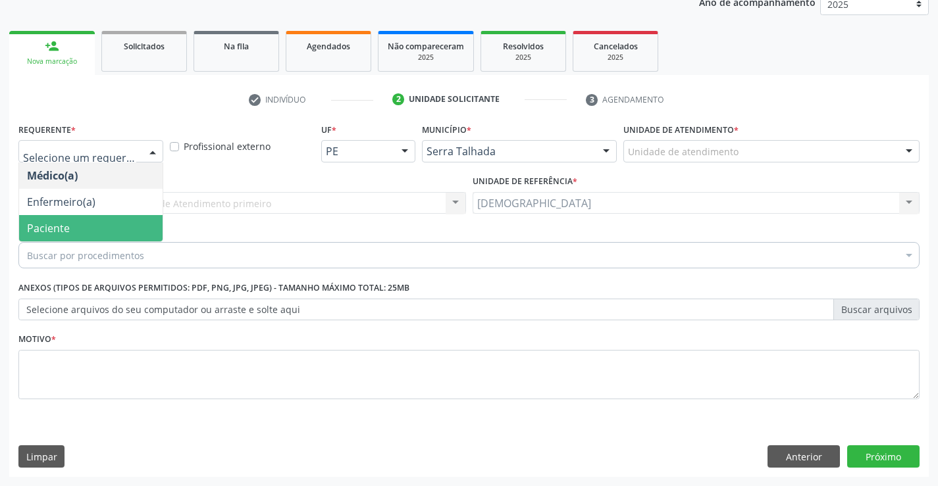
click at [68, 224] on span "Paciente" at bounding box center [48, 228] width 43 height 14
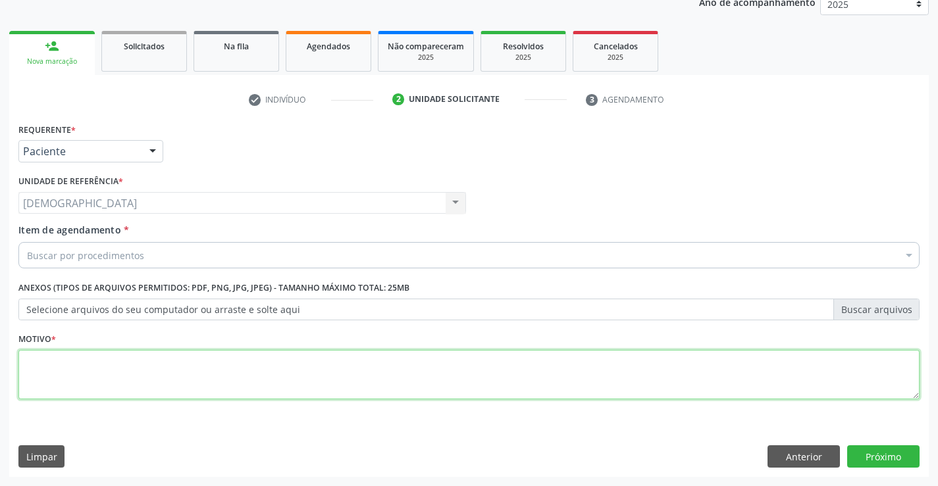
click at [71, 369] on textarea at bounding box center [468, 375] width 901 height 50
type textarea "."
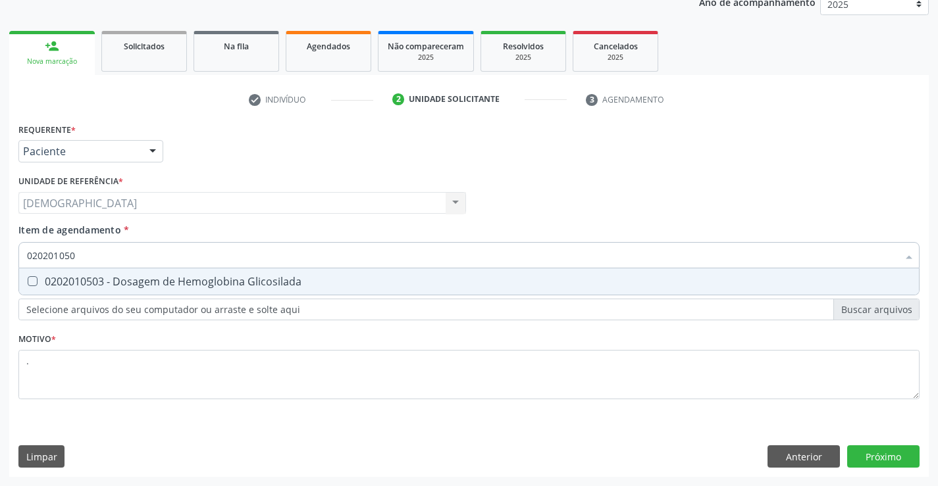
type input "0202010503"
click at [108, 282] on div "0202010503 - Dosagem de Hemoglobina Glicosilada" at bounding box center [469, 281] width 884 height 11
checkbox Glicosilada "true"
click at [892, 456] on div "Requerente * Paciente Médico(a) Enfermeiro(a) Paciente Nenhum resultado encontr…" at bounding box center [468, 298] width 919 height 357
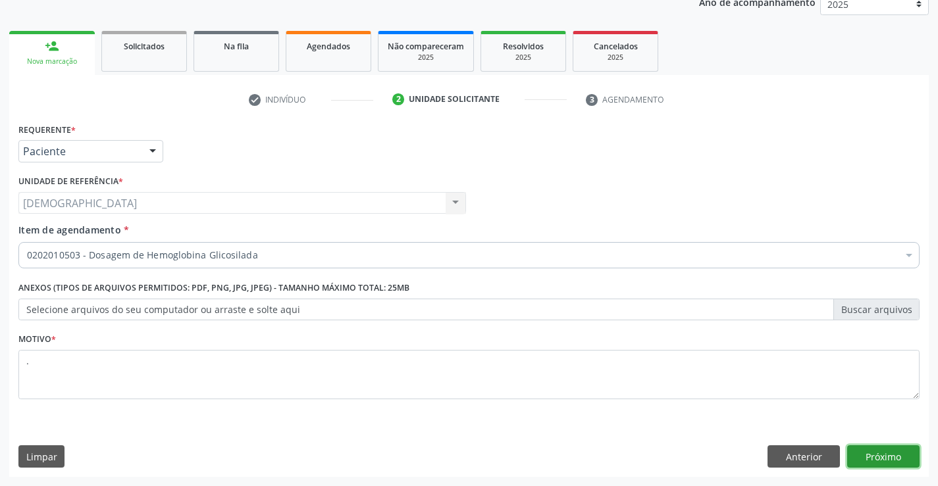
click at [855, 449] on button "Próximo" at bounding box center [883, 457] width 72 height 22
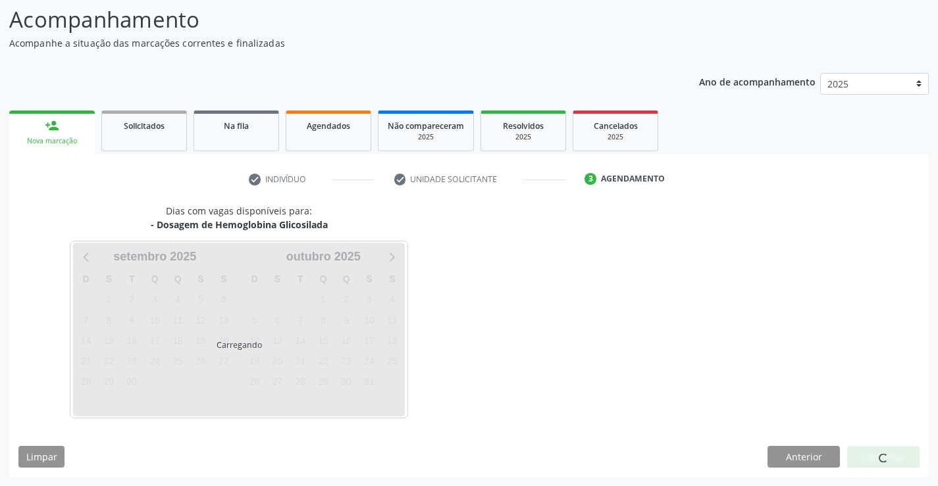
scroll to position [86, 0]
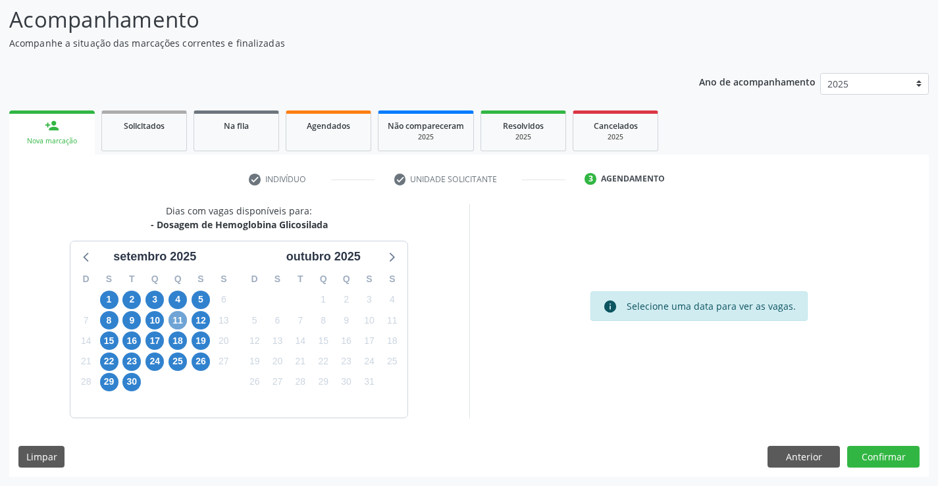
click at [178, 317] on span "11" at bounding box center [177, 320] width 18 height 18
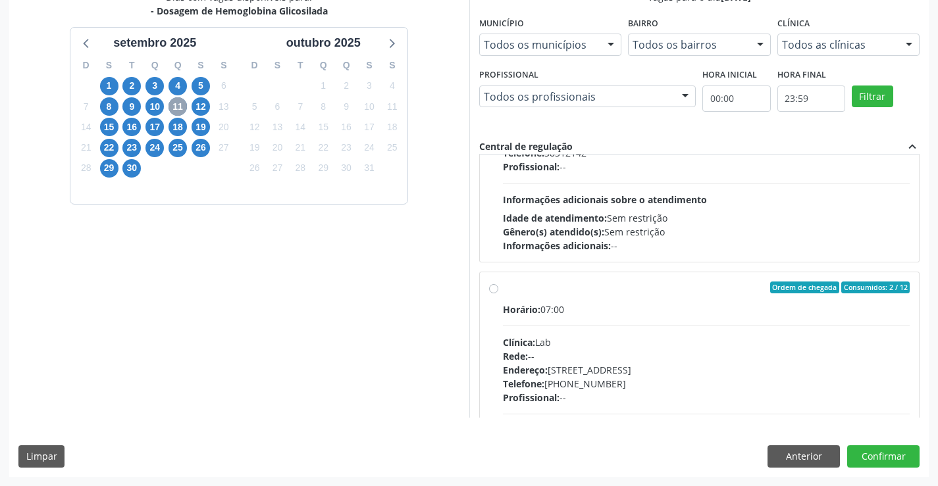
scroll to position [438, 0]
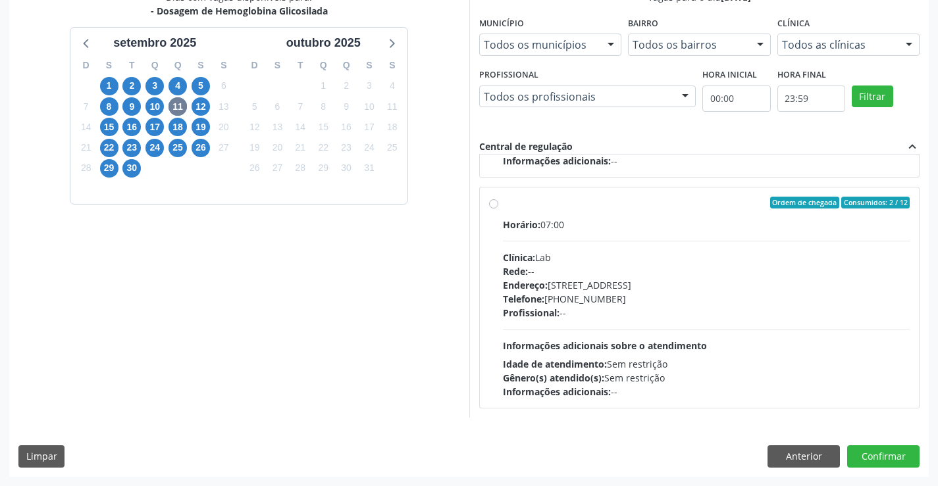
click at [503, 205] on label "Ordem de chegada Consumidos: 2 / 12 Horário: 07:00 Clínica: Lab Rede: -- Endere…" at bounding box center [706, 298] width 407 height 202
click at [497, 205] on input "Ordem de chegada Consumidos: 2 / 12 Horário: 07:00 Clínica: Lab Rede: -- Endere…" at bounding box center [493, 203] width 9 height 12
radio input "true"
click at [871, 454] on button "Confirmar" at bounding box center [883, 457] width 72 height 22
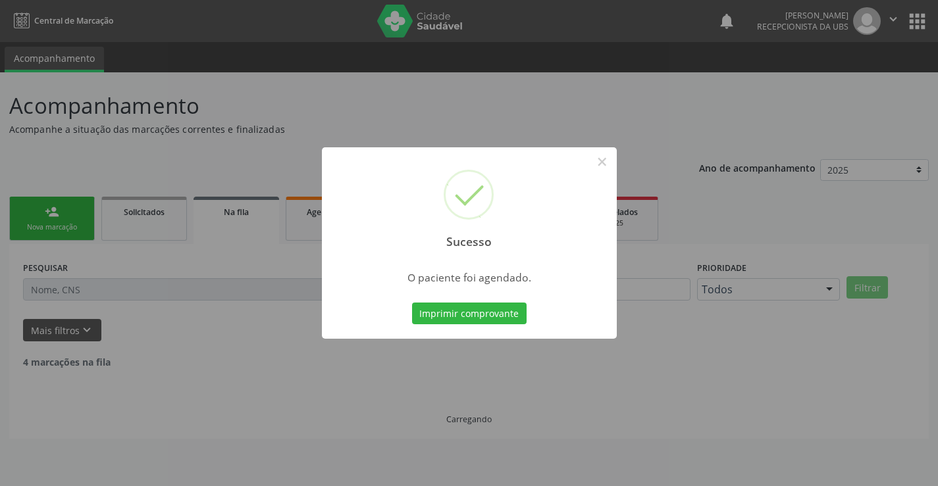
scroll to position [0, 0]
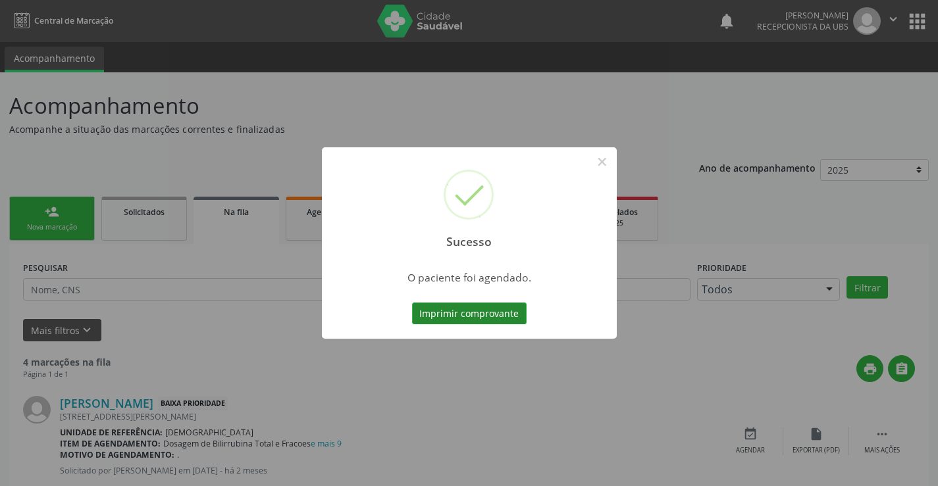
click at [500, 313] on button "Imprimir comprovante" at bounding box center [469, 314] width 115 height 22
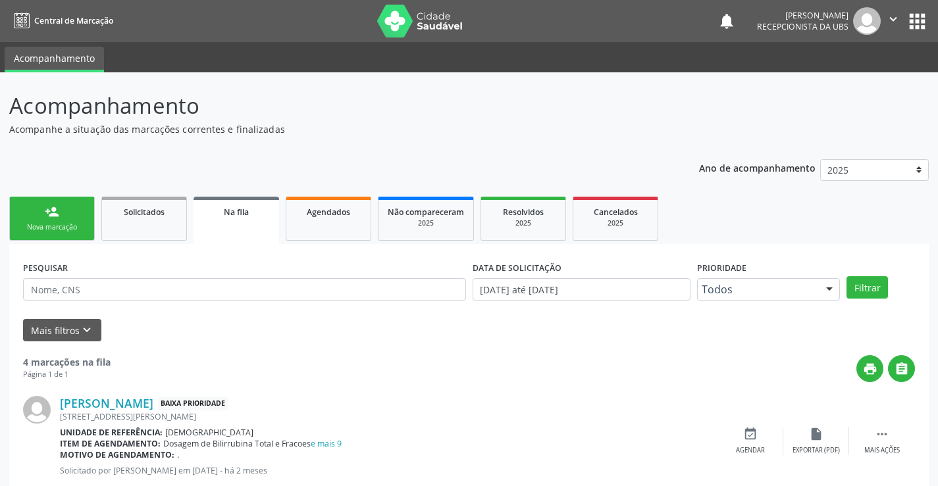
click at [44, 213] on link "person_add Nova marcação" at bounding box center [52, 219] width 86 height 44
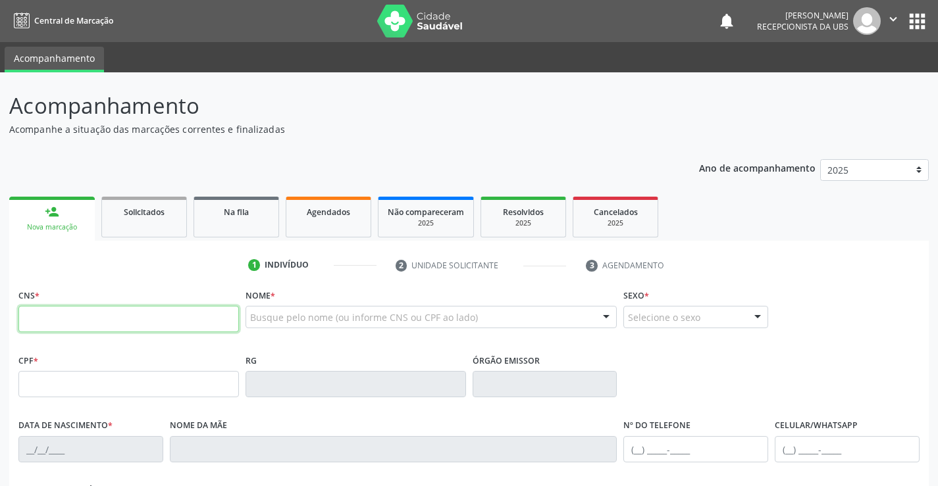
click at [99, 321] on input "text" at bounding box center [128, 319] width 220 height 26
type input "898 0045 2397 2151"
type input "130.978.614-32"
type input "[DATE]"
type input "[PERSON_NAME]"
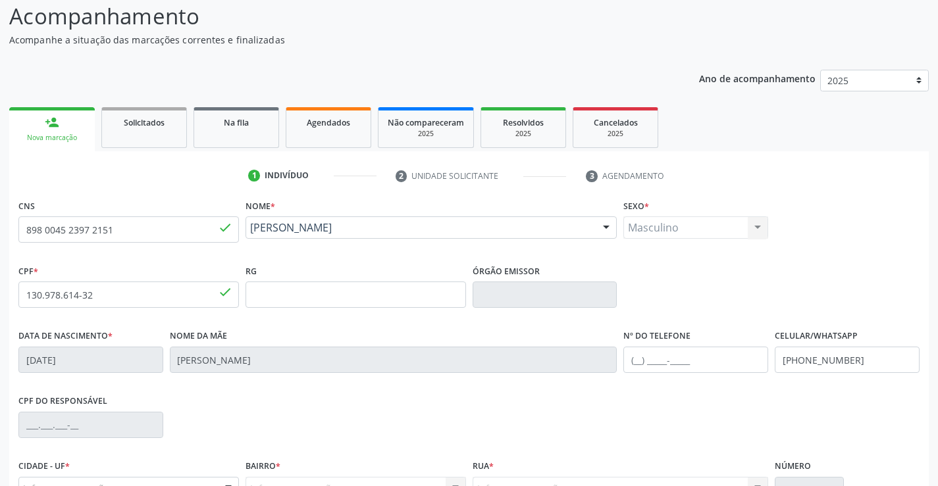
scroll to position [97, 0]
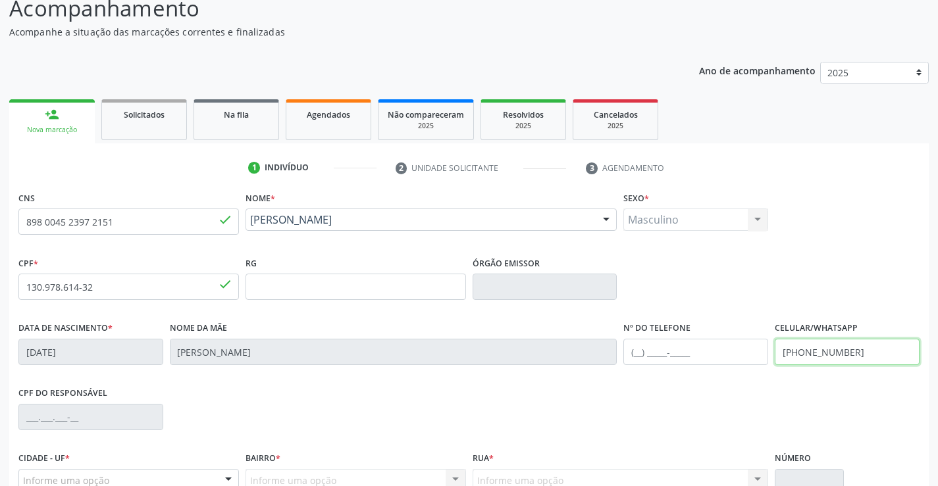
click at [868, 349] on input "[PHONE_NUMBER]" at bounding box center [847, 352] width 145 height 26
click at [802, 357] on input "[PHONE_NUMBER]" at bounding box center [847, 352] width 145 height 26
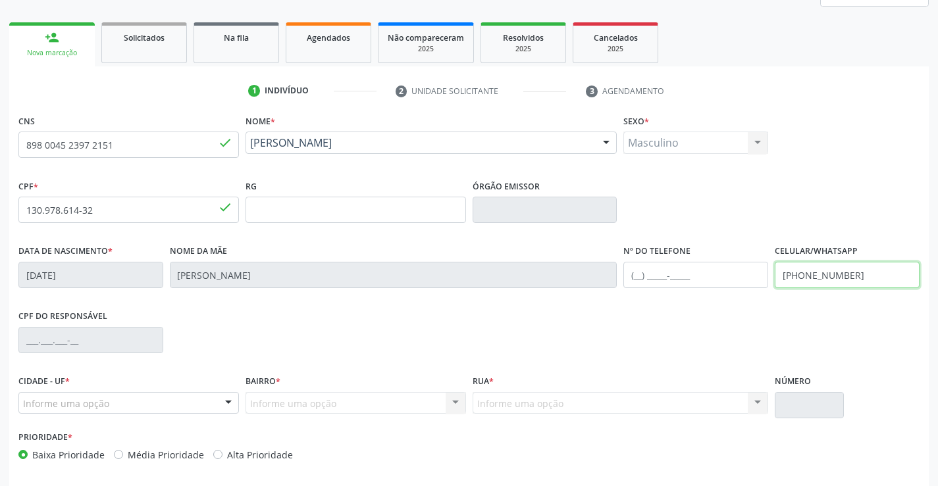
scroll to position [227, 0]
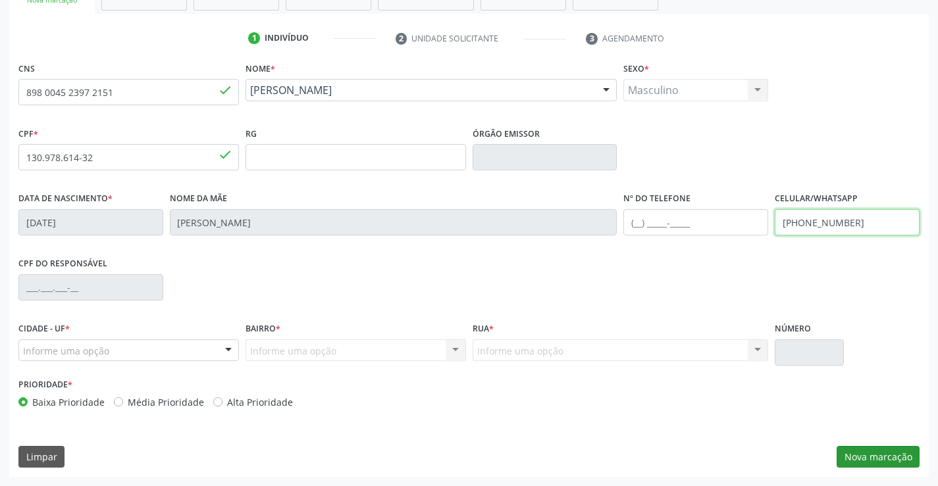
type input "[PHONE_NUMBER]"
click at [874, 453] on button "Nova marcação" at bounding box center [877, 457] width 83 height 22
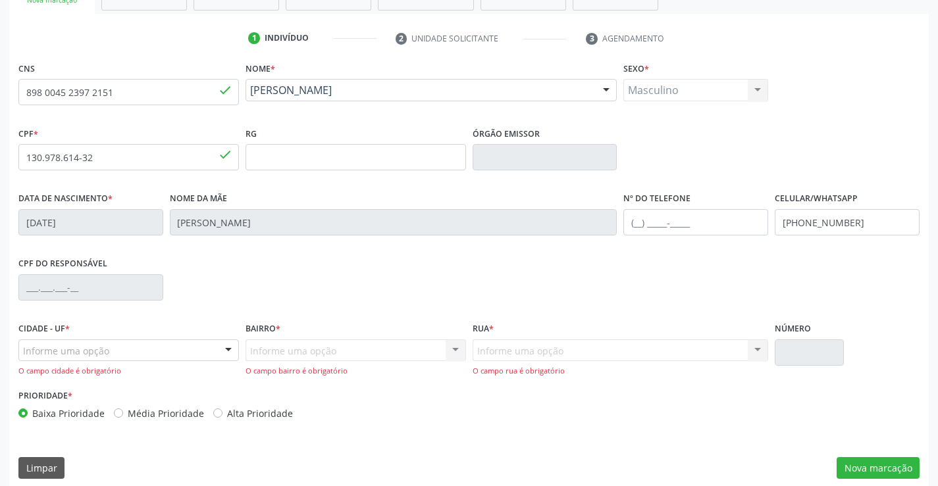
click at [221, 351] on div at bounding box center [228, 351] width 20 height 22
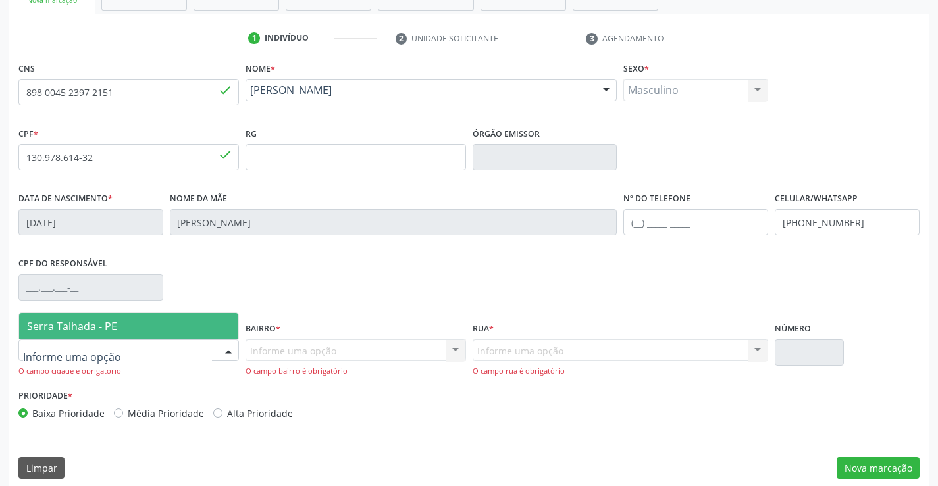
click at [142, 322] on span "Serra Talhada - PE" at bounding box center [128, 326] width 219 height 26
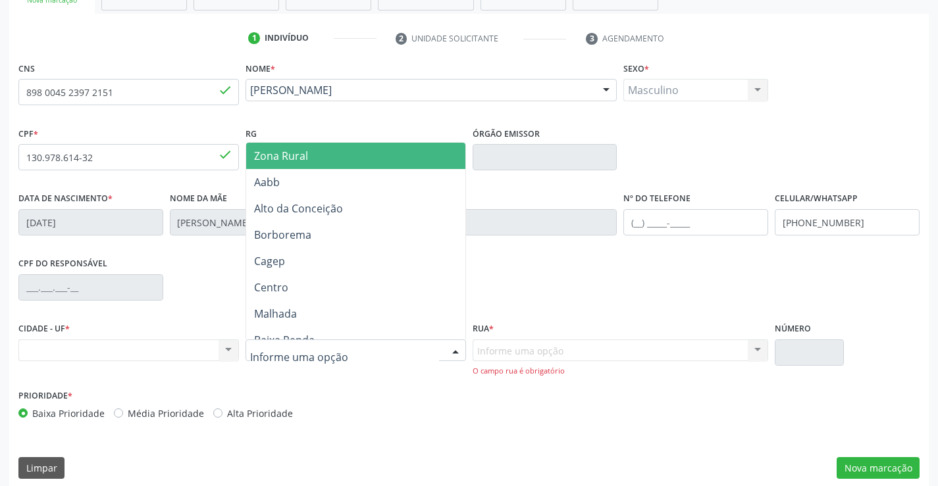
click at [455, 353] on div at bounding box center [456, 351] width 20 height 22
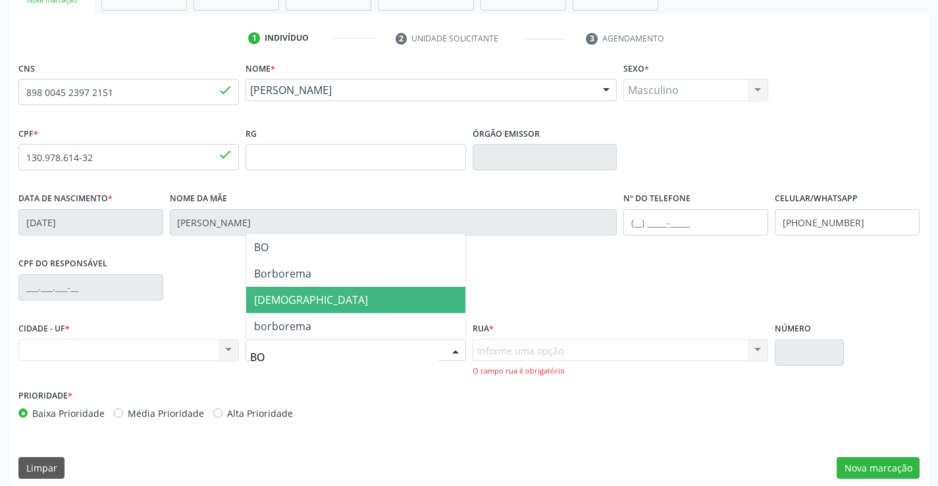
type input "BOM"
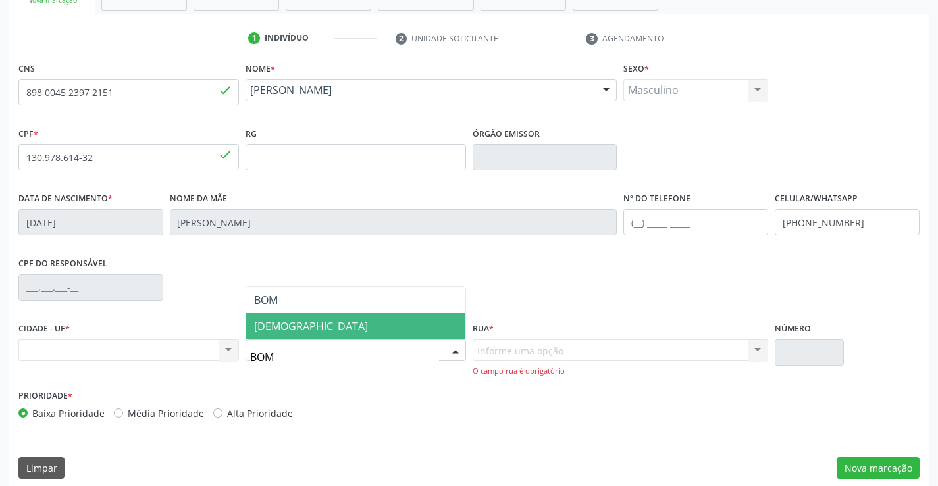
click at [309, 327] on span "[DEMOGRAPHIC_DATA]" at bounding box center [355, 326] width 219 height 26
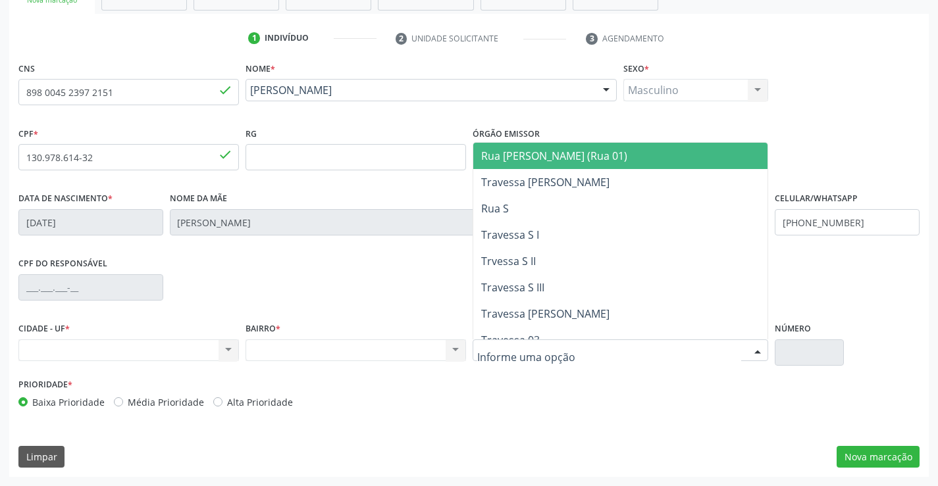
click at [589, 349] on div at bounding box center [621, 351] width 296 height 22
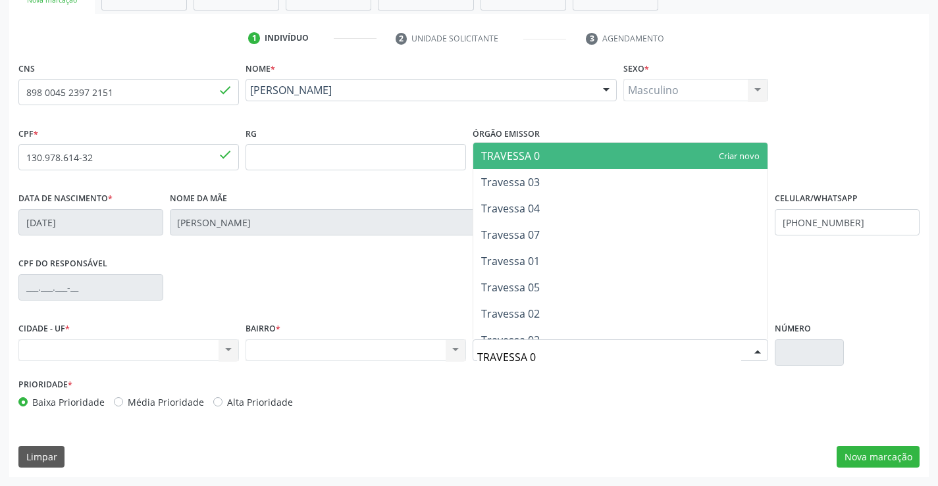
type input "TRAVESSA 09"
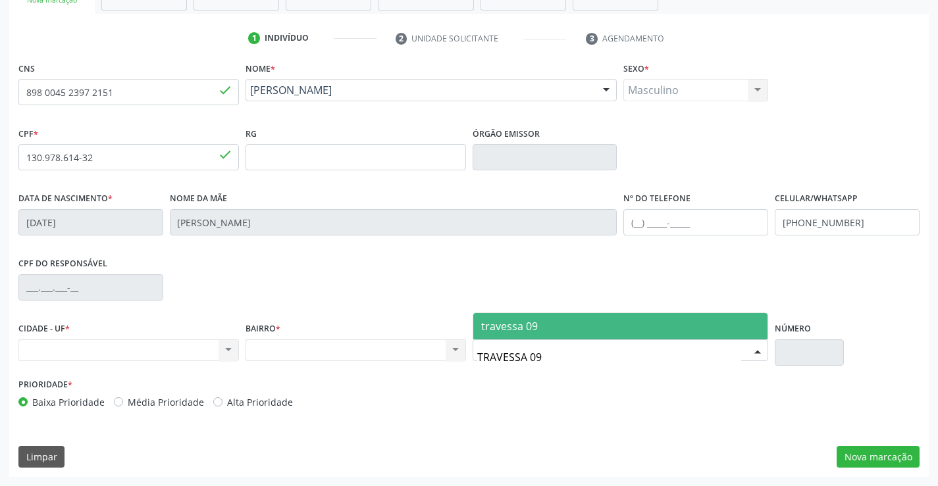
click at [602, 328] on span "travessa 09" at bounding box center [620, 326] width 295 height 26
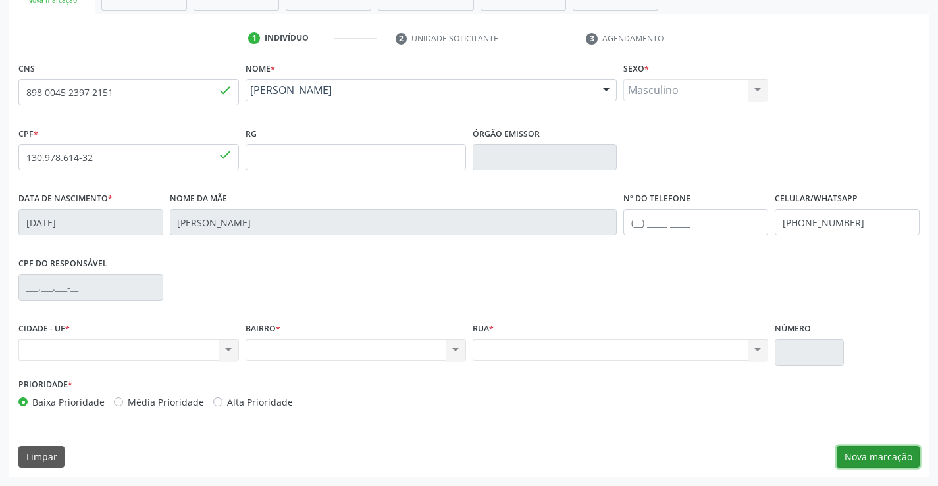
click at [861, 453] on button "Nova marcação" at bounding box center [877, 457] width 83 height 22
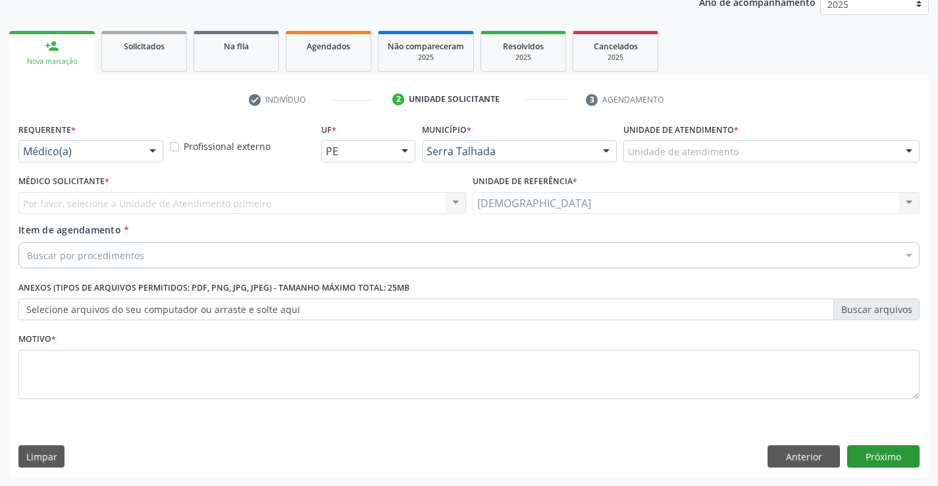
scroll to position [166, 0]
click at [373, 414] on div "Motivo *" at bounding box center [469, 374] width 908 height 88
click at [374, 392] on textarea at bounding box center [468, 375] width 901 height 50
type textarea "."
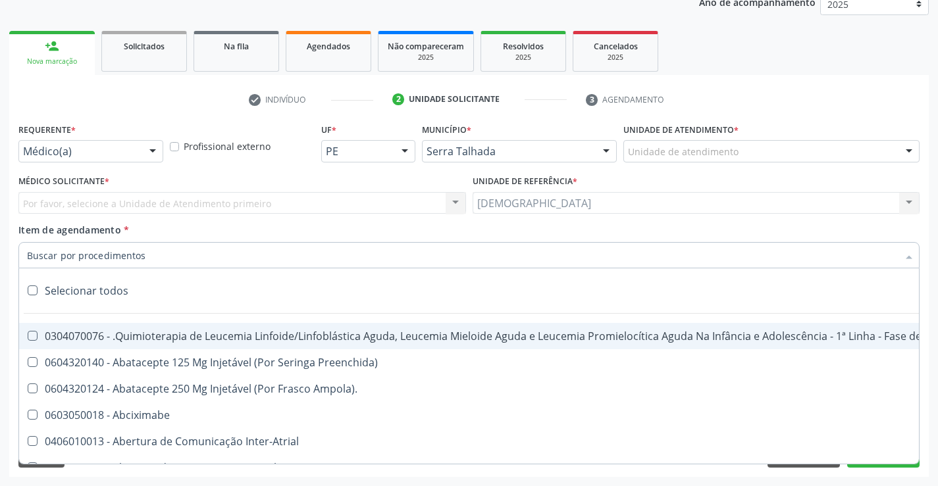
click at [154, 150] on div at bounding box center [153, 152] width 20 height 22
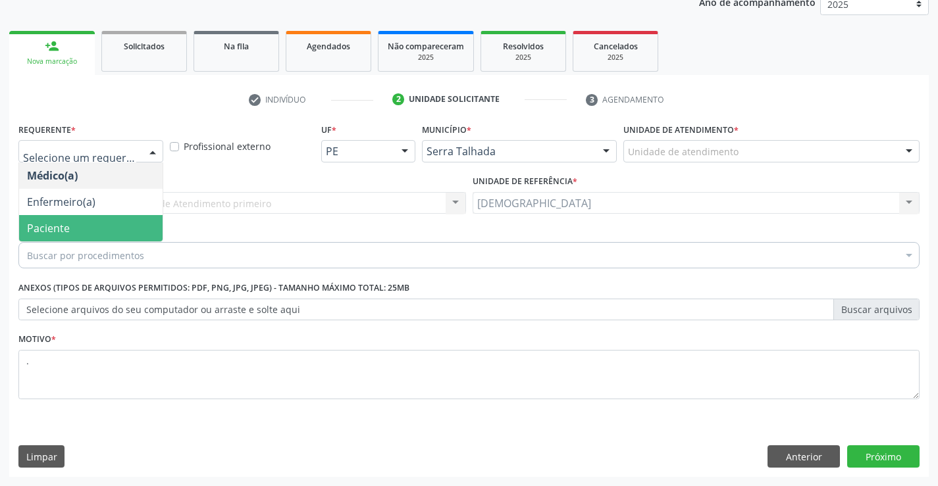
click at [109, 234] on span "Paciente" at bounding box center [90, 228] width 143 height 26
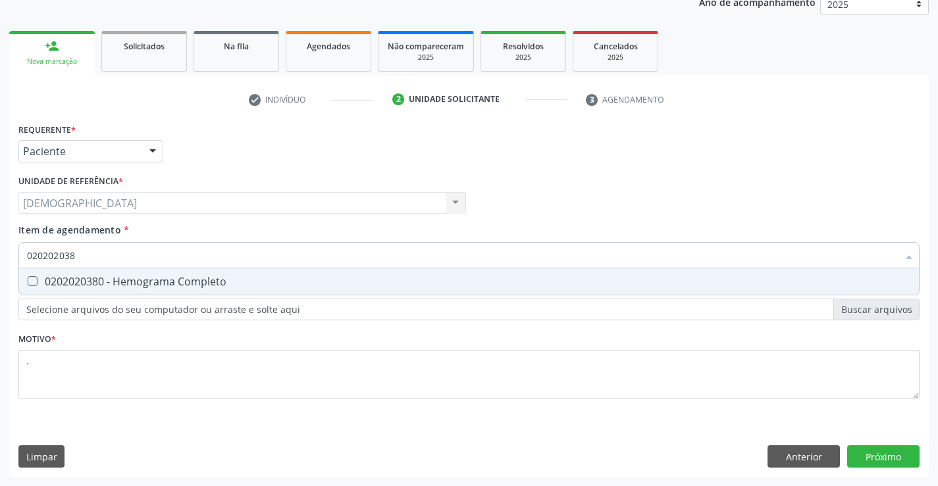
type input "0202020380"
click at [80, 277] on div "0202020380 - Hemograma Completo" at bounding box center [469, 281] width 884 height 11
checkbox Completo "true"
type input "02020203"
checkbox Completo "false"
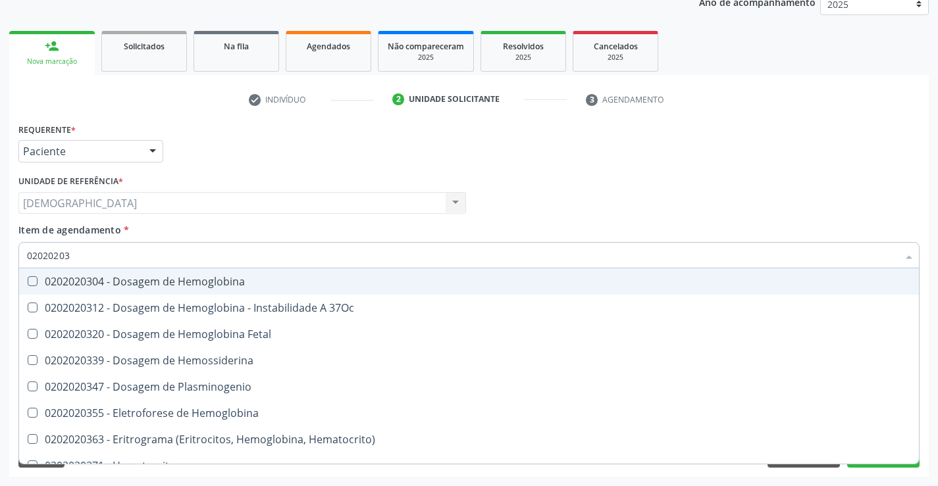
type input "0202020"
checkbox Completo "false"
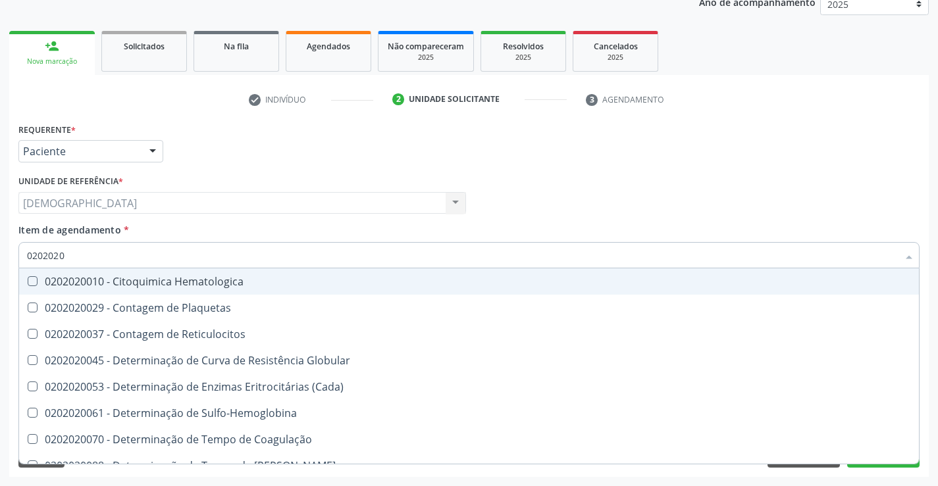
type input "020202"
checkbox Completo "false"
checkbox Leucograma "true"
type input "02020"
checkbox Completo "false"
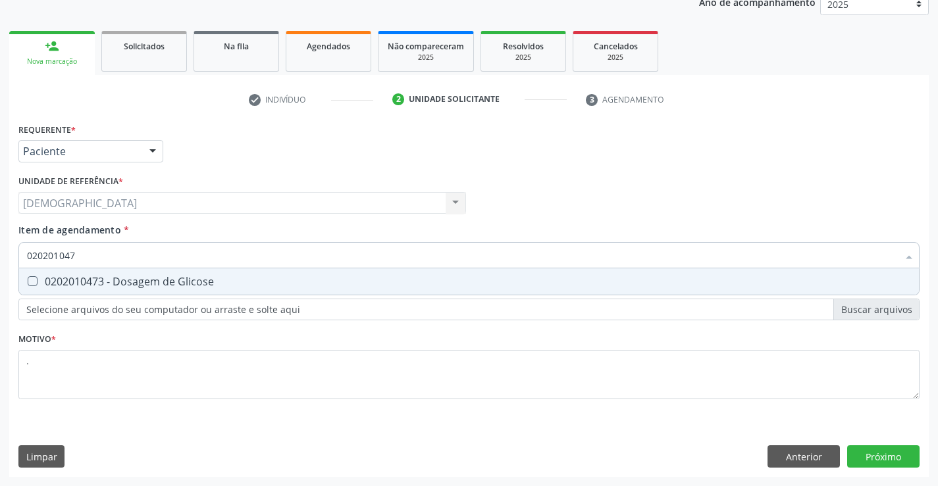
type input "0202010473"
click at [80, 284] on div "0202010473 - Dosagem de Glicose" at bounding box center [469, 281] width 884 height 11
checkbox Glicose "true"
type input "02020104"
checkbox Glicose "false"
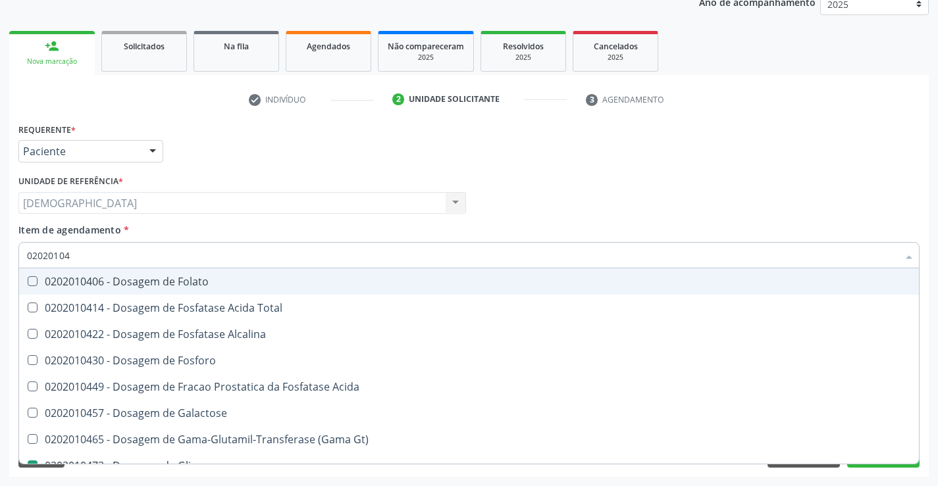
type input "0202010"
checkbox Glicose "false"
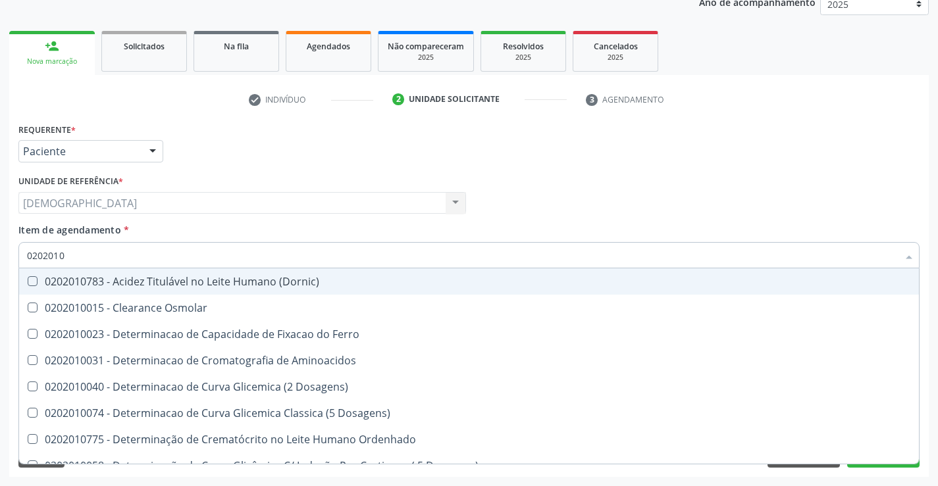
type input "020201"
checkbox Glicose "false"
checkbox Nt-Probnp\) "true"
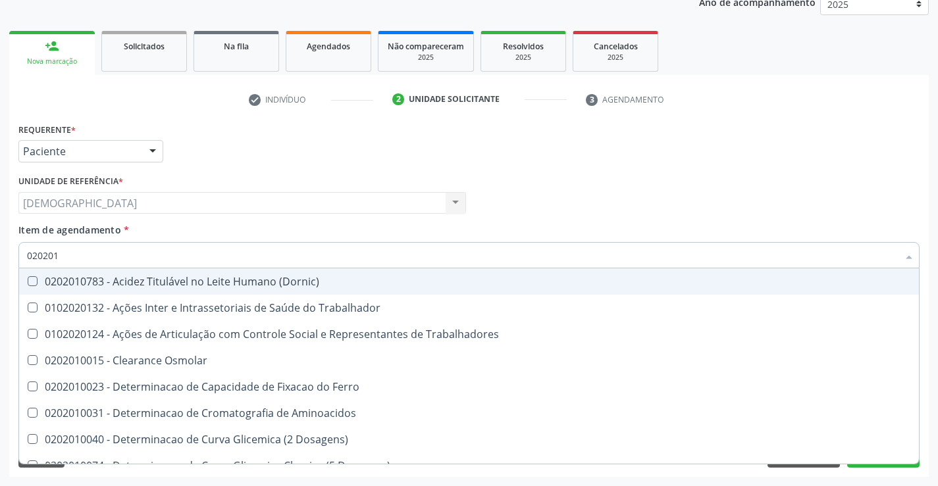
type input "02020"
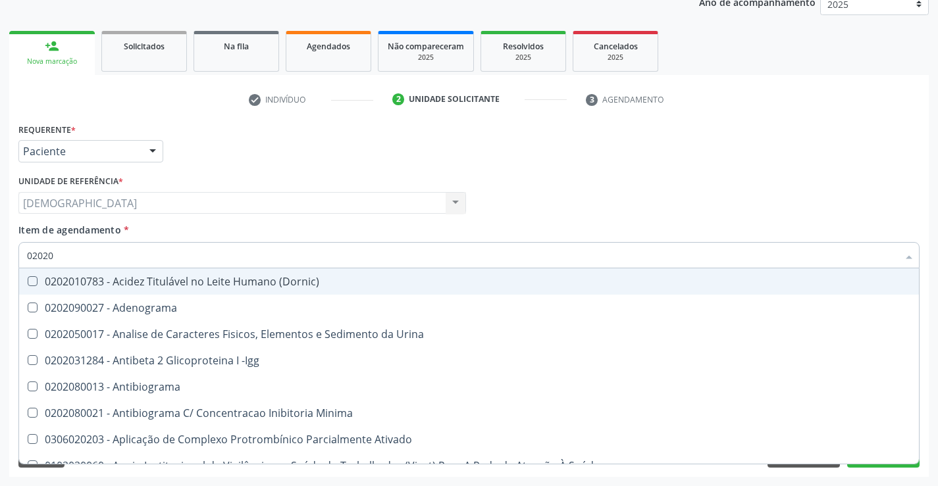
checkbox T3 "false"
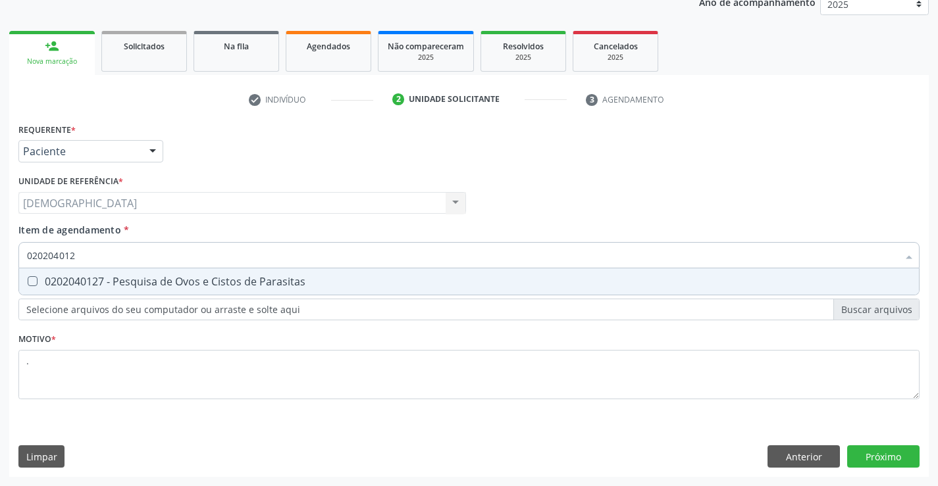
type input "0202040127"
click at [80, 284] on div "0202040127 - Pesquisa de Ovos e Cistos de Parasitas" at bounding box center [469, 281] width 884 height 11
checkbox Parasitas "true"
type input "02020401"
checkbox Parasitas "false"
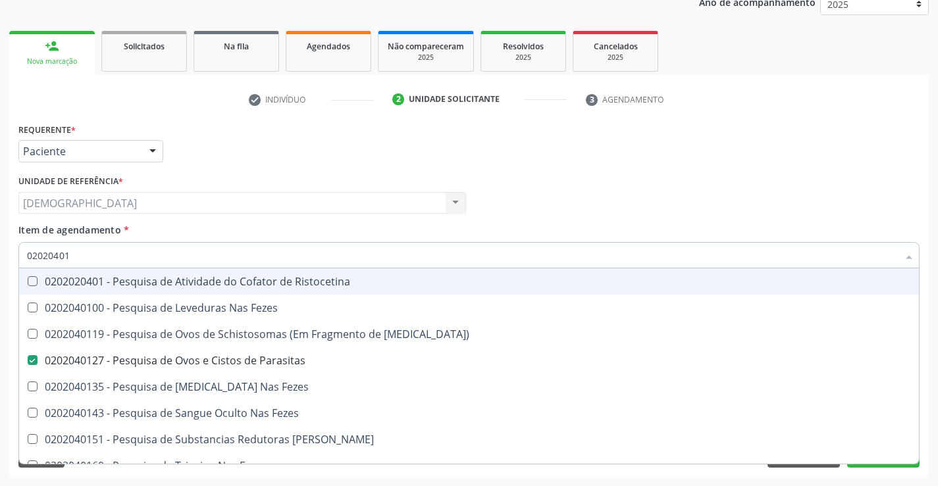
type input "0202040"
checkbox Parasitas "false"
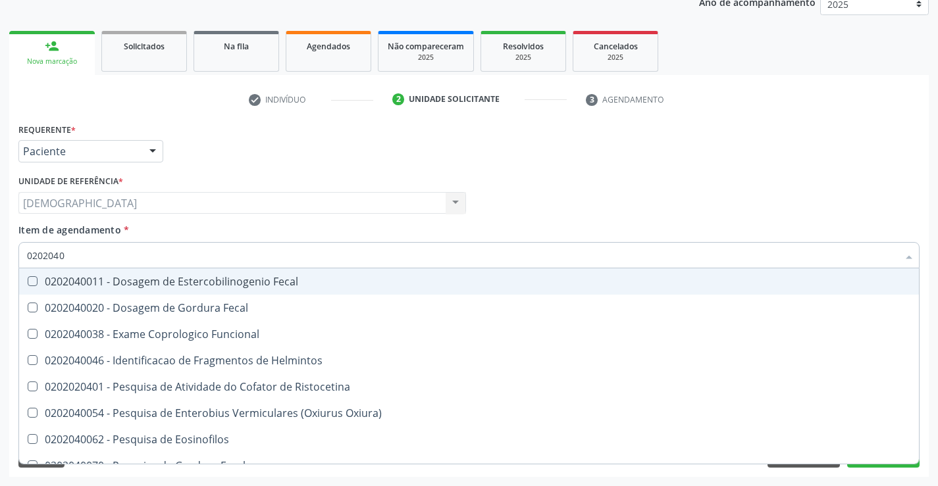
type input "020204"
checkbox Parasitas "false"
checkbox Fezes "true"
type input "02020"
checkbox Parasitas "false"
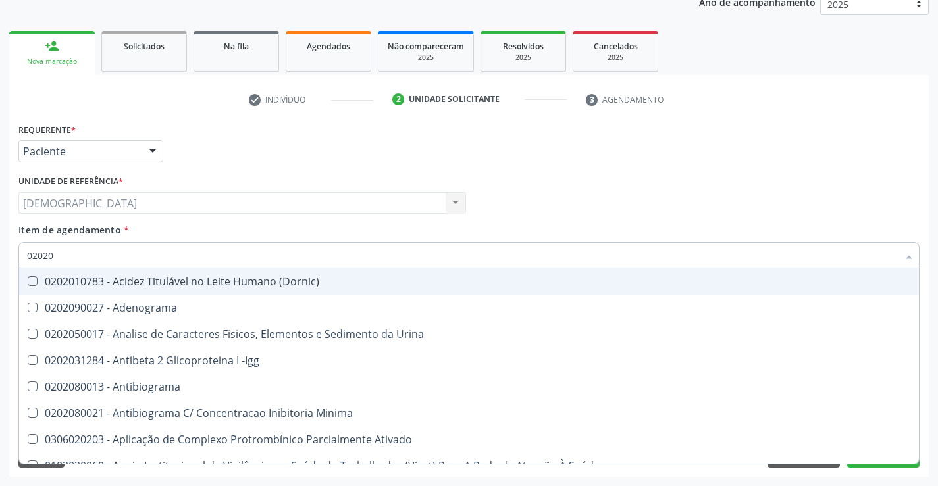
type input "020201"
checkbox T3 "true"
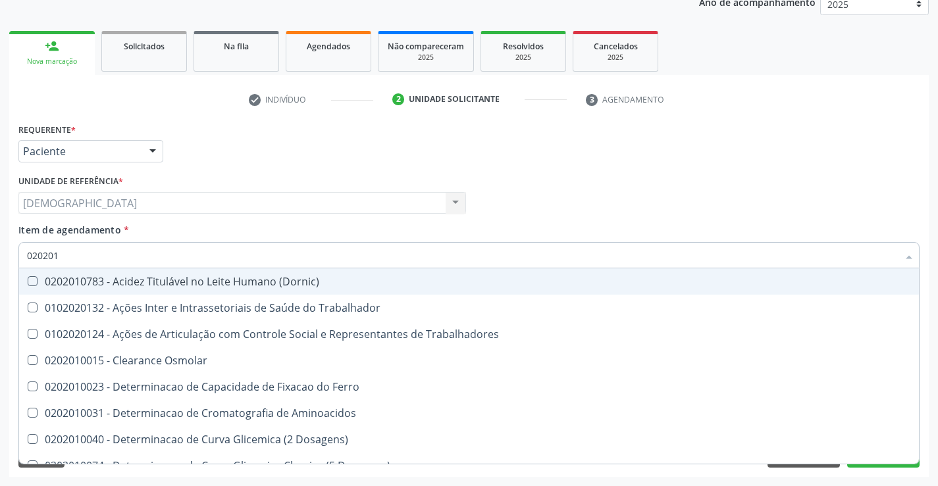
type input "0202010"
checkbox II "true"
checkbox Glicose "false"
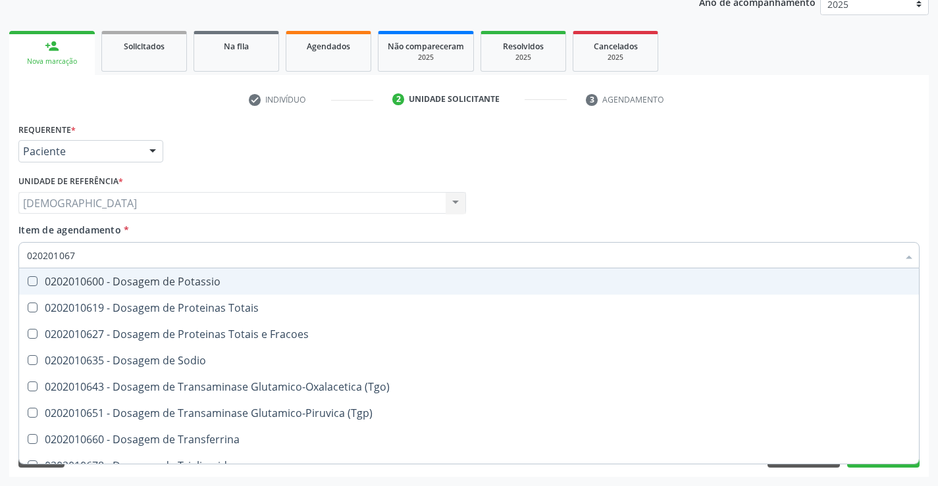
type input "0202010678"
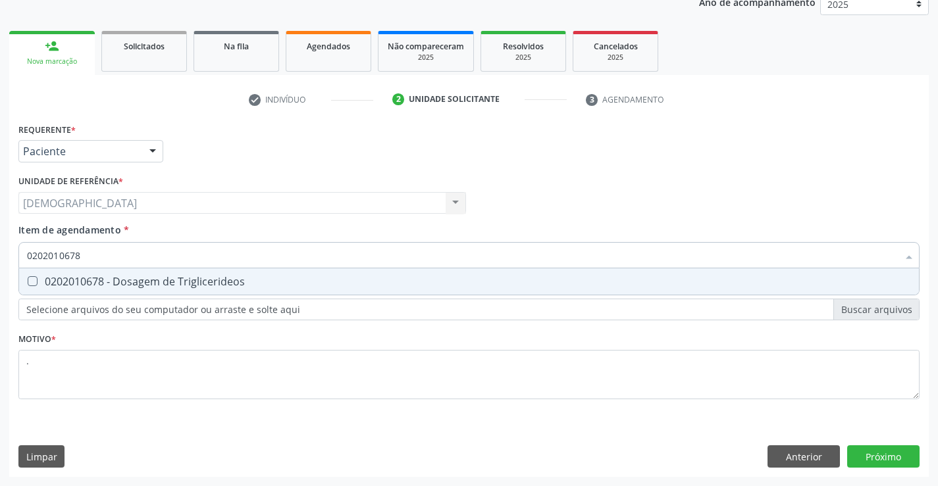
click at [92, 282] on div "0202010678 - Dosagem de Triglicerideos" at bounding box center [469, 281] width 884 height 11
checkbox Triglicerideos "true"
type input "02020106"
checkbox Triglicerideos "false"
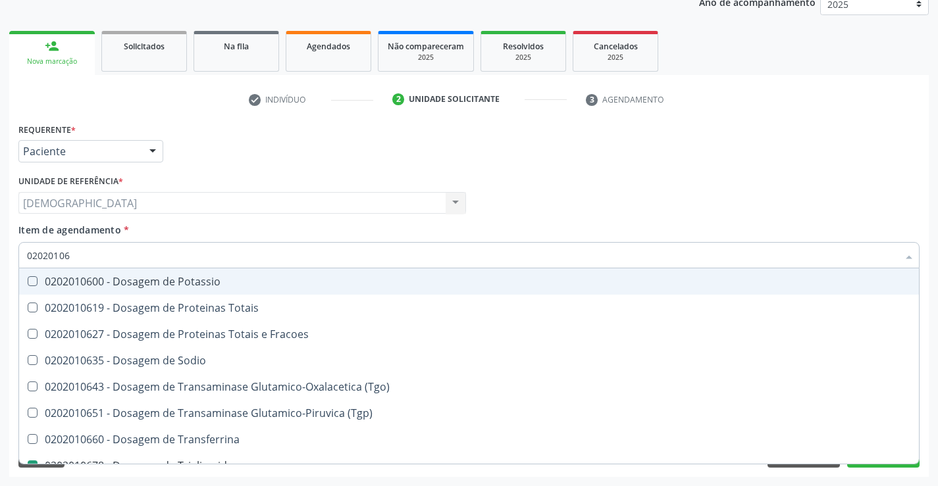
type input "0202010"
checkbox Triglicerideos "false"
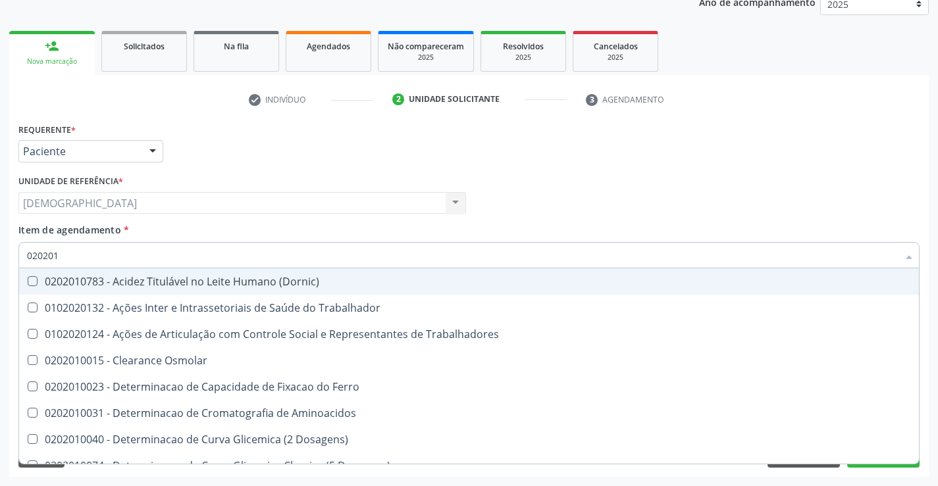
type input "02020"
checkbox Glicose "false"
checkbox Triglicerideos "false"
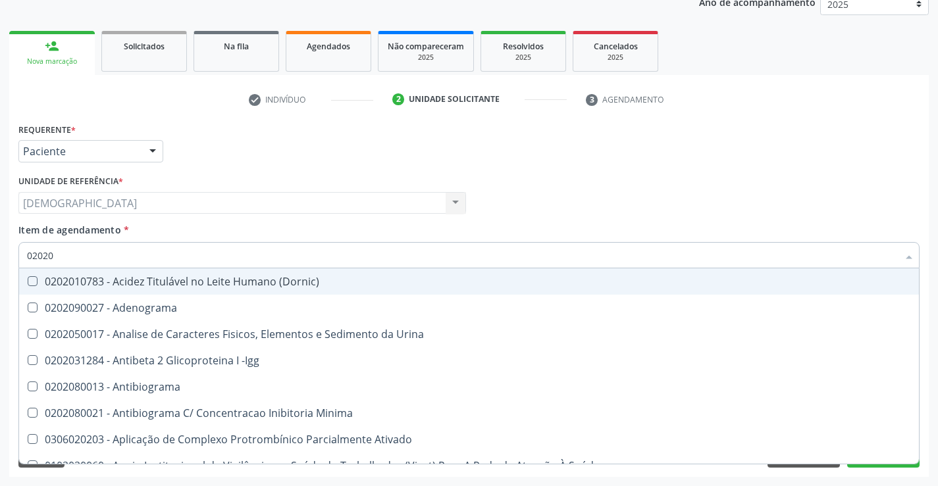
type input "0202"
checkbox Glicose "false"
checkbox Lactato "true"
checkbox Triglicerideos "false"
checkbox Pallidum "true"
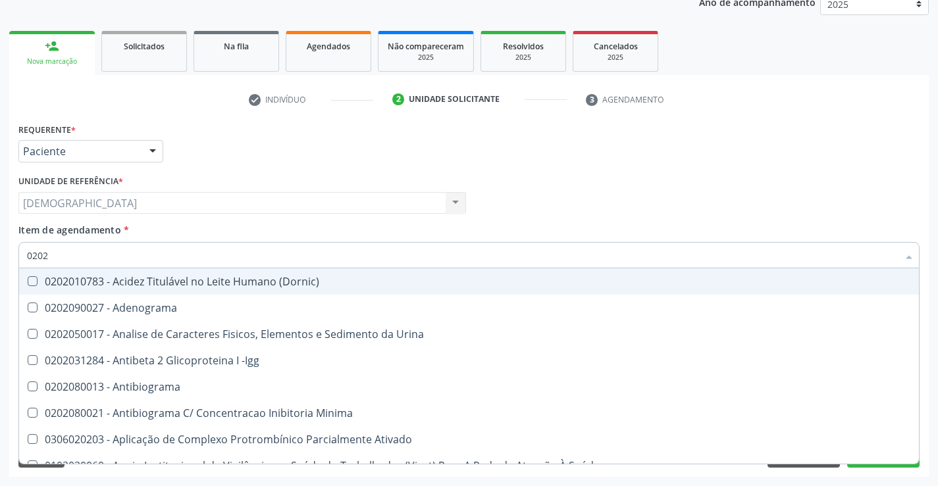
checkbox Completo "false"
checkbox Pylori "true"
checkbox Parasitas "false"
checkbox Quadril "true"
type input "020"
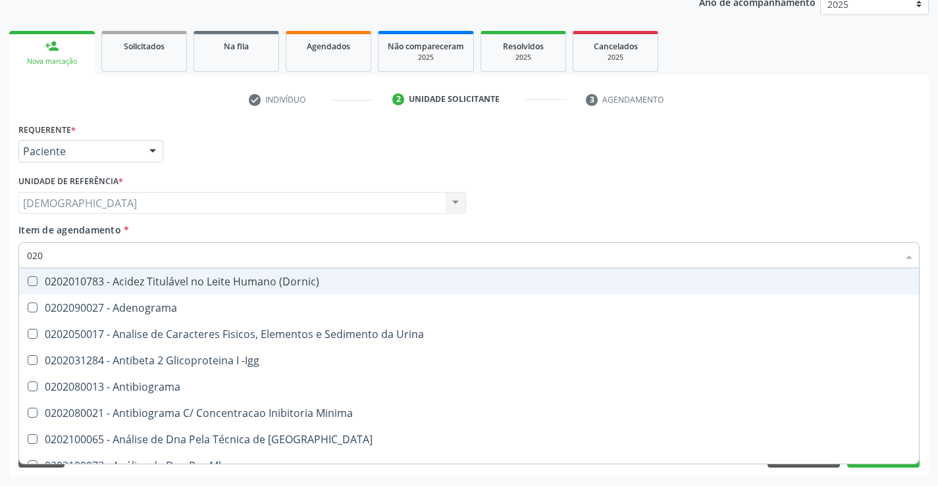
checkbox Glicose "false"
checkbox Triglicerideos "false"
checkbox Completo "false"
checkbox Parasitas "false"
checkbox Boston "true"
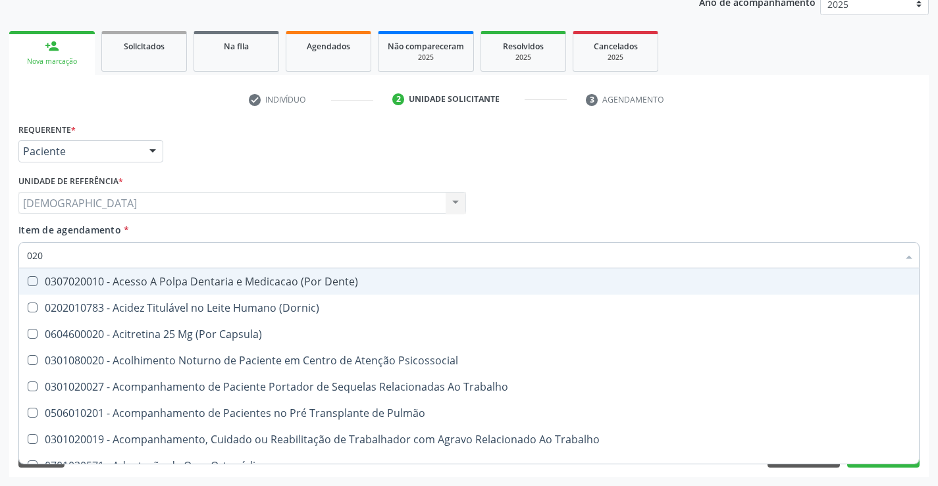
type input "0202"
checkbox Laser "true"
checkbox Projecoes\) "true"
checkbox Biologica "true"
checkbox 17-Hidroxicorticosteroides "true"
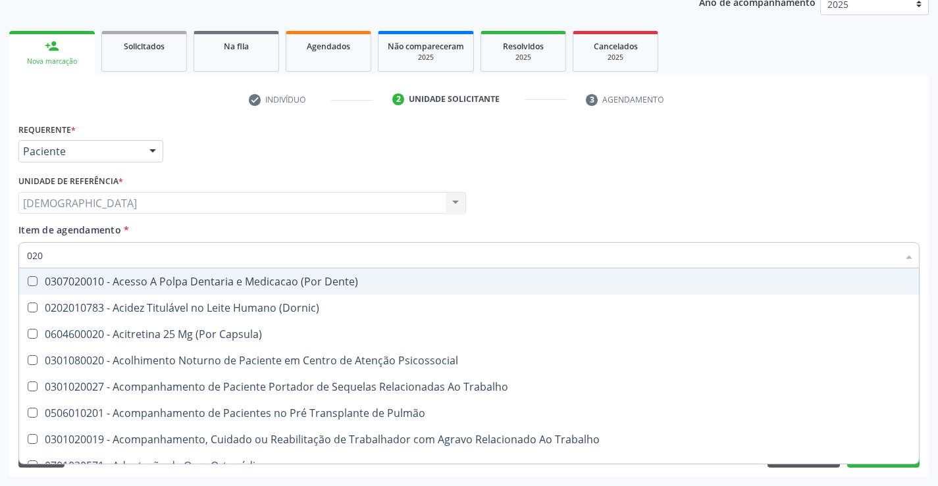
checkbox Glicose "false"
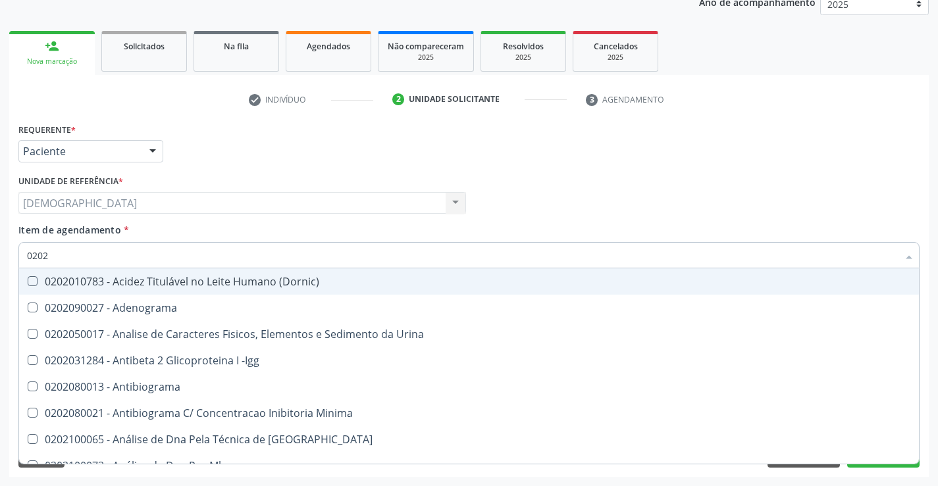
type input "02020"
checkbox Xi "true"
checkbox Glicose "false"
checkbox Funcional "true"
checkbox Triglicerideos "false"
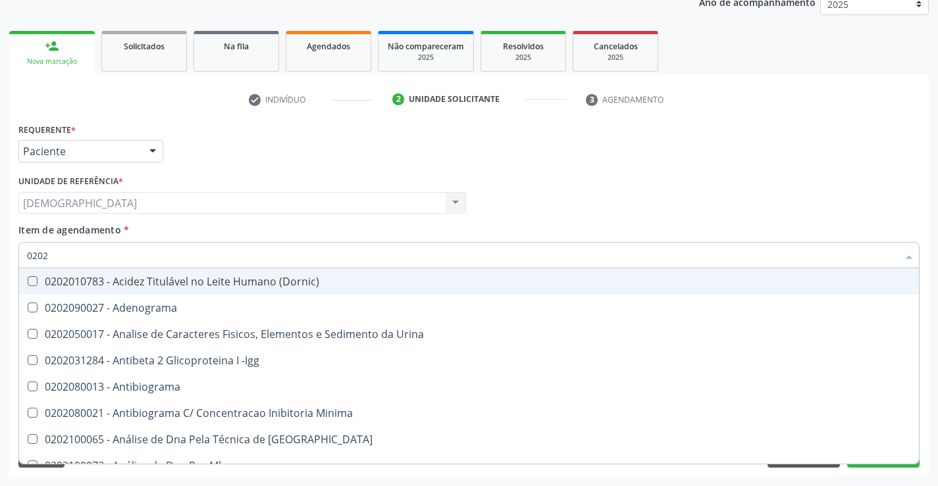
checkbox Zinco "true"
checkbox Completo "false"
checkbox \(Anti-Hdv\) "true"
checkbox Parasitas "false"
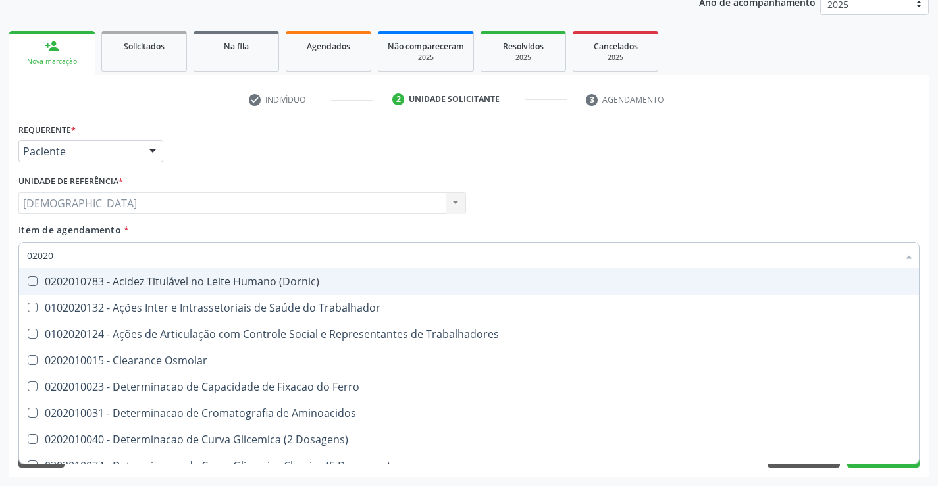
type input "020201"
checkbox Glicose "true"
checkbox Triglicerideos "true"
type input "0202010"
checkbox II "true"
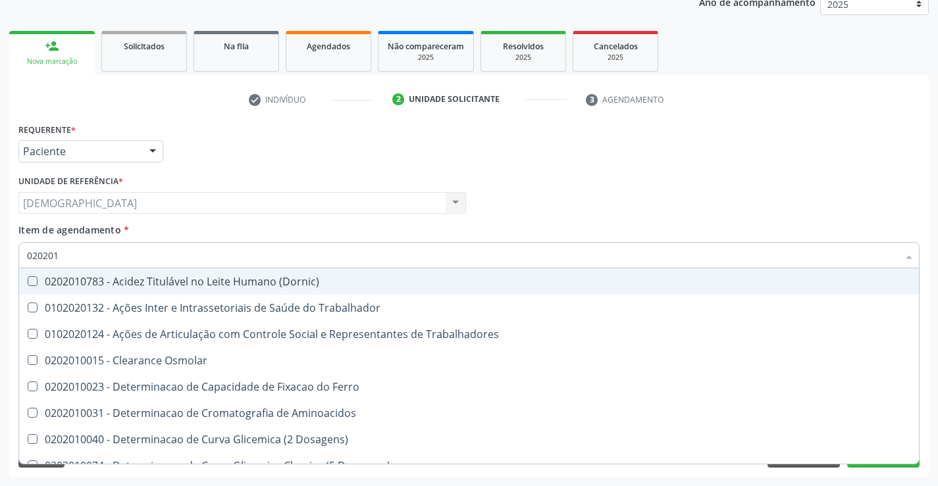
checkbox Glicose "false"
checkbox Muco-Proteinas "true"
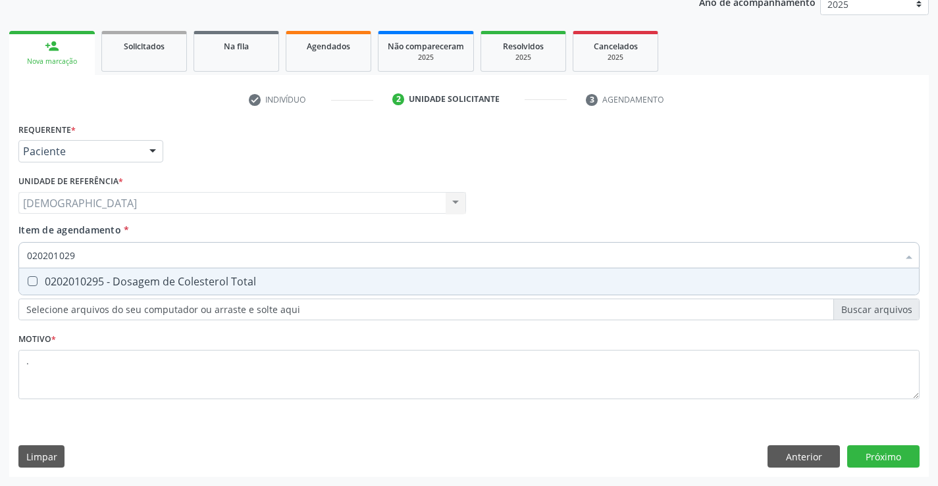
type input "0202010295"
click at [94, 278] on div "0202010295 - Dosagem de Colesterol Total" at bounding box center [469, 281] width 884 height 11
checkbox Total "true"
type input "02020102"
checkbox Total "false"
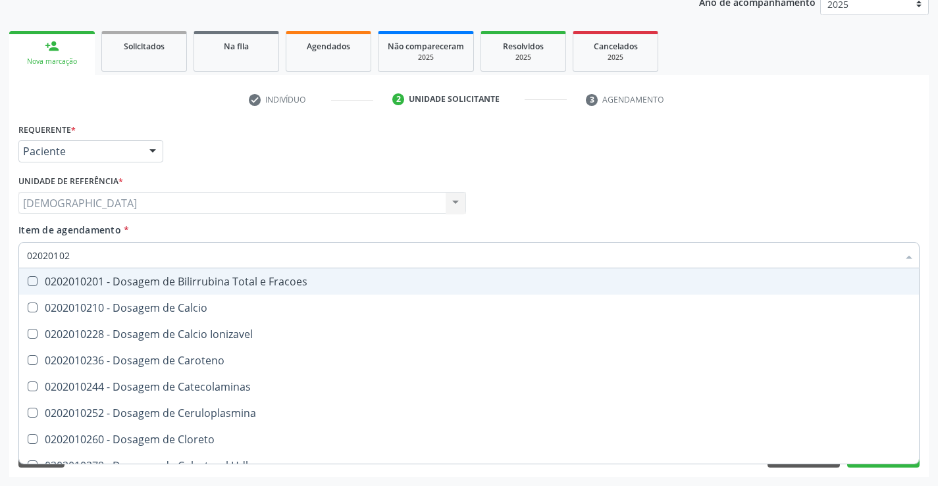
type input "0202010"
checkbox Total "false"
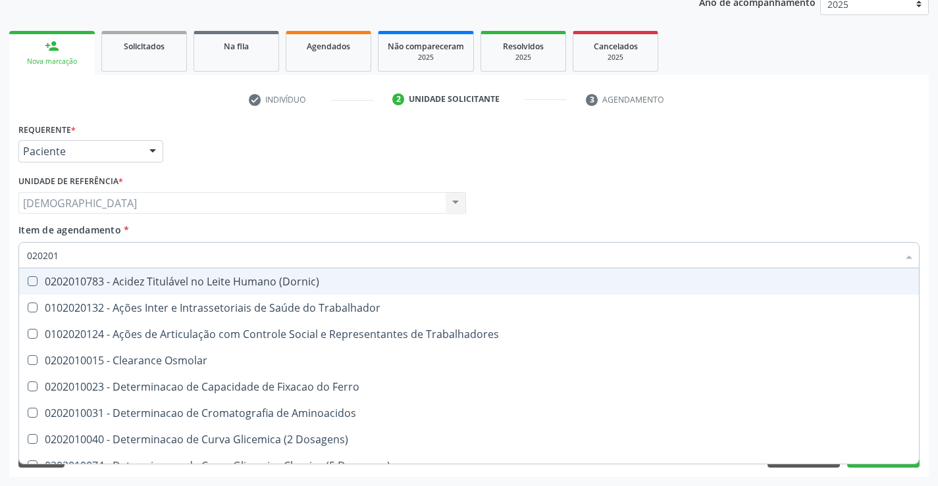
type input "02020"
checkbox Total "false"
checkbox Glicose "false"
checkbox Triglicerideos "false"
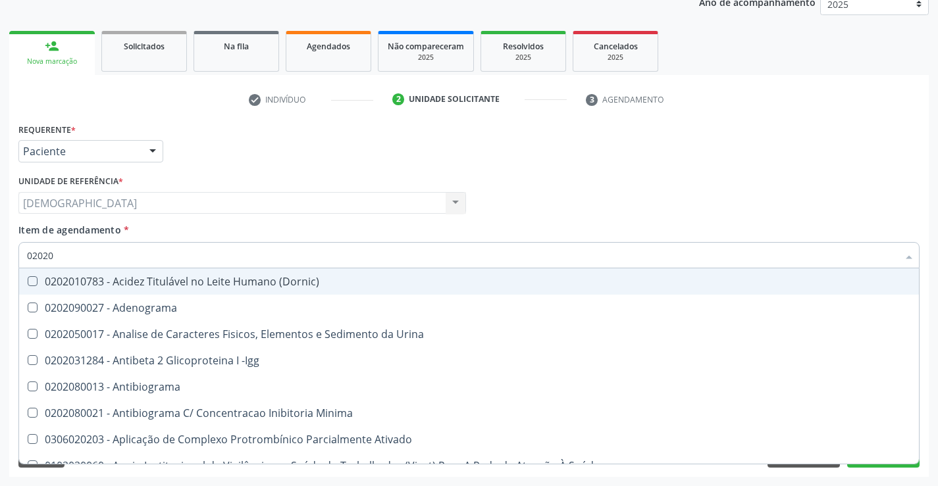
type input "020201"
checkbox Parceria\) "true"
checkbox T3 "true"
checkbox Acetona "true"
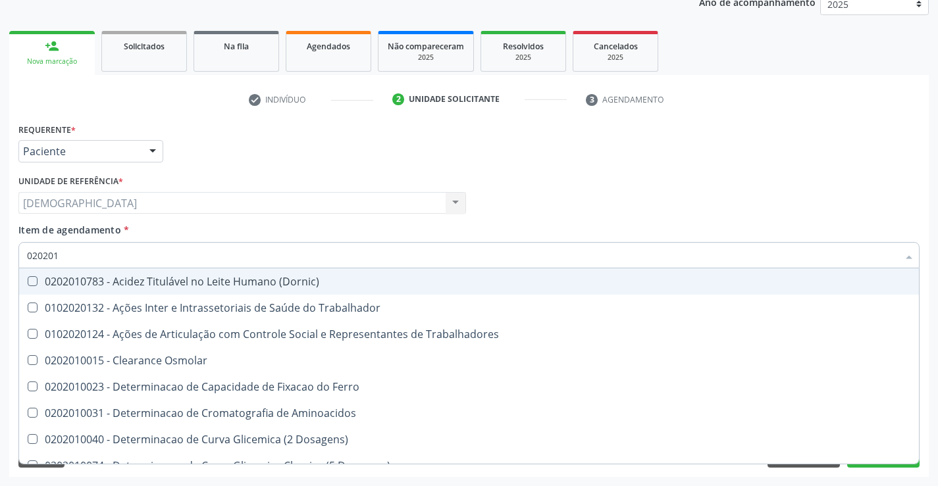
type input "0202010"
checkbox Fracoes "true"
checkbox Total "false"
checkbox II "true"
checkbox Glicose "false"
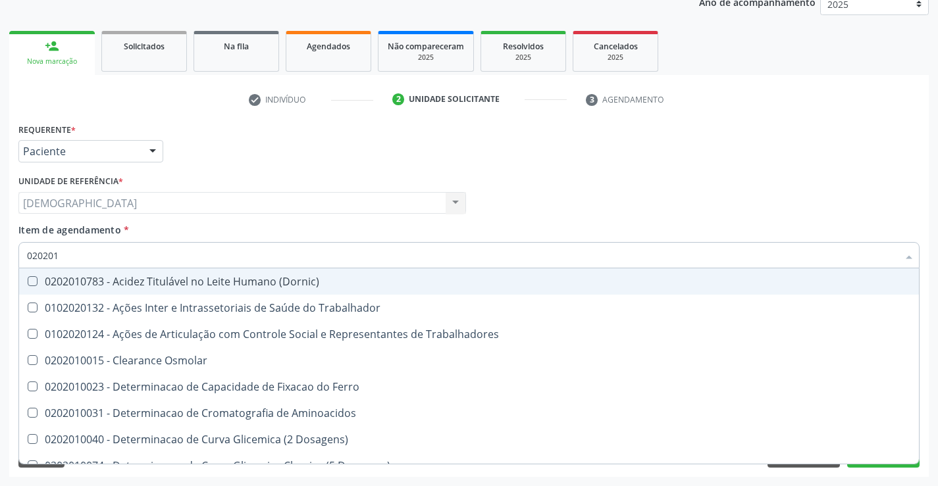
checkbox Muco-Proteinas "true"
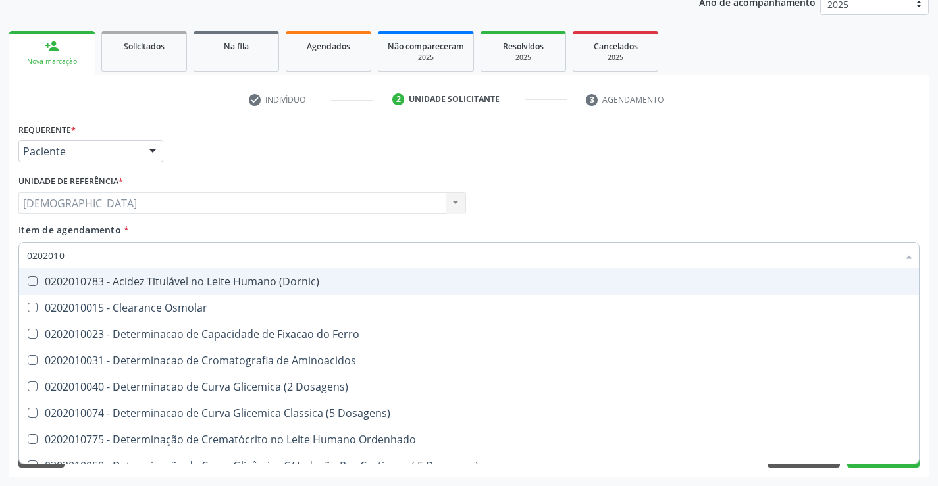
type input "02020102"
checkbox Osmolaridade "true"
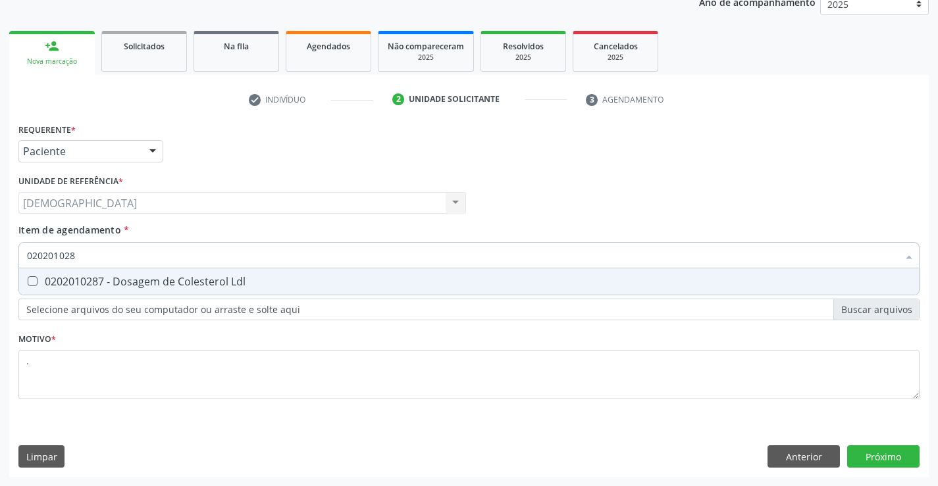
type input "0202010287"
click at [94, 278] on div "0202010287 - Dosagem de Colesterol Ldl" at bounding box center [469, 281] width 884 height 11
checkbox Ldl "true"
type input "02020102"
checkbox Ldl "false"
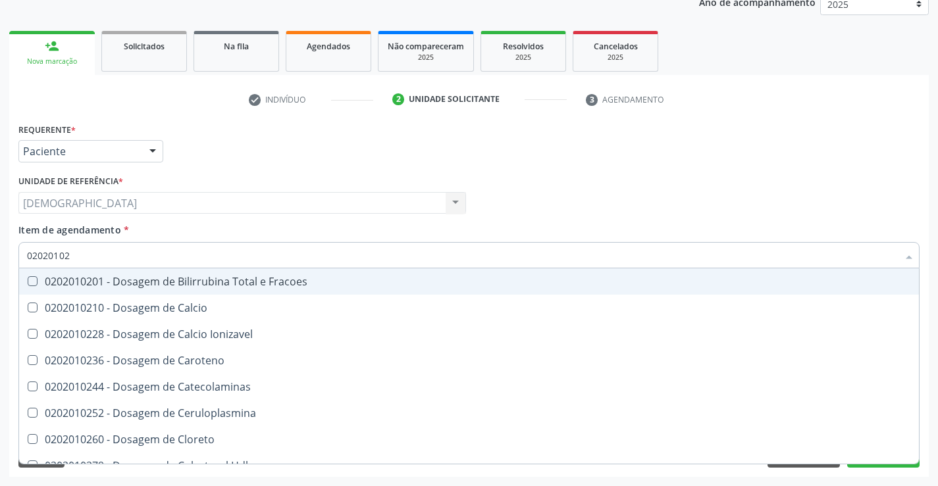
type input "0202010"
checkbox Ldl "false"
checkbox Total "false"
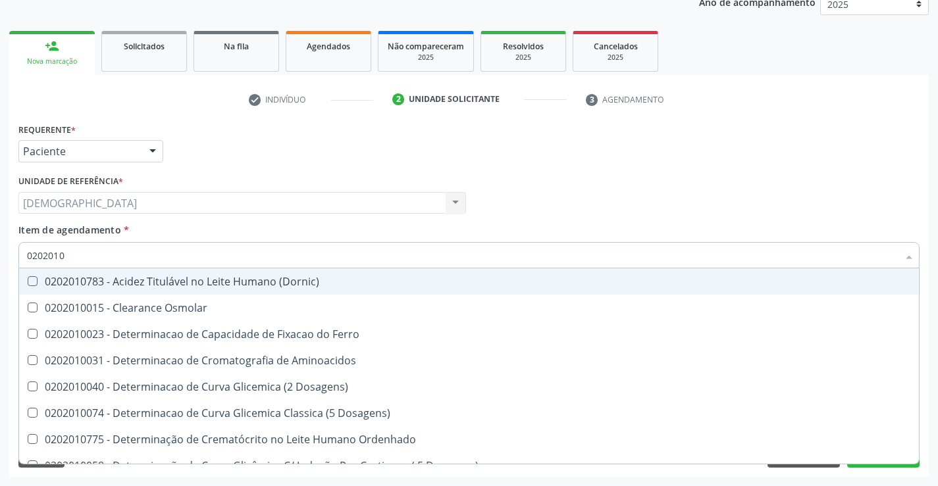
type input "02020102"
checkbox Dosagens\) "true"
checkbox Osmolaridade "true"
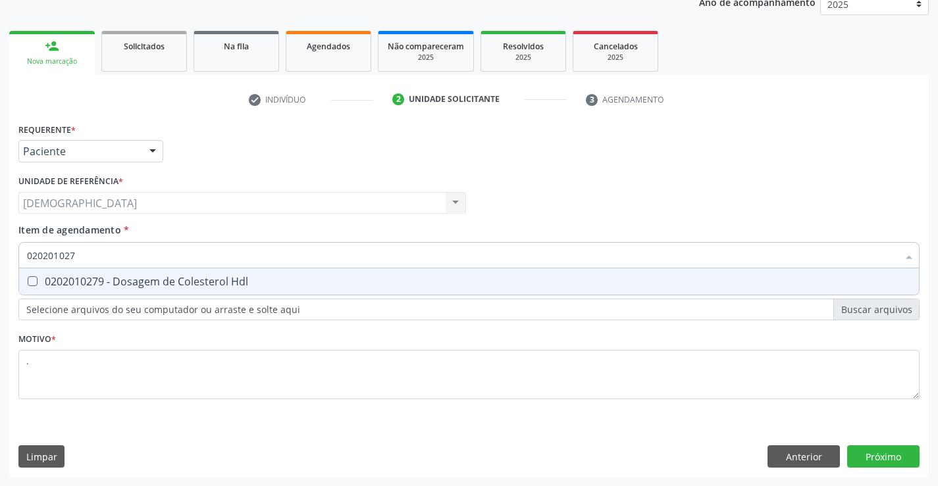
type input "0202010279"
click at [94, 278] on div "0202010279 - Dosagem de Colesterol Hdl" at bounding box center [469, 281] width 884 height 11
checkbox Hdl "true"
click at [111, 261] on input "0202010279" at bounding box center [462, 255] width 871 height 26
type input "02020102"
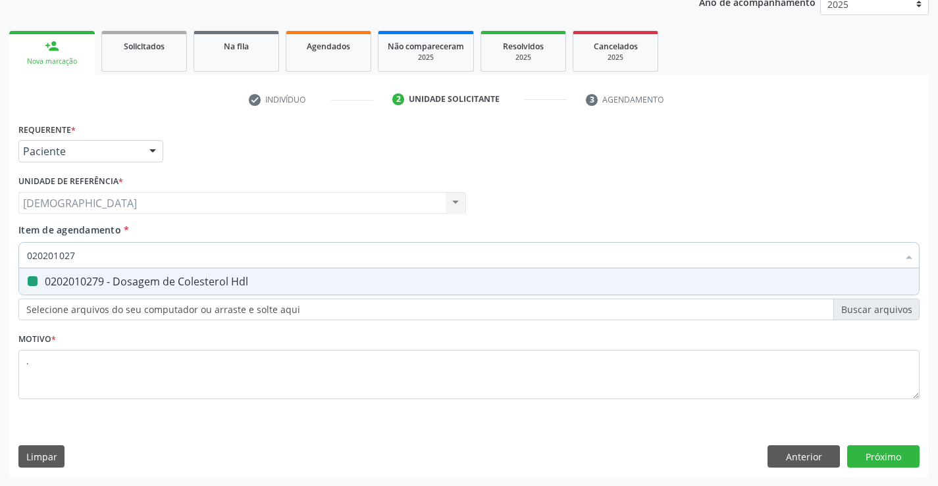
checkbox Hdl "false"
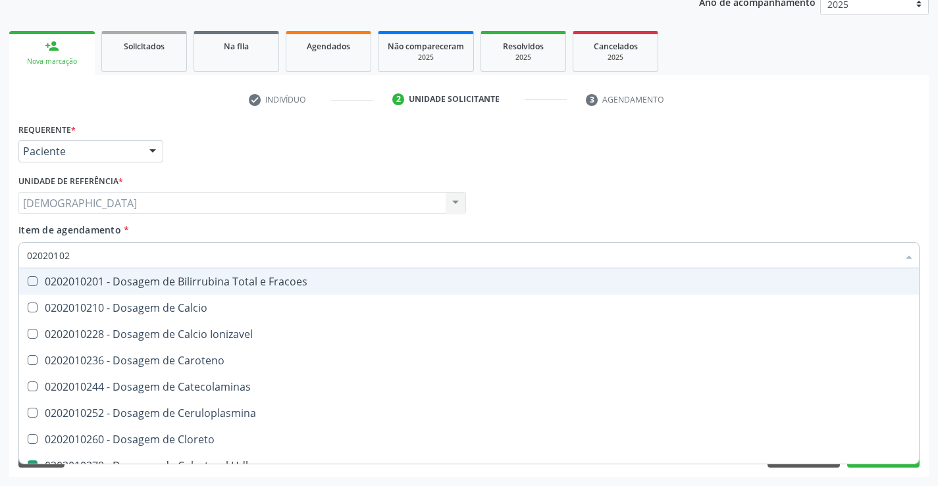
type input "0202010"
checkbox Hdl "false"
checkbox Ldl "false"
checkbox Total "false"
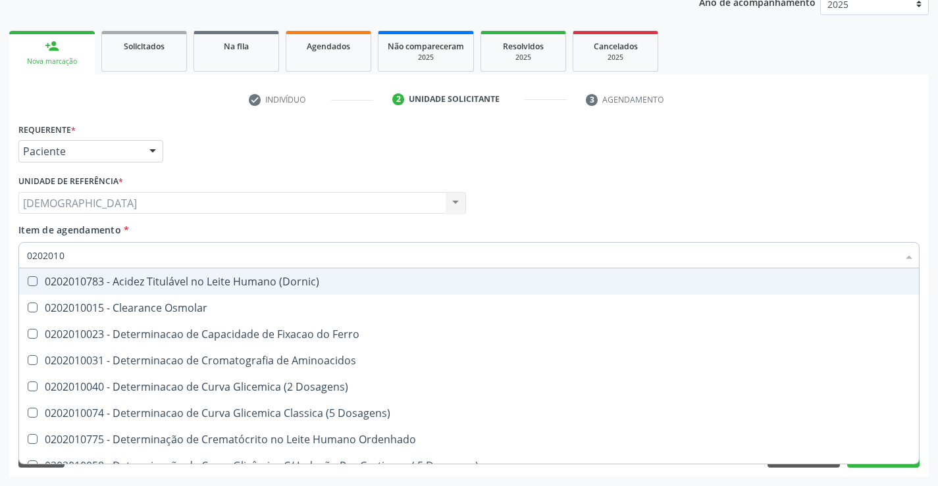
type input "020201"
checkbox Hdl "false"
checkbox Ldl "false"
checkbox Total "false"
checkbox Latica "true"
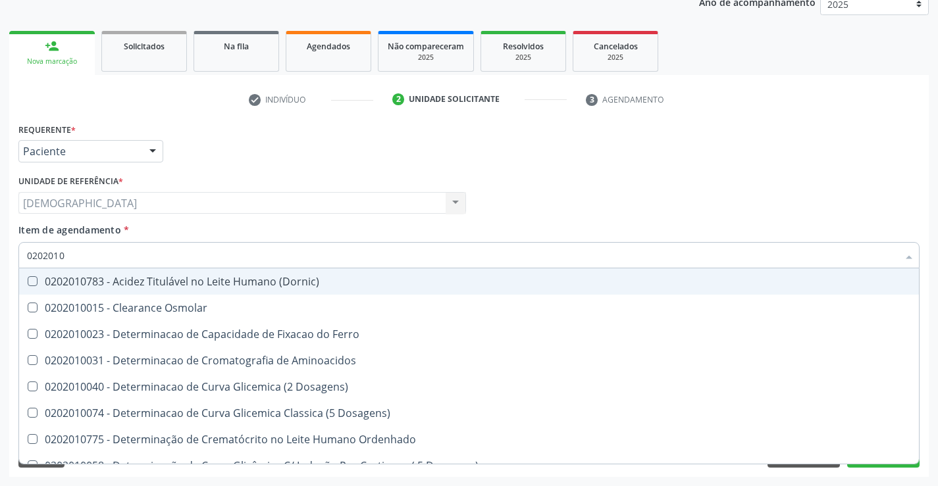
checkbox Fracionadas\) "true"
checkbox Ferritina "true"
checkbox Glicose "false"
checkbox Nt-Probnp\) "true"
checkbox Triglicerideos "false"
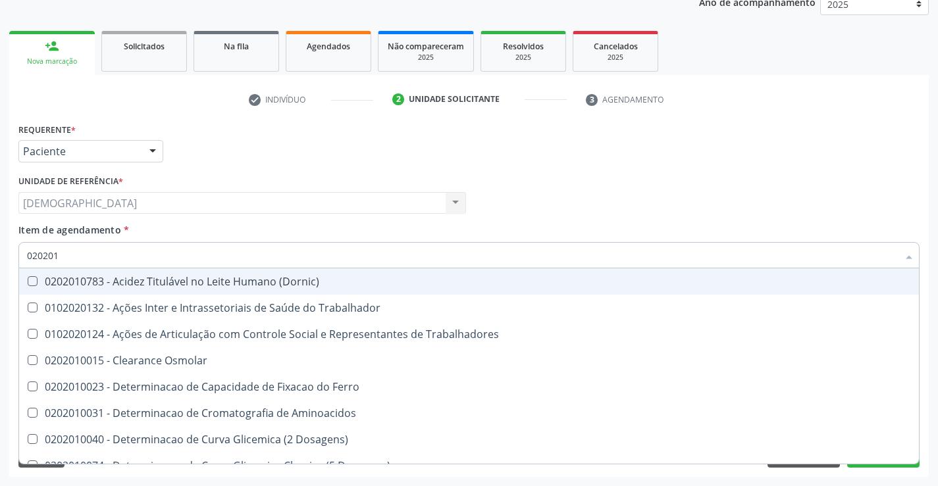
type input "02020"
checkbox Hdl "false"
checkbox Ldl "false"
checkbox Total "false"
checkbox Glicose "false"
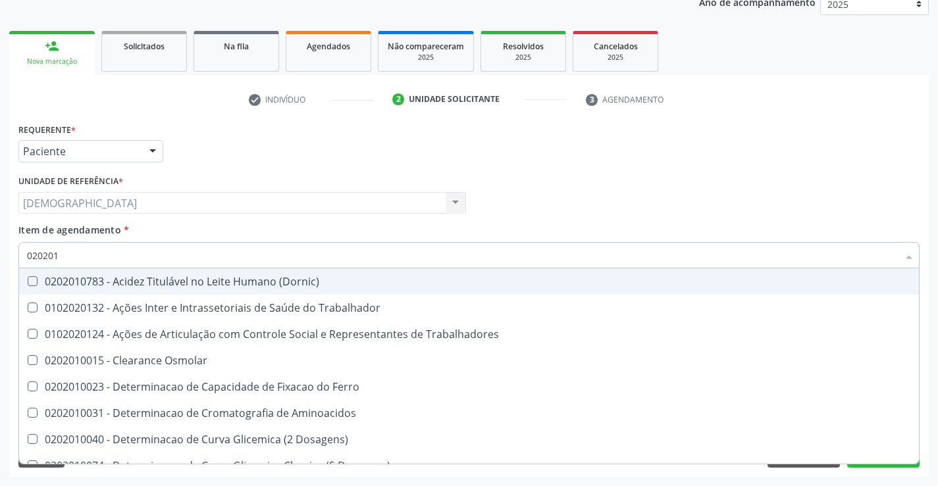
checkbox Triglicerideos "false"
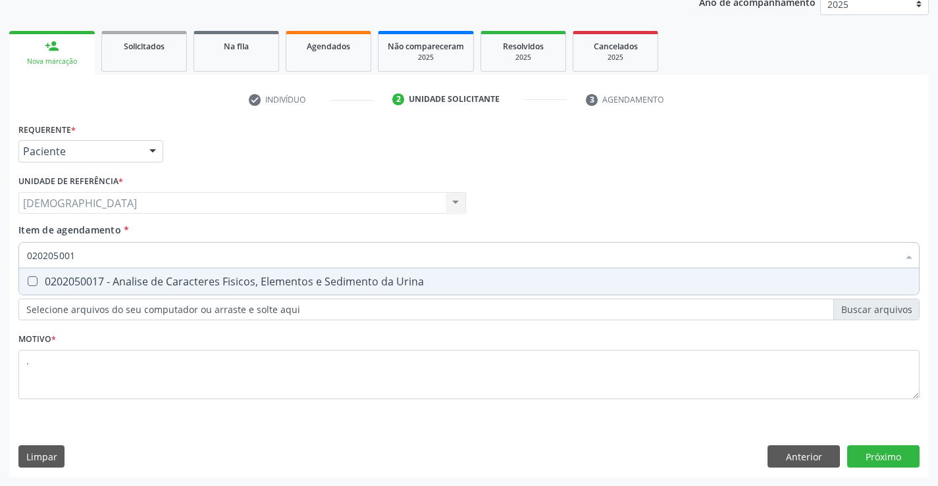
type input "0202050017"
click at [102, 284] on div "0202050017 - Analise de Caracteres Fisicos, Elementos e Sedimento da Urina" at bounding box center [469, 281] width 884 height 11
checkbox Urina "true"
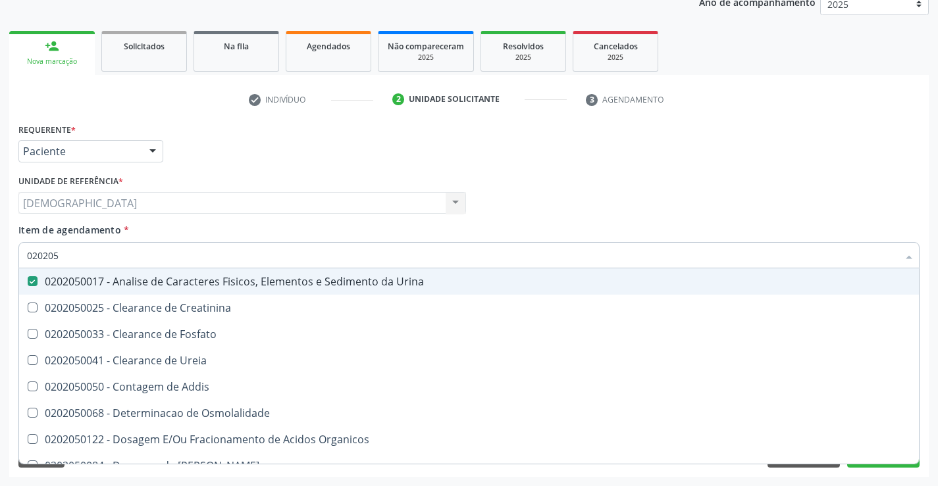
type input "02020"
checkbox Urina "false"
checkbox Fosfato "true"
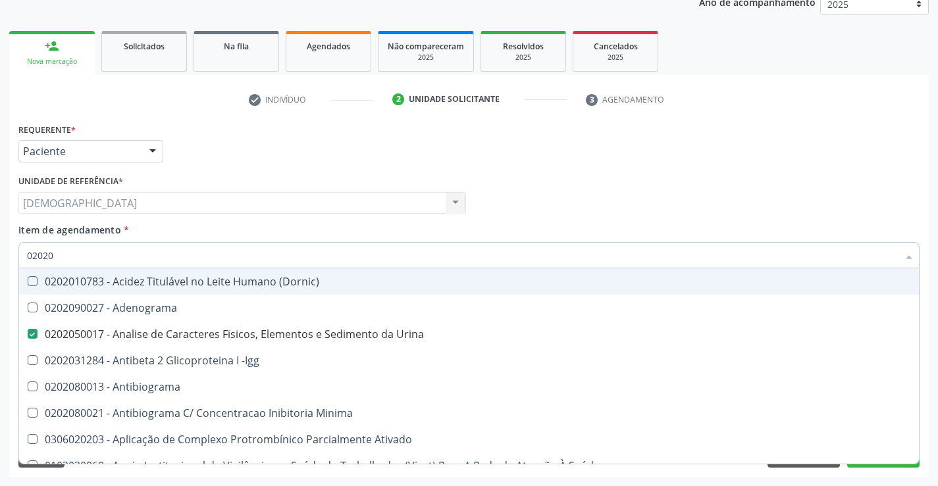
type input "020201"
checkbox Urina "false"
checkbox \(Pos-Pasteurização\) "true"
checkbox Molecular "true"
checkbox Parceria\) "true"
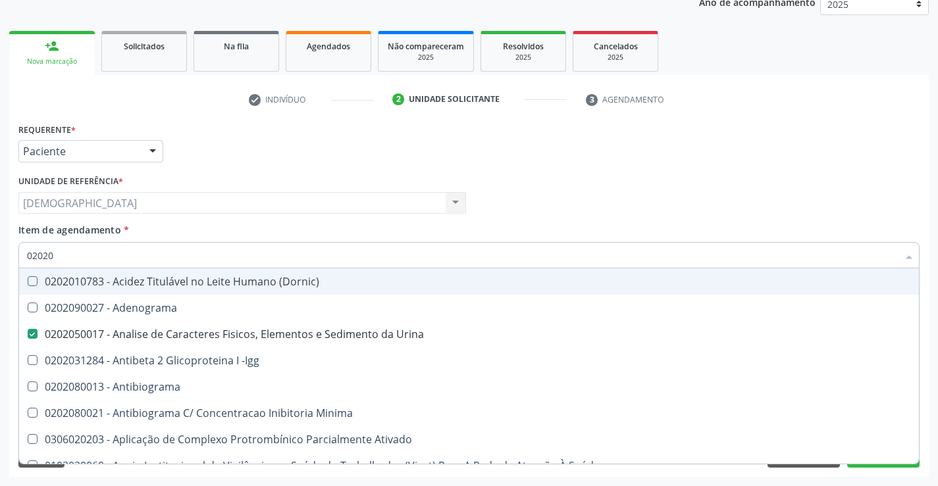
checkbox T3 "true"
checkbox Acetona "true"
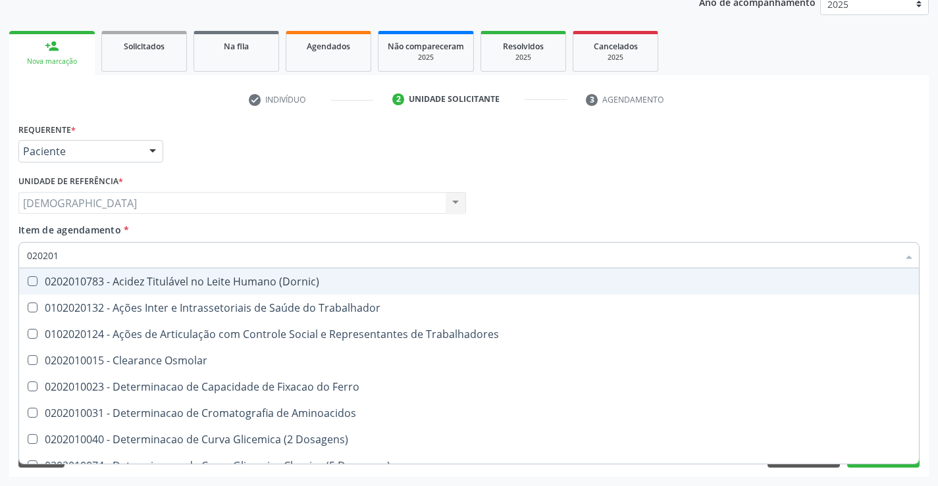
type input "0202010"
checkbox Circulante "true"
checkbox III "true"
checkbox Fracoes "true"
checkbox Hdl "false"
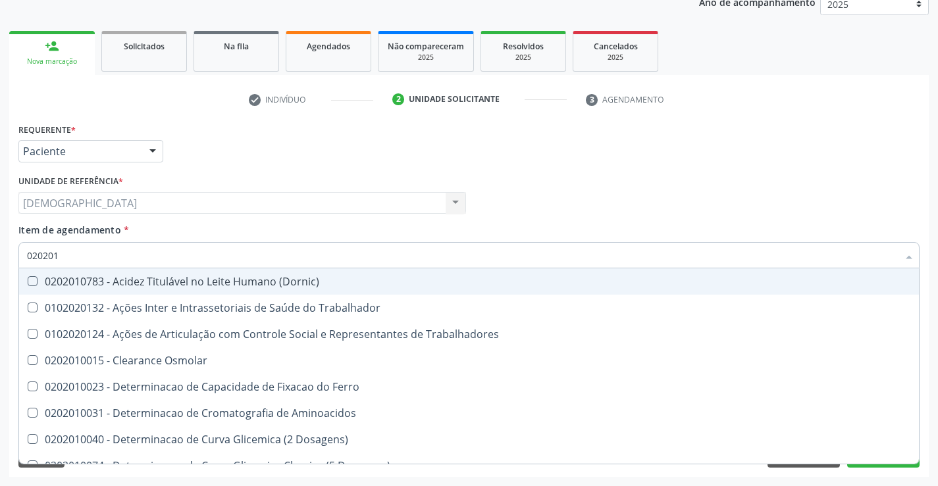
checkbox Ldl "false"
checkbox Total "false"
checkbox II "true"
checkbox Glicose "false"
checkbox Muco-Proteinas "true"
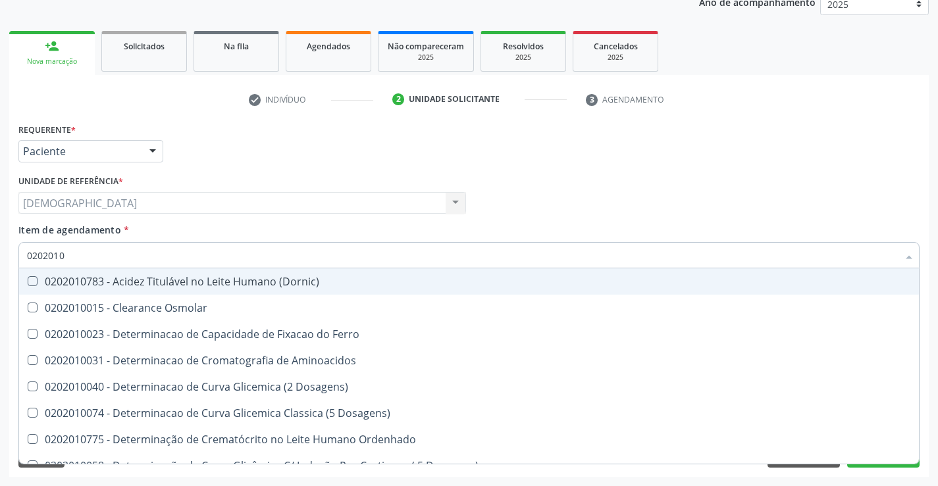
type input "02020106"
checkbox Dosagens\) "true"
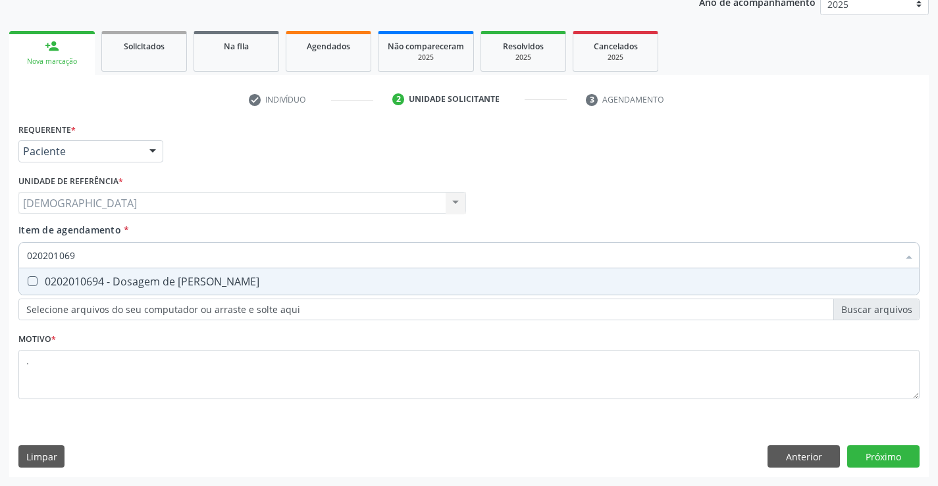
type input "0202010694"
click at [102, 284] on div "0202010694 - Dosagem de Ureia" at bounding box center [469, 281] width 884 height 11
checkbox Ureia "true"
type input "02020106"
checkbox Ureia "false"
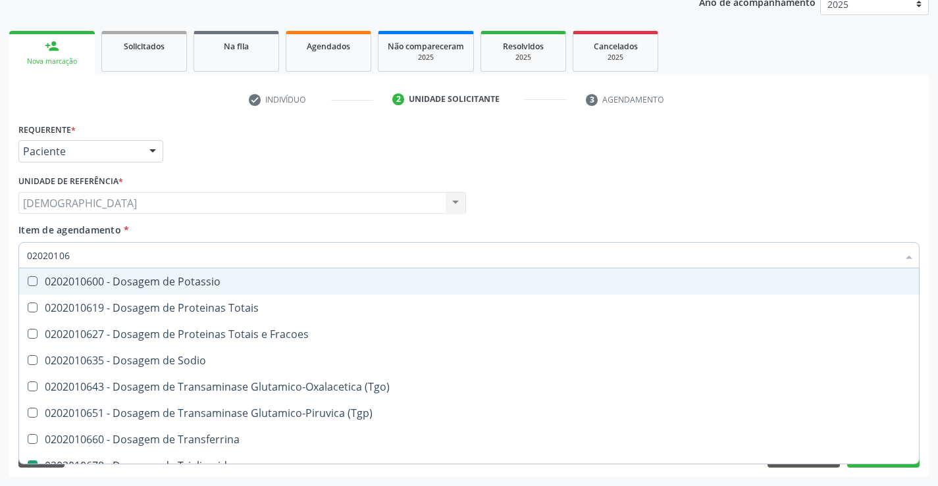
type input "0202010"
checkbox Triglicerideos "false"
checkbox Ureia "false"
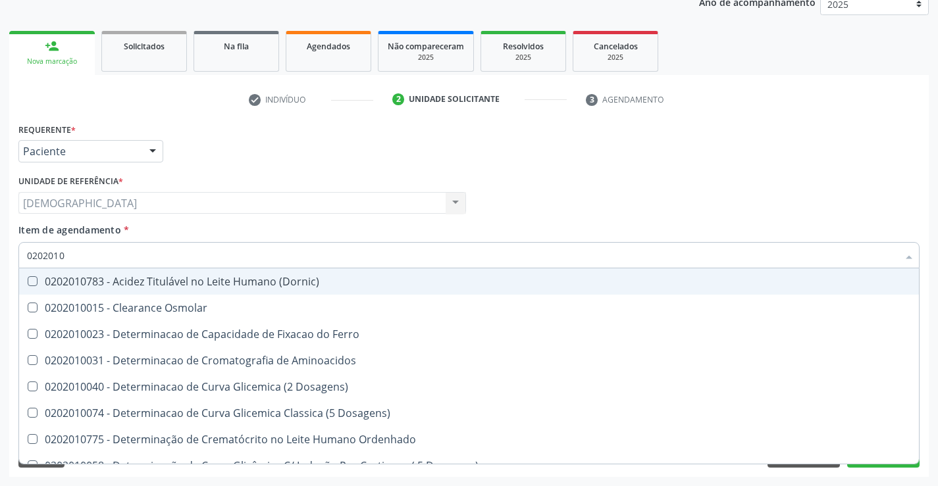
type input "020201"
checkbox Hdl "false"
checkbox Ldl "false"
checkbox Total "false"
checkbox Latica "true"
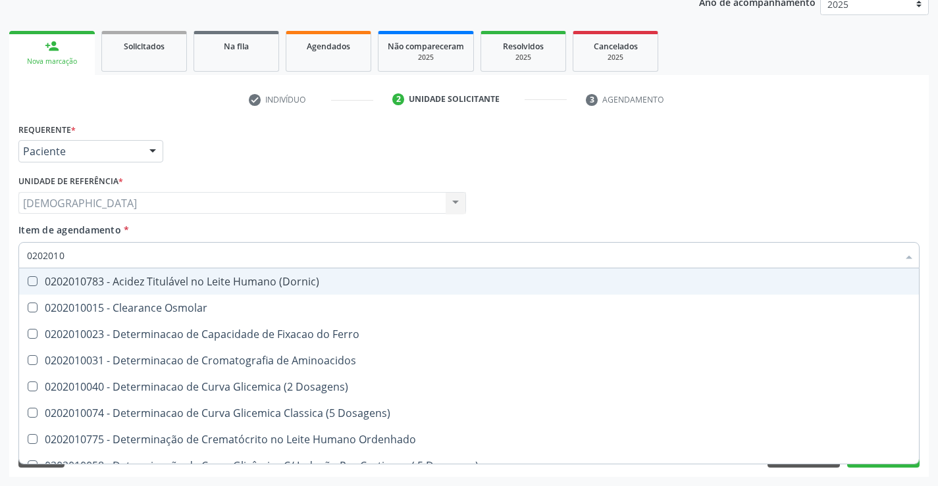
checkbox Fracionadas\) "true"
checkbox Ferritina "true"
checkbox Glicose "false"
checkbox Nt-Probnp\) "true"
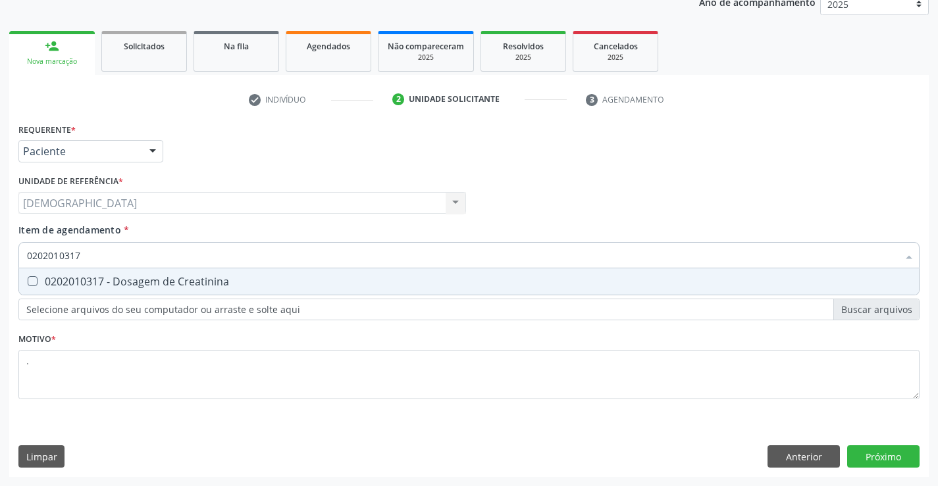
click at [100, 287] on div "0202010317 - Dosagem de Creatinina" at bounding box center [469, 281] width 884 height 11
click at [875, 452] on div "Requerente * Paciente Médico(a) Enfermeiro(a) Paciente Nenhum resultado encontr…" at bounding box center [468, 298] width 919 height 357
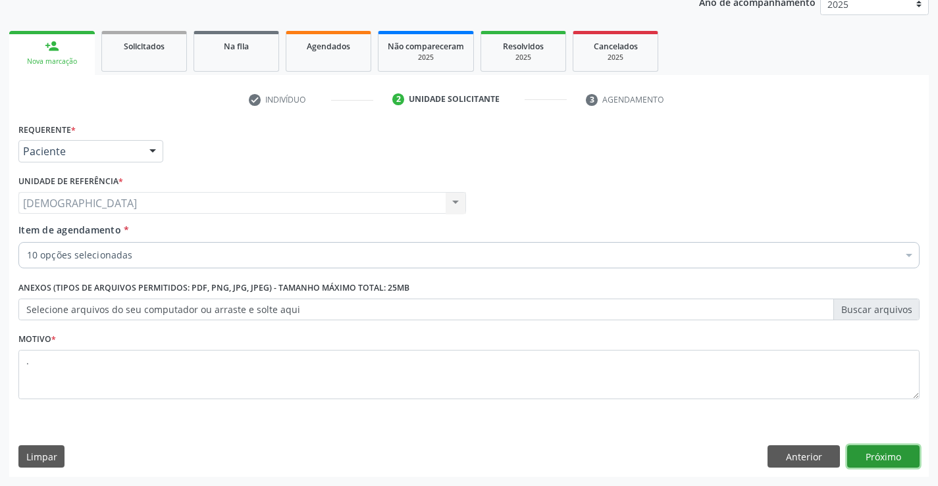
click at [886, 452] on button "Próximo" at bounding box center [883, 457] width 72 height 22
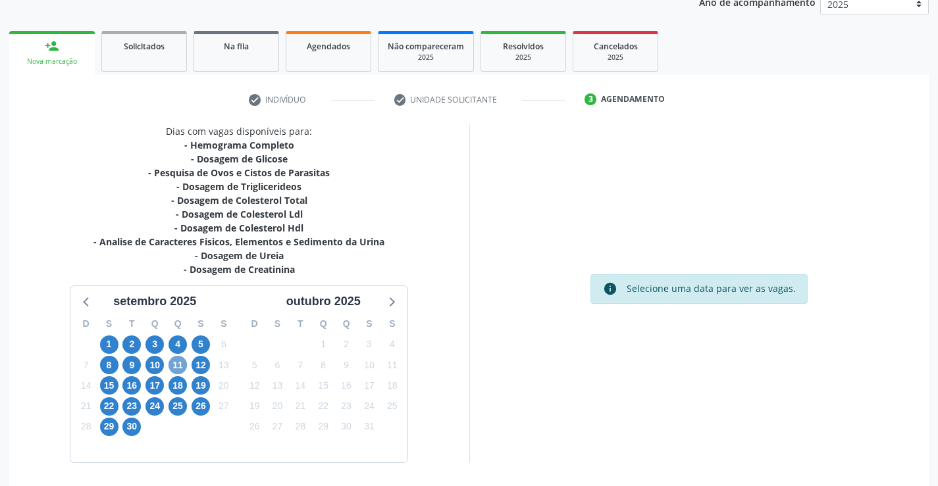
click at [179, 362] on span "11" at bounding box center [177, 365] width 18 height 18
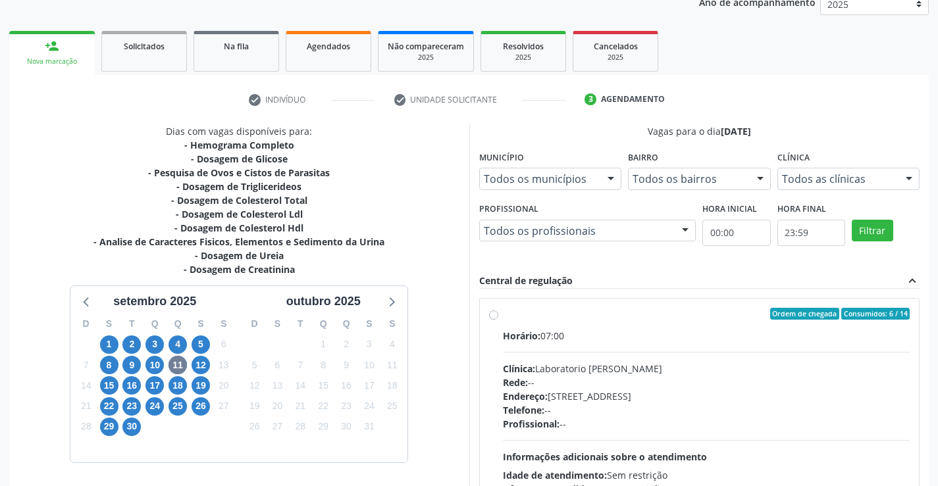
click at [559, 331] on div "Horário: 07:00" at bounding box center [706, 336] width 407 height 14
click at [498, 320] on input "Ordem de chegada Consumidos: 6 / 14 Horário: 07:00 Clínica: Laboratorio Jose Pa…" at bounding box center [493, 314] width 9 height 12
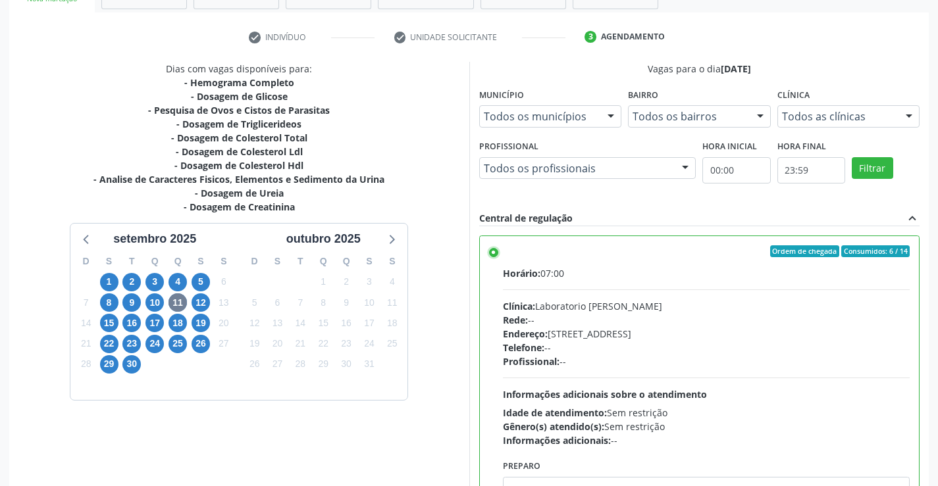
scroll to position [300, 0]
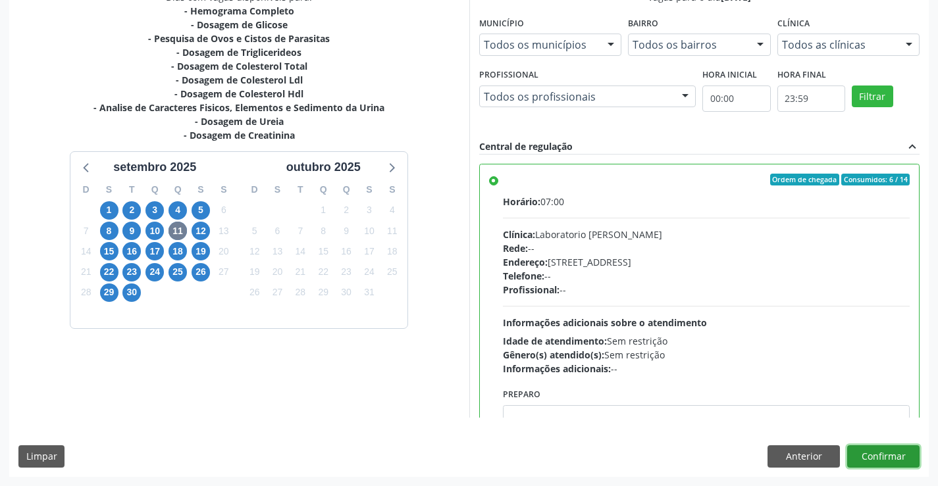
click at [875, 455] on button "Confirmar" at bounding box center [883, 457] width 72 height 22
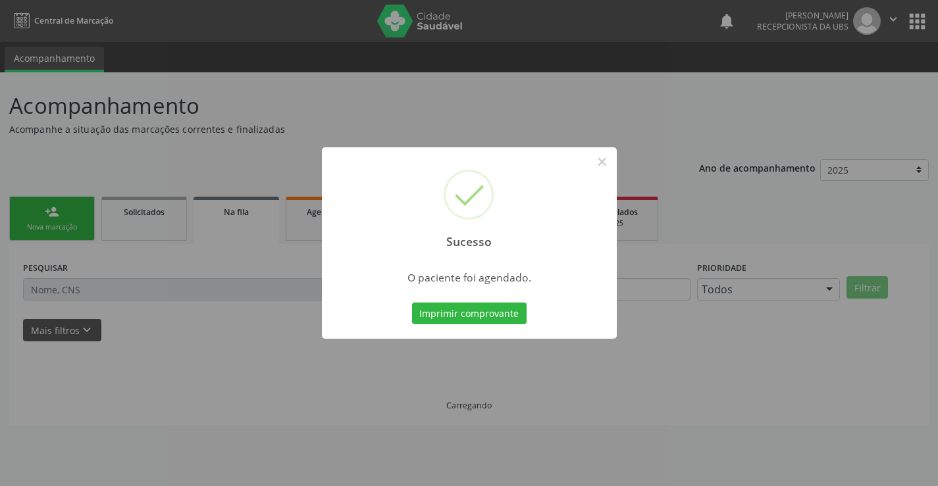
scroll to position [0, 0]
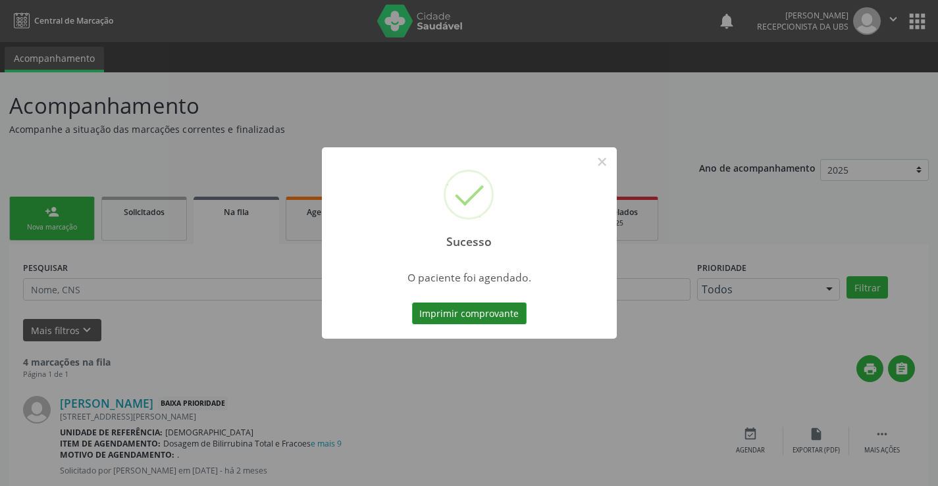
click at [494, 315] on button "Imprimir comprovante" at bounding box center [469, 314] width 115 height 22
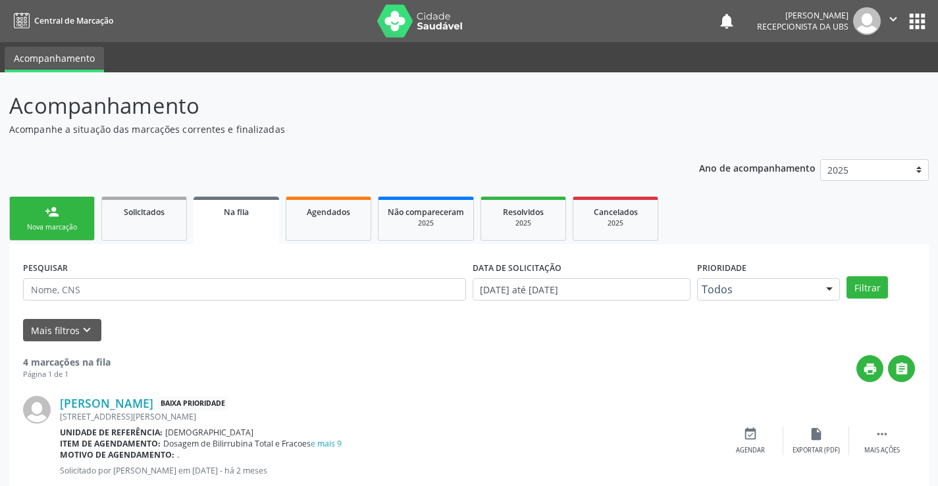
click at [35, 218] on link "person_add Nova marcação" at bounding box center [52, 219] width 86 height 44
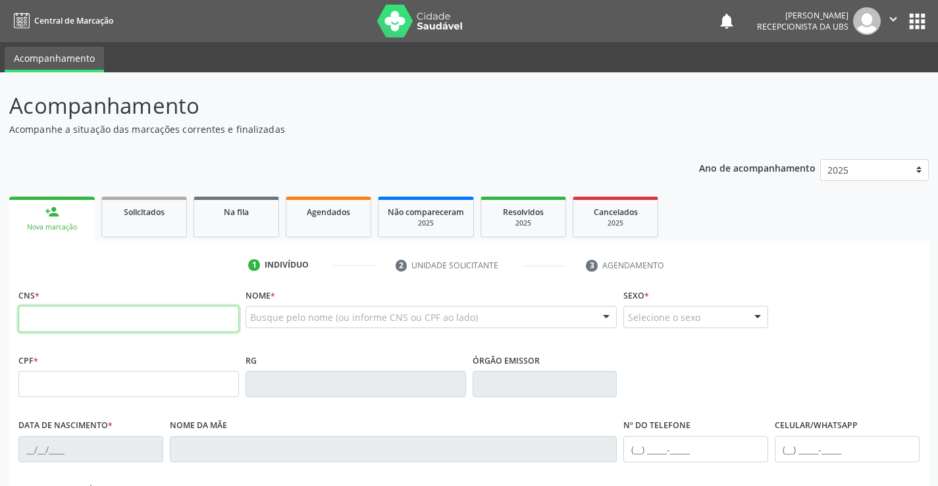
click at [78, 315] on input "text" at bounding box center [128, 319] width 220 height 26
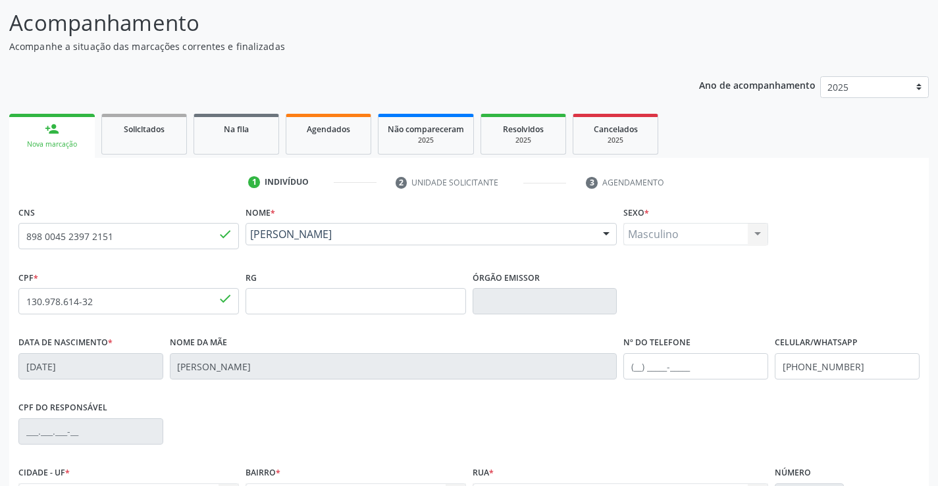
scroll to position [227, 0]
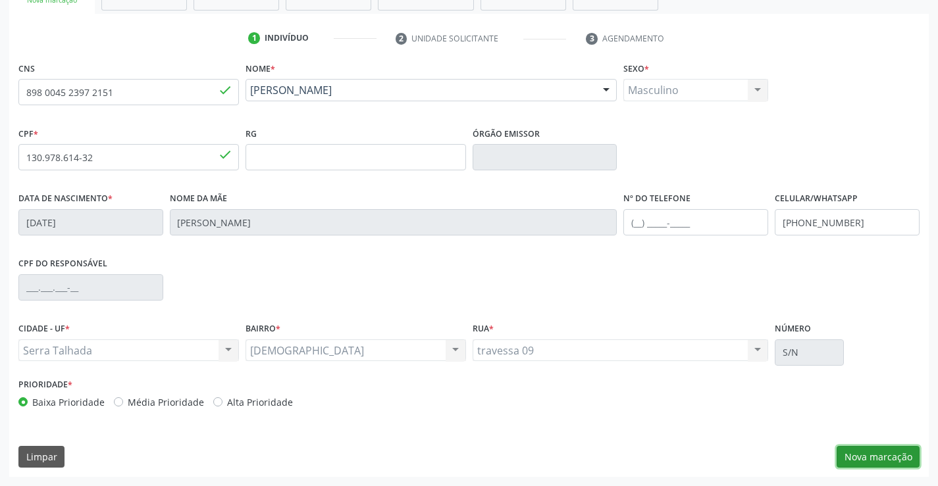
click at [869, 453] on button "Nova marcação" at bounding box center [877, 457] width 83 height 22
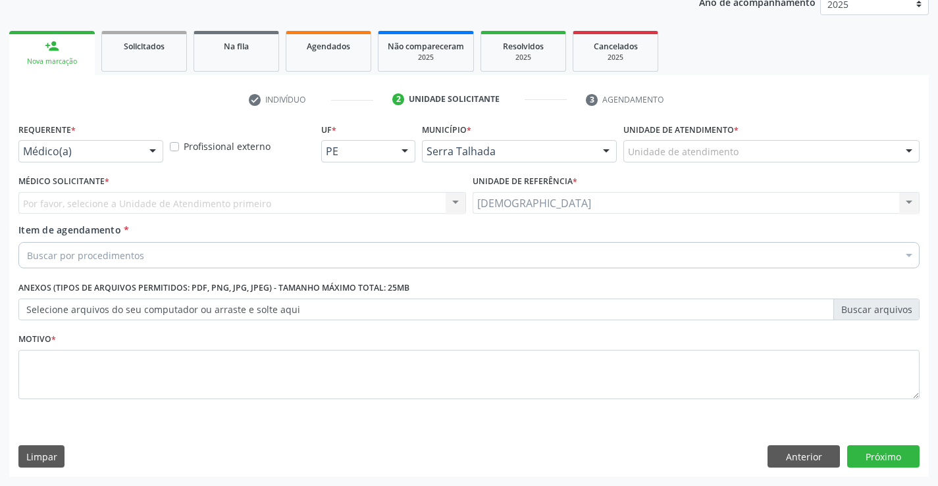
scroll to position [166, 0]
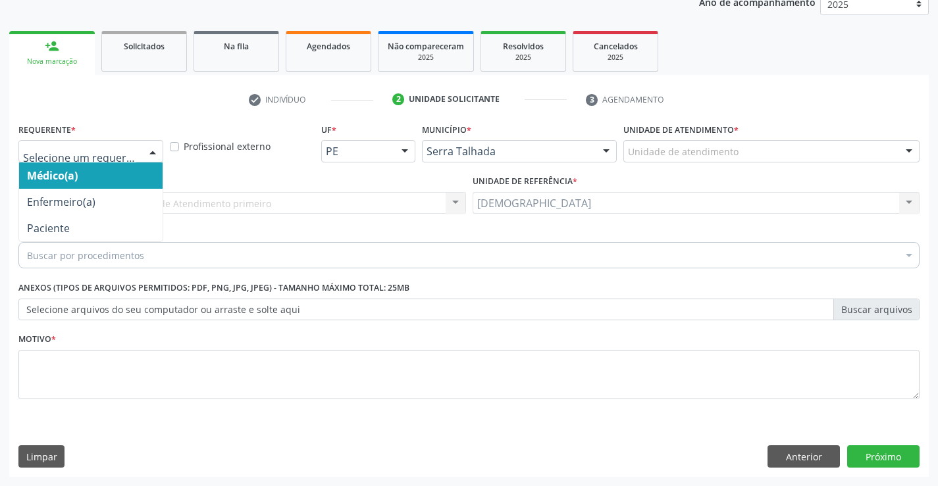
click at [146, 149] on div at bounding box center [153, 152] width 20 height 22
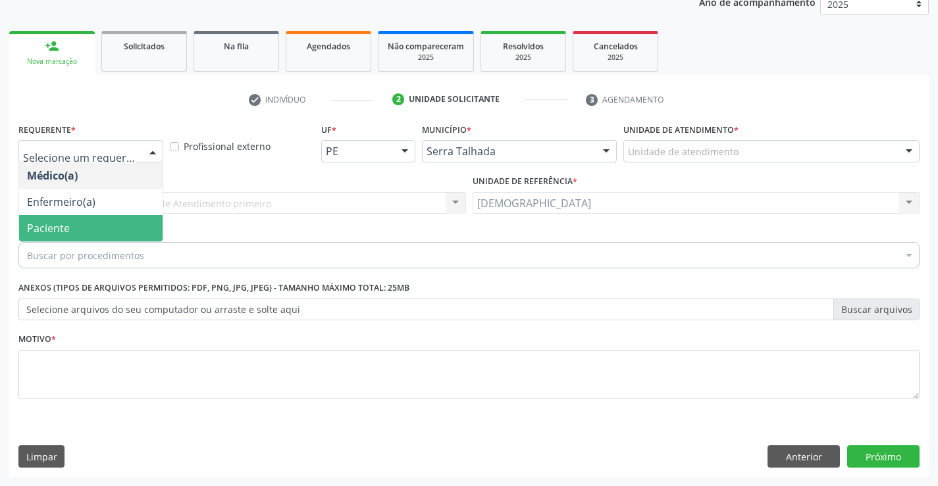
click at [99, 233] on span "Paciente" at bounding box center [90, 228] width 143 height 26
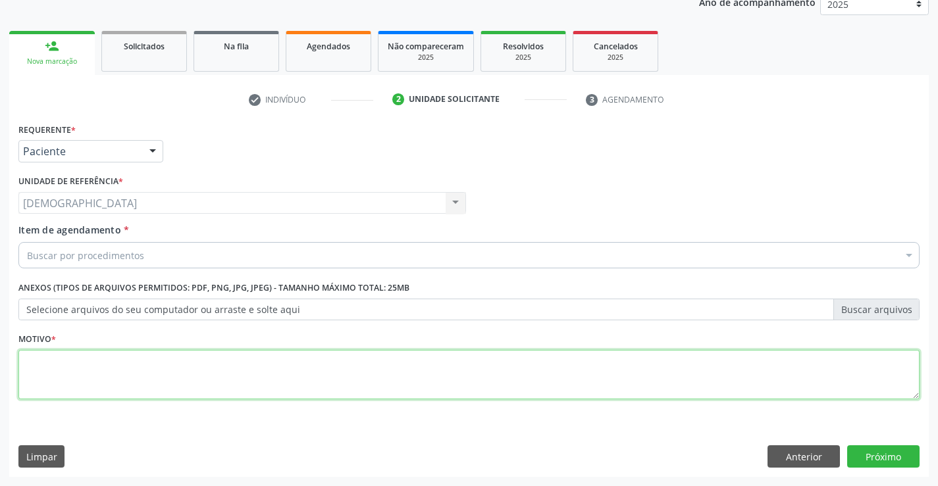
click at [77, 362] on textarea at bounding box center [468, 375] width 901 height 50
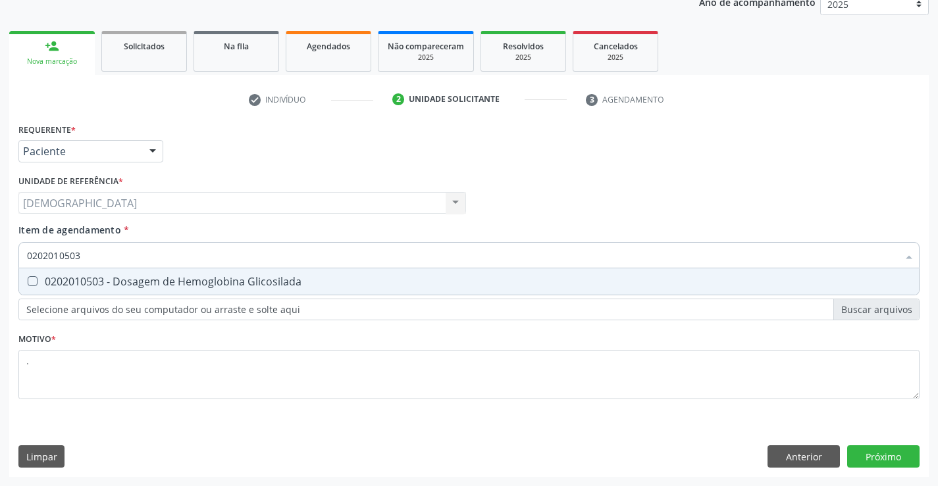
click at [134, 279] on div "0202010503 - Dosagem de Hemoglobina Glicosilada" at bounding box center [469, 281] width 884 height 11
click at [905, 453] on div "Requerente * Paciente Médico(a) Enfermeiro(a) Paciente Nenhum resultado encontr…" at bounding box center [468, 298] width 919 height 357
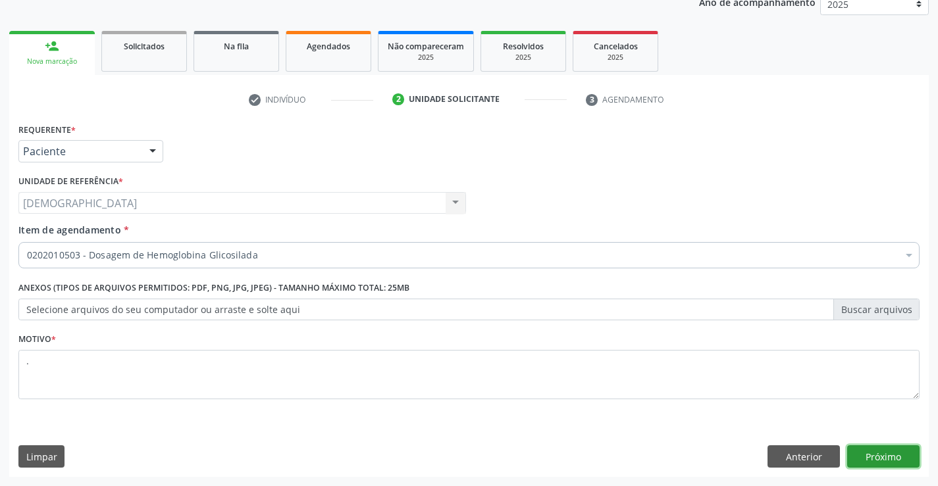
click at [875, 451] on button "Próximo" at bounding box center [883, 457] width 72 height 22
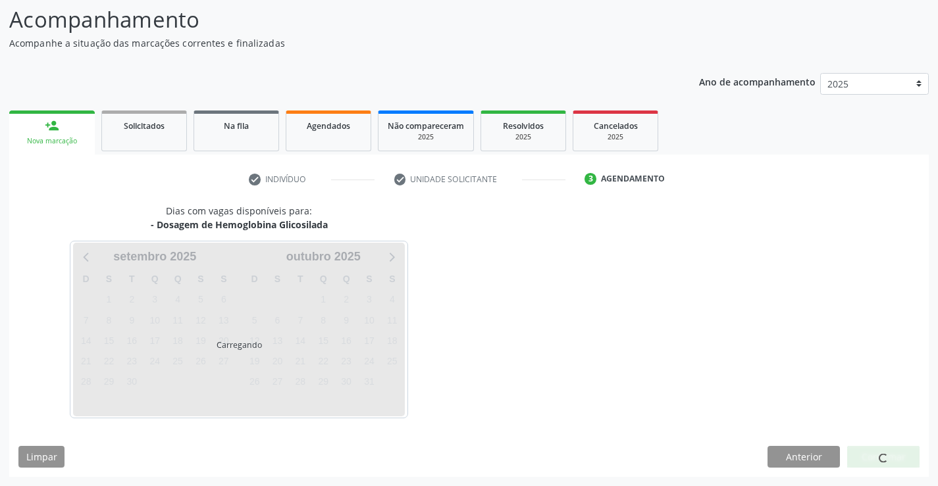
scroll to position [86, 0]
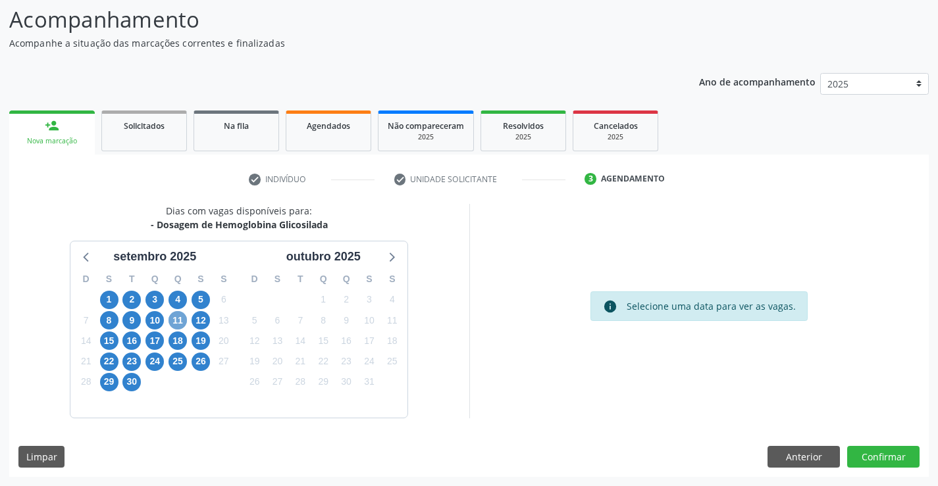
click at [181, 319] on span "11" at bounding box center [177, 320] width 18 height 18
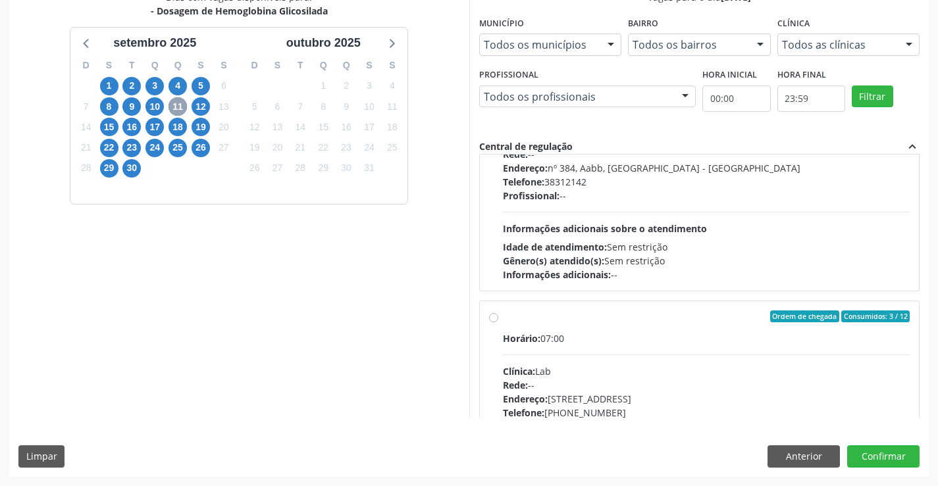
scroll to position [330, 0]
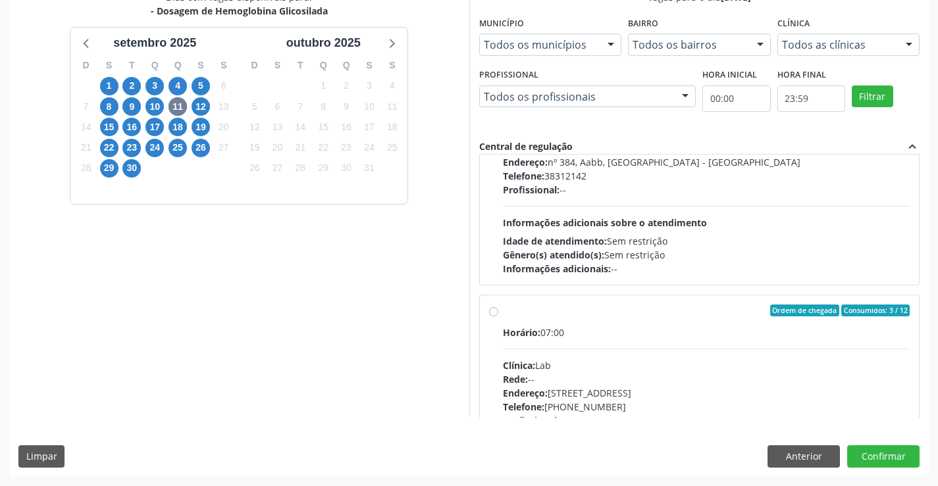
click at [500, 314] on div "Ordem de chegada Consumidos: 3 / 12 Horário: 07:00 Clínica: Lab Rede: -- Endere…" at bounding box center [699, 406] width 421 height 202
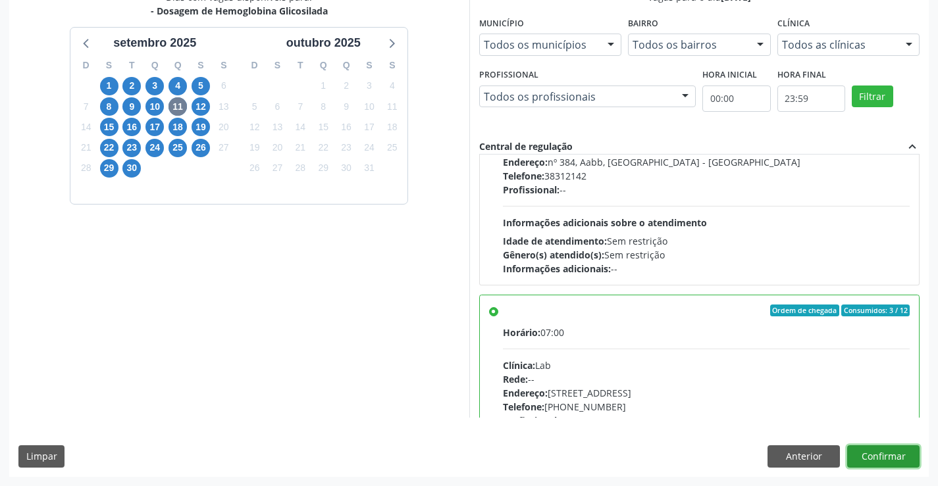
click at [879, 453] on button "Confirmar" at bounding box center [883, 457] width 72 height 22
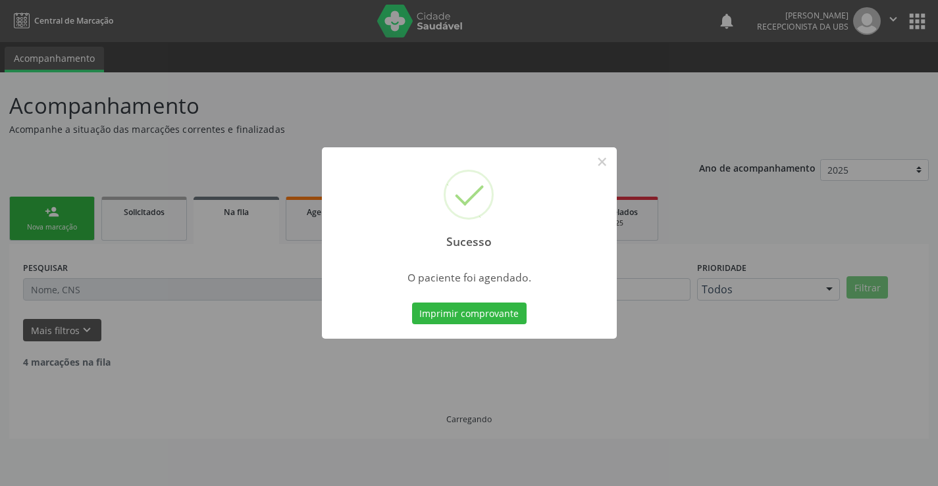
scroll to position [0, 0]
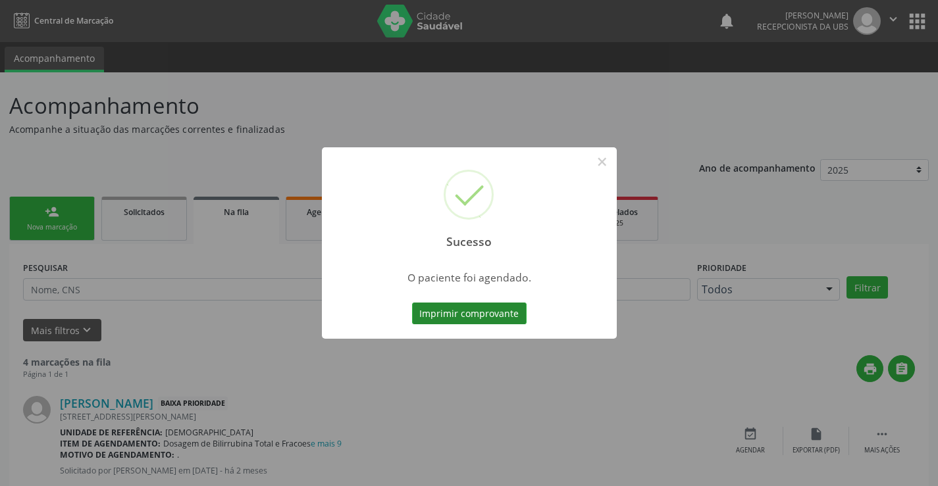
click at [488, 315] on button "Imprimir comprovante" at bounding box center [469, 314] width 115 height 22
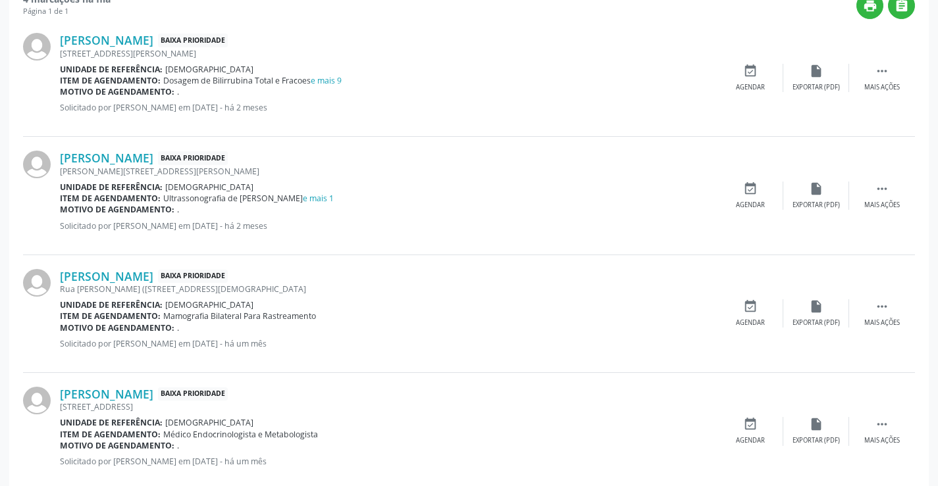
scroll to position [390, 0]
